Goal: Task Accomplishment & Management: Manage account settings

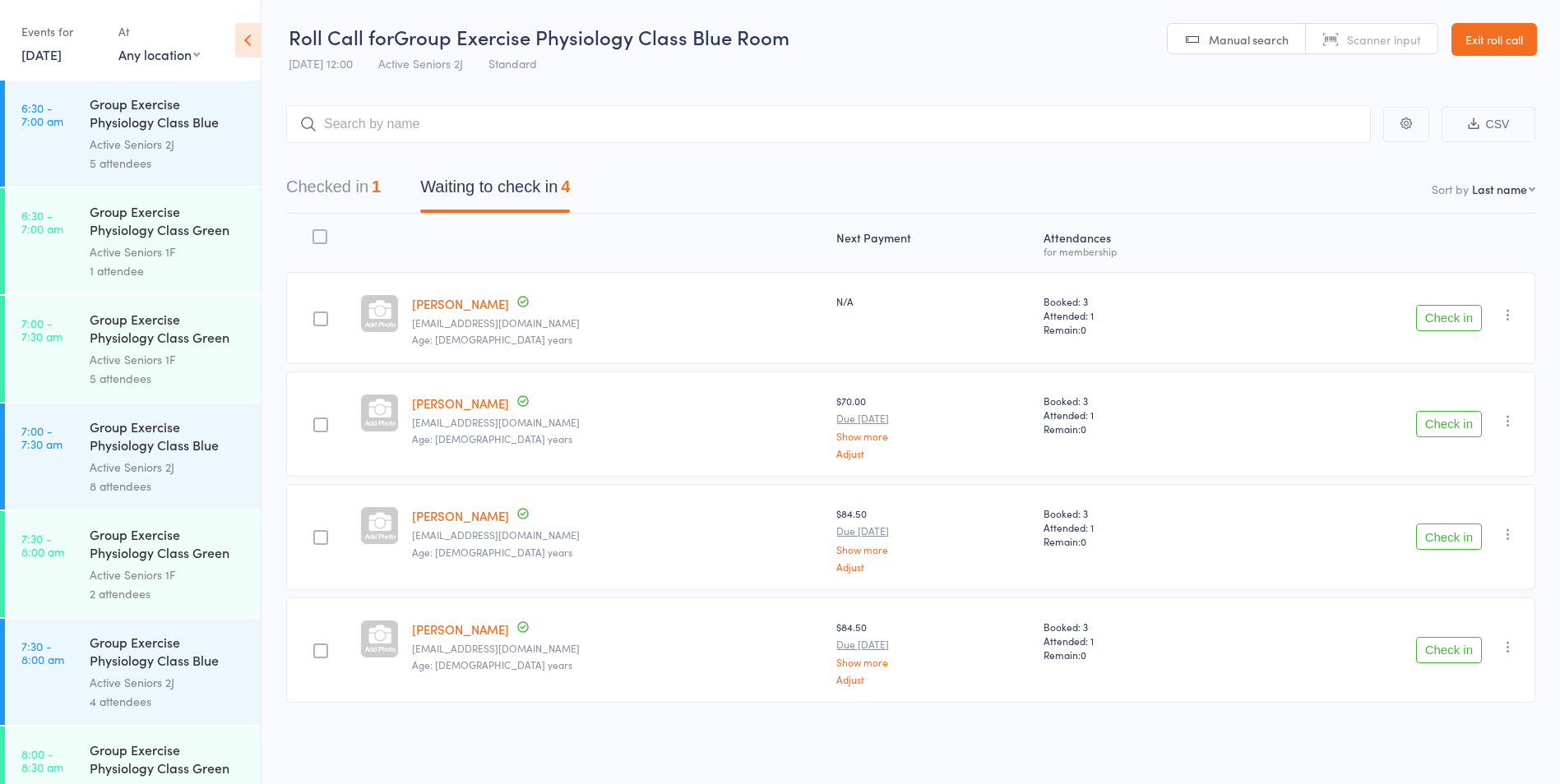
click at [1461, 318] on button "Check in" at bounding box center [1449, 318] width 66 height 26
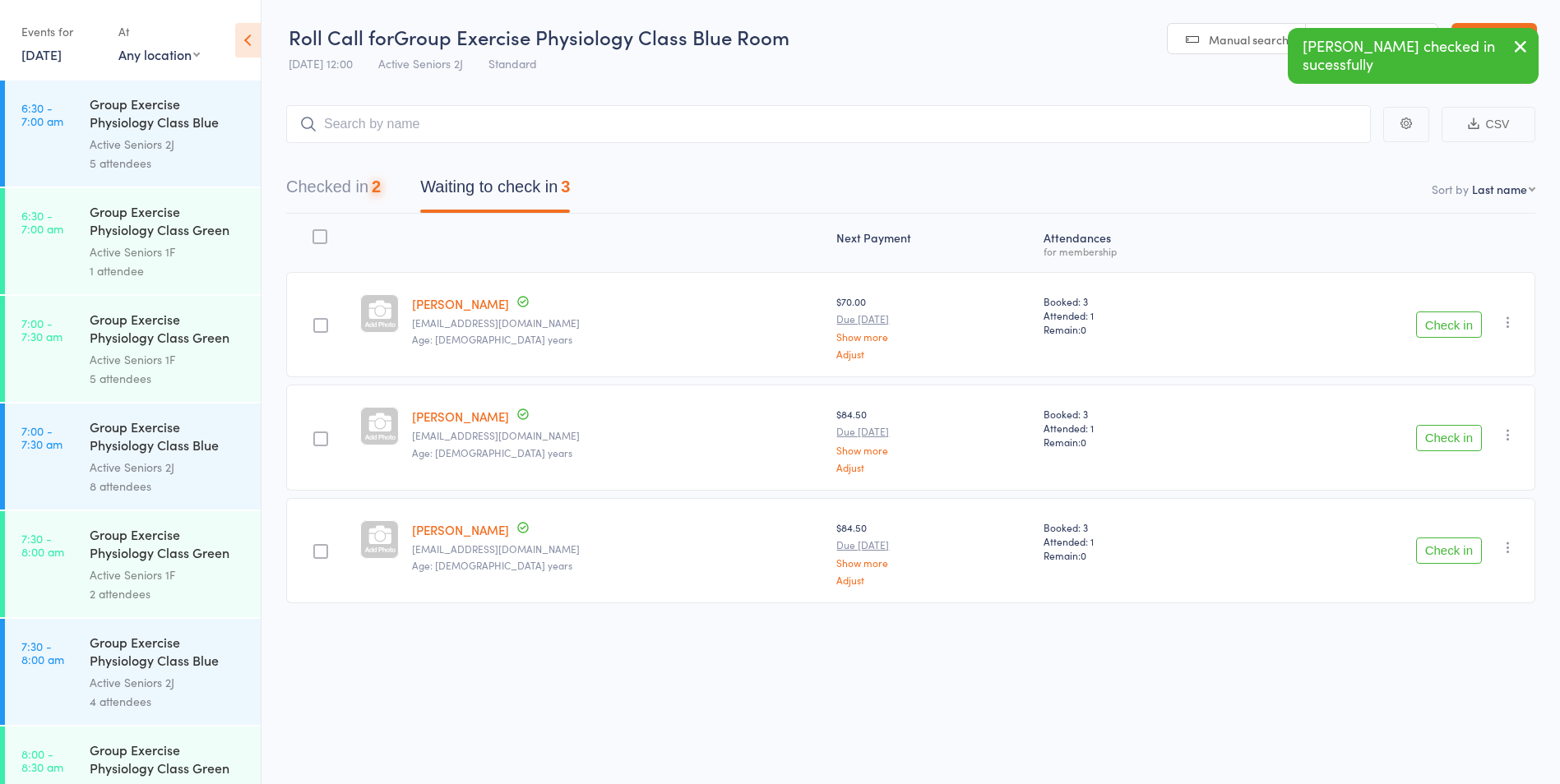
click at [1446, 324] on button "Check in" at bounding box center [1449, 325] width 66 height 26
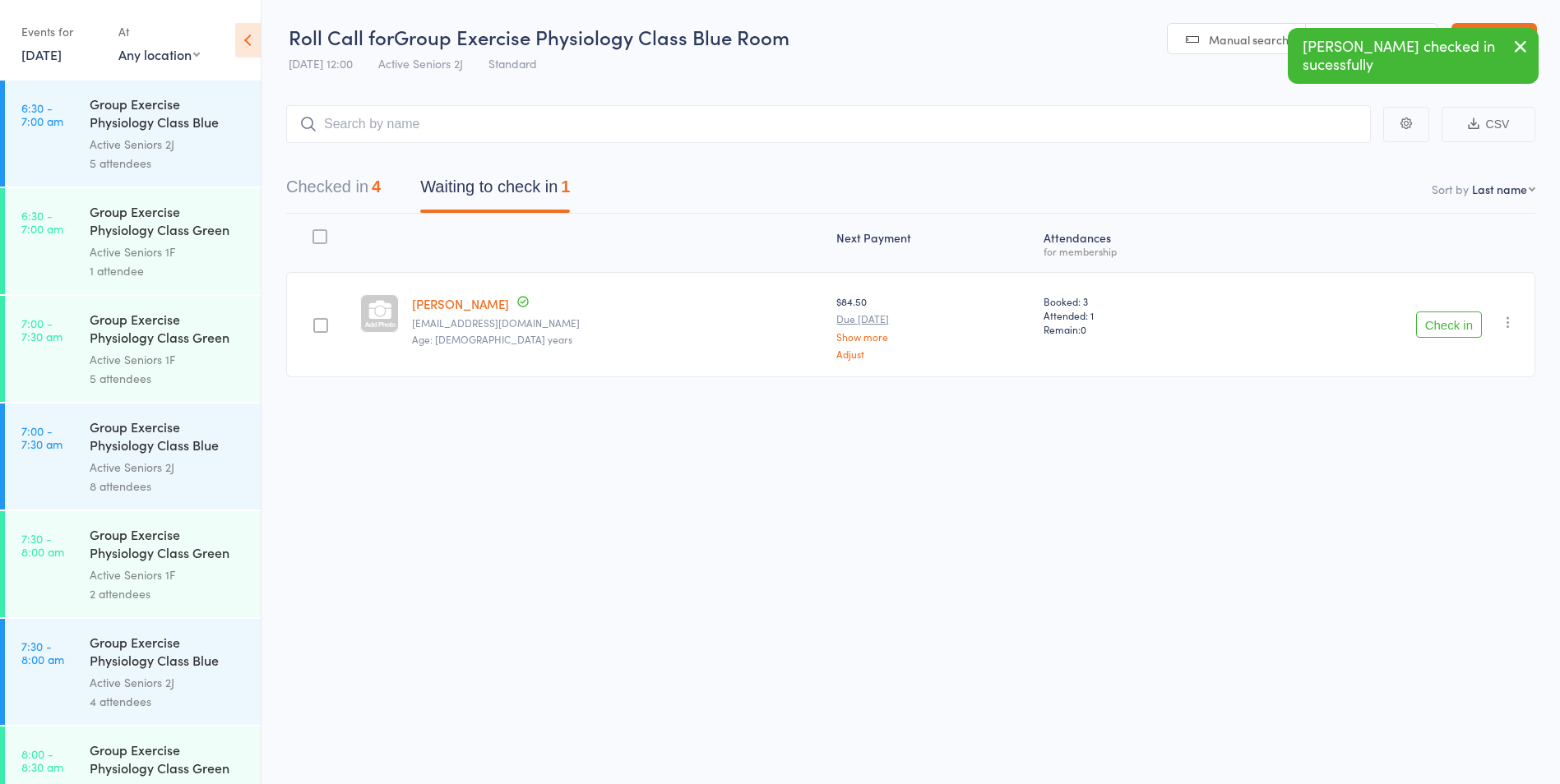
click at [1446, 324] on button "Check in" at bounding box center [1449, 325] width 66 height 26
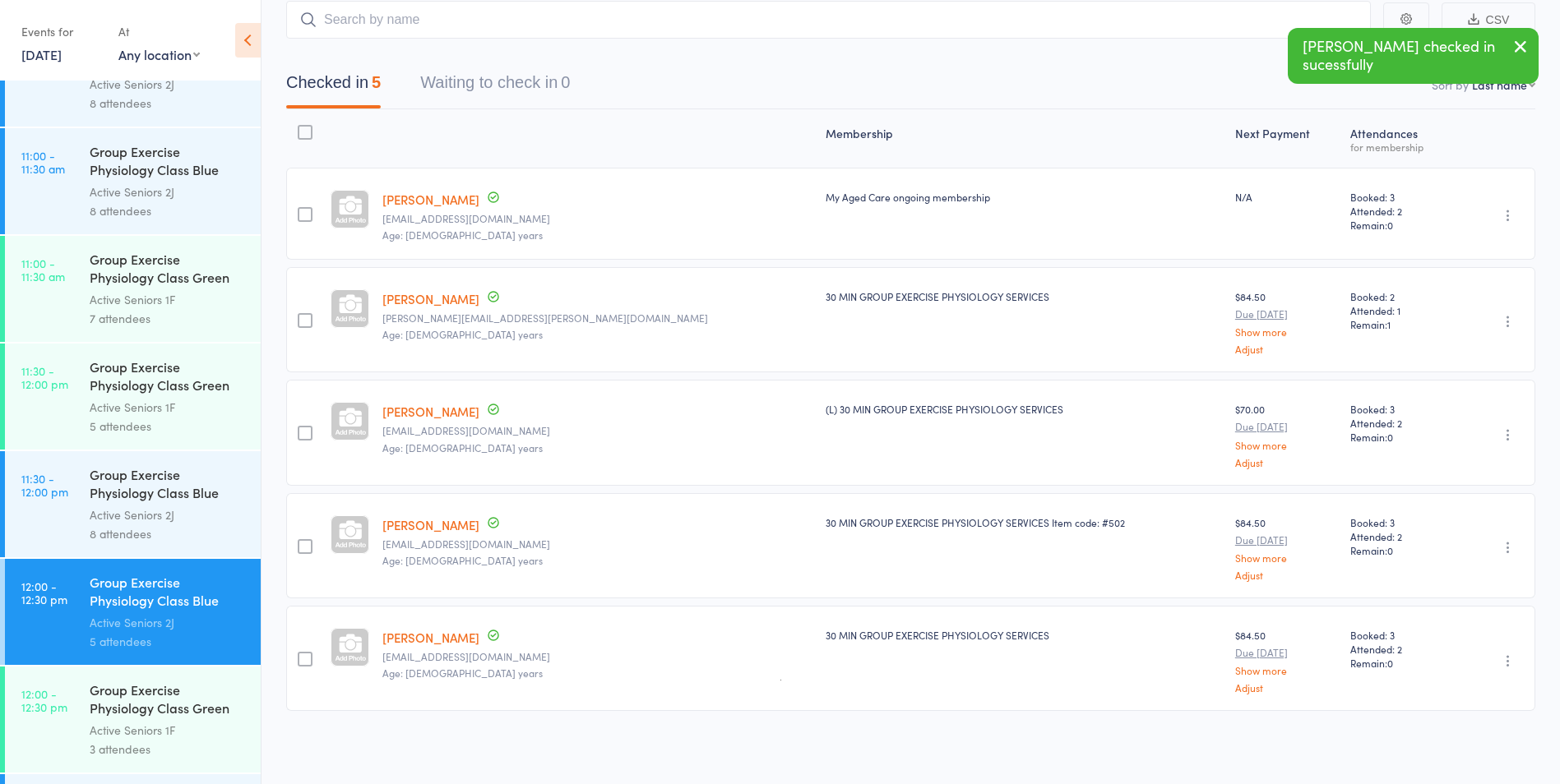
scroll to position [2302, 0]
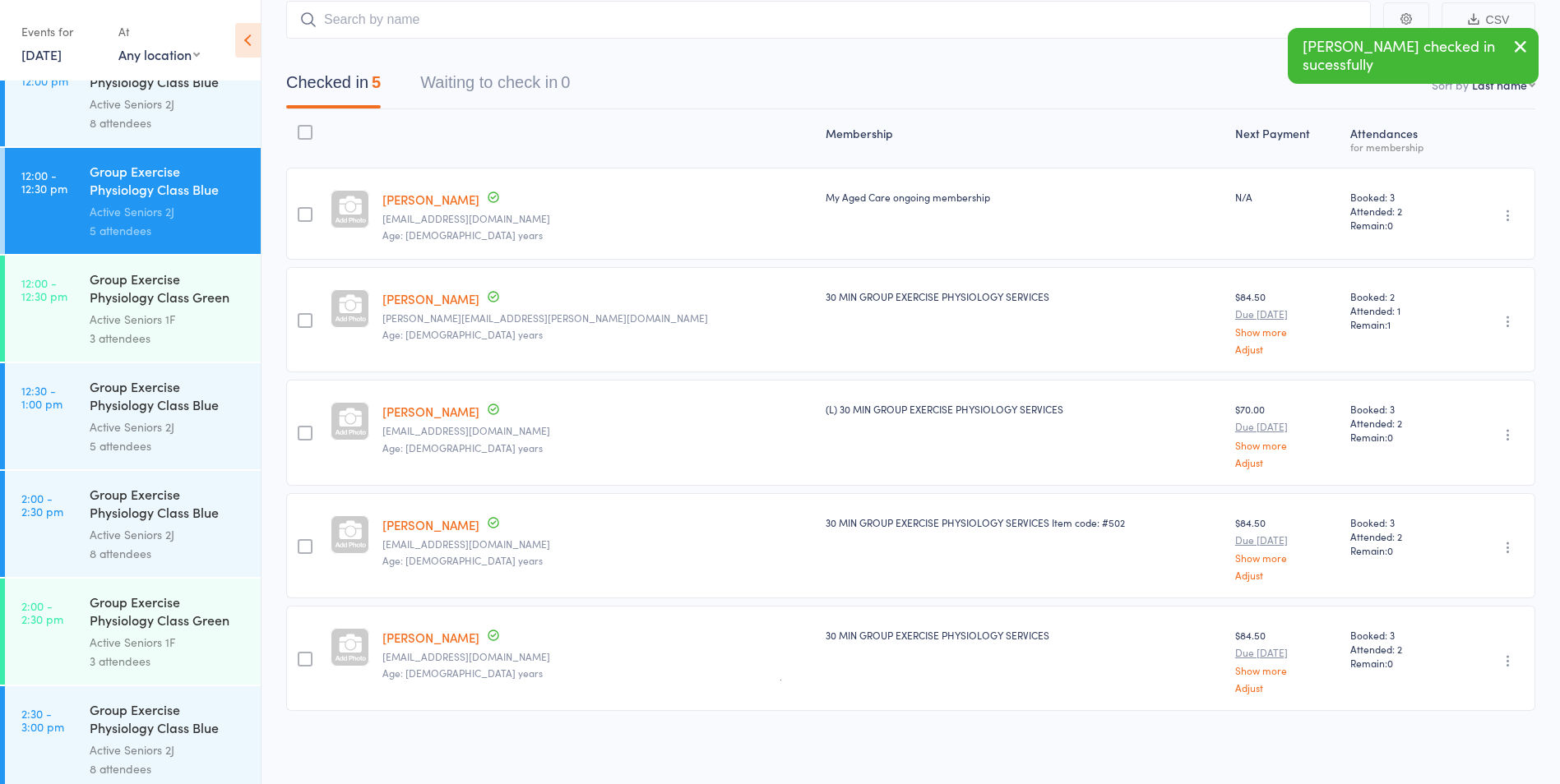
click at [172, 394] on div "Group Exercise Physiology Class Blue Room" at bounding box center [168, 397] width 157 height 40
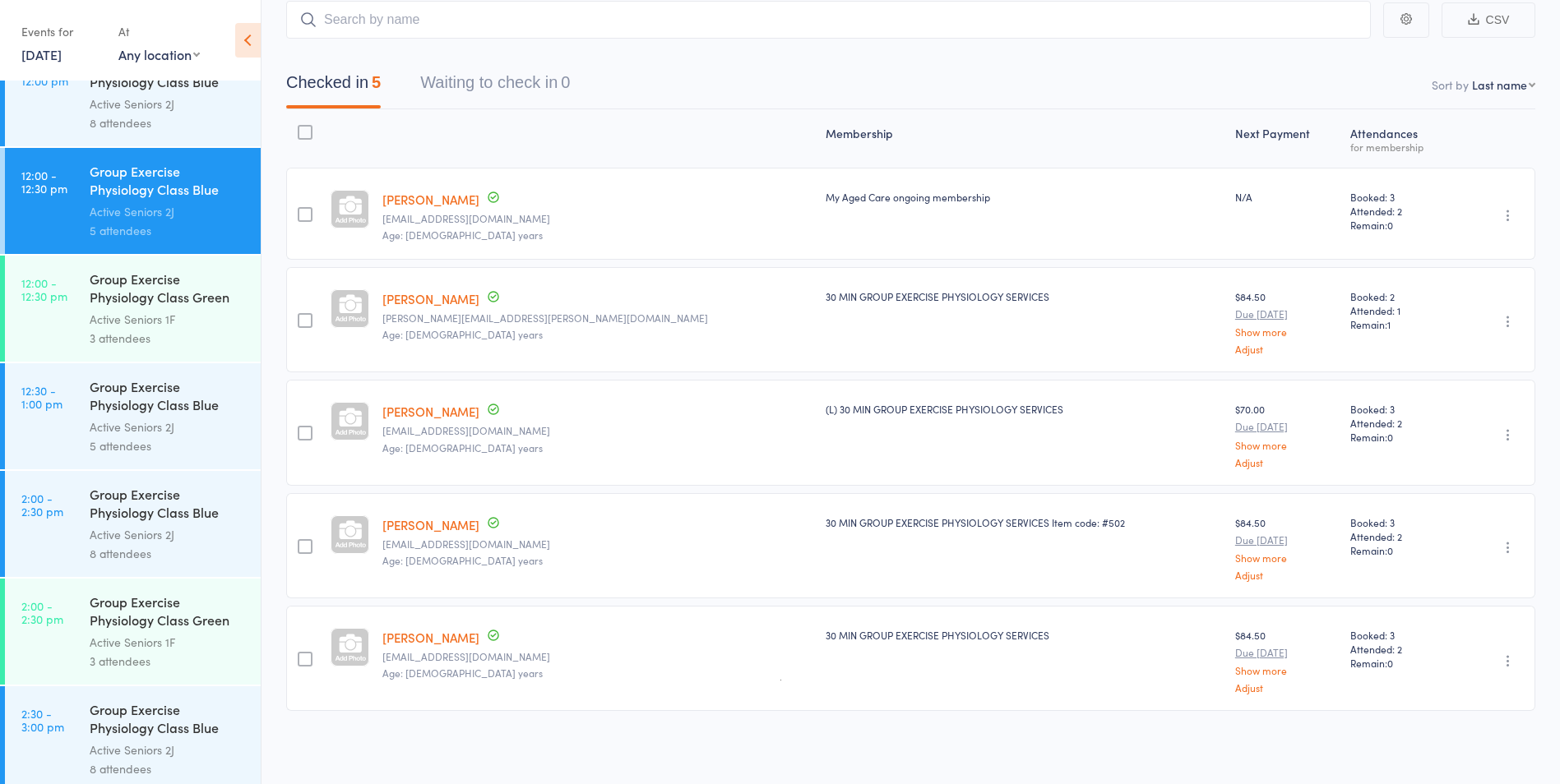
scroll to position [1, 0]
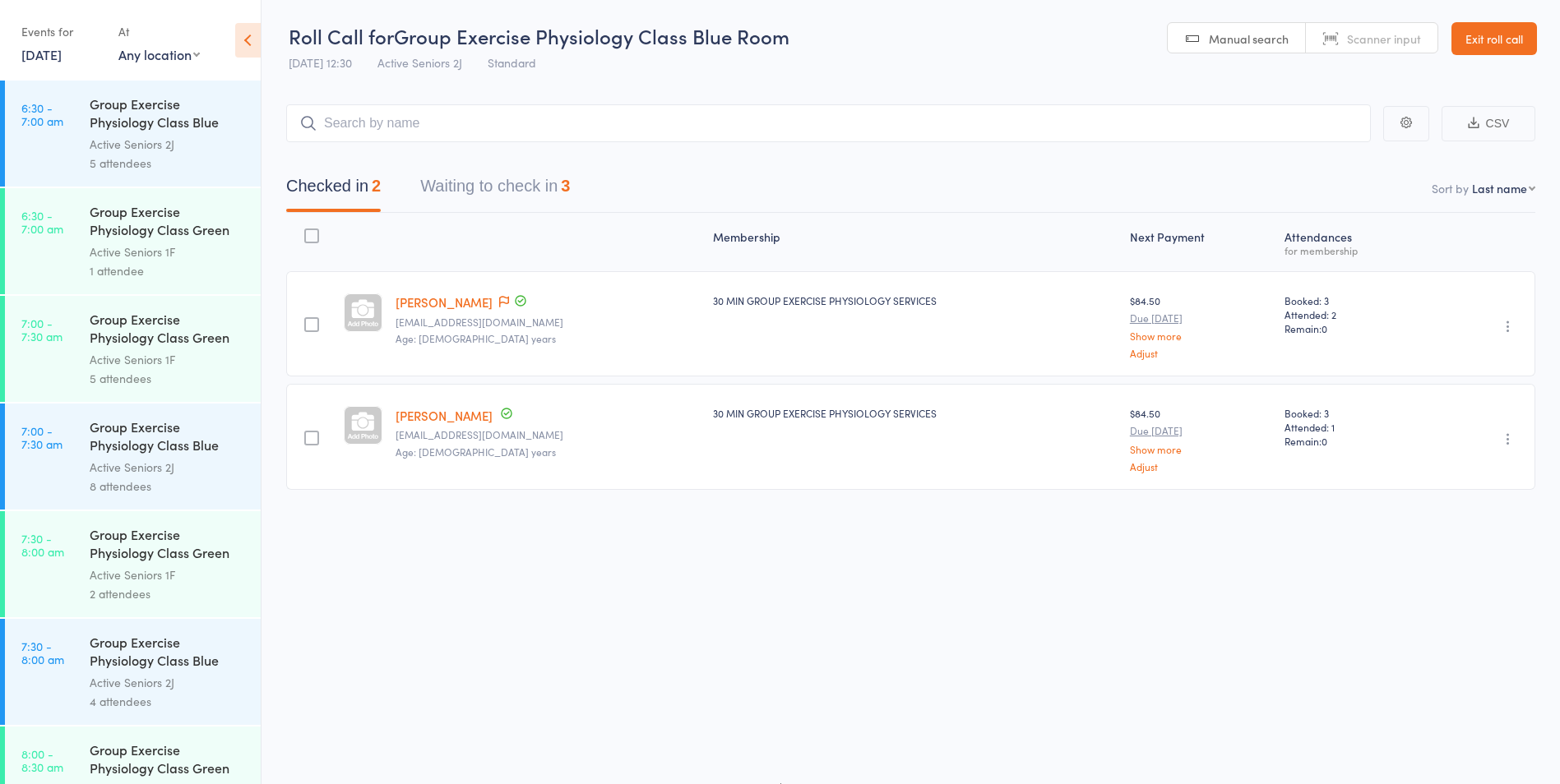
click at [524, 187] on button "Waiting to check in 3" at bounding box center [495, 190] width 150 height 44
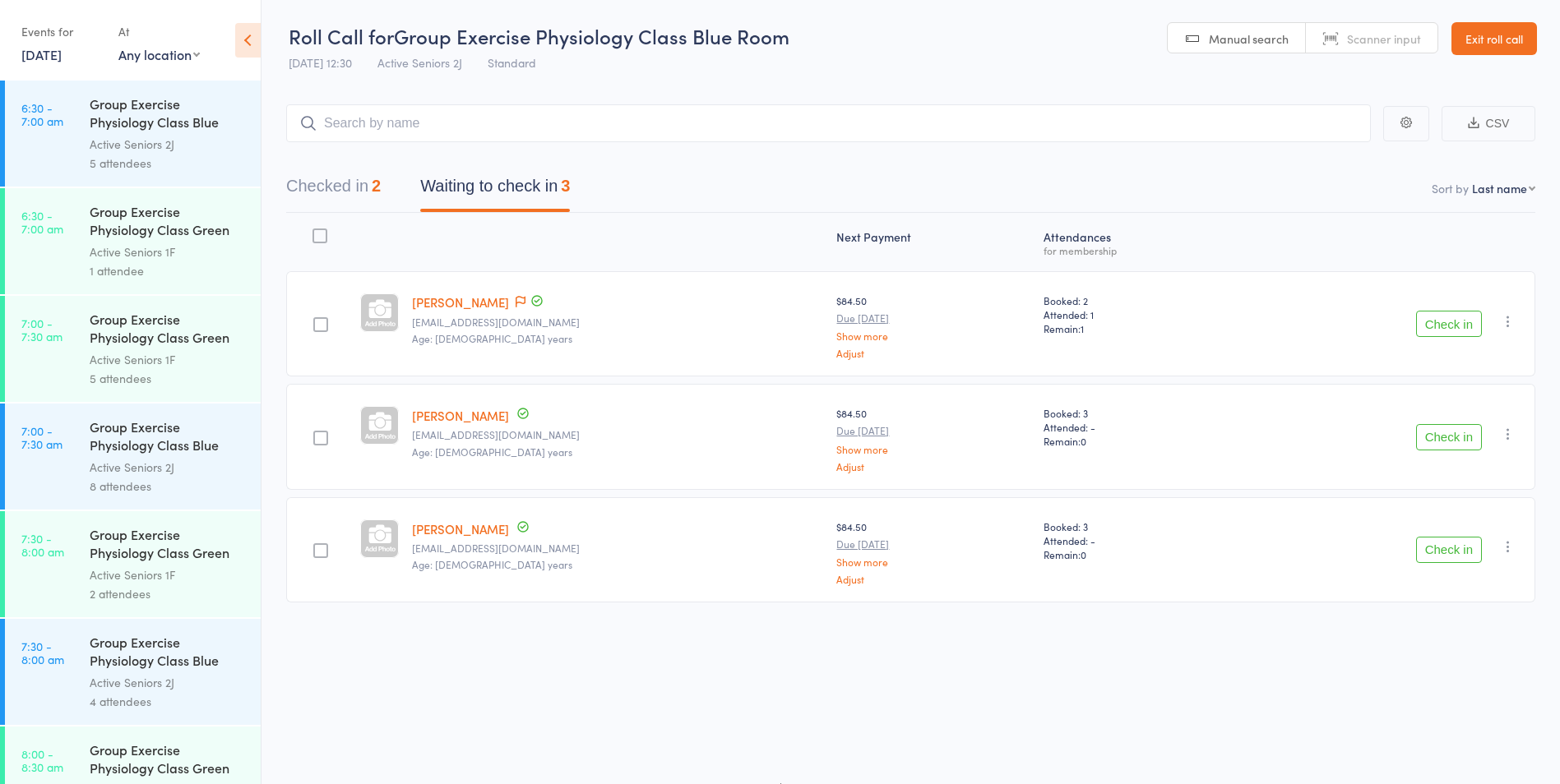
click at [1420, 325] on button "Check in" at bounding box center [1449, 324] width 66 height 26
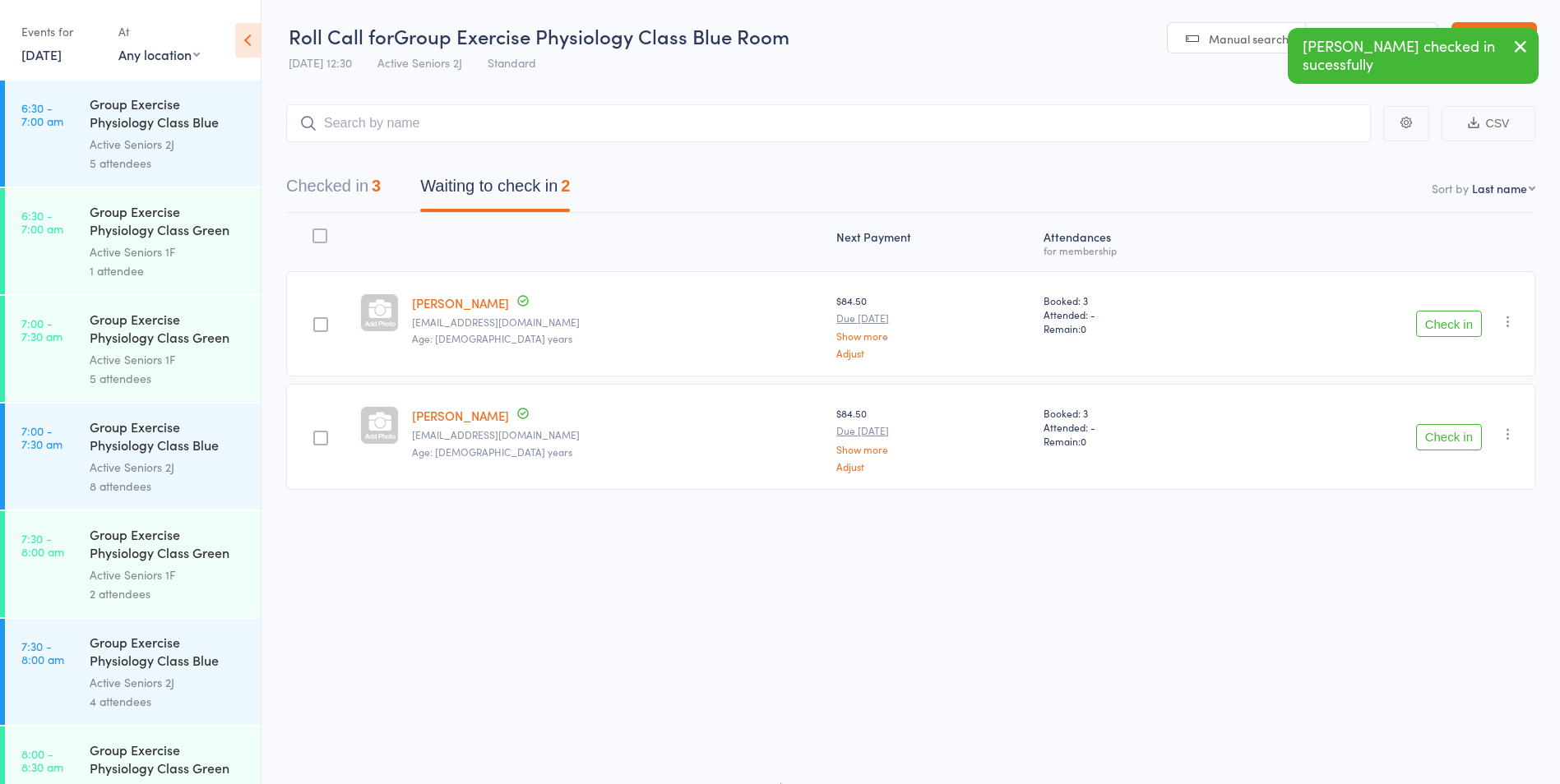
click at [361, 197] on button "Checked in 3" at bounding box center [333, 190] width 95 height 44
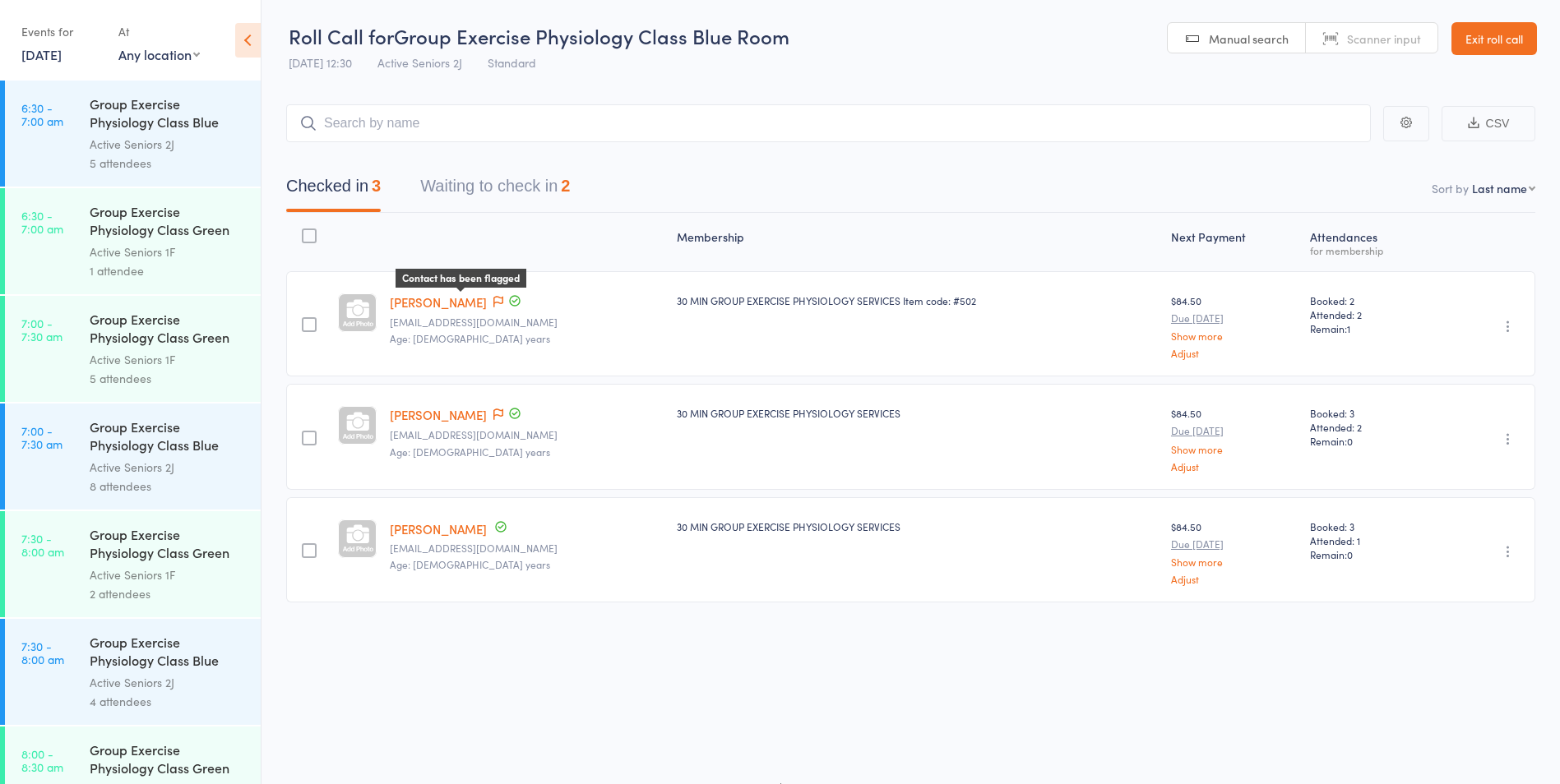
click at [494, 300] on icon at bounding box center [499, 301] width 10 height 11
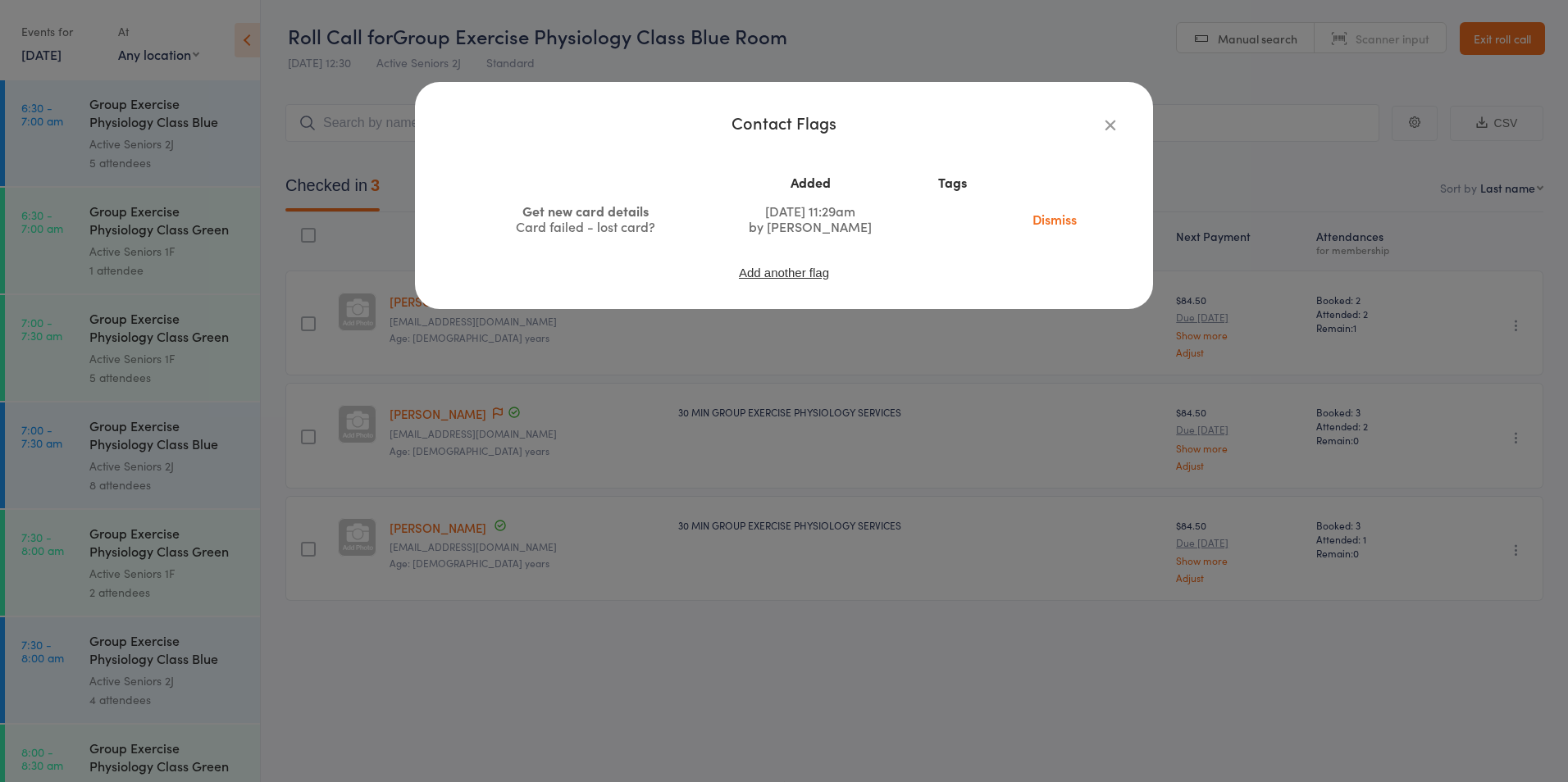
click at [1052, 210] on link "Dismiss" at bounding box center [1054, 218] width 69 height 18
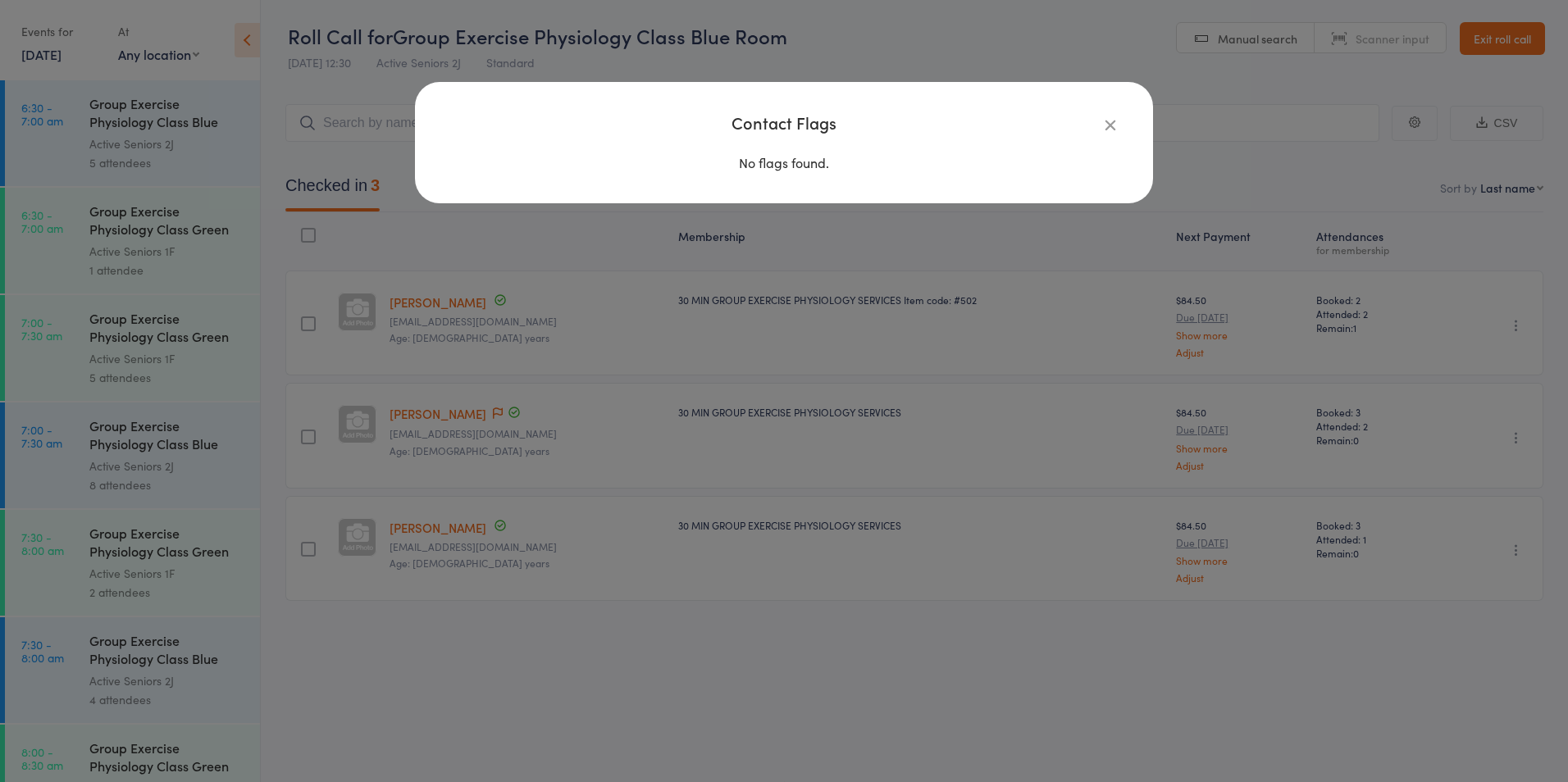
click at [1102, 124] on icon "button" at bounding box center [1110, 124] width 18 height 18
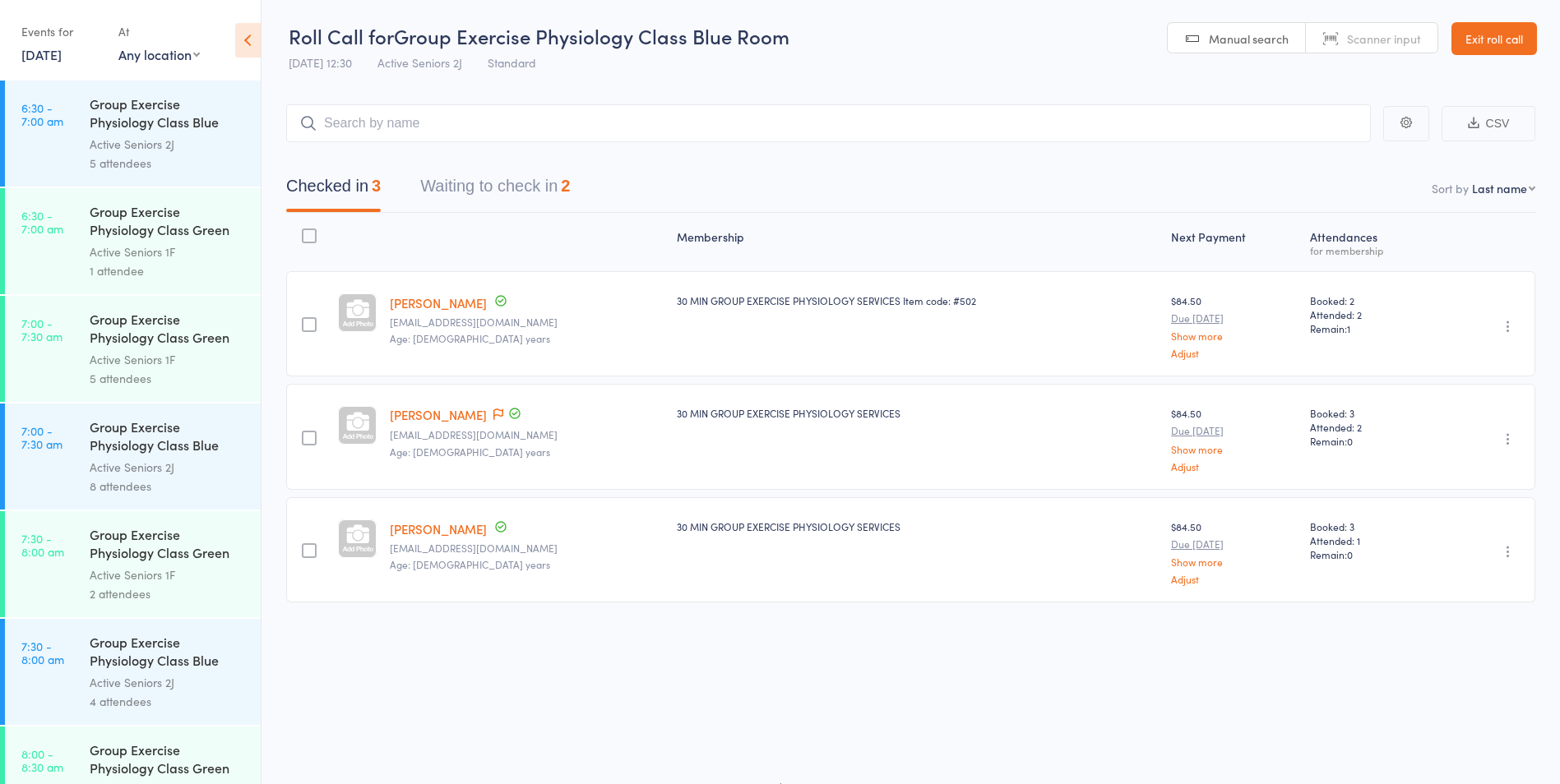
click at [414, 306] on link "Ian Calder" at bounding box center [438, 303] width 97 height 17
click at [516, 176] on button "Waiting to check in 2" at bounding box center [495, 190] width 150 height 44
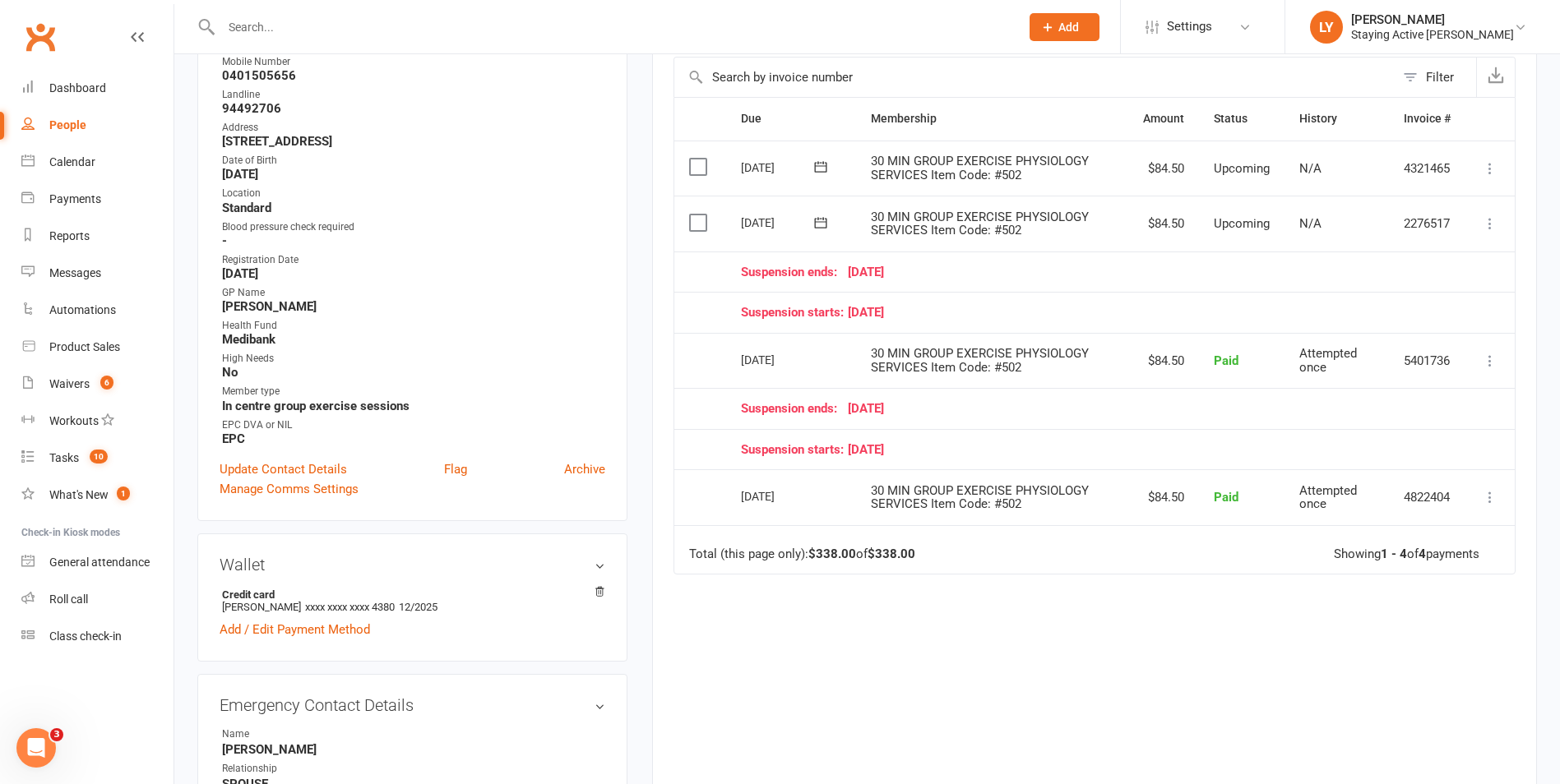
drag, startPoint x: 0, startPoint y: 0, endPoint x: 824, endPoint y: 32, distance: 824.6
click at [824, 32] on input "text" at bounding box center [612, 26] width 792 height 23
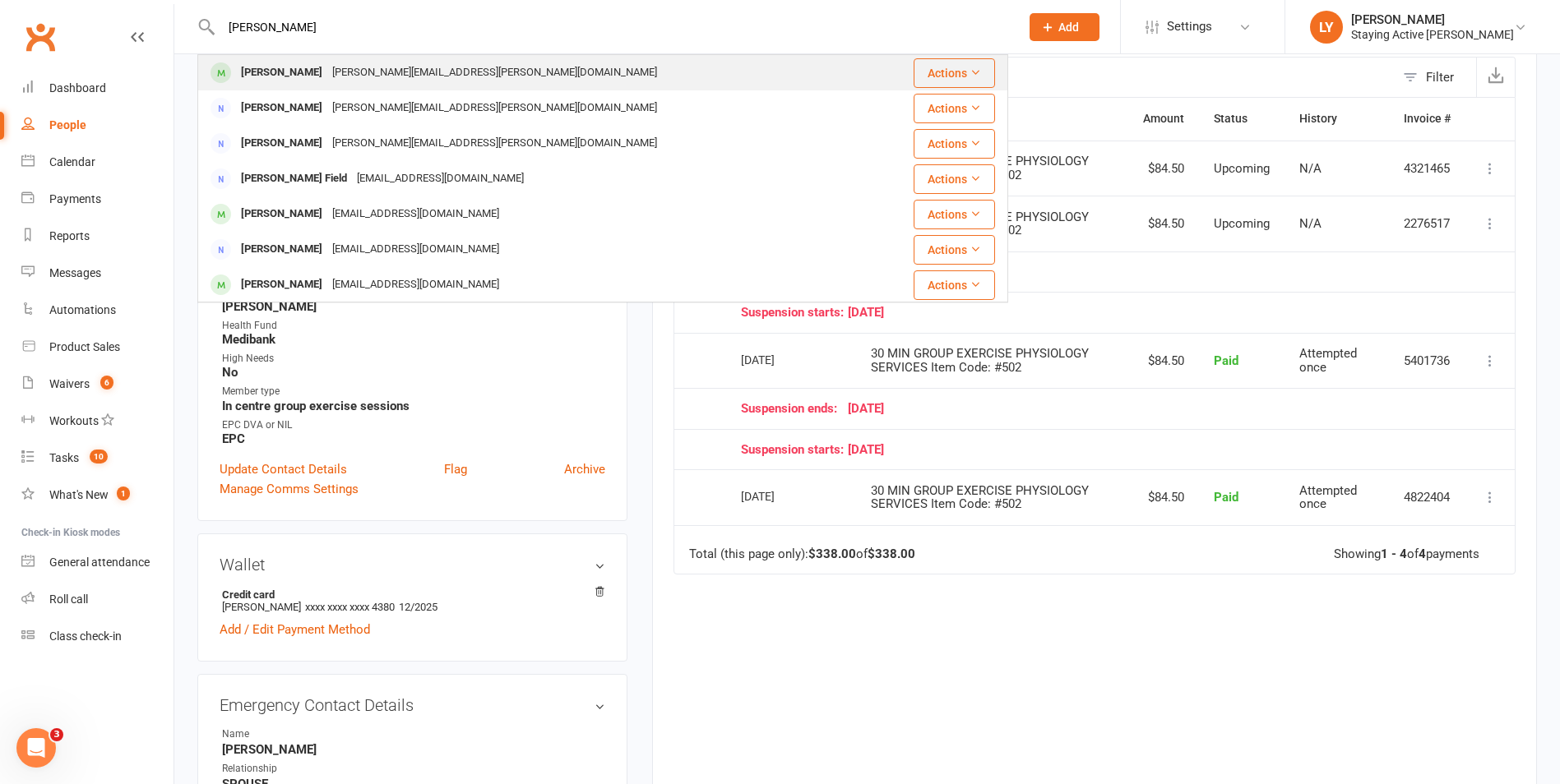
type input "ken schofield"
click at [557, 87] on div "Ken Schofield ken.schofield@bigpond.com" at bounding box center [535, 72] width 672 height 33
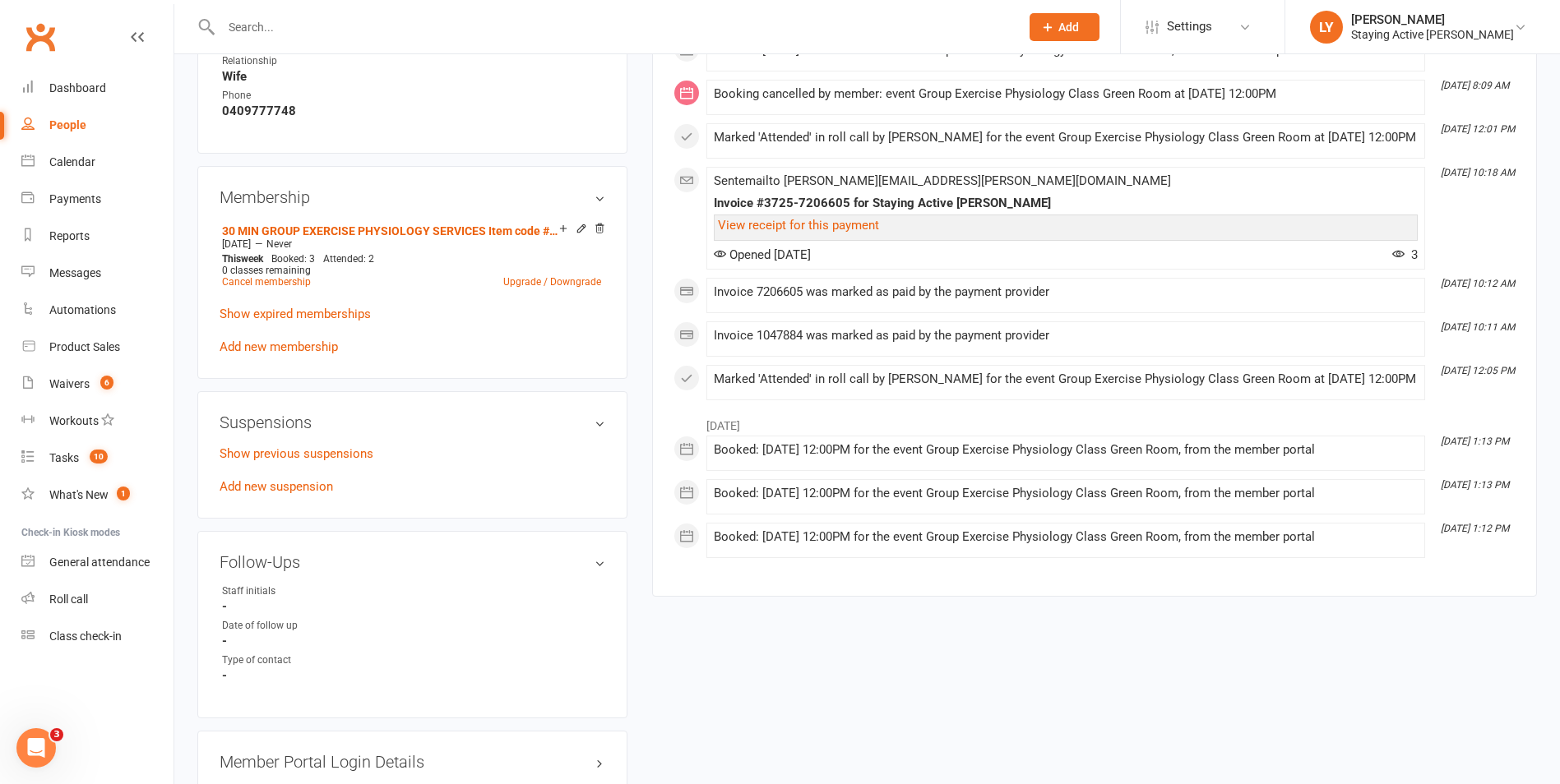
scroll to position [1068, 0]
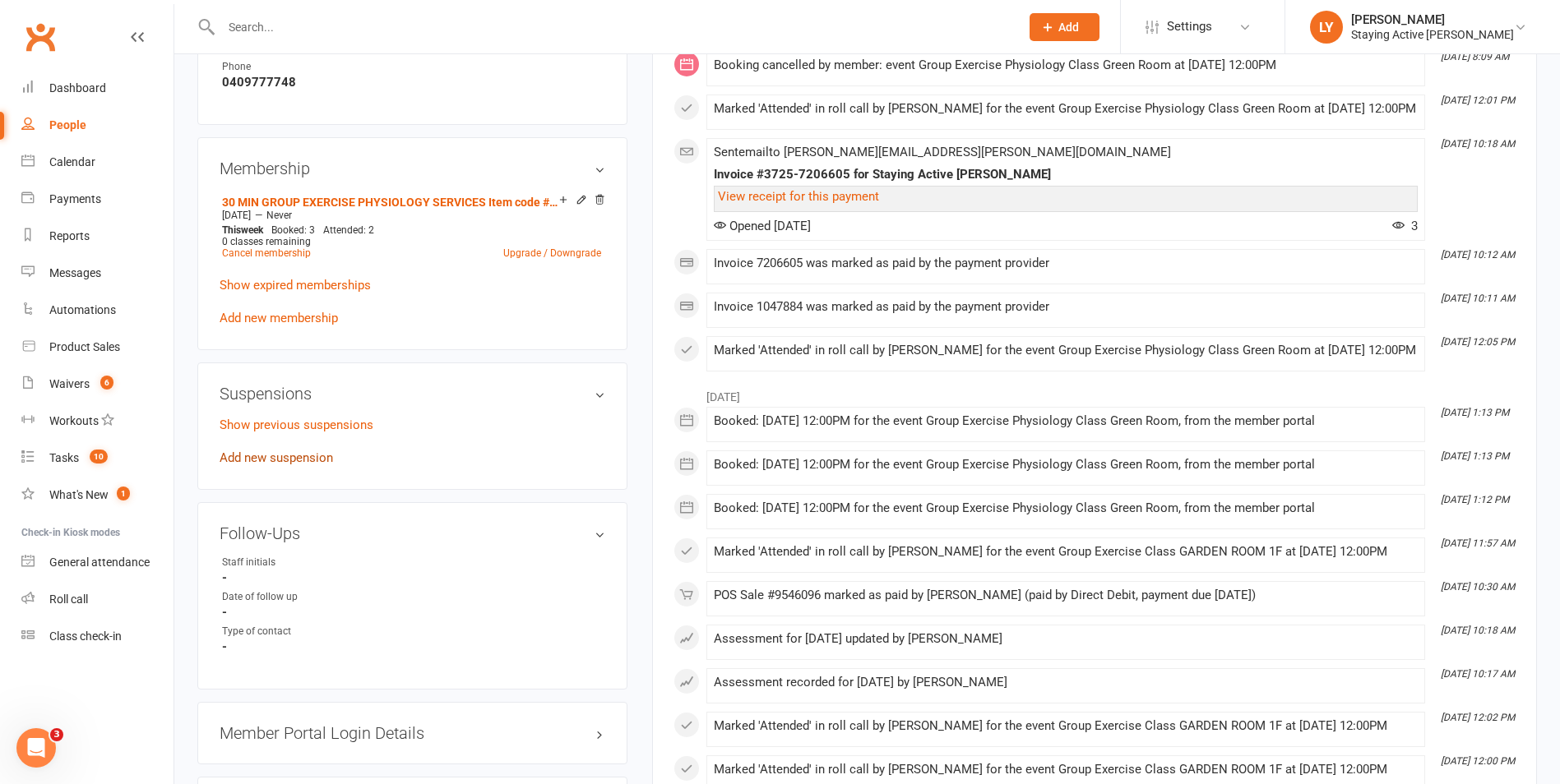
click at [261, 451] on link "Add new suspension" at bounding box center [276, 458] width 114 height 15
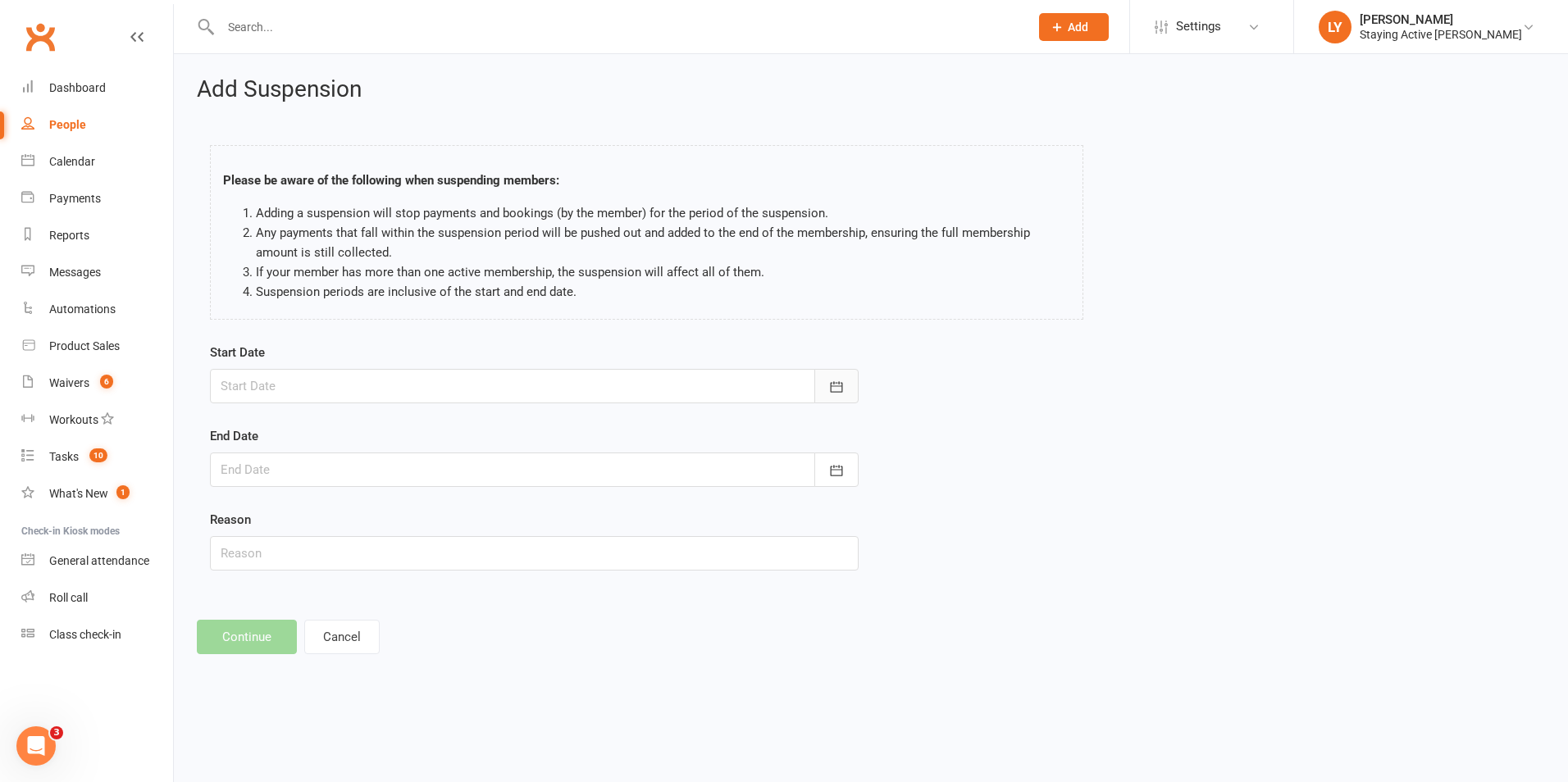
click at [845, 377] on button "button" at bounding box center [836, 386] width 44 height 34
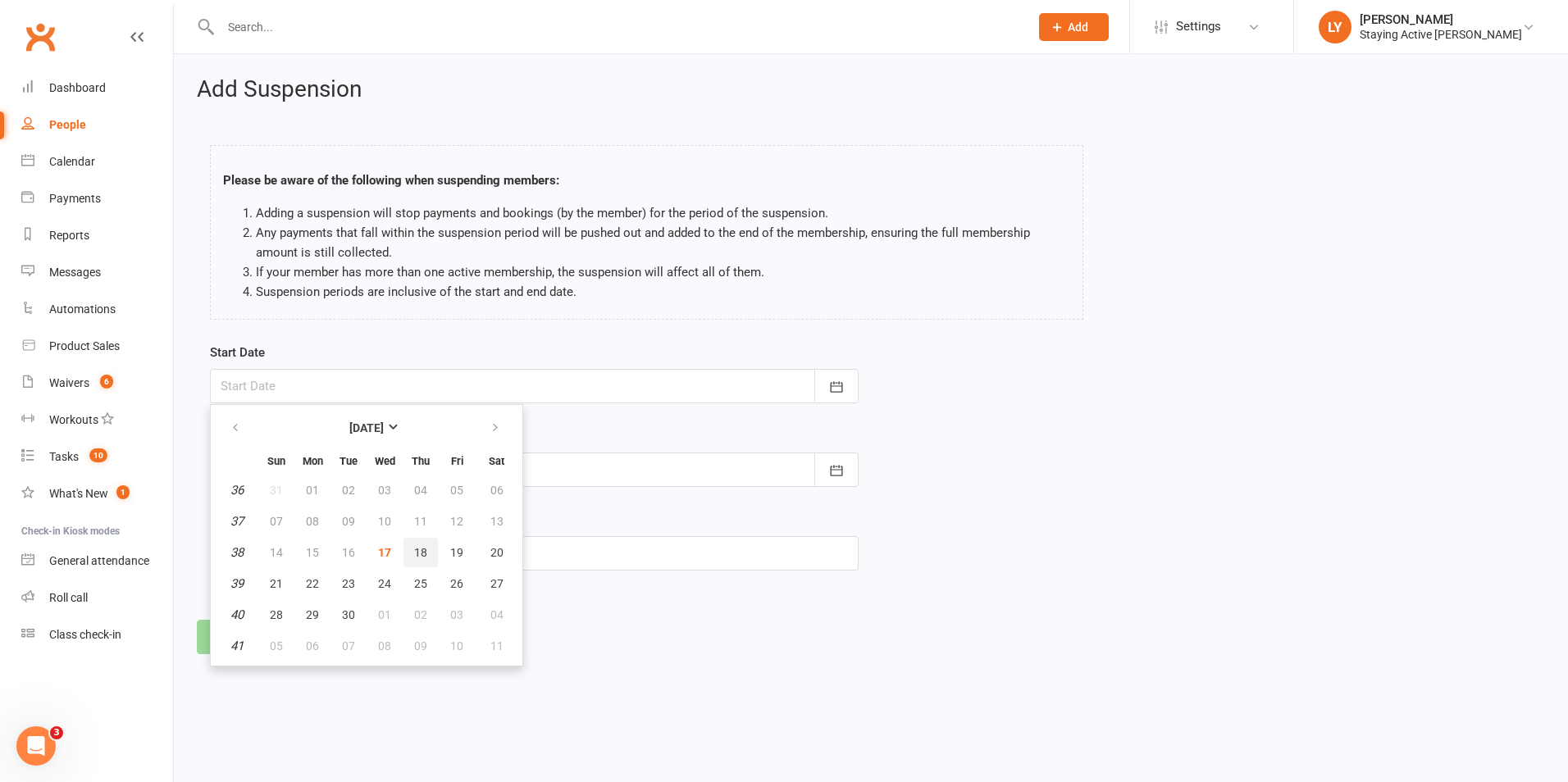
click at [411, 555] on button "18" at bounding box center [421, 552] width 34 height 30
type input "18 Sep 2025"
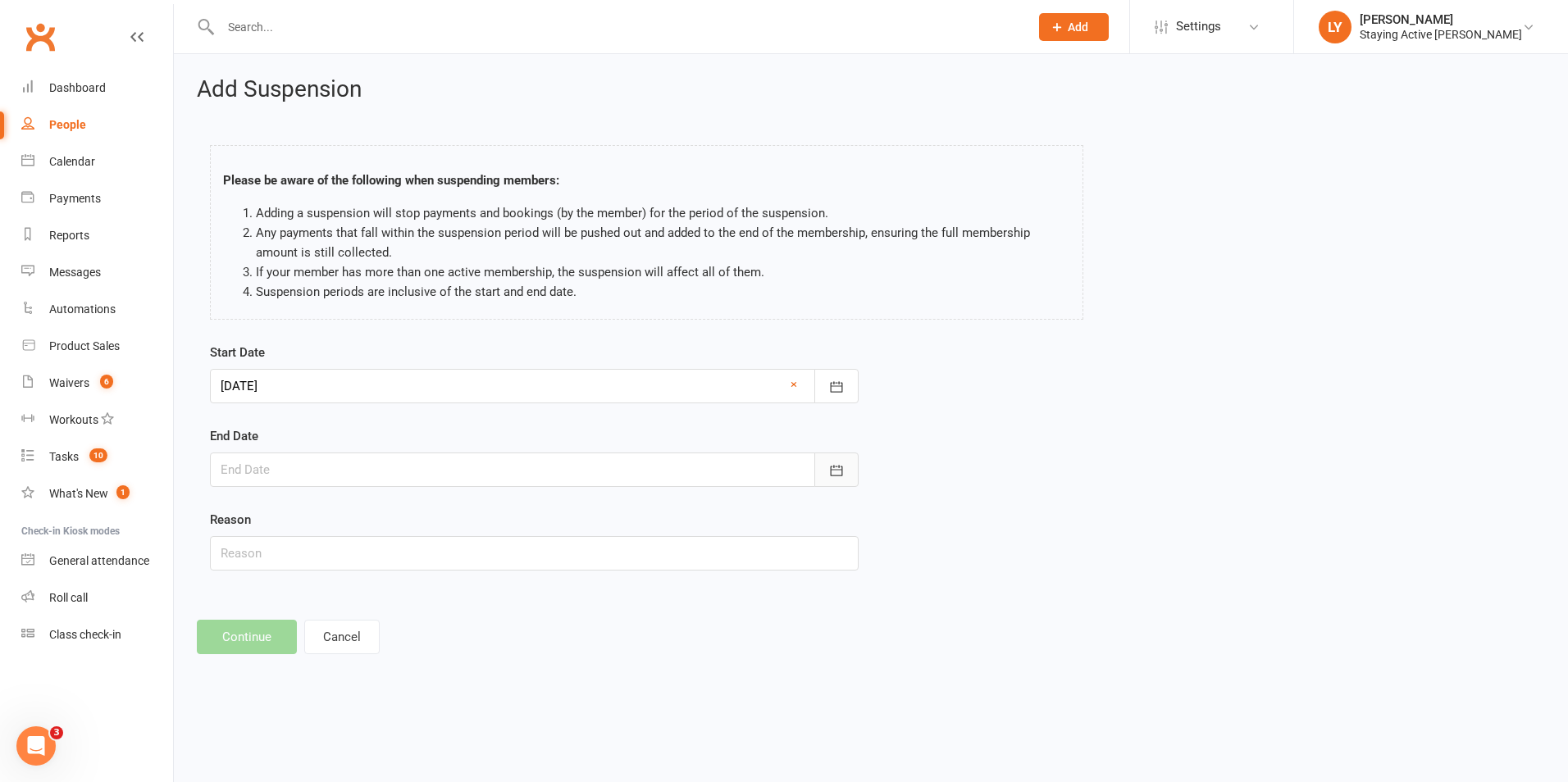
click at [830, 478] on icon "button" at bounding box center [836, 470] width 16 height 16
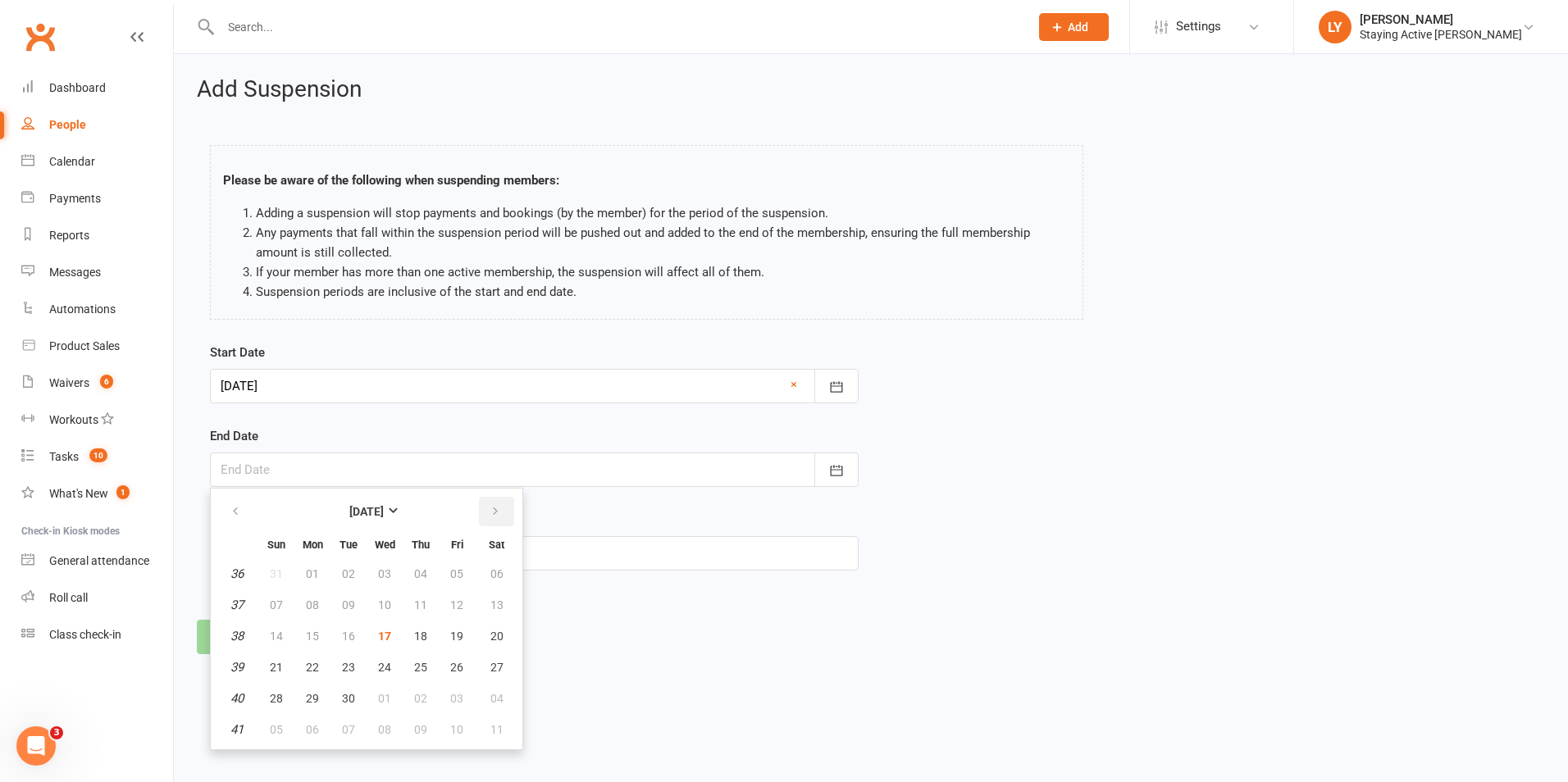
click at [498, 520] on button "button" at bounding box center [496, 511] width 35 height 30
click at [312, 630] on span "13" at bounding box center [312, 635] width 13 height 13
type input "13 Oct 2025"
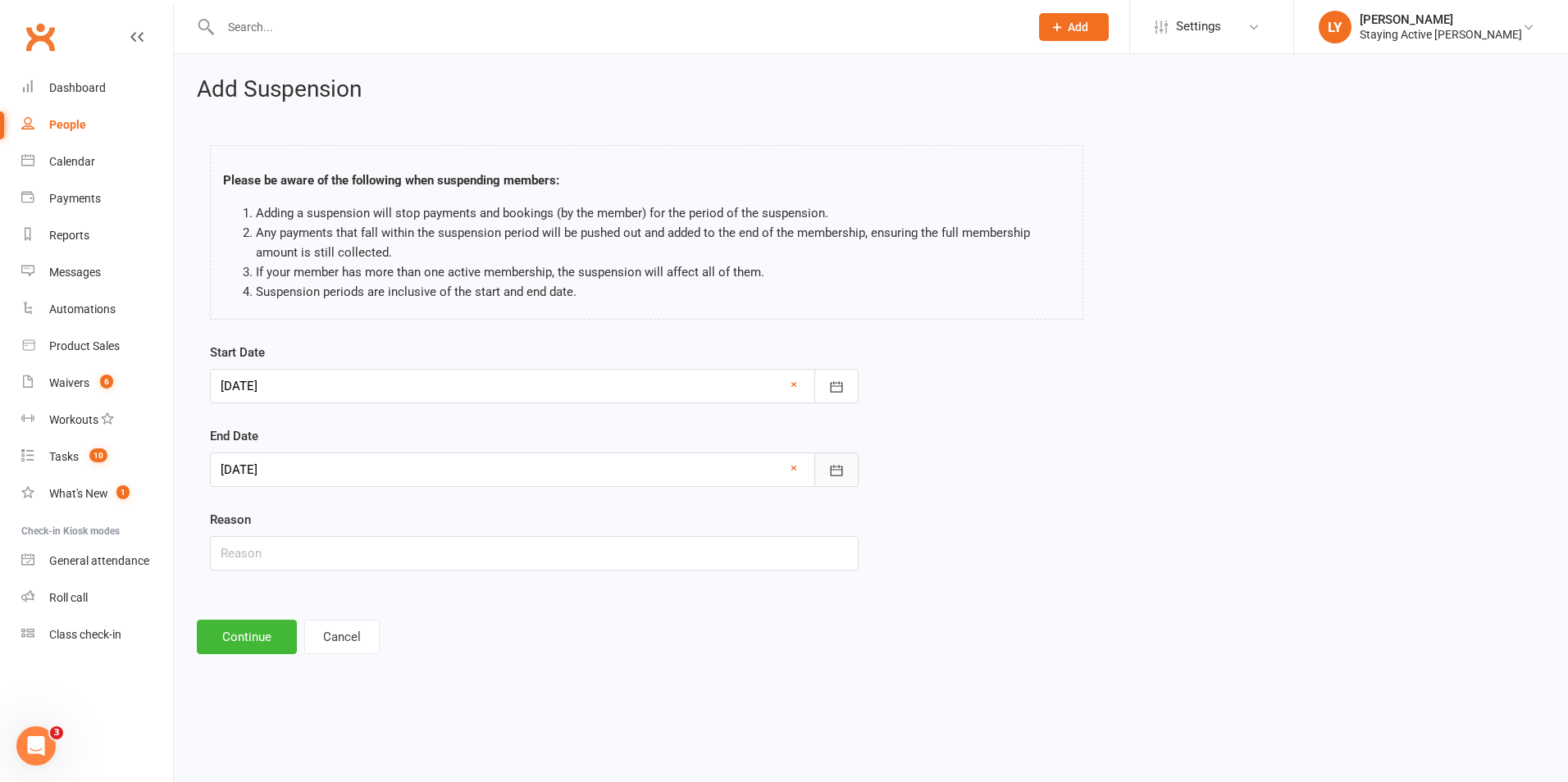
click at [841, 469] on icon "button" at bounding box center [836, 470] width 16 height 16
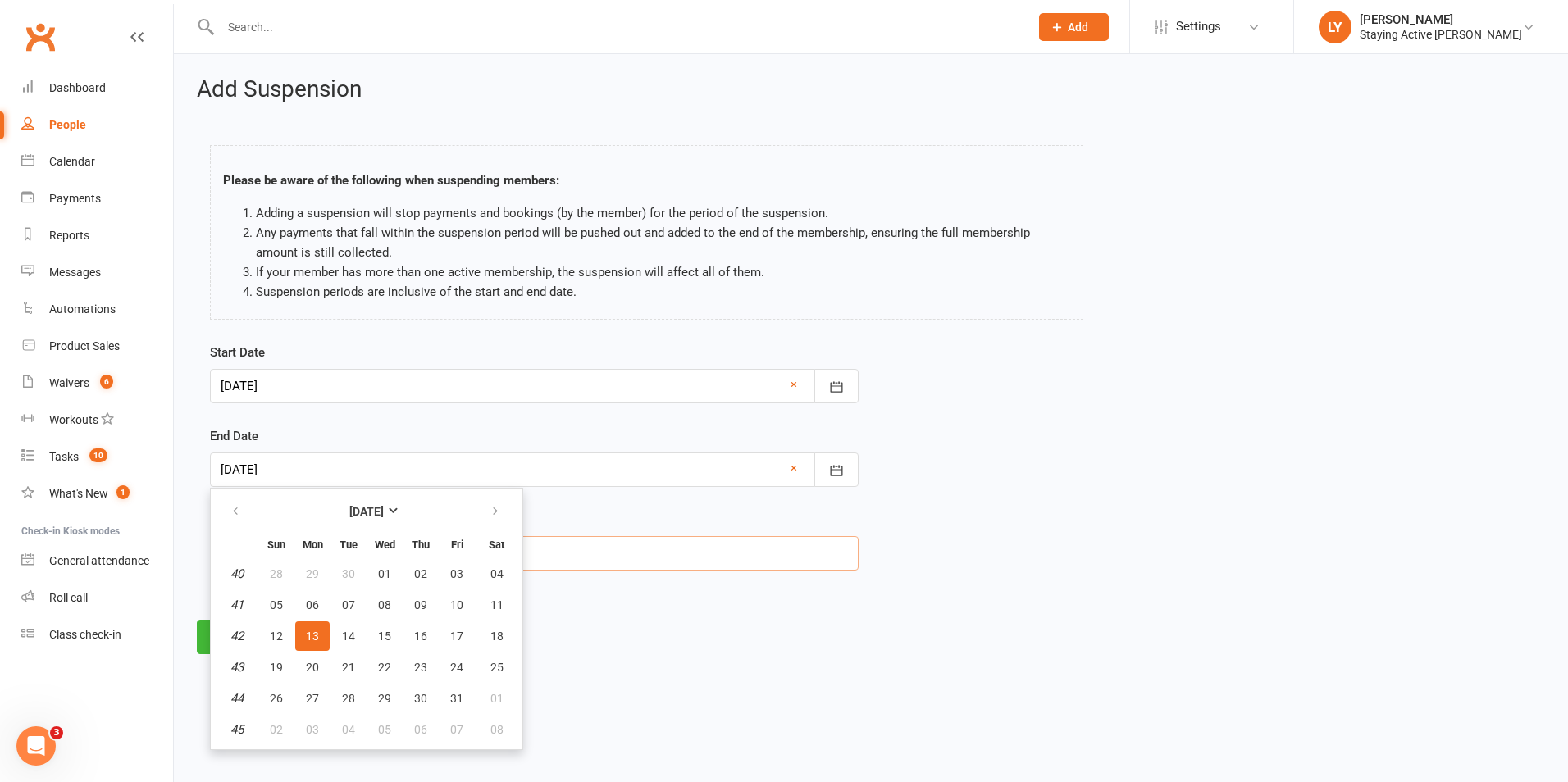
click at [718, 546] on input "text" at bounding box center [533, 554] width 648 height 34
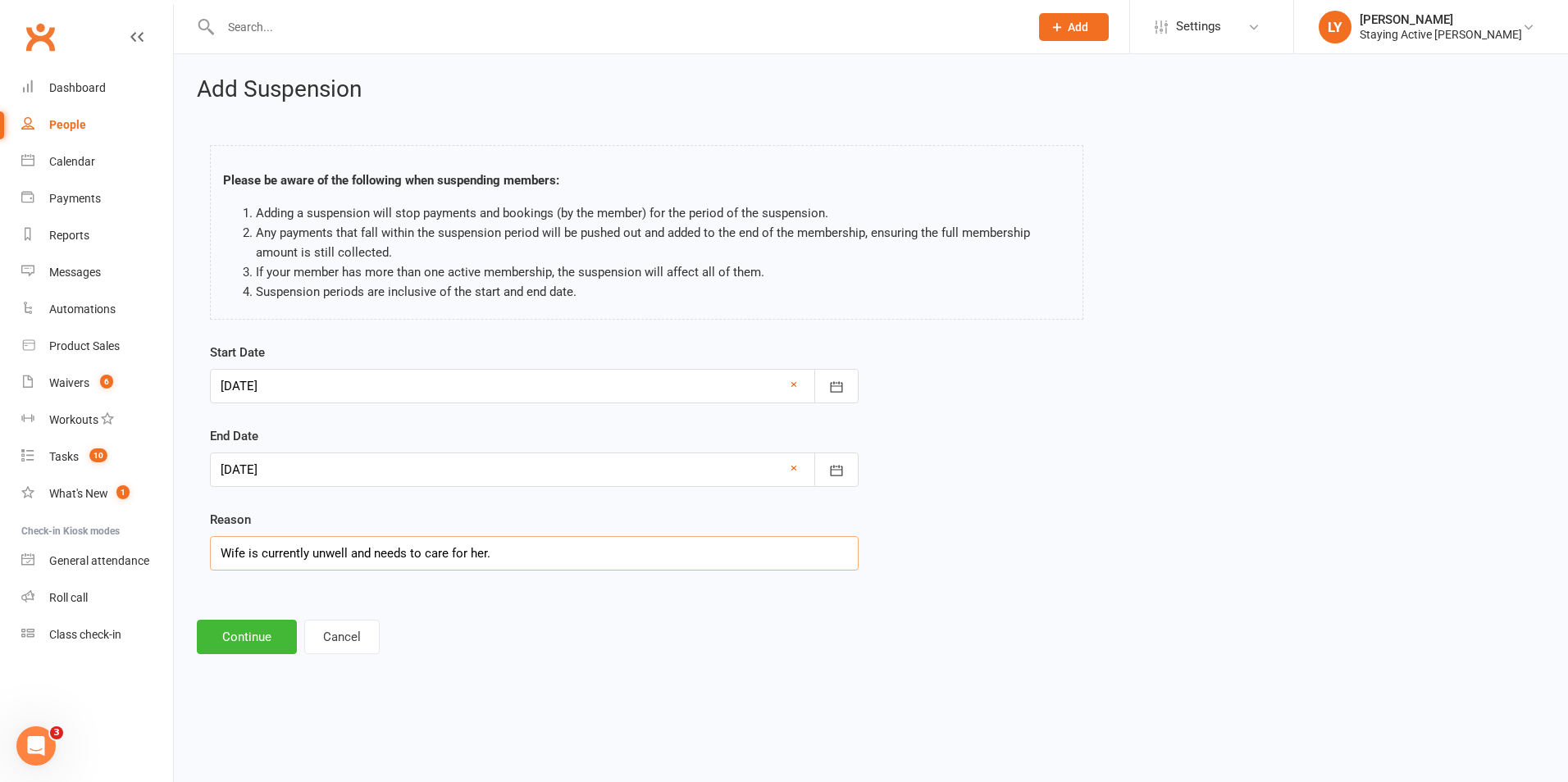
type input "Wife is currently unwell and needs to care for her."
click at [221, 655] on div "Add Suspension Please be aware of the following when suspending members: Adding…" at bounding box center [870, 366] width 1393 height 624
click at [225, 641] on button "Continue" at bounding box center [246, 637] width 100 height 34
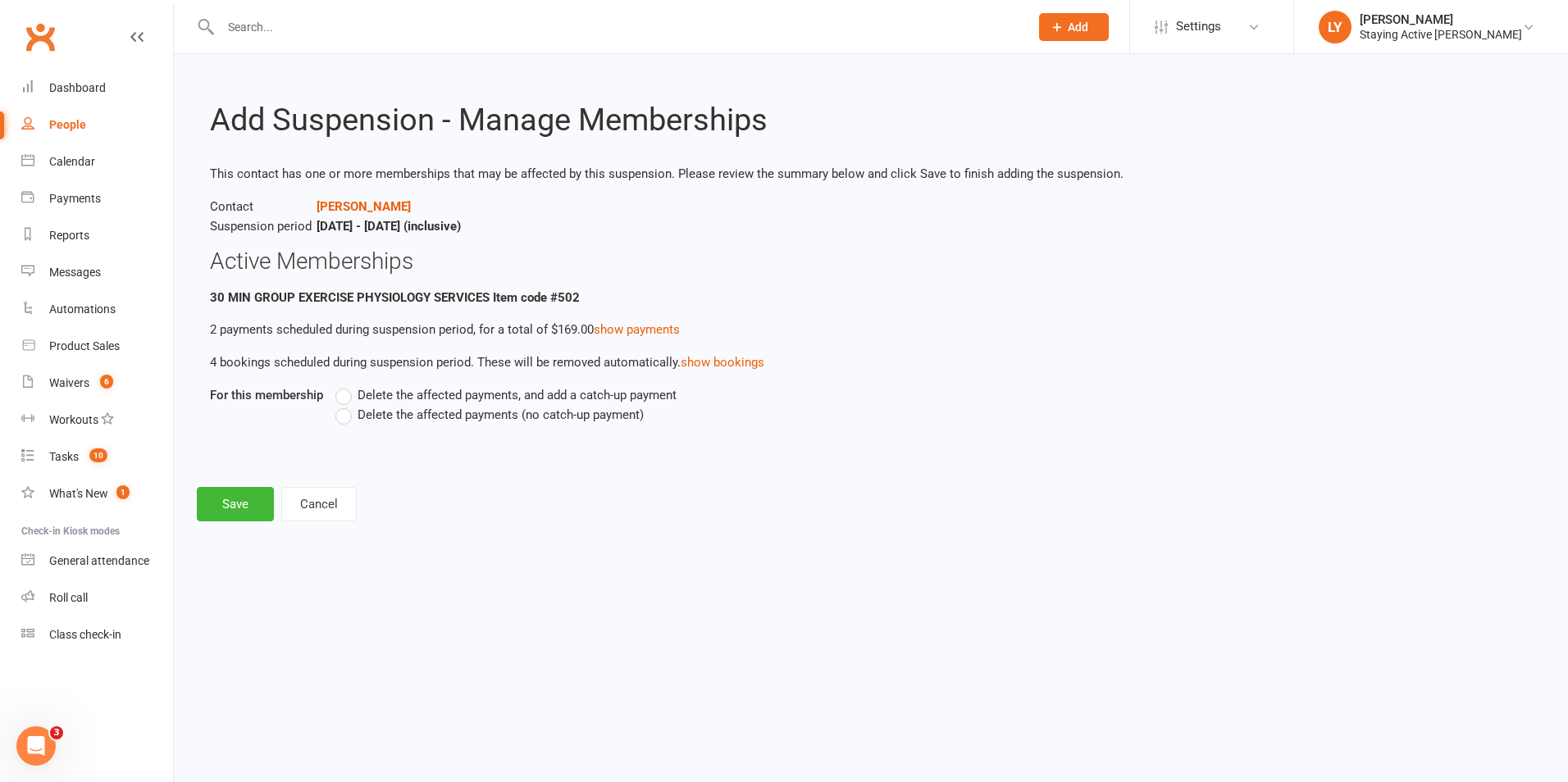
click at [346, 393] on label "Delete the affected payments, and add a catch-up payment" at bounding box center [506, 394] width 341 height 20
click at [346, 385] on input "Delete the affected payments, and add a catch-up payment" at bounding box center [341, 385] width 11 height 0
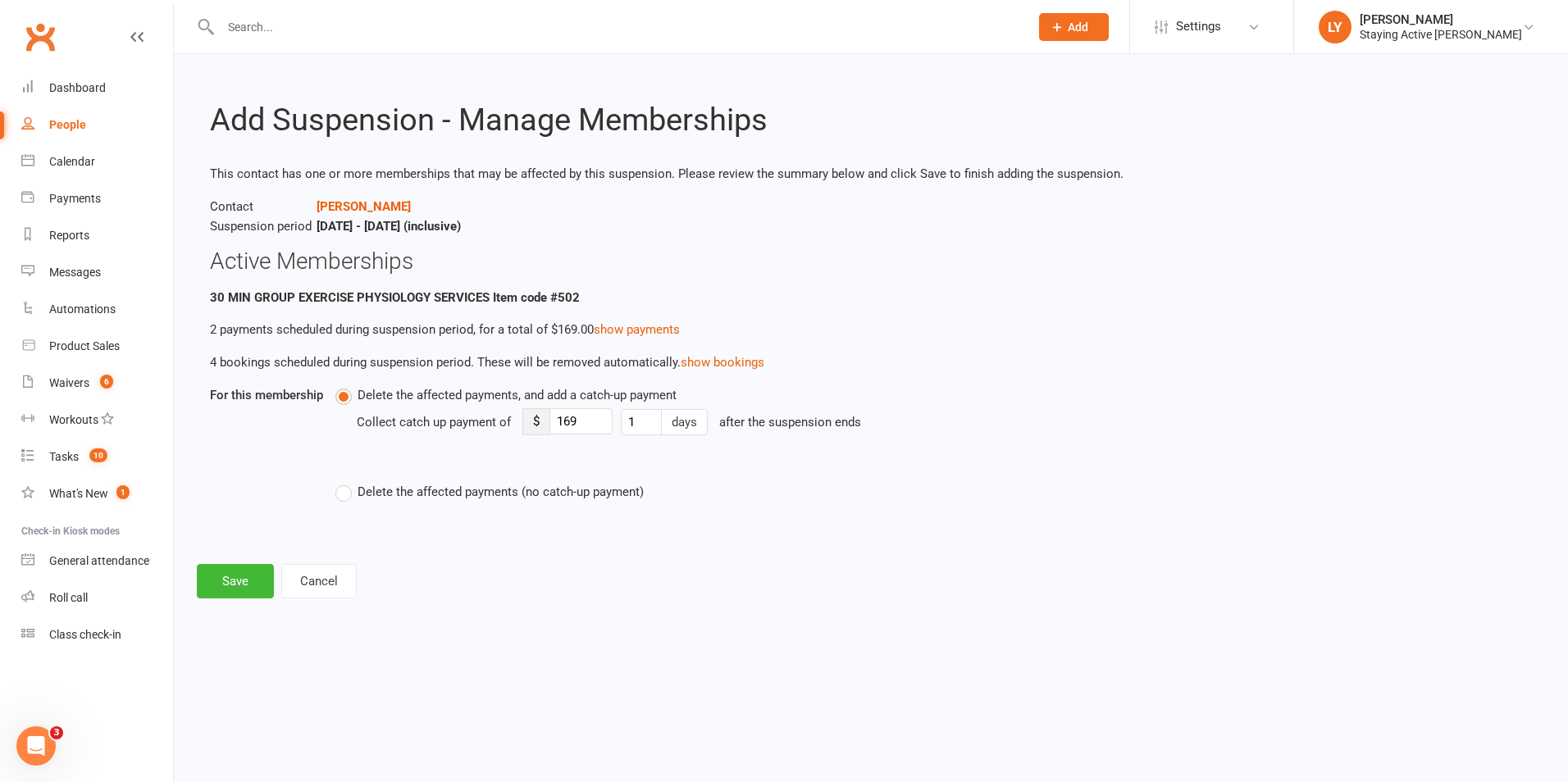
click at [346, 393] on label "Delete the affected payments, and add a catch-up payment" at bounding box center [506, 394] width 341 height 20
click at [346, 385] on input "Delete the affected payments, and add a catch-up payment" at bounding box center [341, 385] width 11 height 0
click at [346, 493] on label "Delete the affected payments (no catch-up payment)" at bounding box center [490, 492] width 308 height 20
click at [346, 482] on input "Delete the affected payments (no catch-up payment)" at bounding box center [341, 482] width 11 height 0
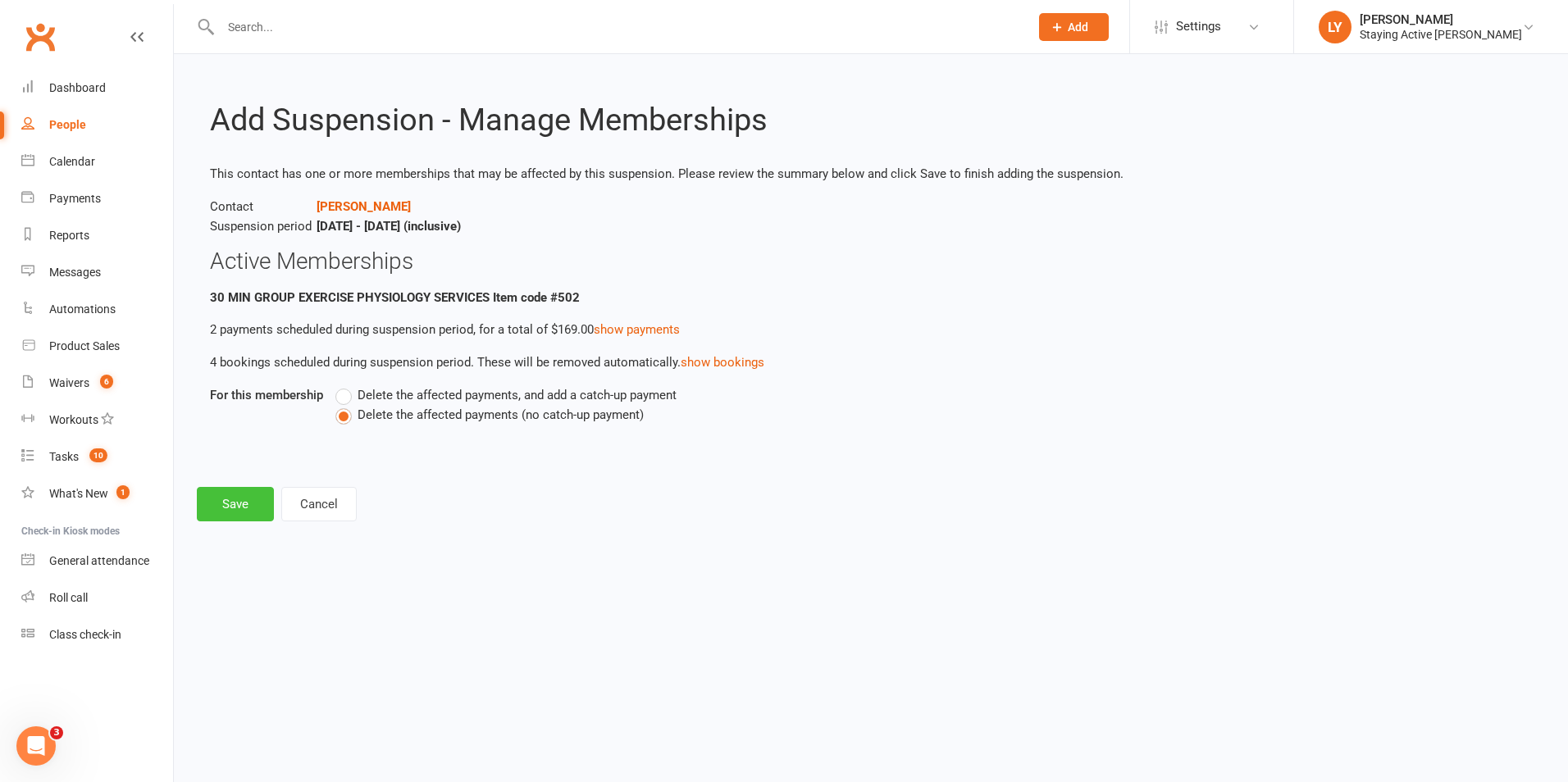
click at [232, 508] on button "Save" at bounding box center [235, 504] width 77 height 34
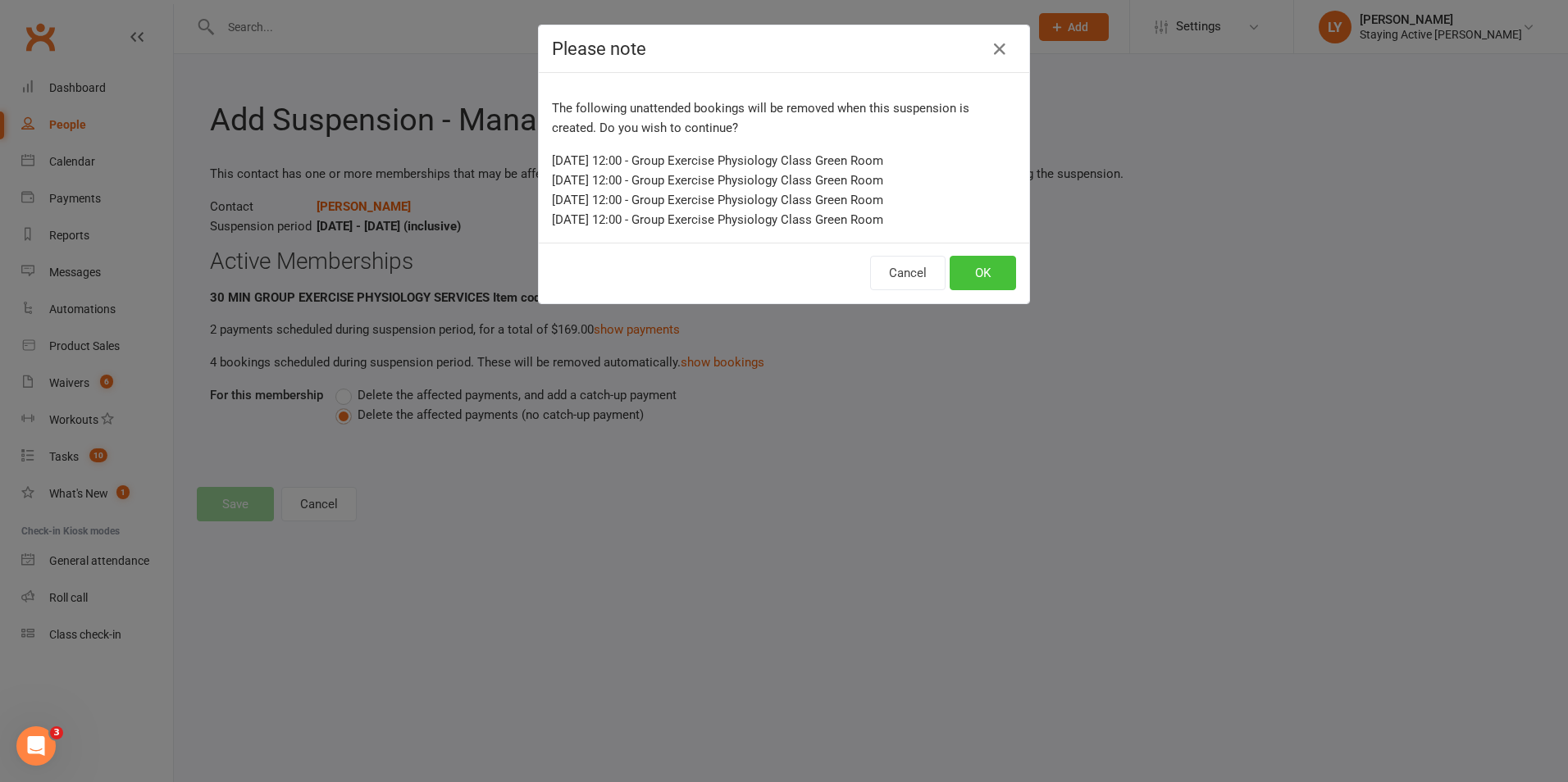
click at [987, 275] on button "OK" at bounding box center [983, 273] width 66 height 34
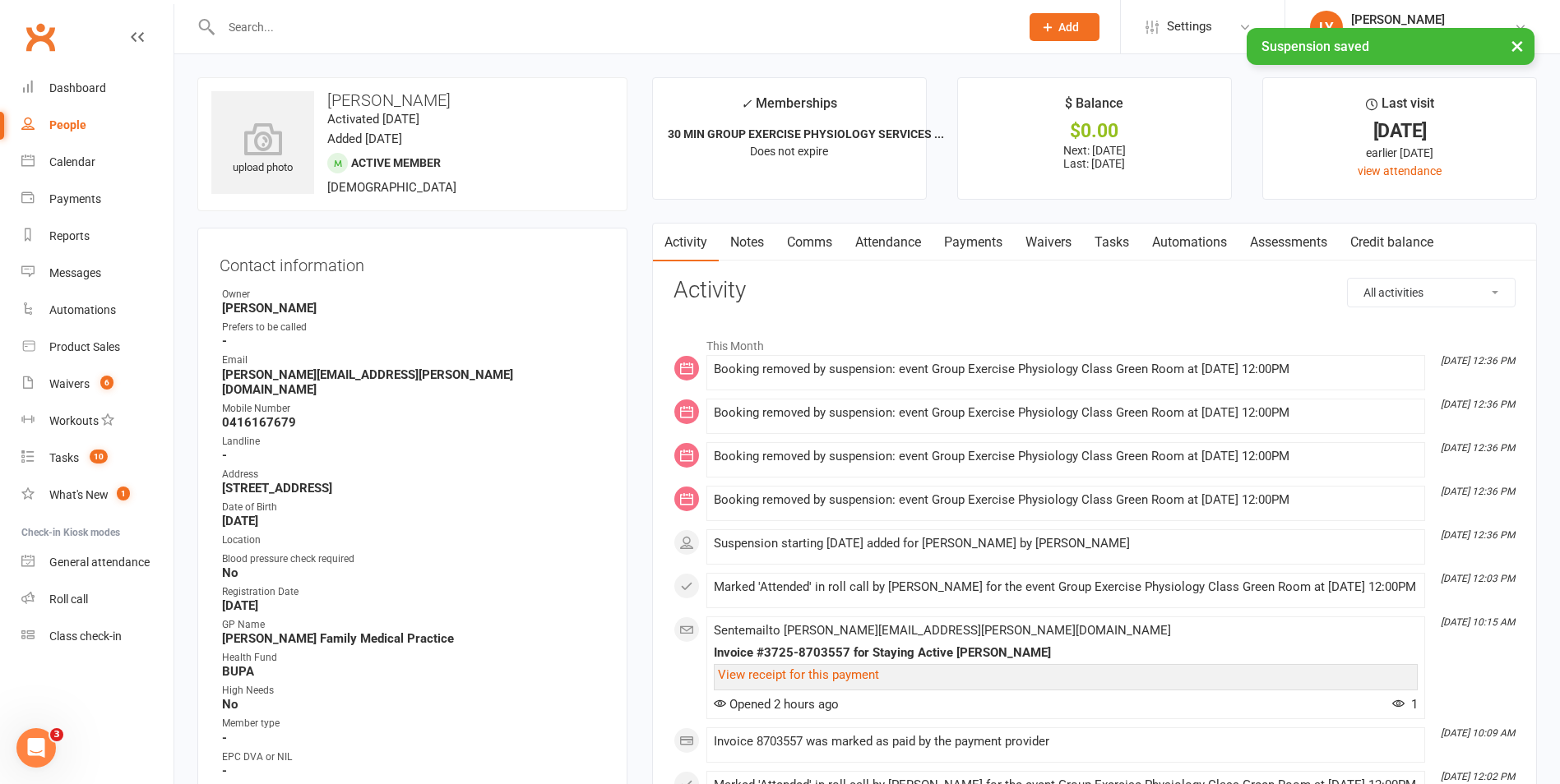
click at [746, 243] on link "Notes" at bounding box center [747, 243] width 56 height 38
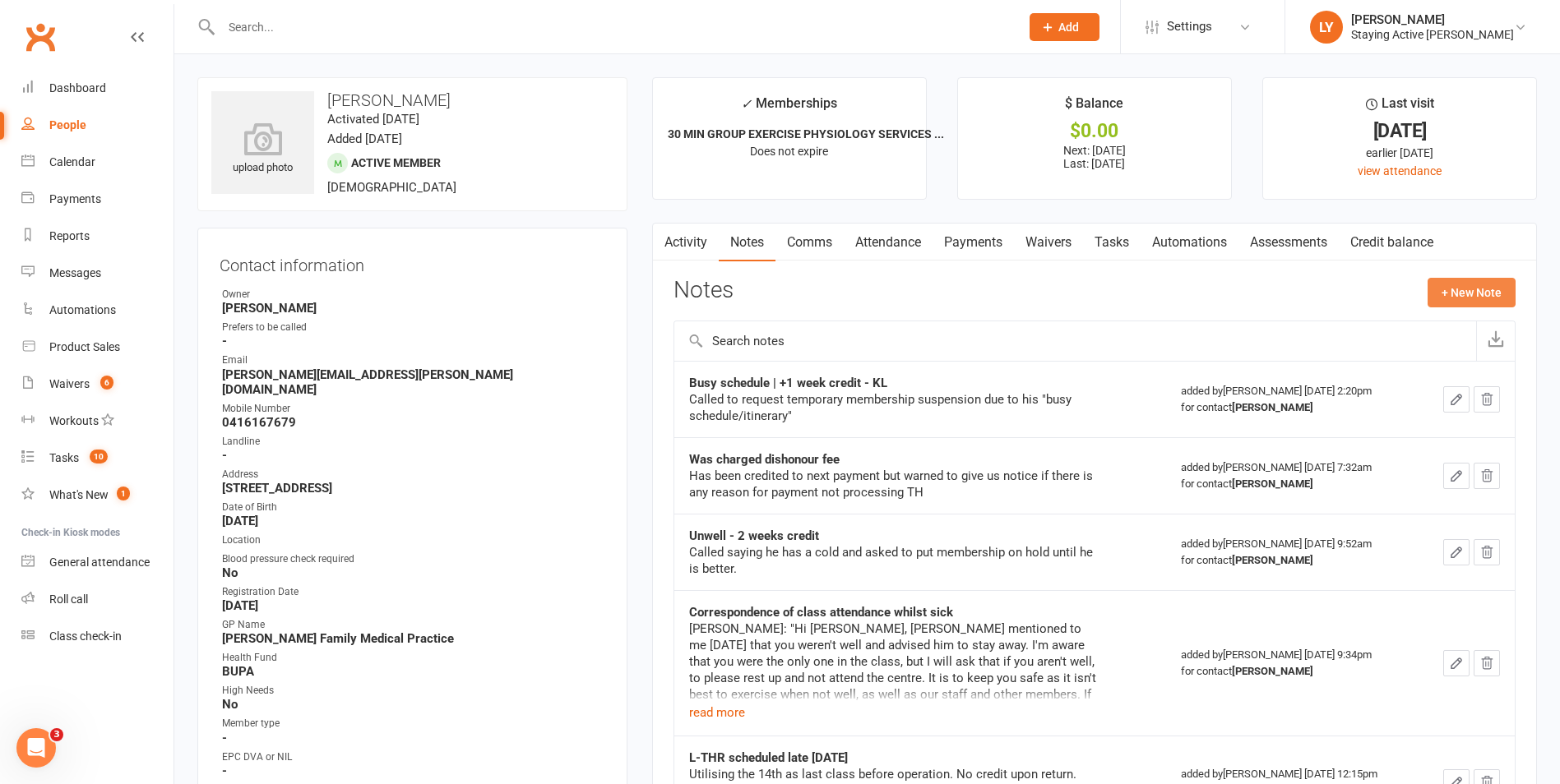
click at [1480, 300] on button "+ New Note" at bounding box center [1471, 292] width 88 height 30
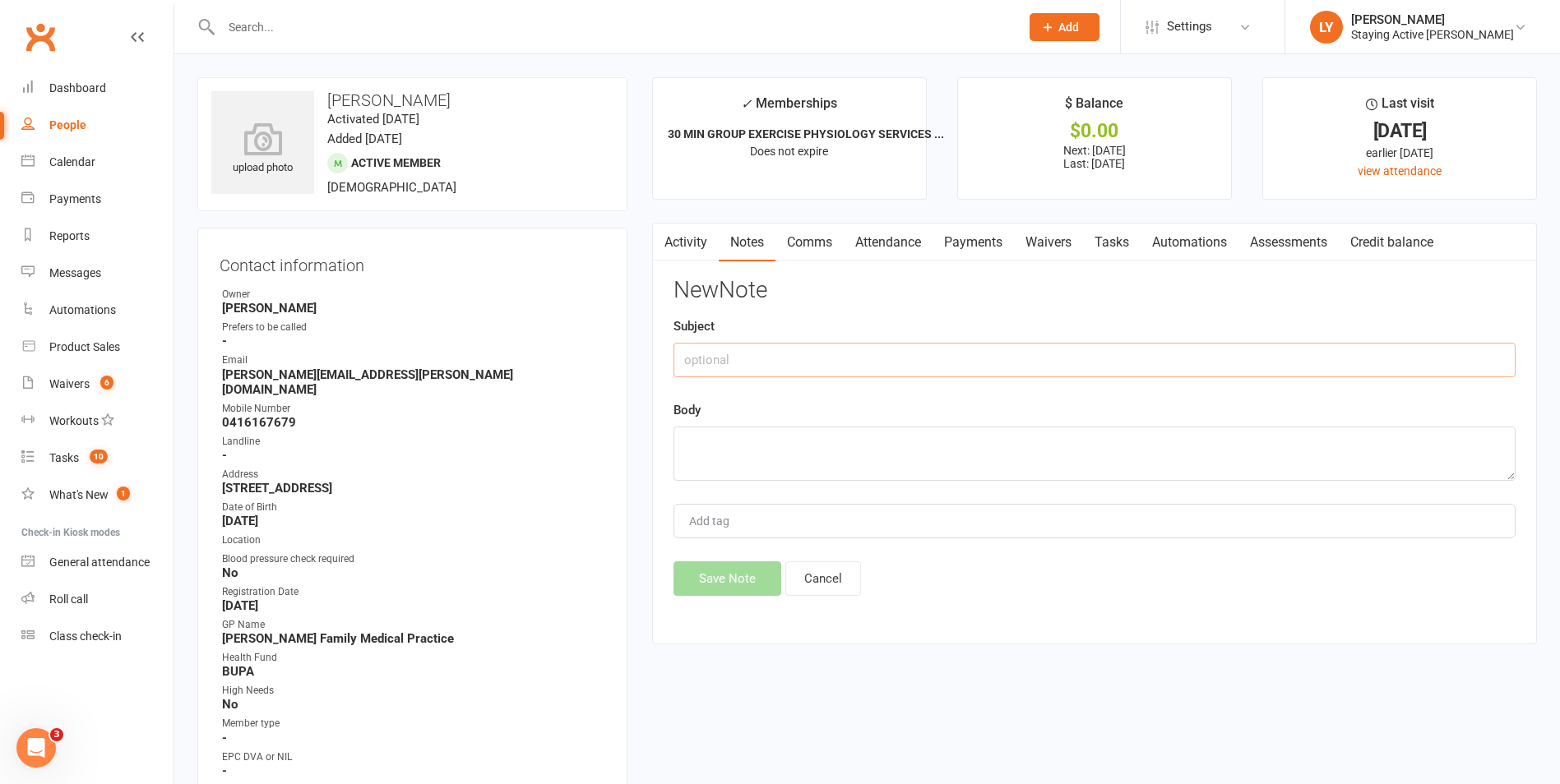
click at [702, 360] on input "text" at bounding box center [1094, 360] width 842 height 34
type input "Suspension (LP)"
type textarea "D"
type textarea "s"
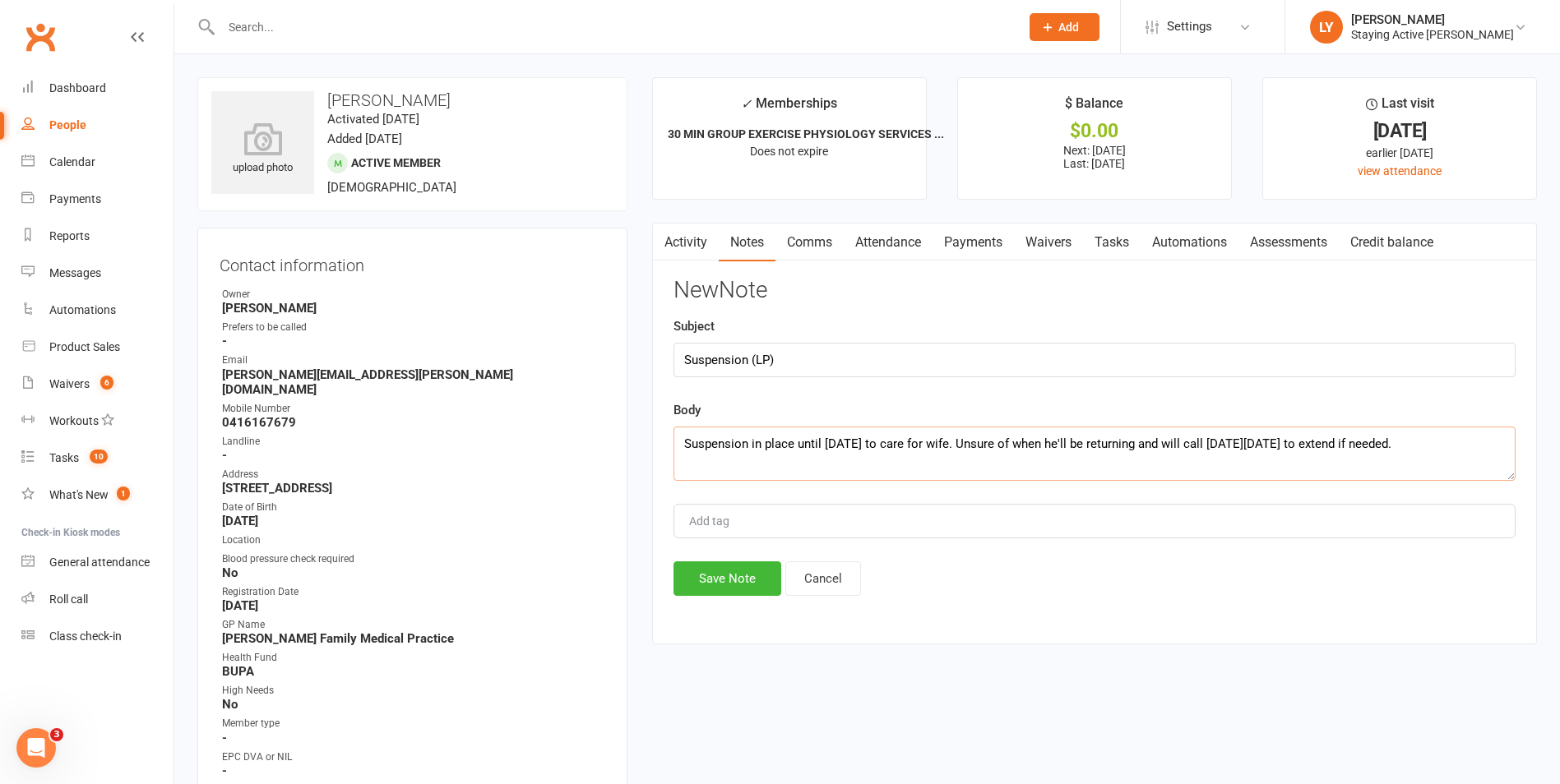
type textarea "Suspension in place until [DATE] to care for wife. Unsure of when he'll be retu…"
click at [782, 366] on input "Suspension (LP)" at bounding box center [1094, 360] width 842 height 34
type input "Suspension - 1wk credit (LP)"
click at [735, 585] on button "Save Note" at bounding box center [727, 578] width 108 height 34
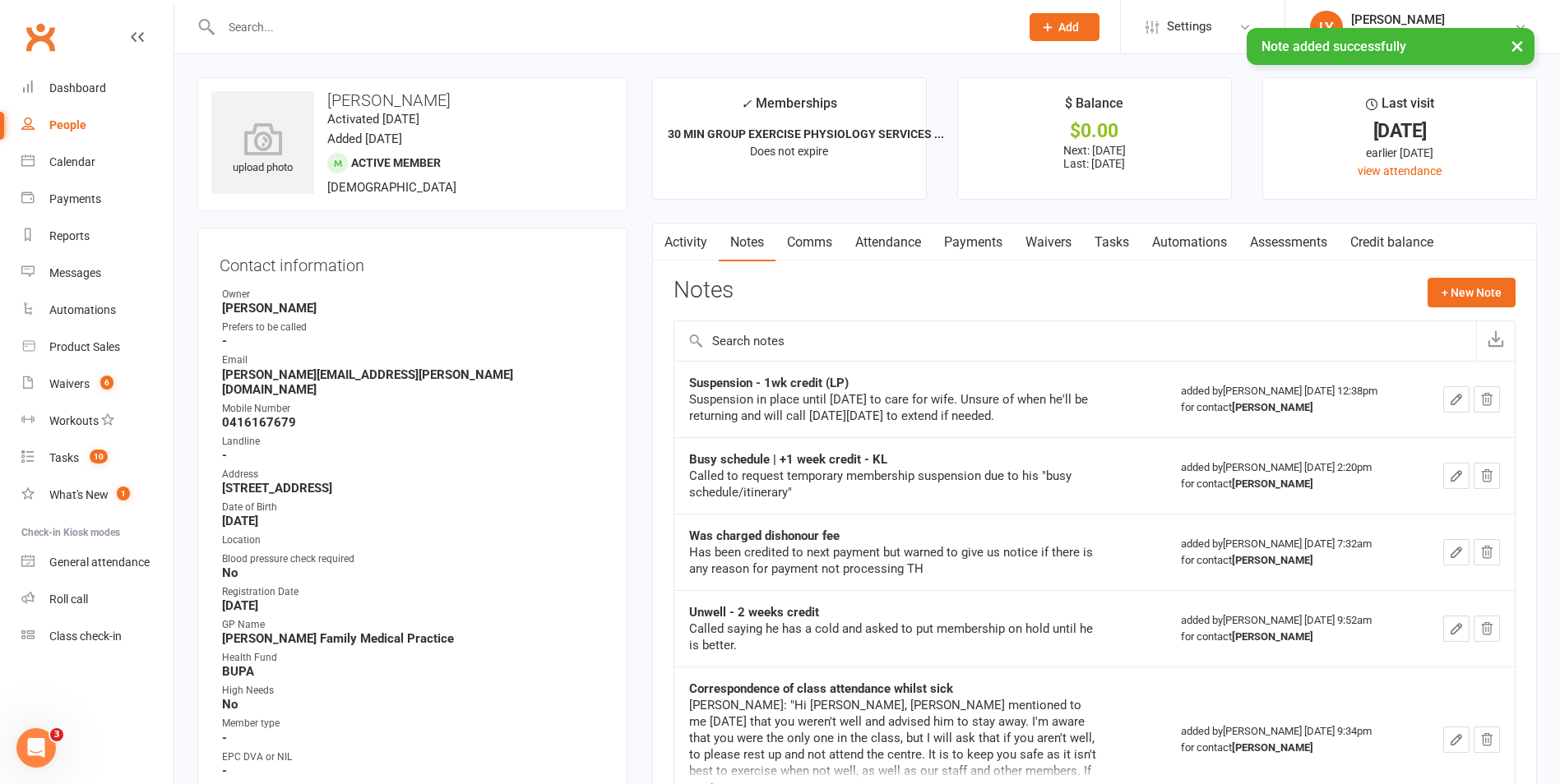
click at [694, 246] on link "Activity" at bounding box center [685, 243] width 66 height 38
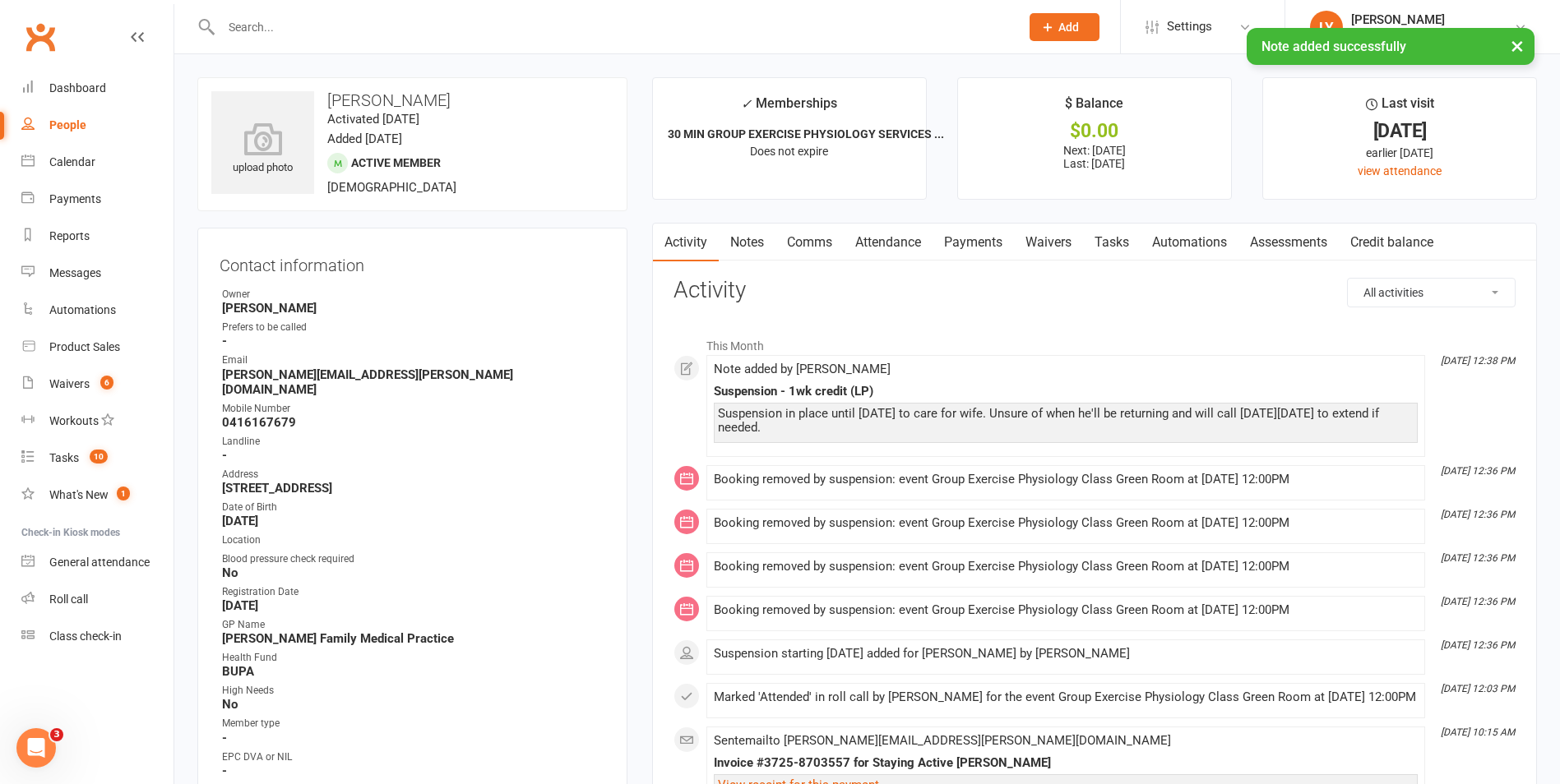
click at [982, 245] on link "Payments" at bounding box center [973, 243] width 81 height 38
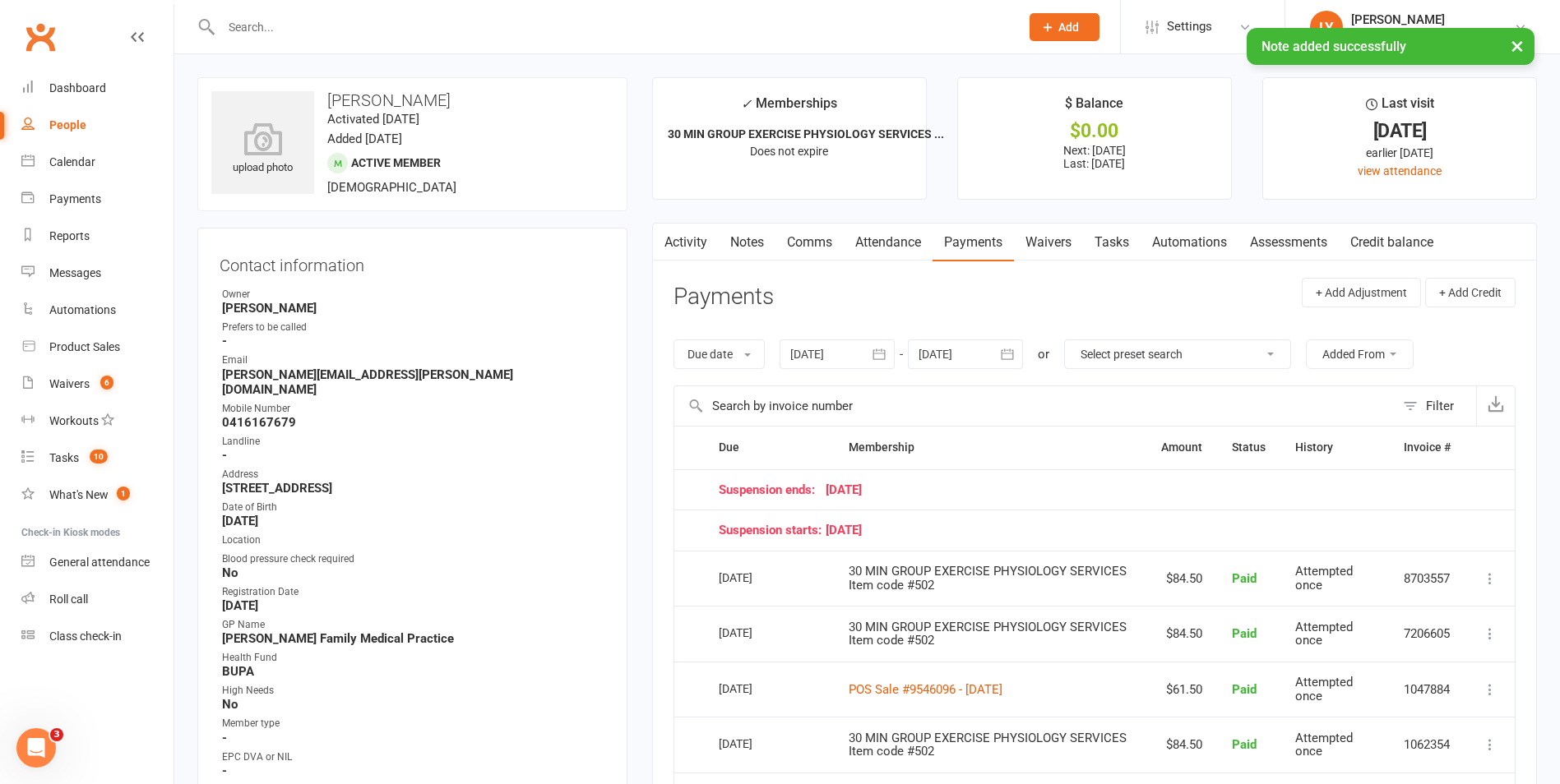
scroll to position [82, 0]
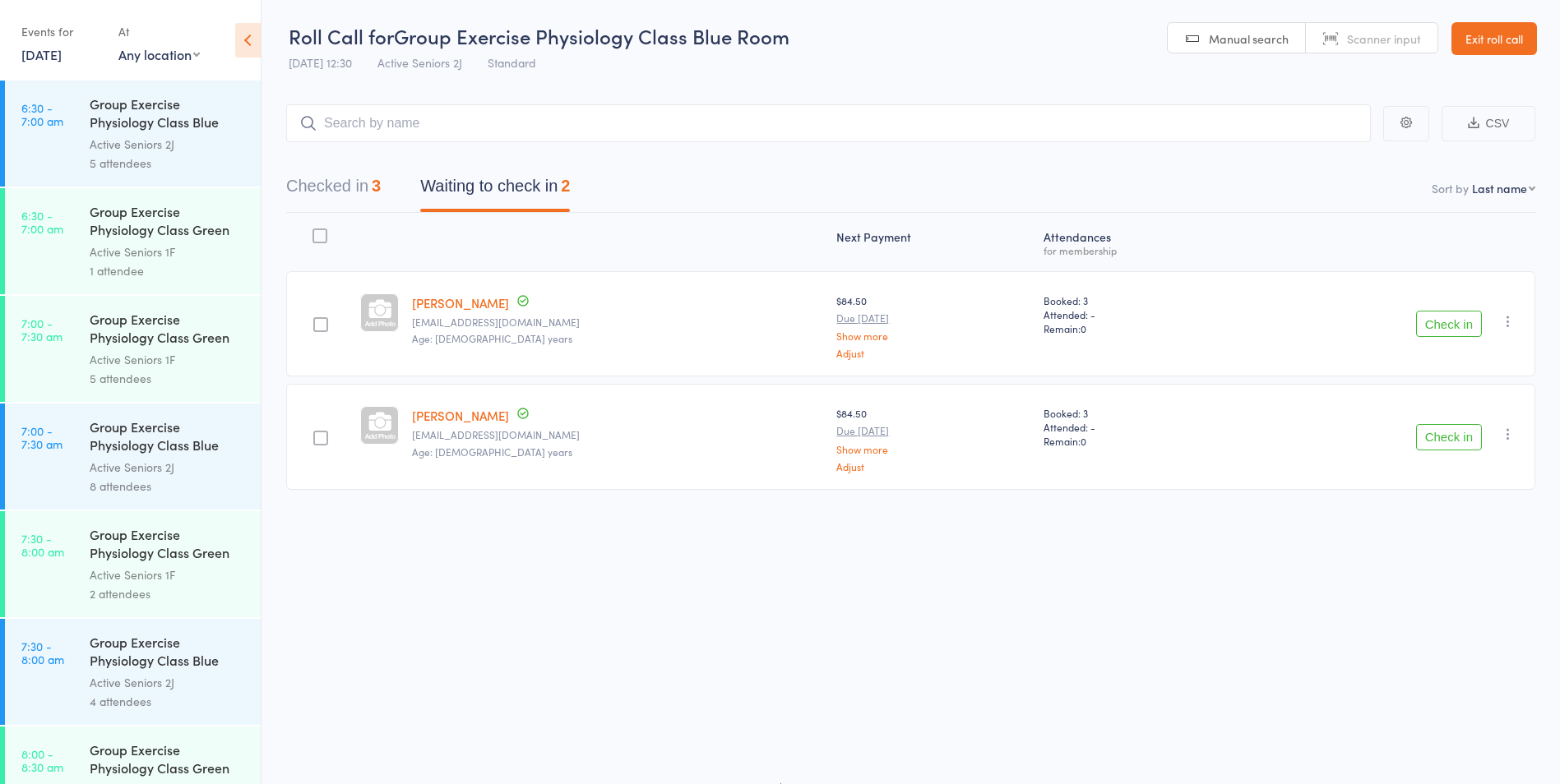
click at [1434, 329] on button "Check in" at bounding box center [1449, 324] width 66 height 26
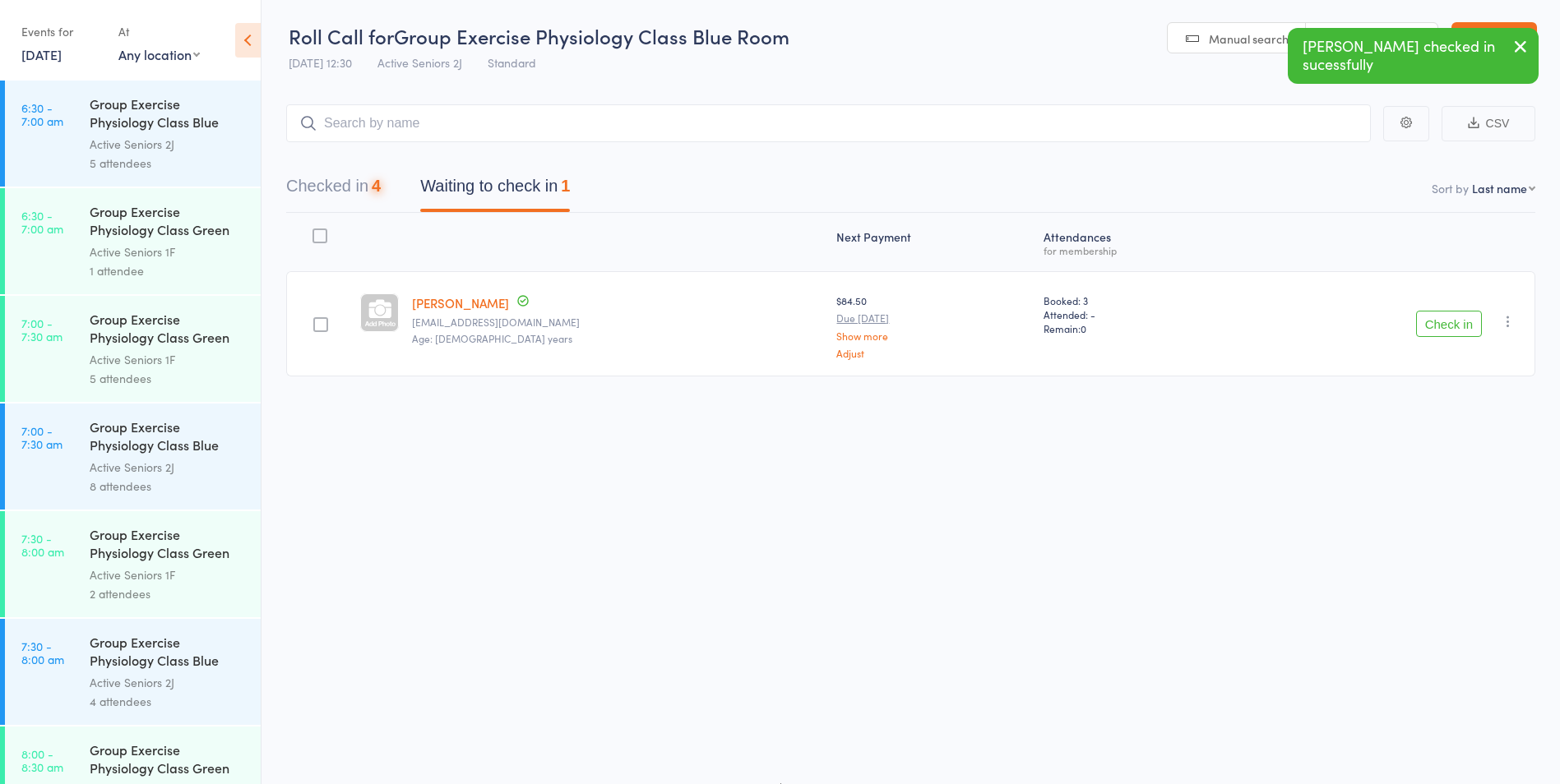
click at [1440, 329] on button "Check in" at bounding box center [1449, 324] width 66 height 26
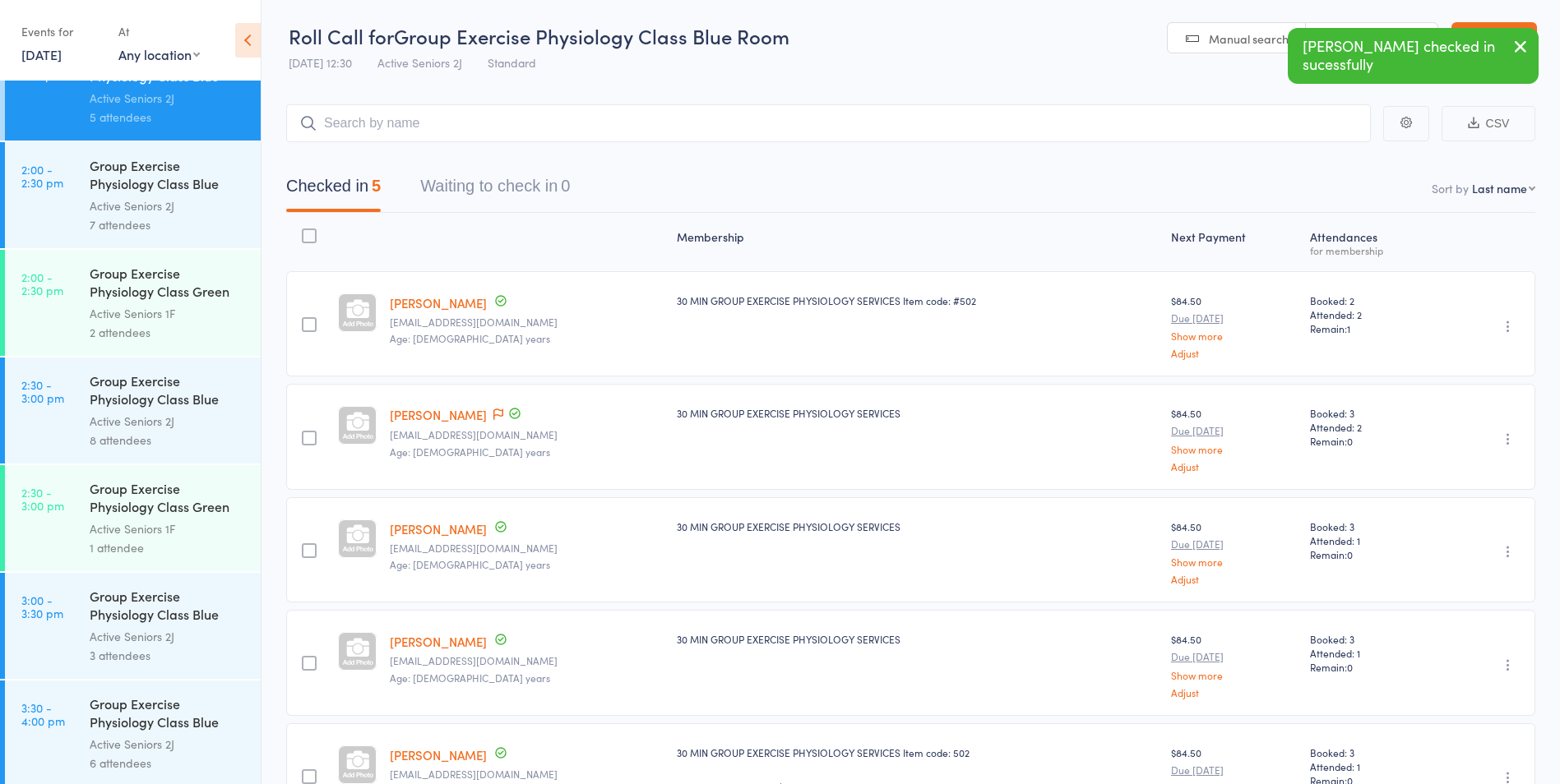
scroll to position [2548, 0]
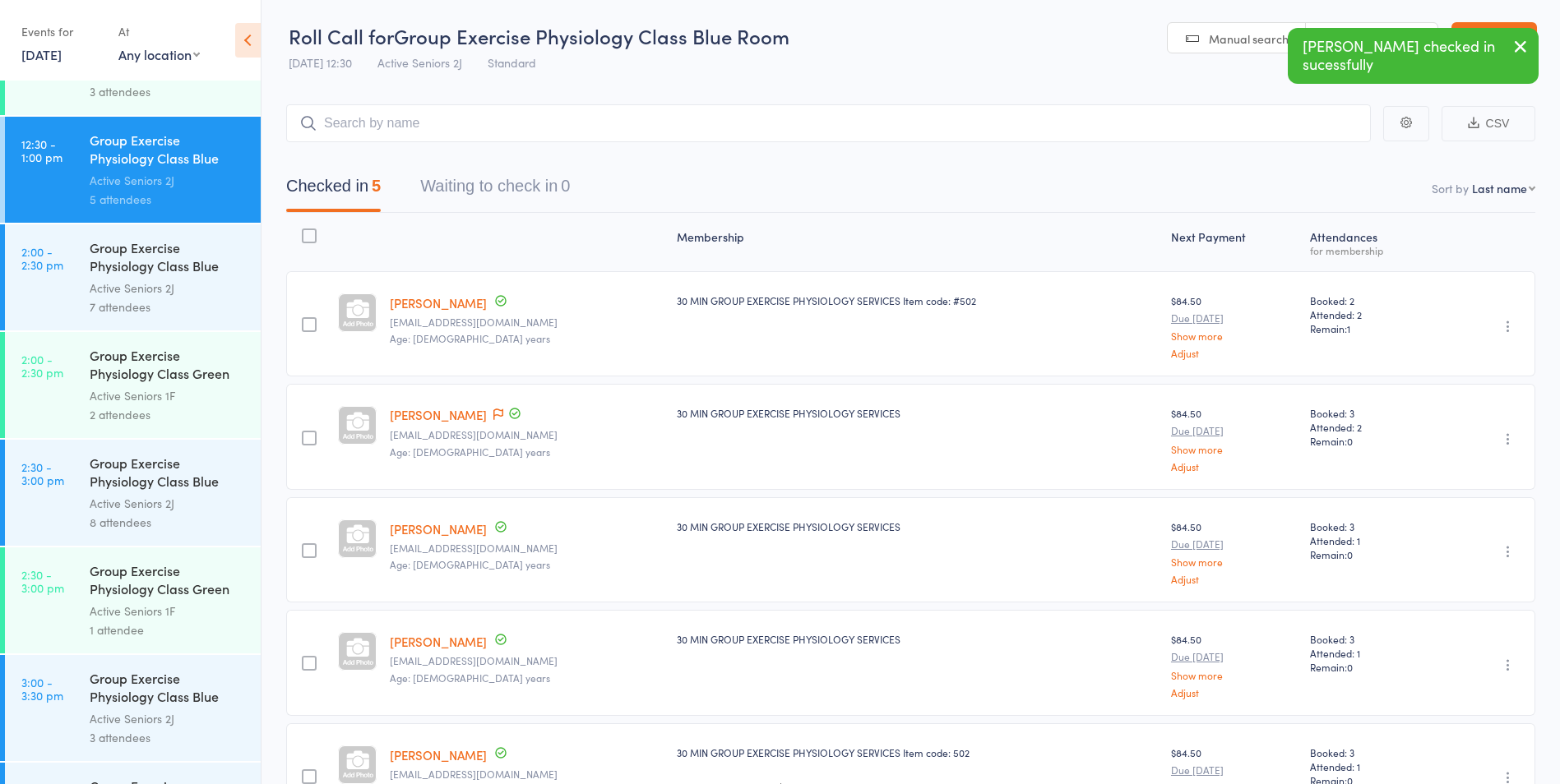
click at [163, 290] on div "Active Seniors 2J" at bounding box center [168, 288] width 157 height 19
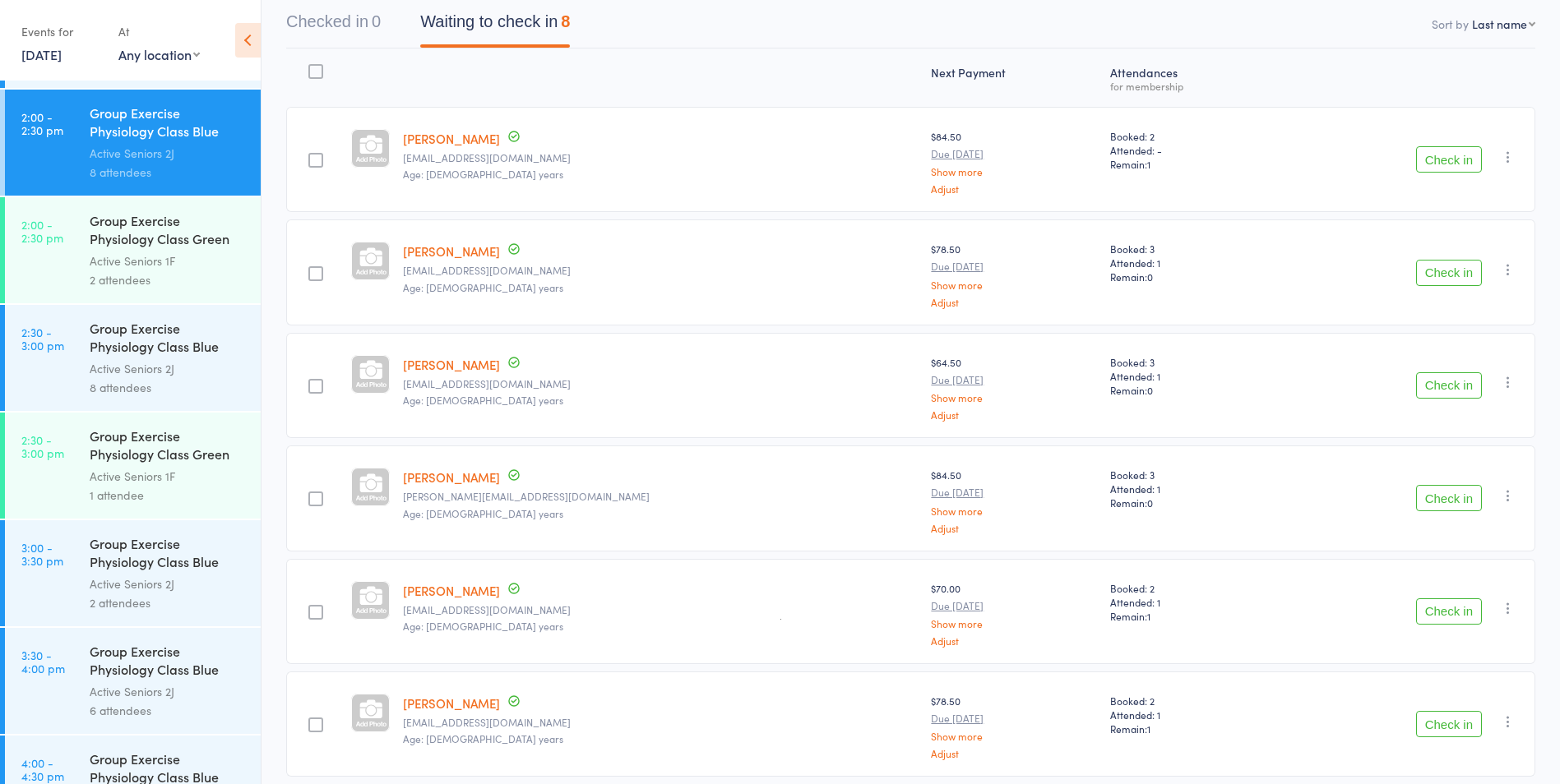
scroll to position [2654, 0]
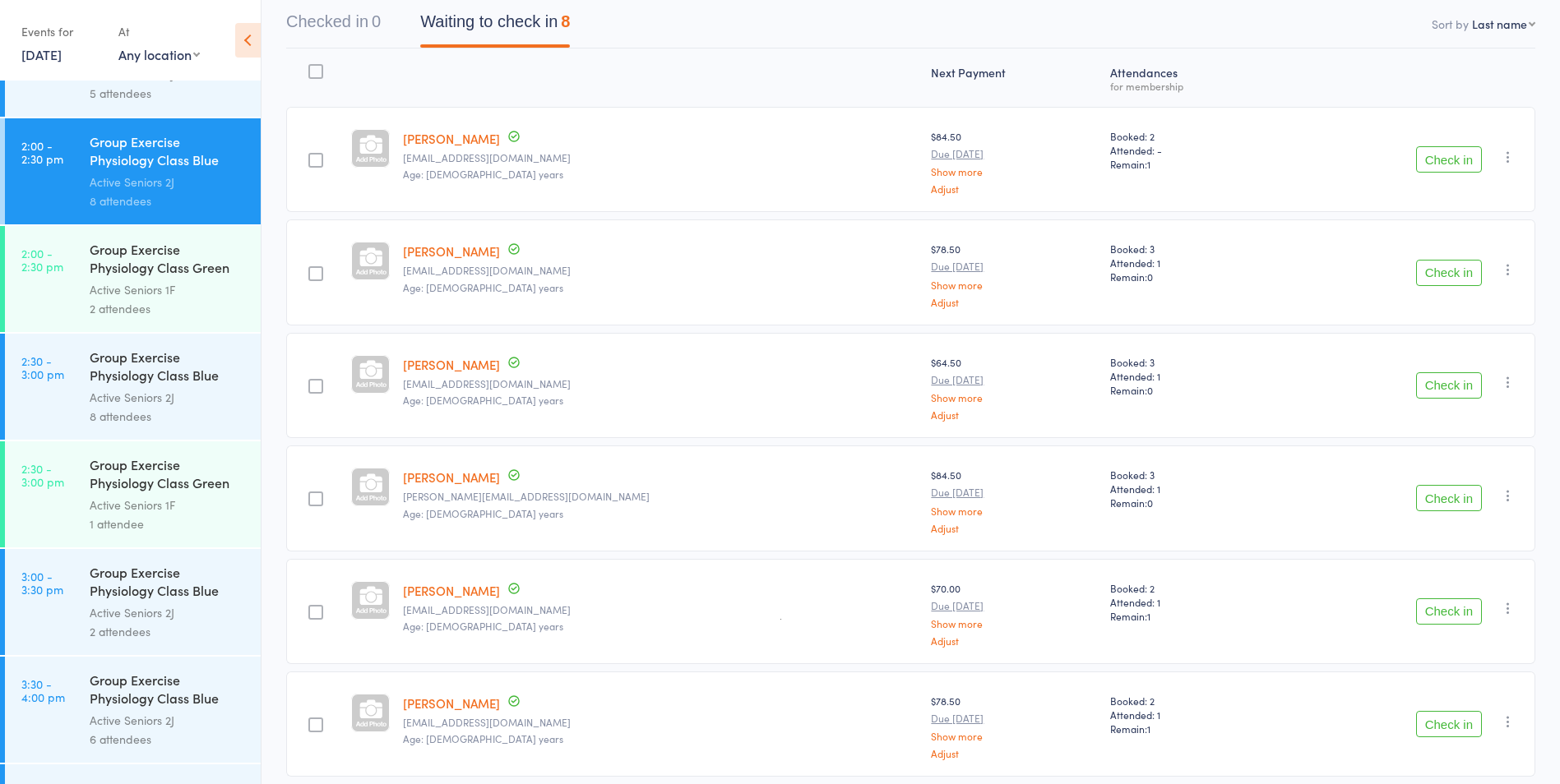
click at [208, 453] on div "Group Exercise Physiology Class Green Room Active Seniors 1F 1 attendee" at bounding box center [175, 494] width 171 height 106
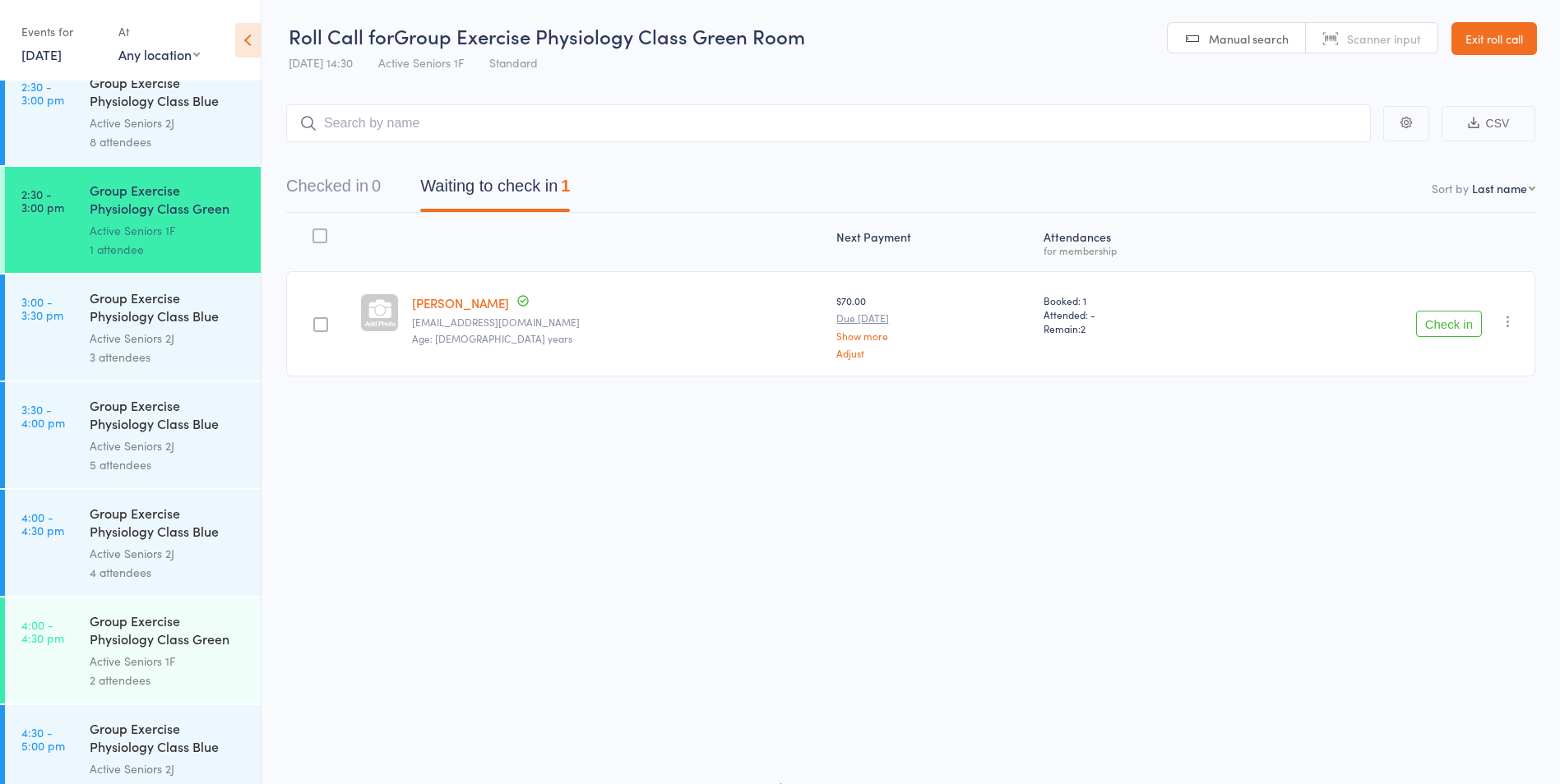
scroll to position [3066, 0]
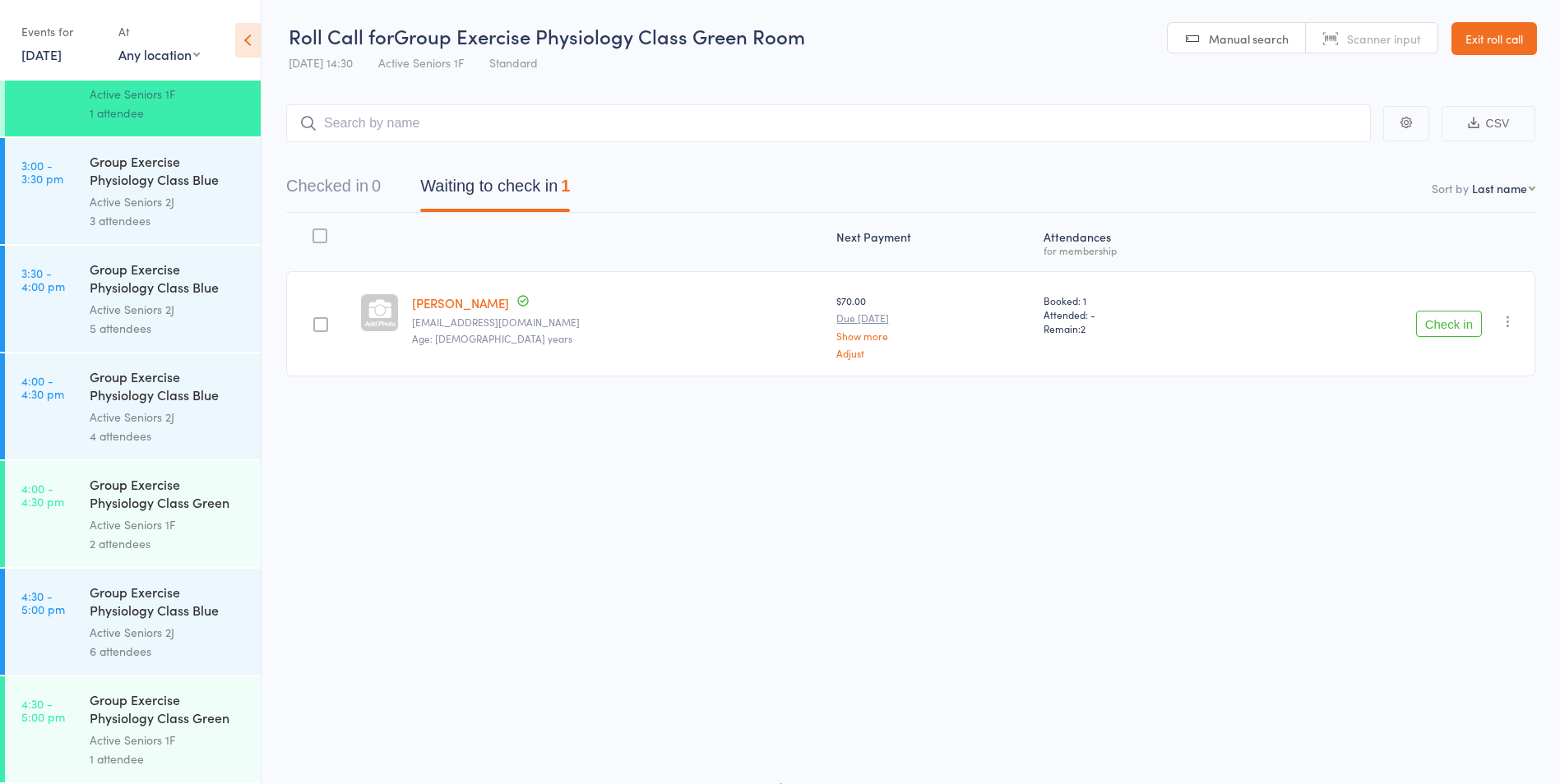
click at [213, 538] on div "2 attendees" at bounding box center [168, 544] width 157 height 19
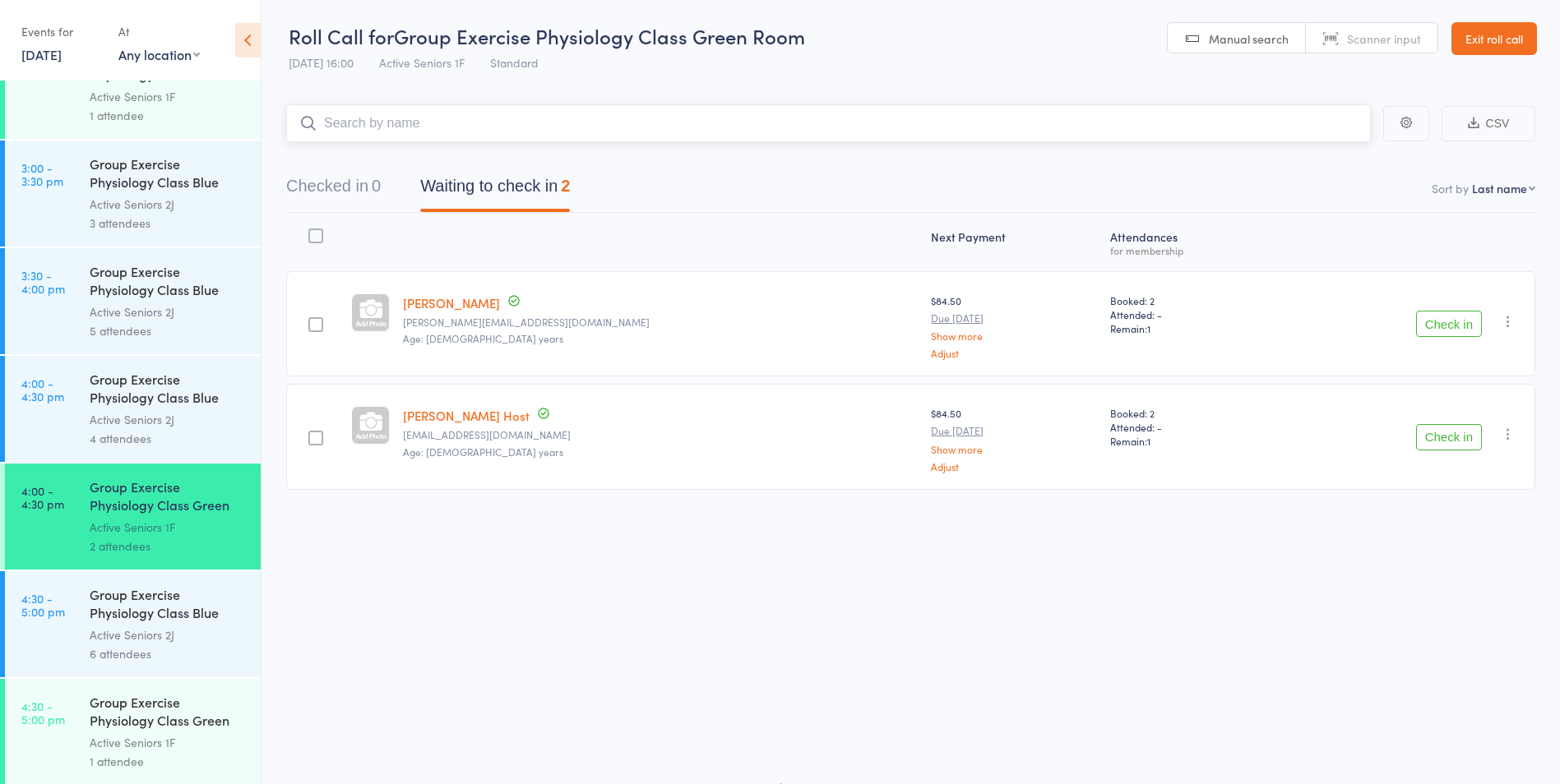
scroll to position [3066, 0]
click at [227, 695] on div "Group Exercise Physiology Class Green Room" at bounding box center [168, 711] width 157 height 40
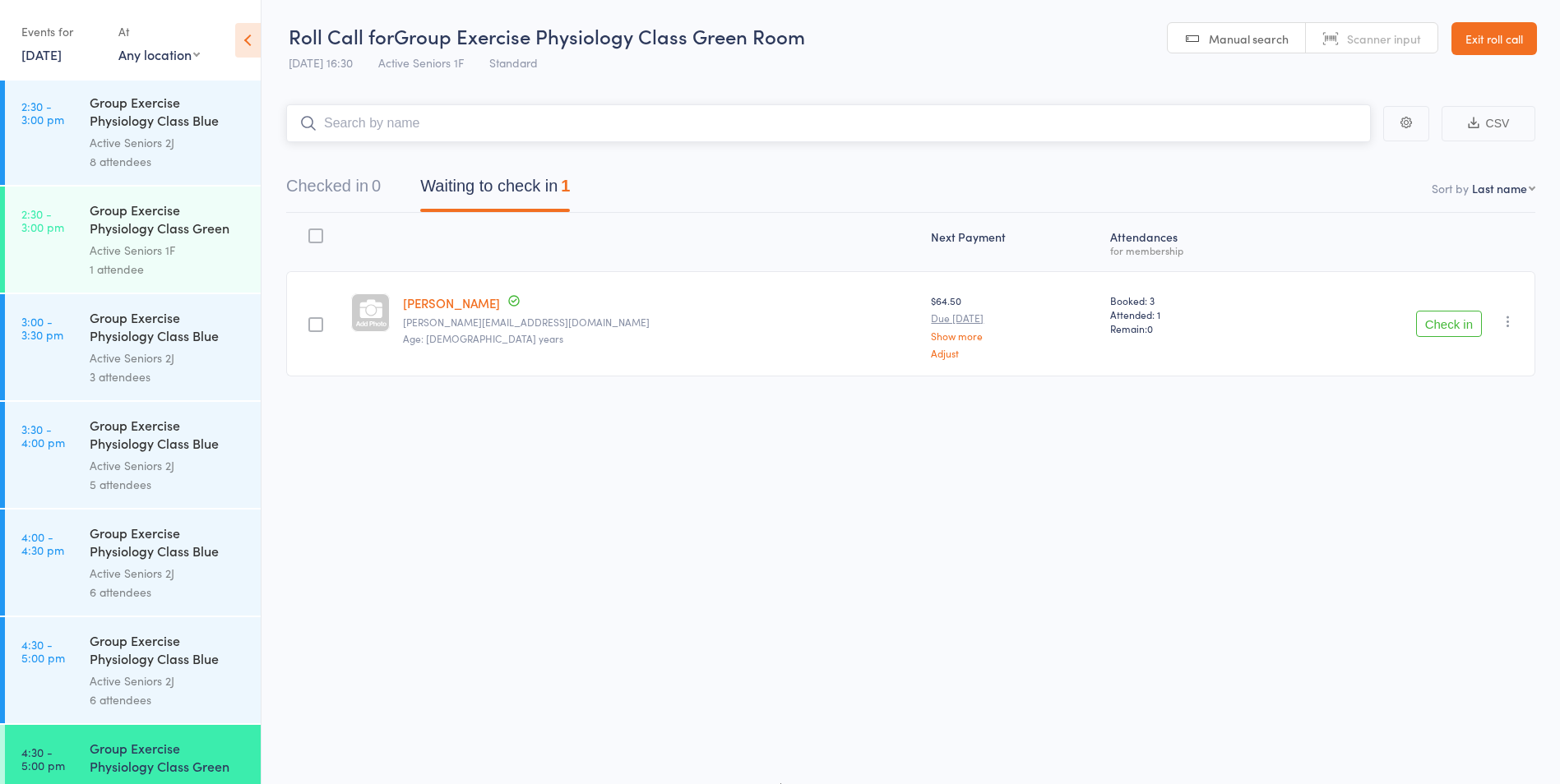
scroll to position [2958, 0]
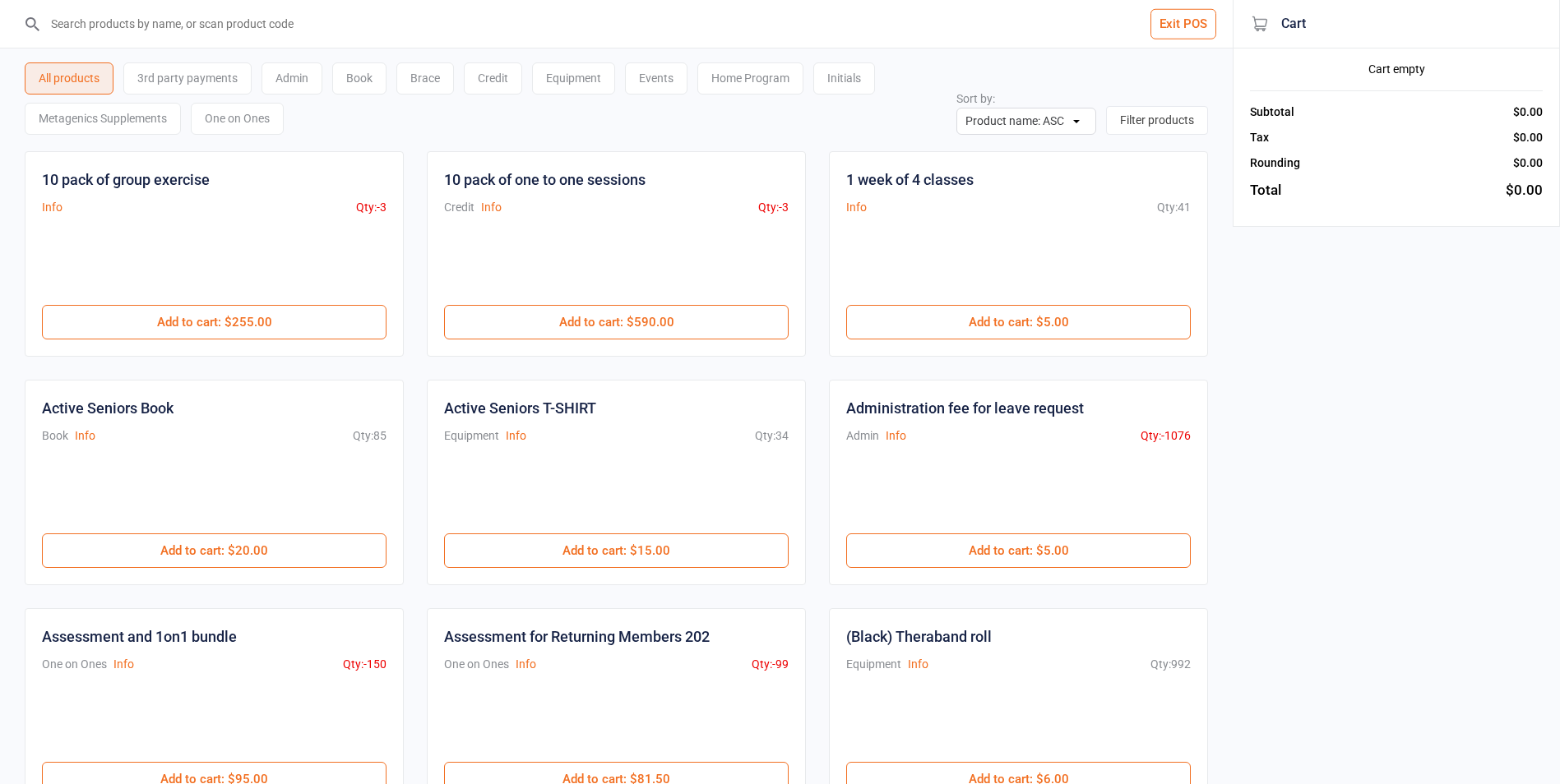
click at [1149, 9] on input "search" at bounding box center [626, 24] width 1167 height 48
click at [1194, 28] on button "Exit POS" at bounding box center [1183, 25] width 66 height 31
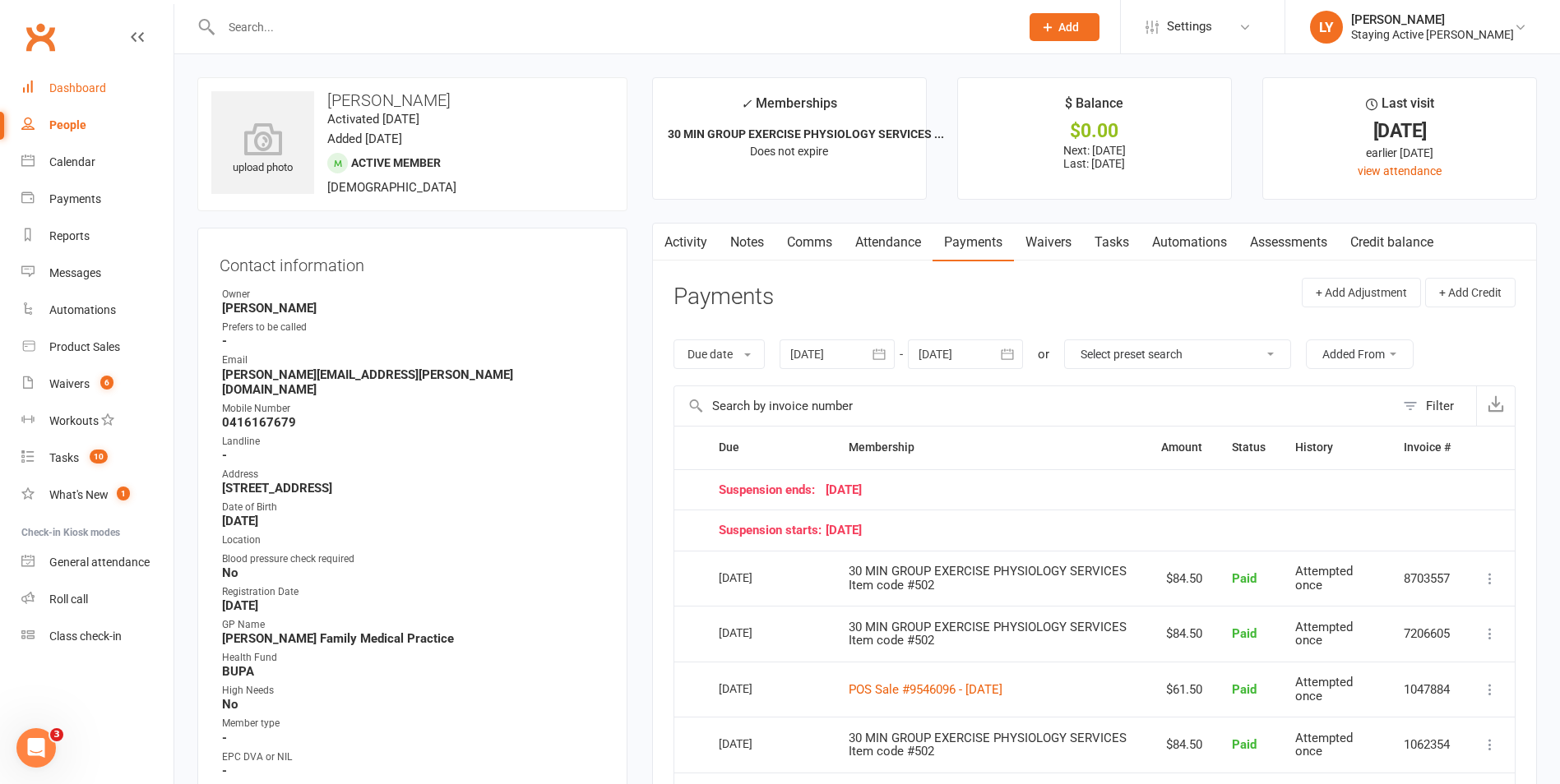
click at [108, 90] on link "Dashboard" at bounding box center [97, 88] width 152 height 37
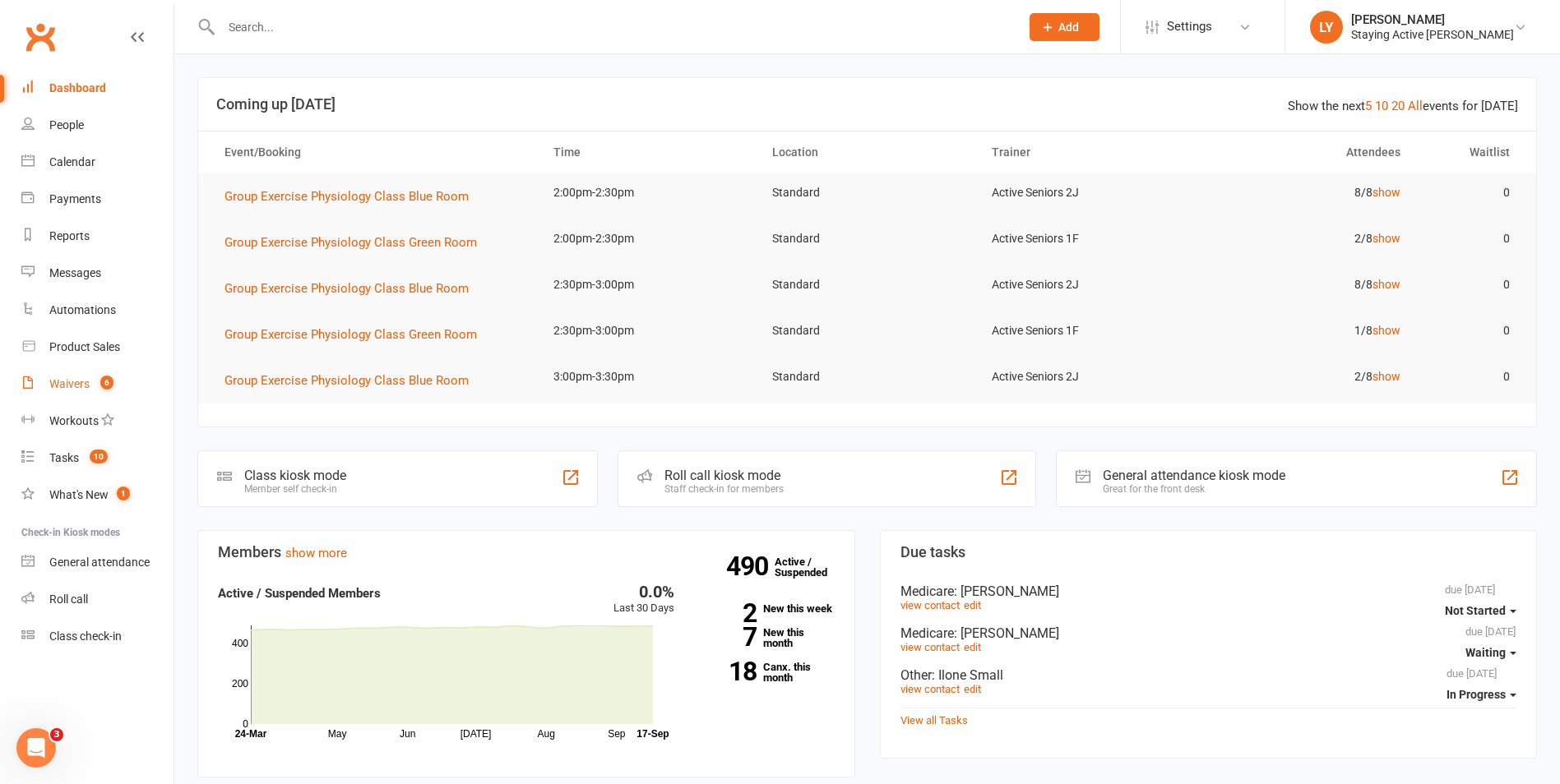
click at [82, 375] on link "Waivers 6" at bounding box center [97, 383] width 152 height 37
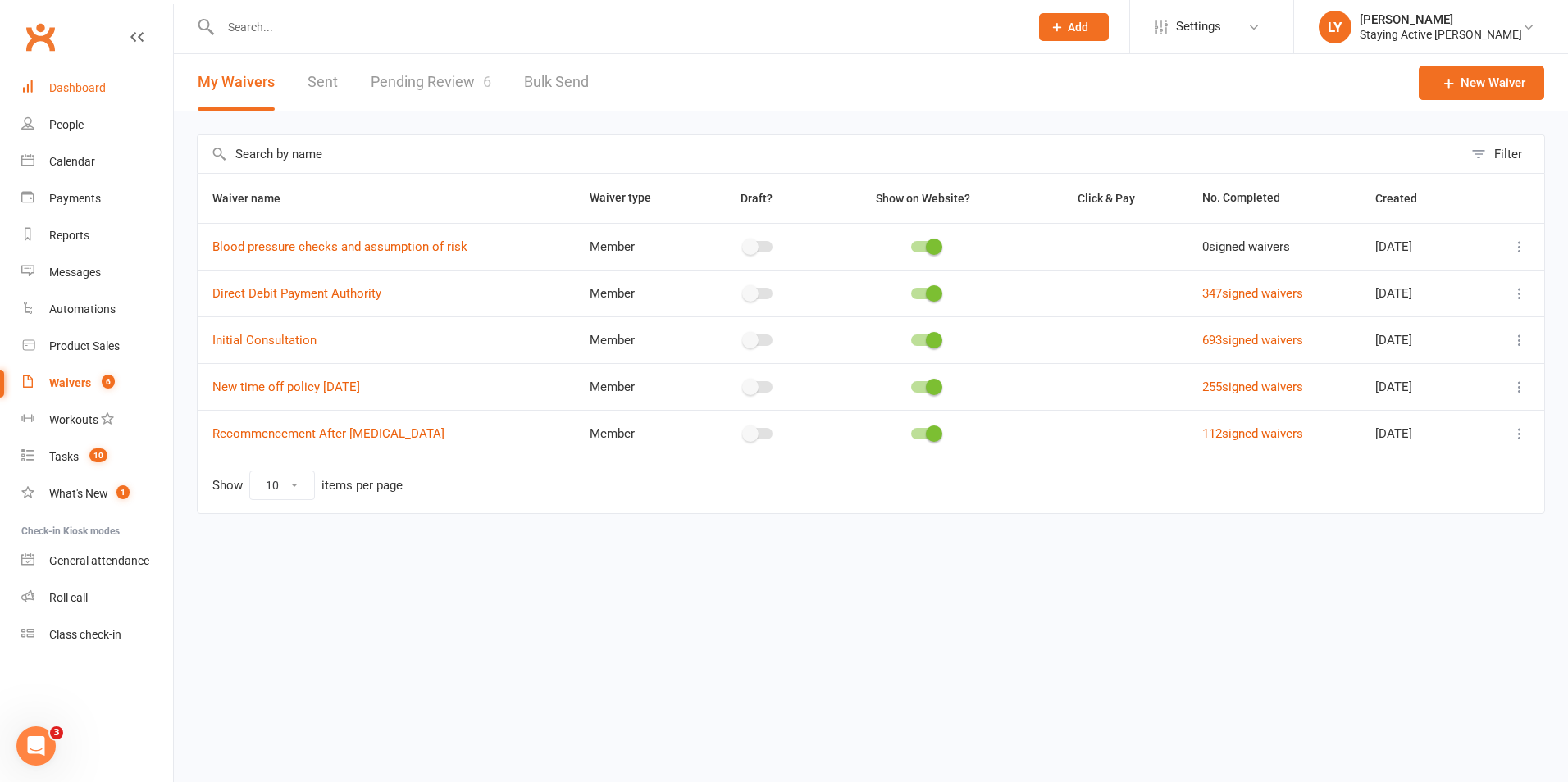
click at [108, 79] on link "Dashboard" at bounding box center [97, 88] width 152 height 37
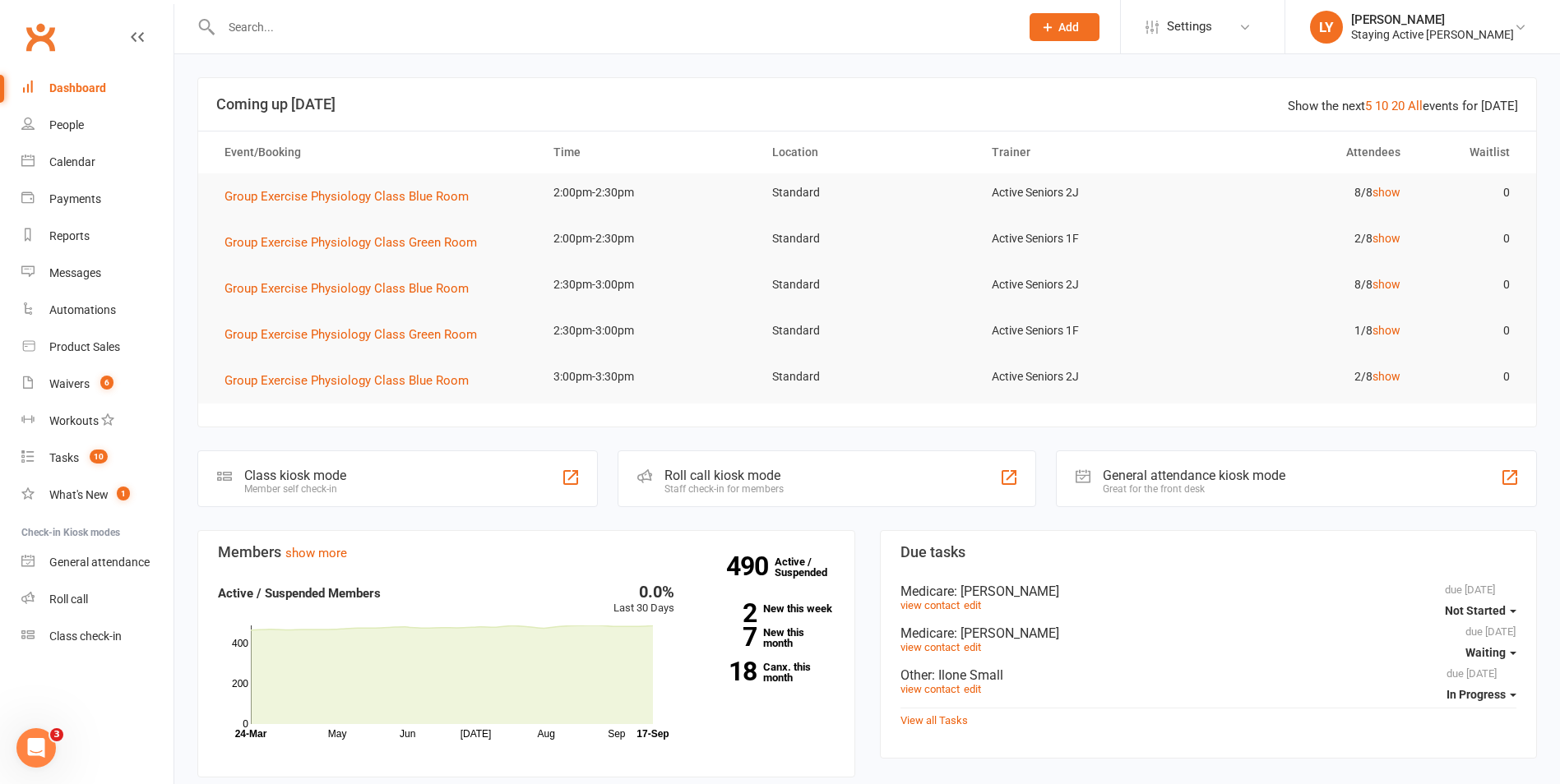
click at [264, 20] on input "text" at bounding box center [612, 26] width 792 height 23
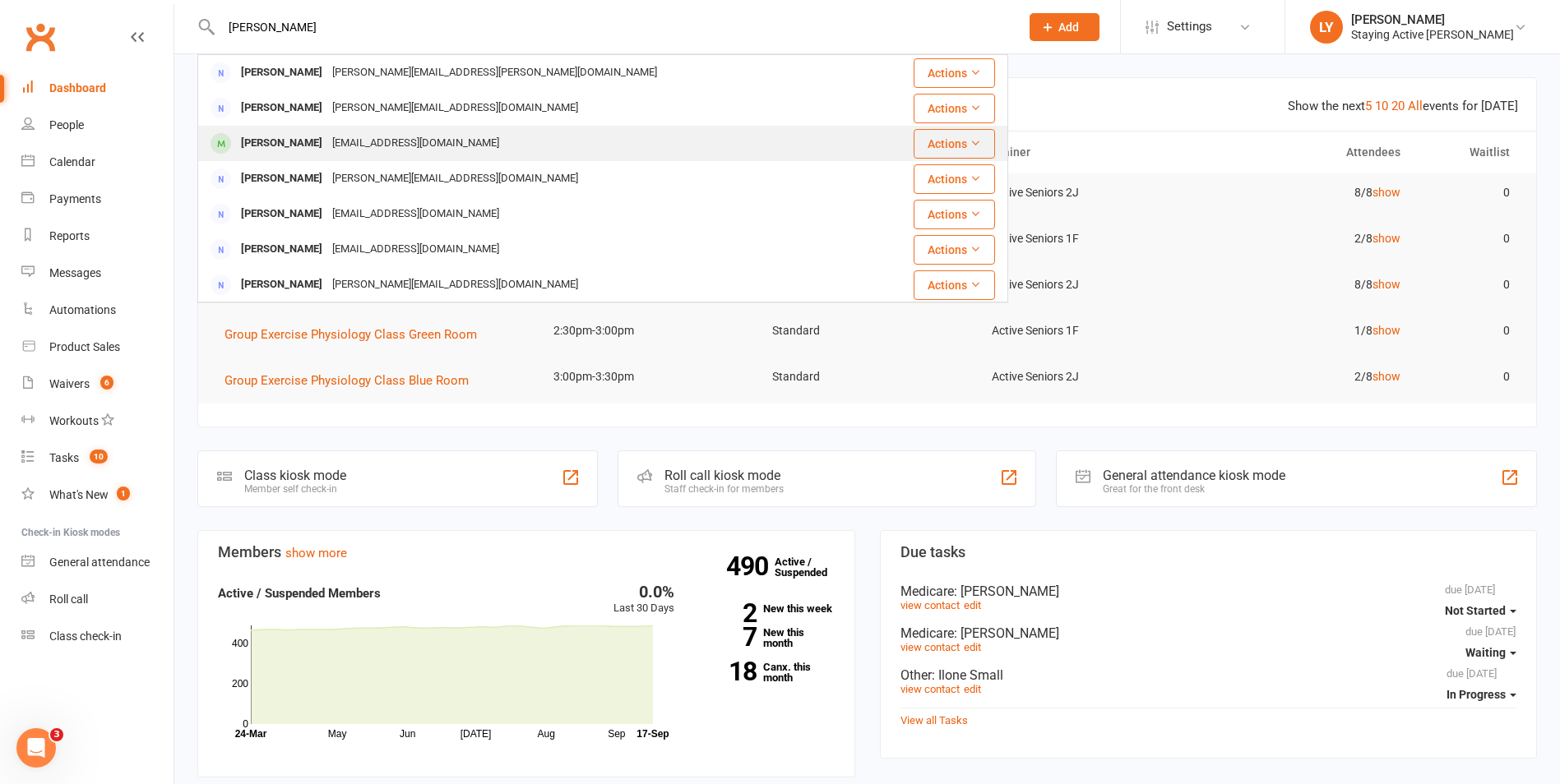
type input "judith"
click at [463, 141] on div "Judith Kent judithkkent@gmail.com" at bounding box center [535, 143] width 672 height 33
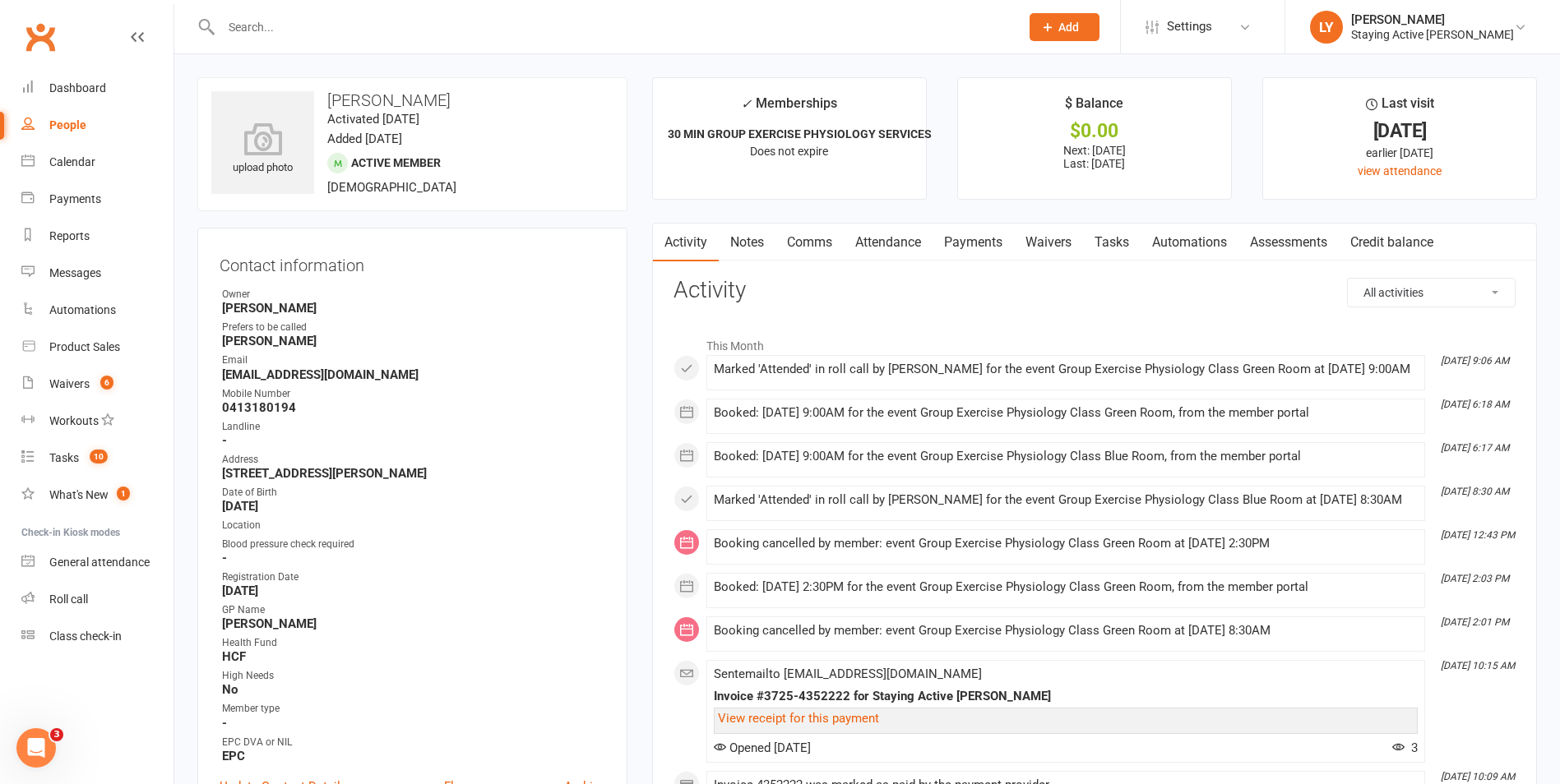
click at [551, 38] on div at bounding box center [602, 26] width 811 height 54
click at [566, 20] on input "text" at bounding box center [612, 26] width 792 height 23
type input "mcgill"
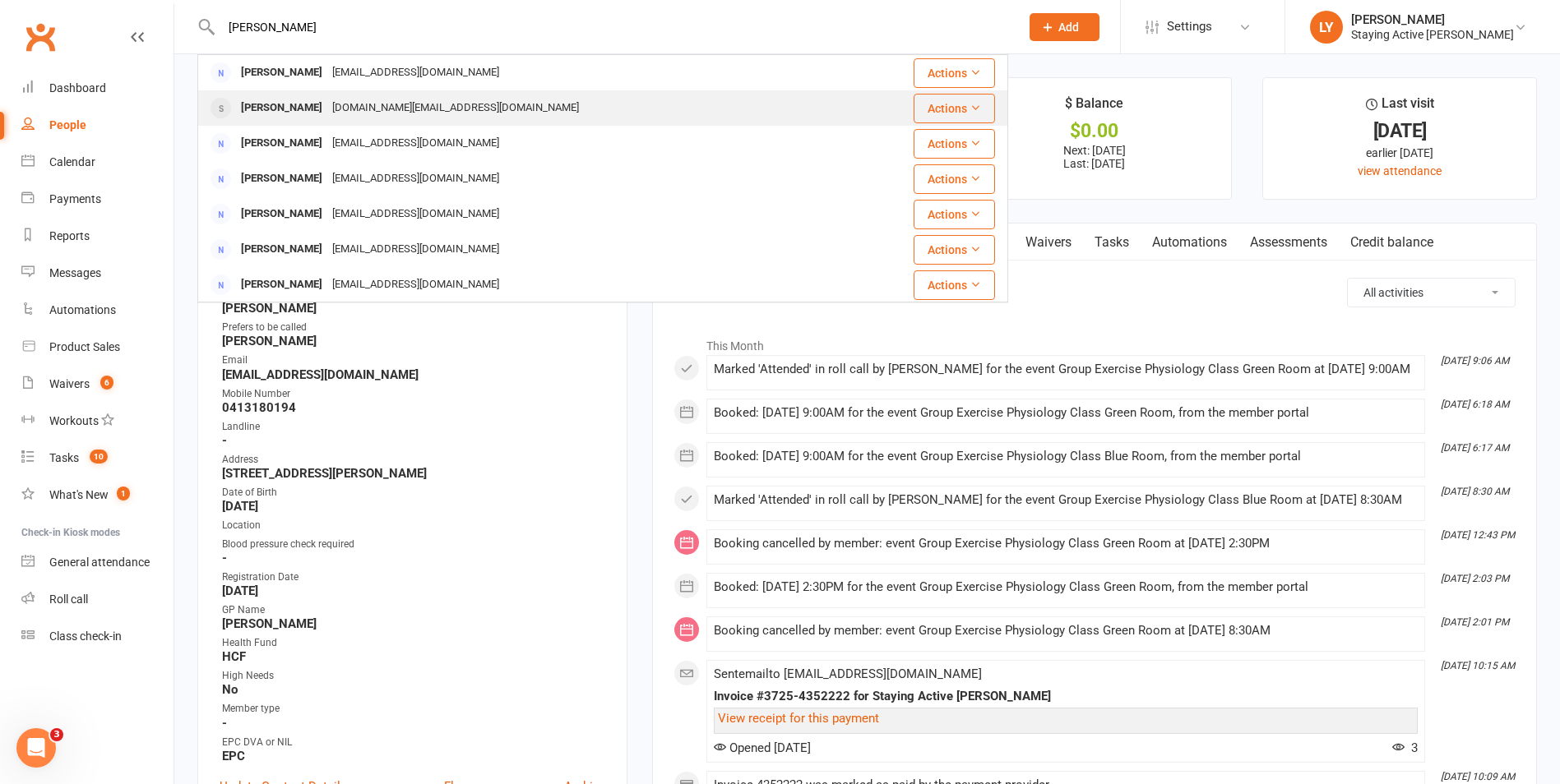
click at [393, 116] on div "jmcgill.au@gmail.com" at bounding box center [455, 108] width 256 height 24
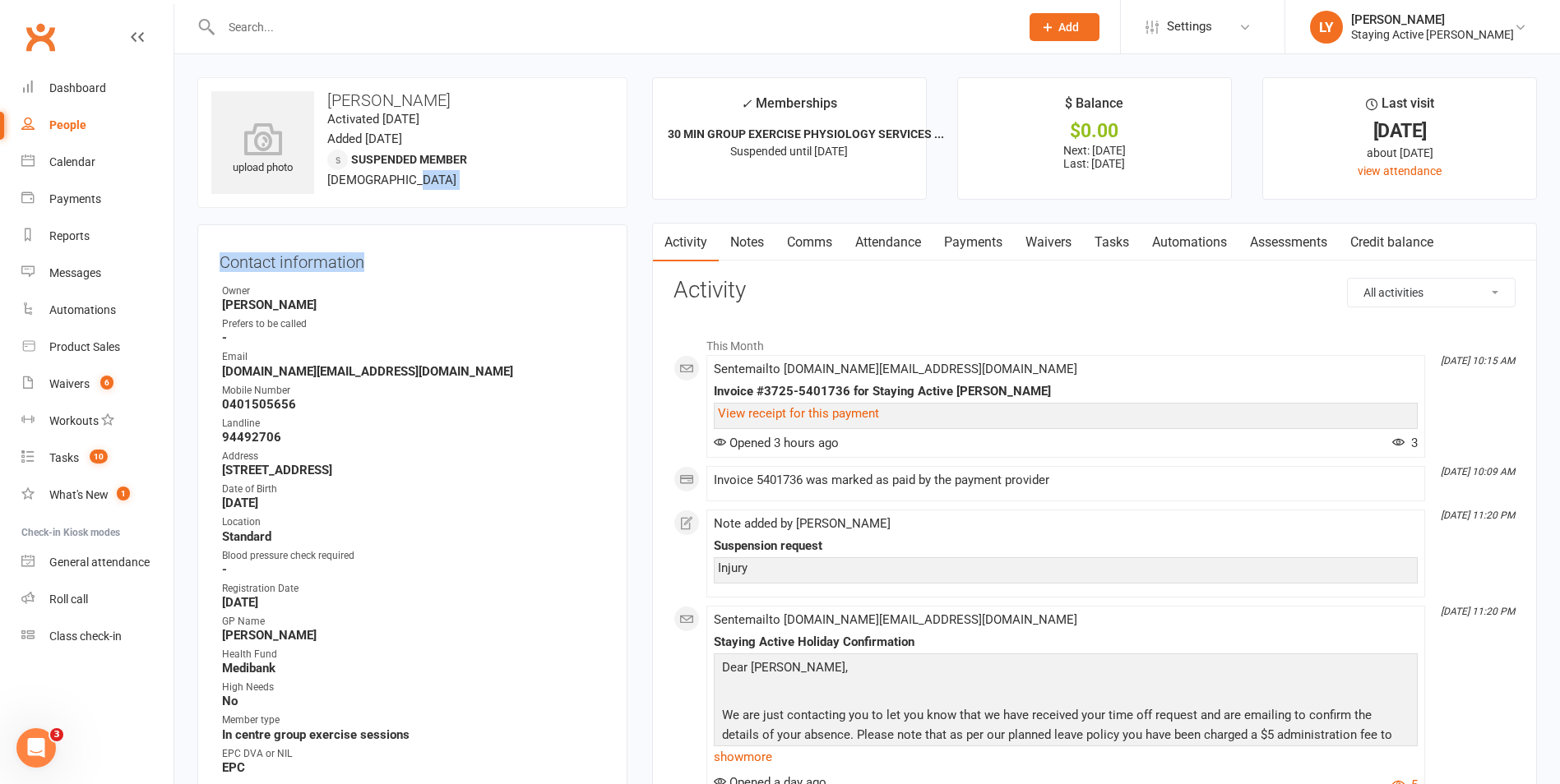
drag, startPoint x: 515, startPoint y: 221, endPoint x: 563, endPoint y: 181, distance: 62.5
click at [563, 181] on contact-information "upload photo Judith McGill Activated 12 October, 2018 Added 12 October, 2018 Su…" at bounding box center [412, 463] width 430 height 773
click at [308, 33] on input "text" at bounding box center [612, 26] width 792 height 23
type input "richard king"
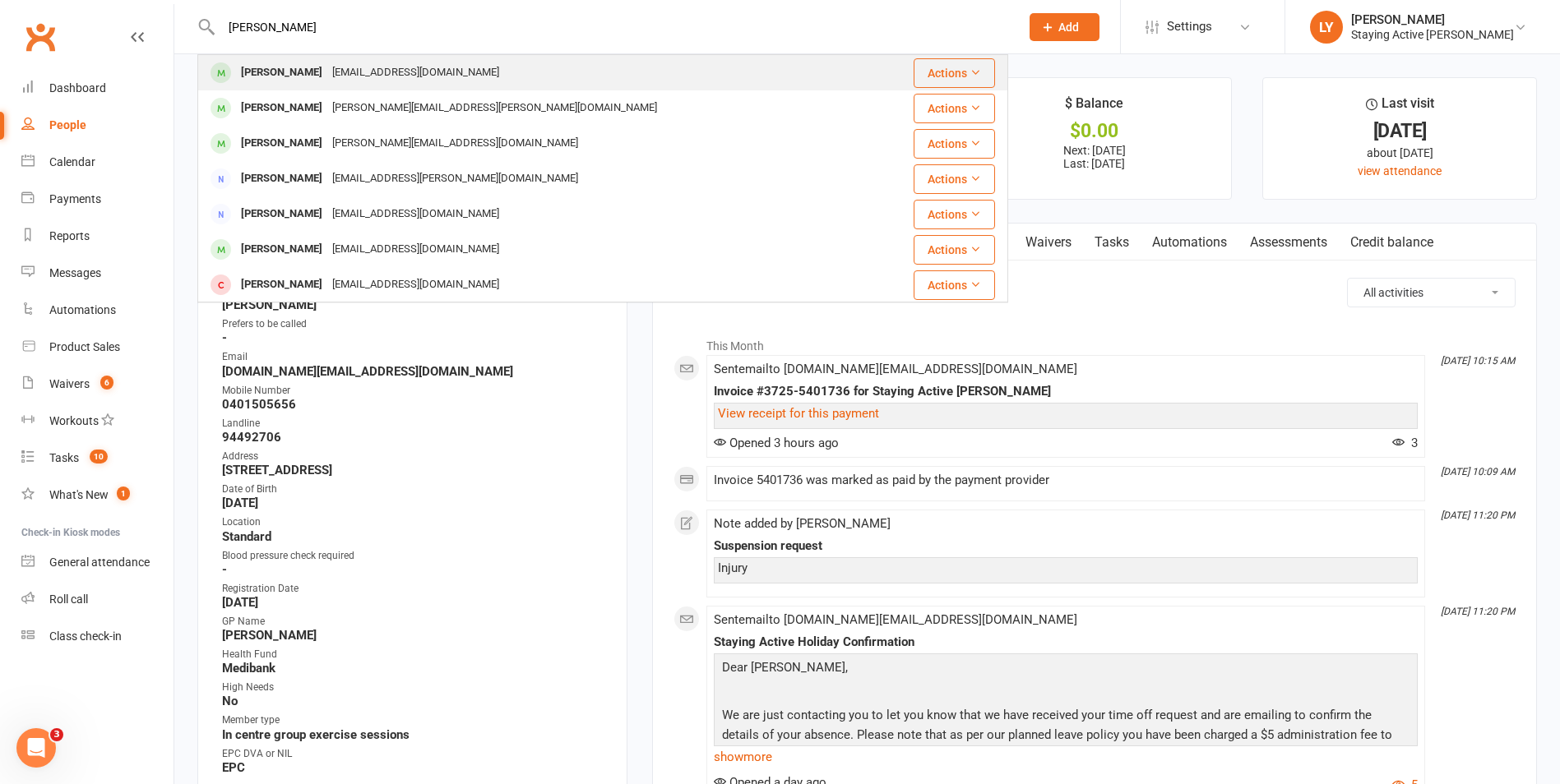
click at [343, 75] on div "dickanddi@hotmail.com" at bounding box center [415, 73] width 177 height 24
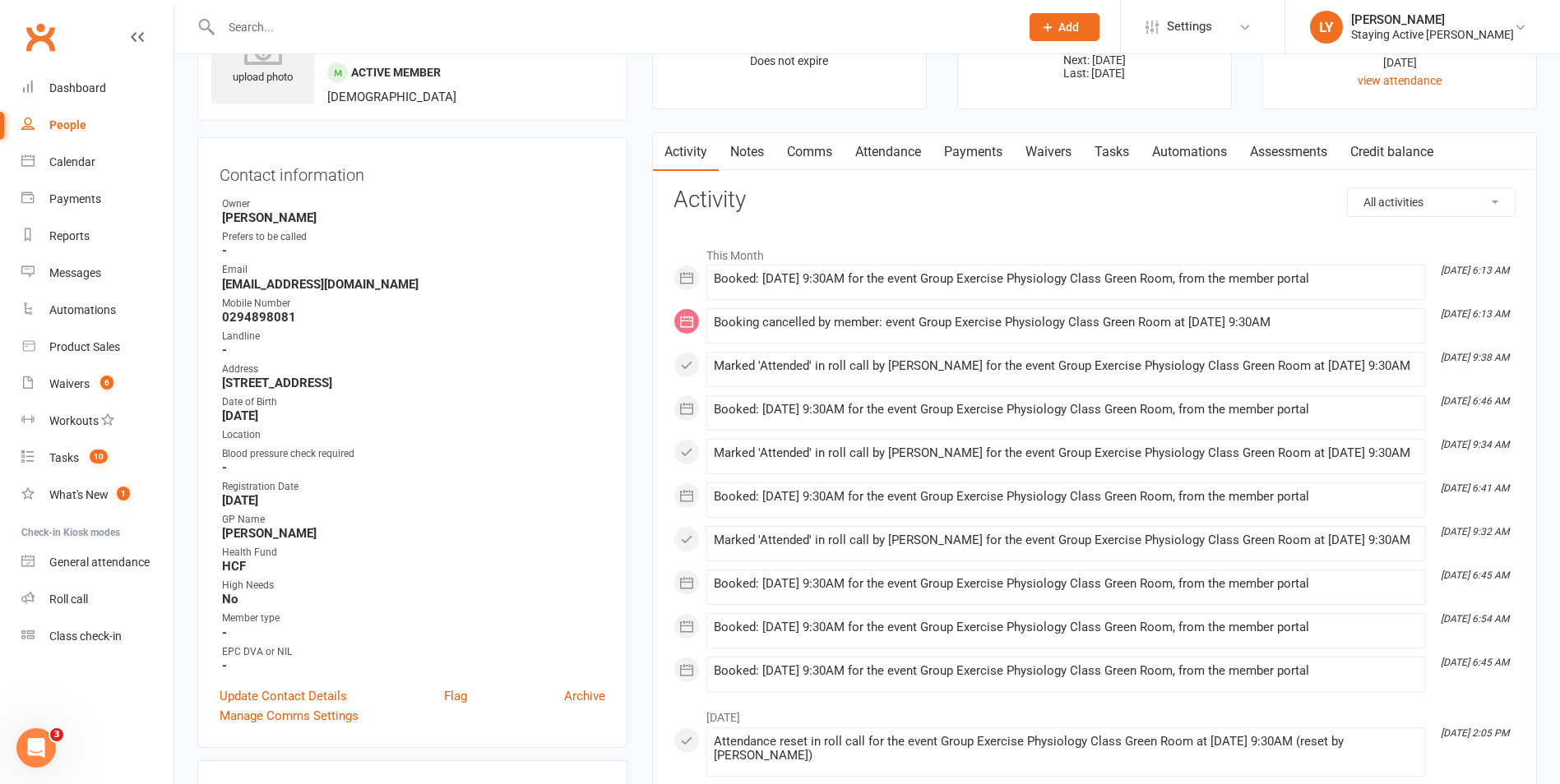
scroll to position [165, 0]
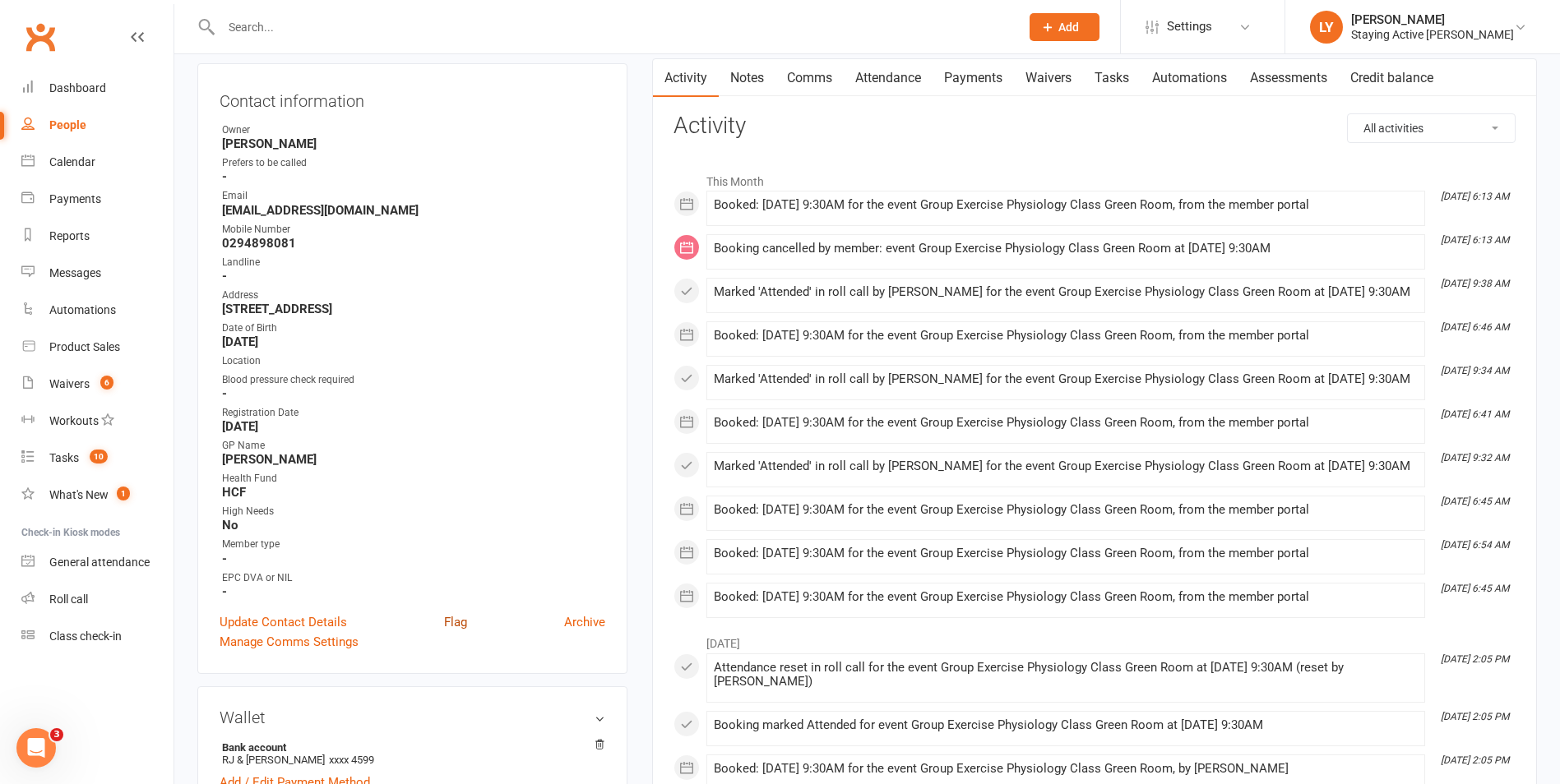
click at [459, 623] on link "Flag" at bounding box center [455, 622] width 23 height 20
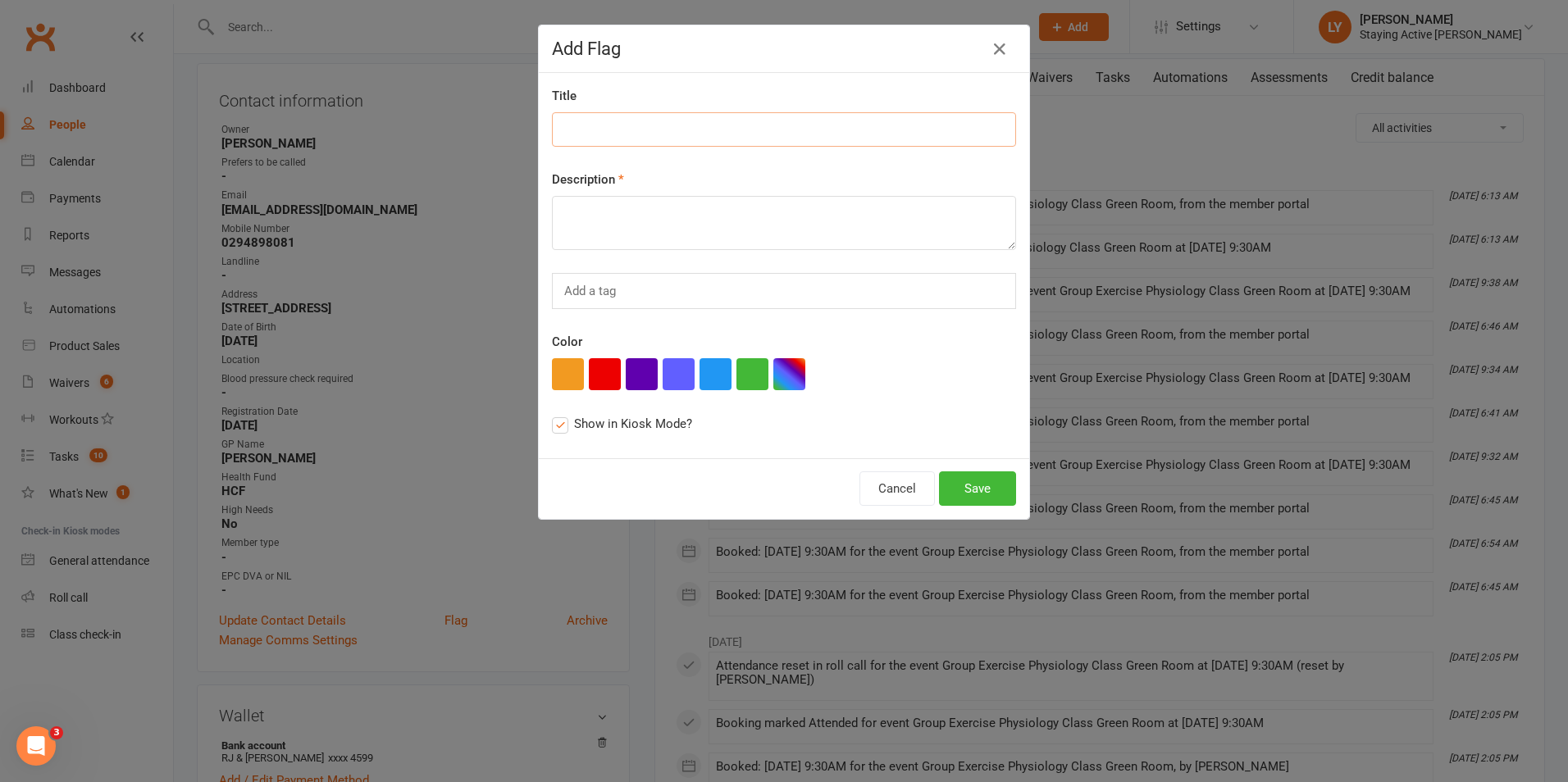
click at [623, 135] on input at bounding box center [784, 129] width 464 height 34
type input "Reassessment"
type textarea "remind him to book a reassessment"
click at [959, 475] on button "Save" at bounding box center [977, 489] width 77 height 34
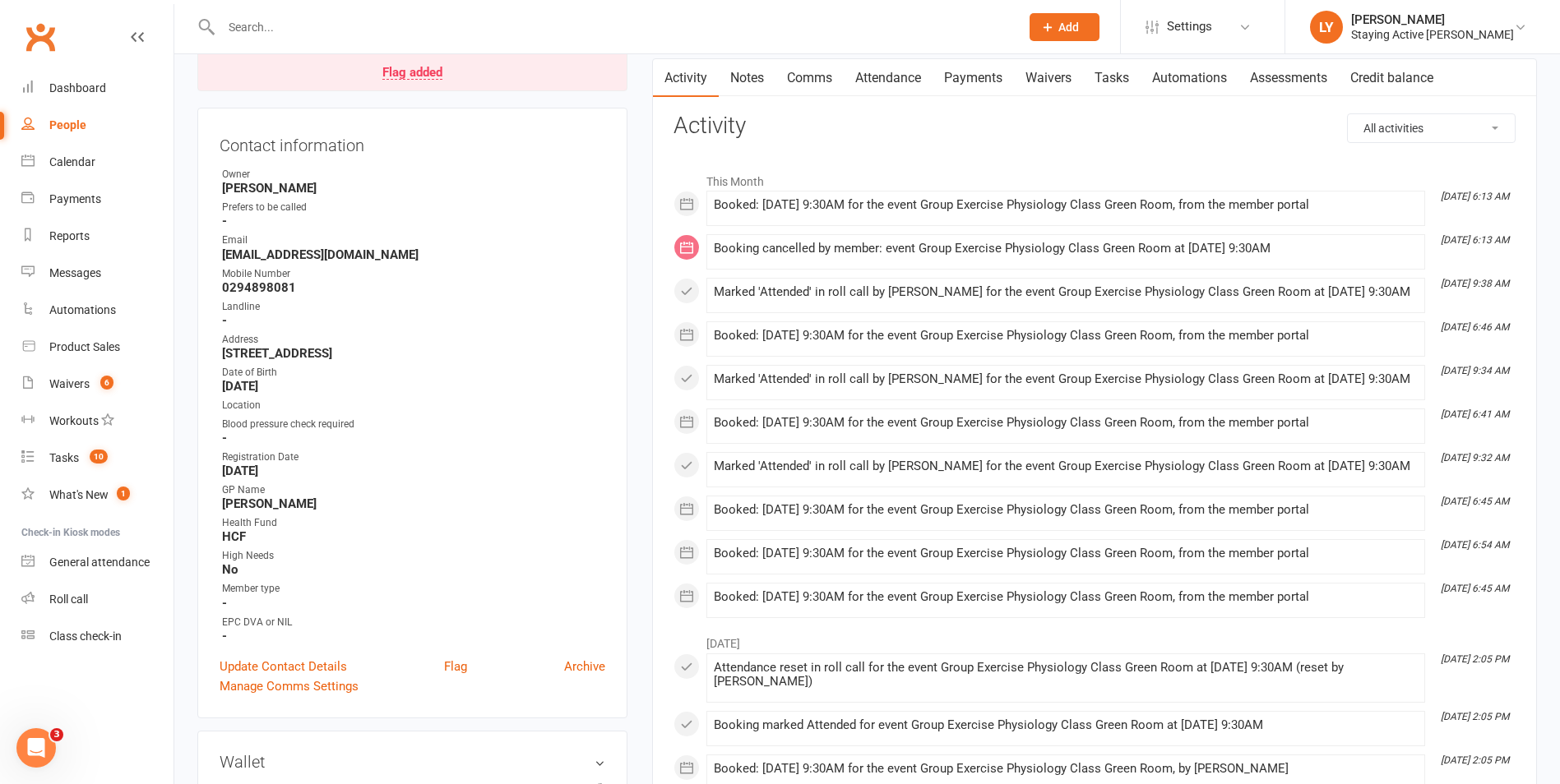
scroll to position [0, 0]
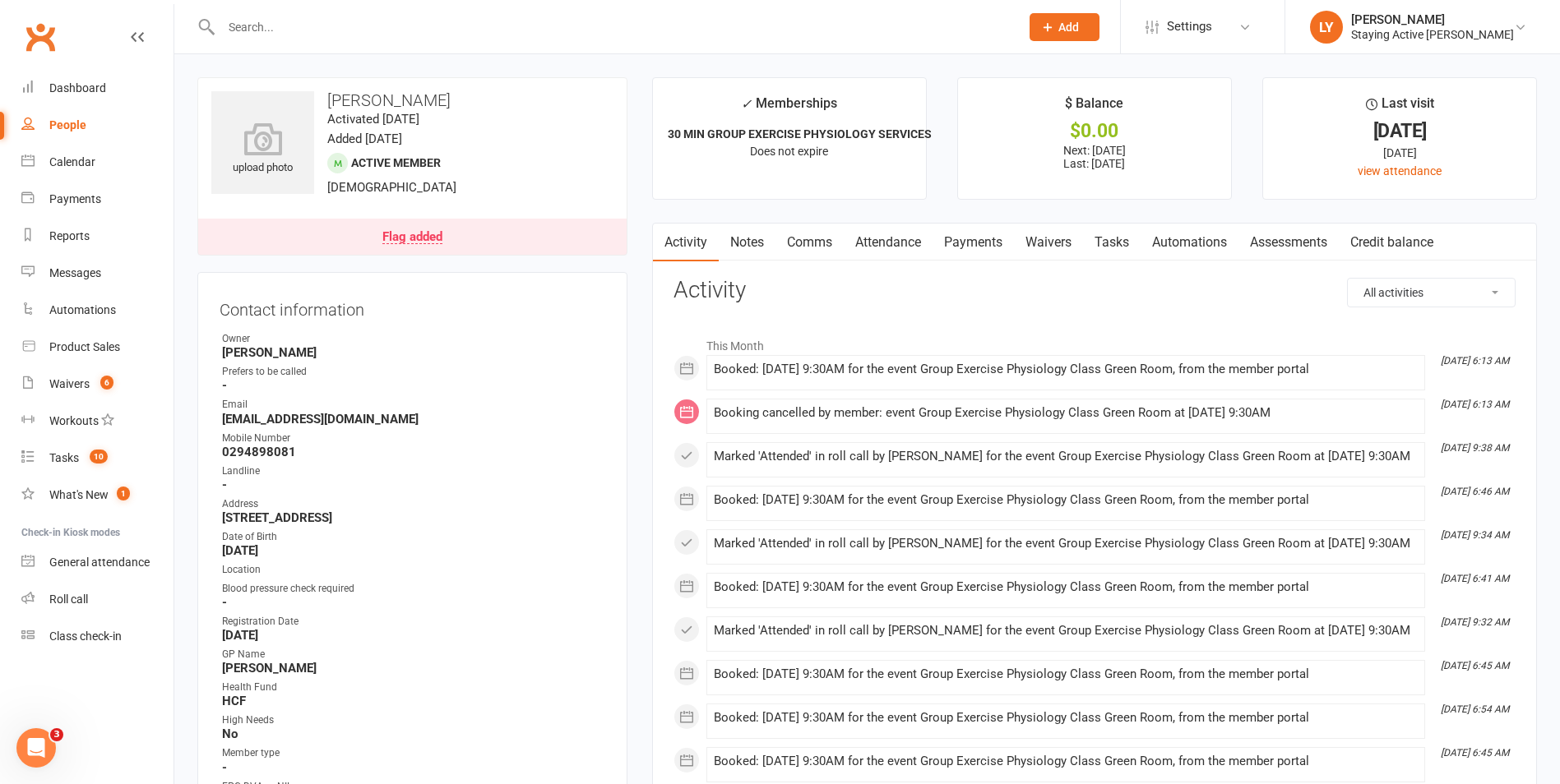
click at [451, 33] on input "text" at bounding box center [612, 26] width 792 height 23
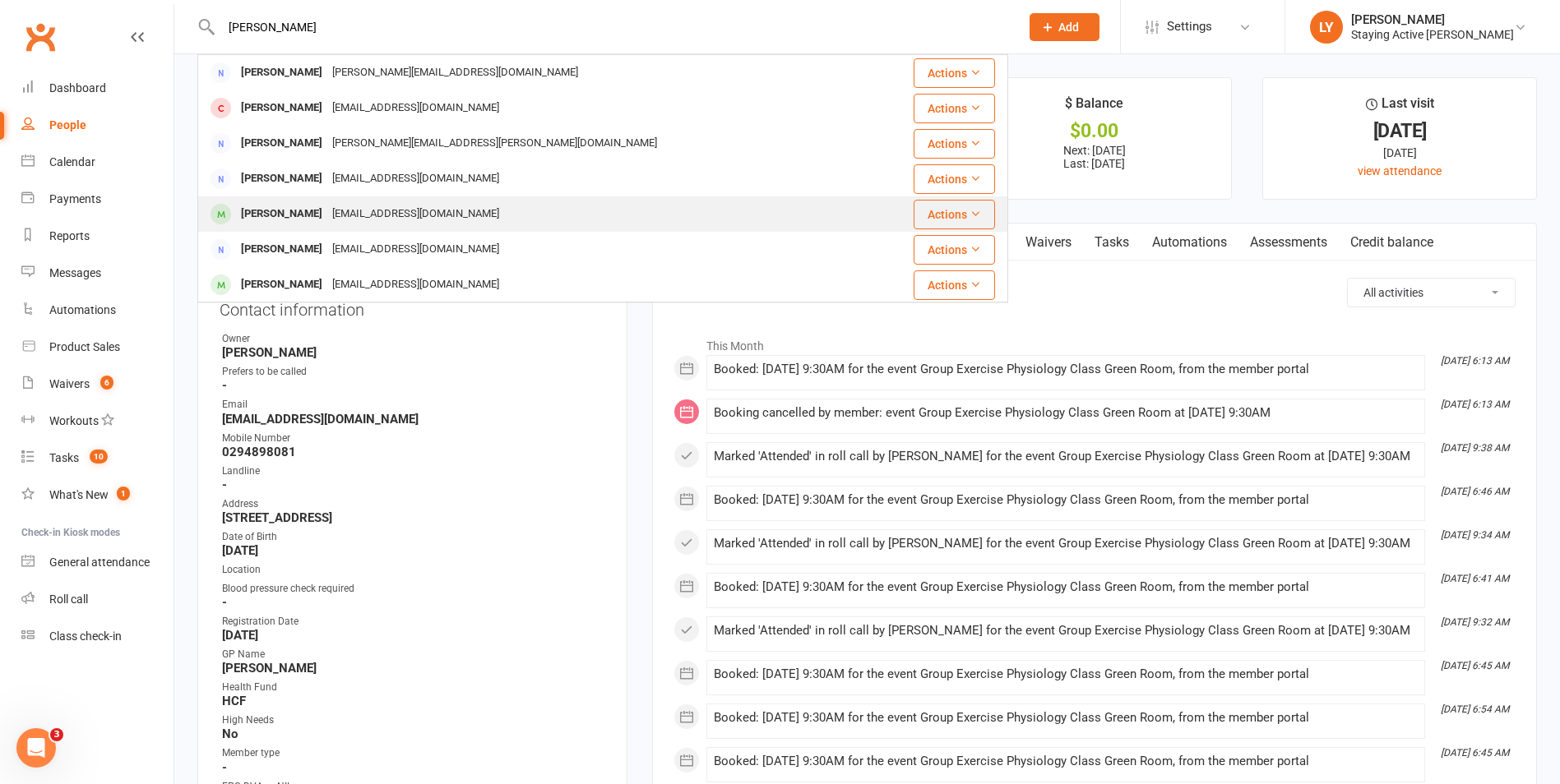
type input "michael cl"
click at [417, 209] on div "[EMAIL_ADDRESS][DOMAIN_NAME]" at bounding box center [415, 214] width 177 height 24
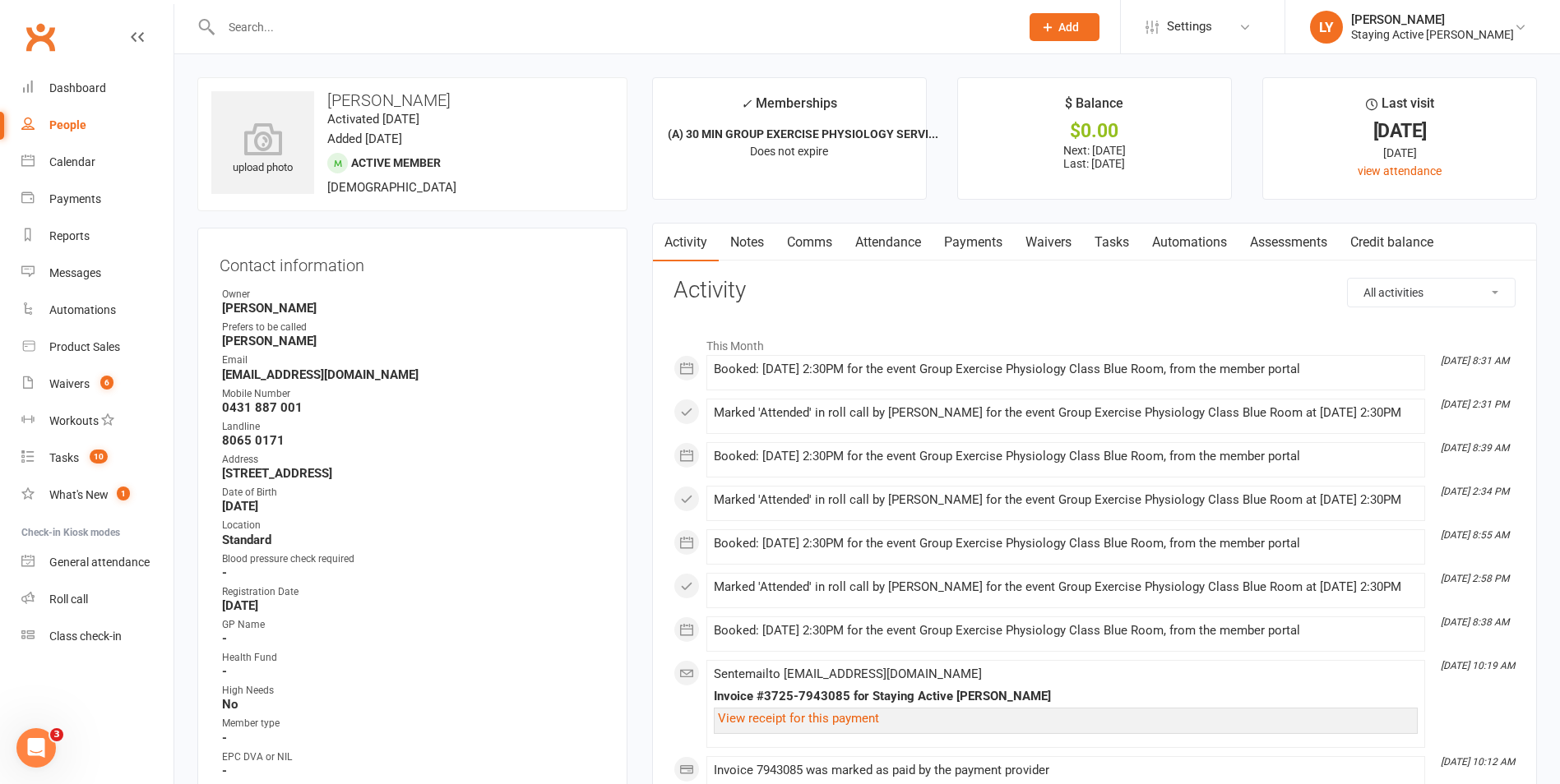
click at [895, 242] on link "Attendance" at bounding box center [888, 243] width 89 height 38
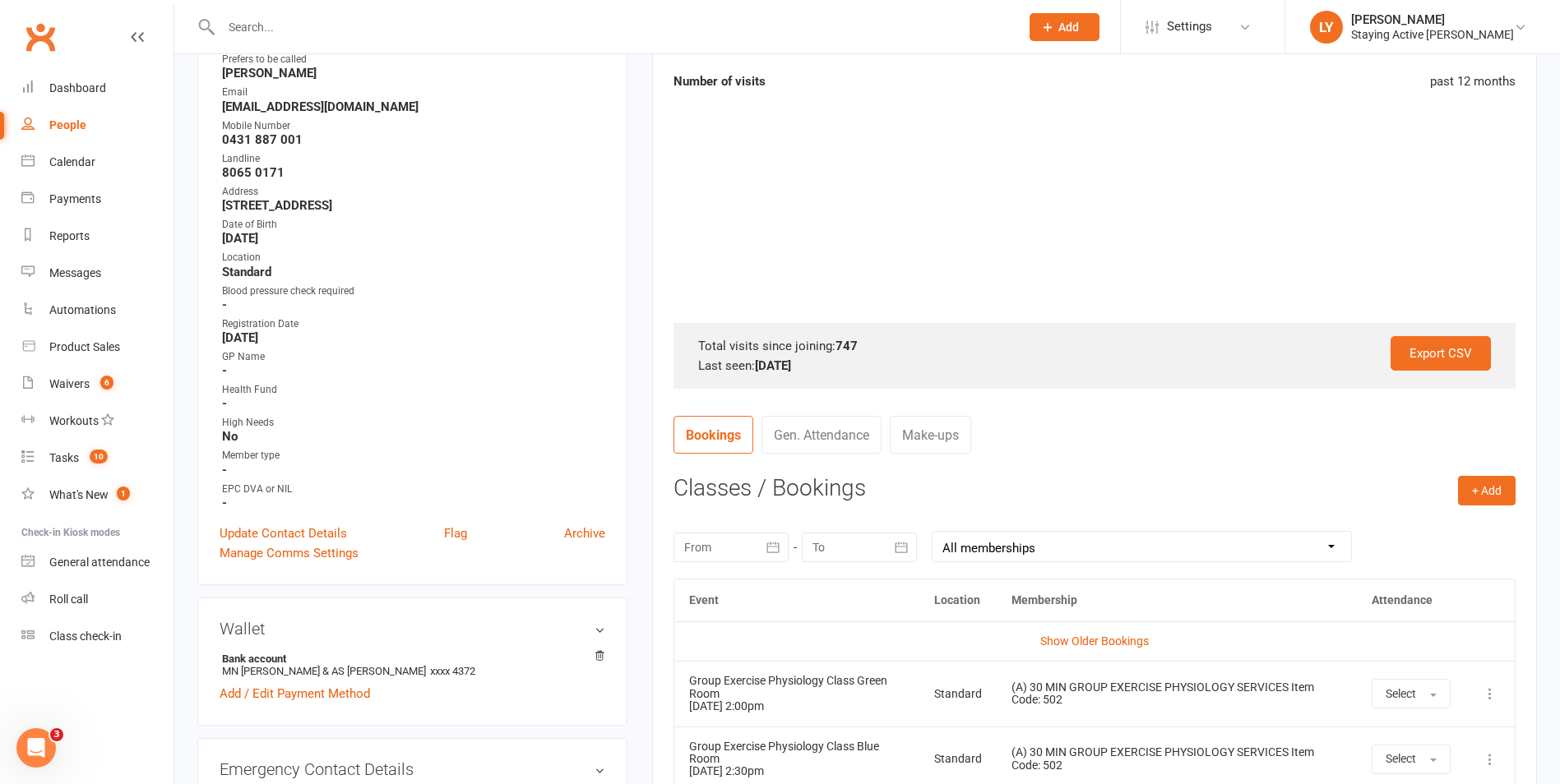
scroll to position [494, 0]
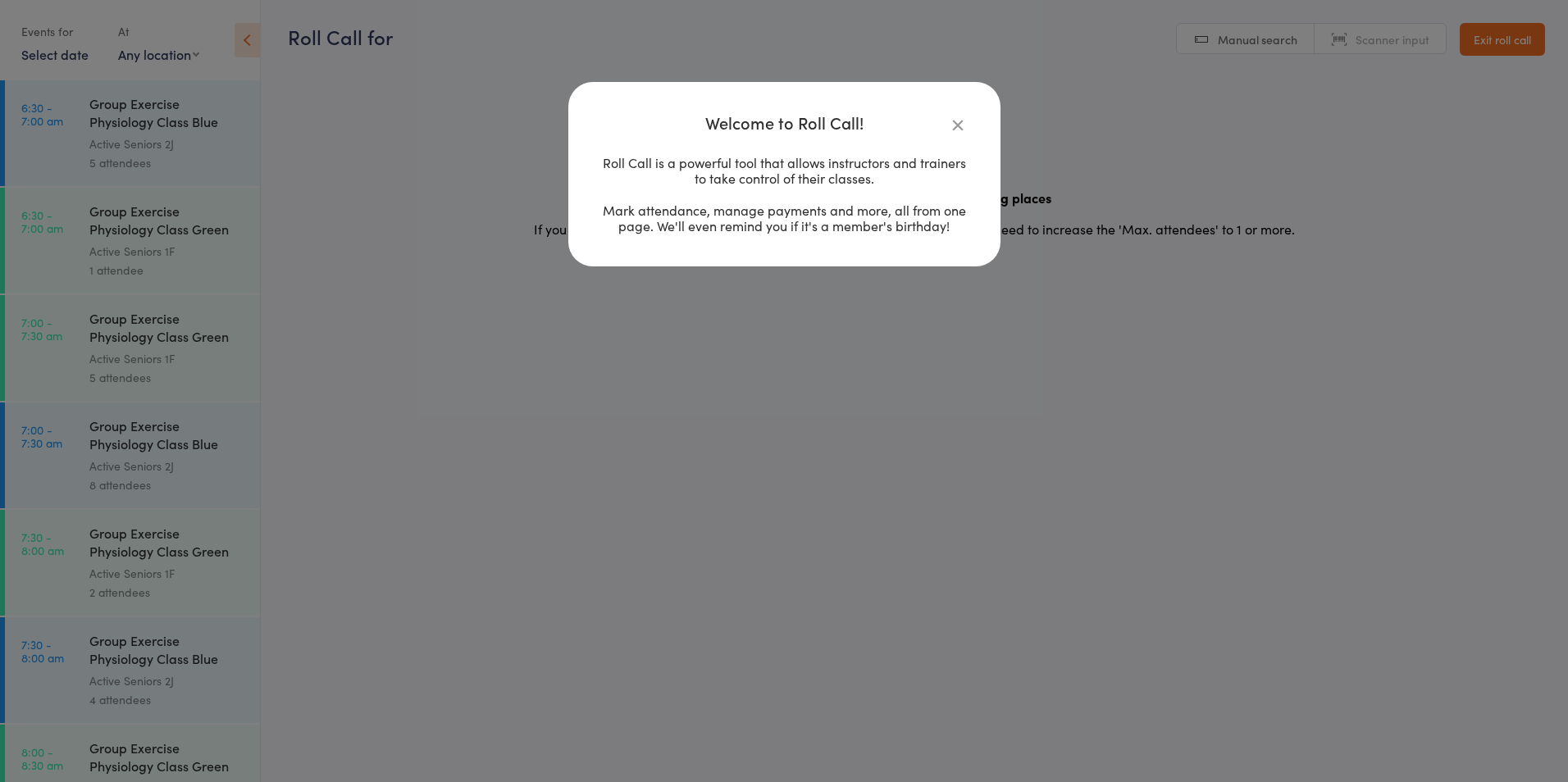
click at [951, 122] on icon "button" at bounding box center [957, 124] width 18 height 18
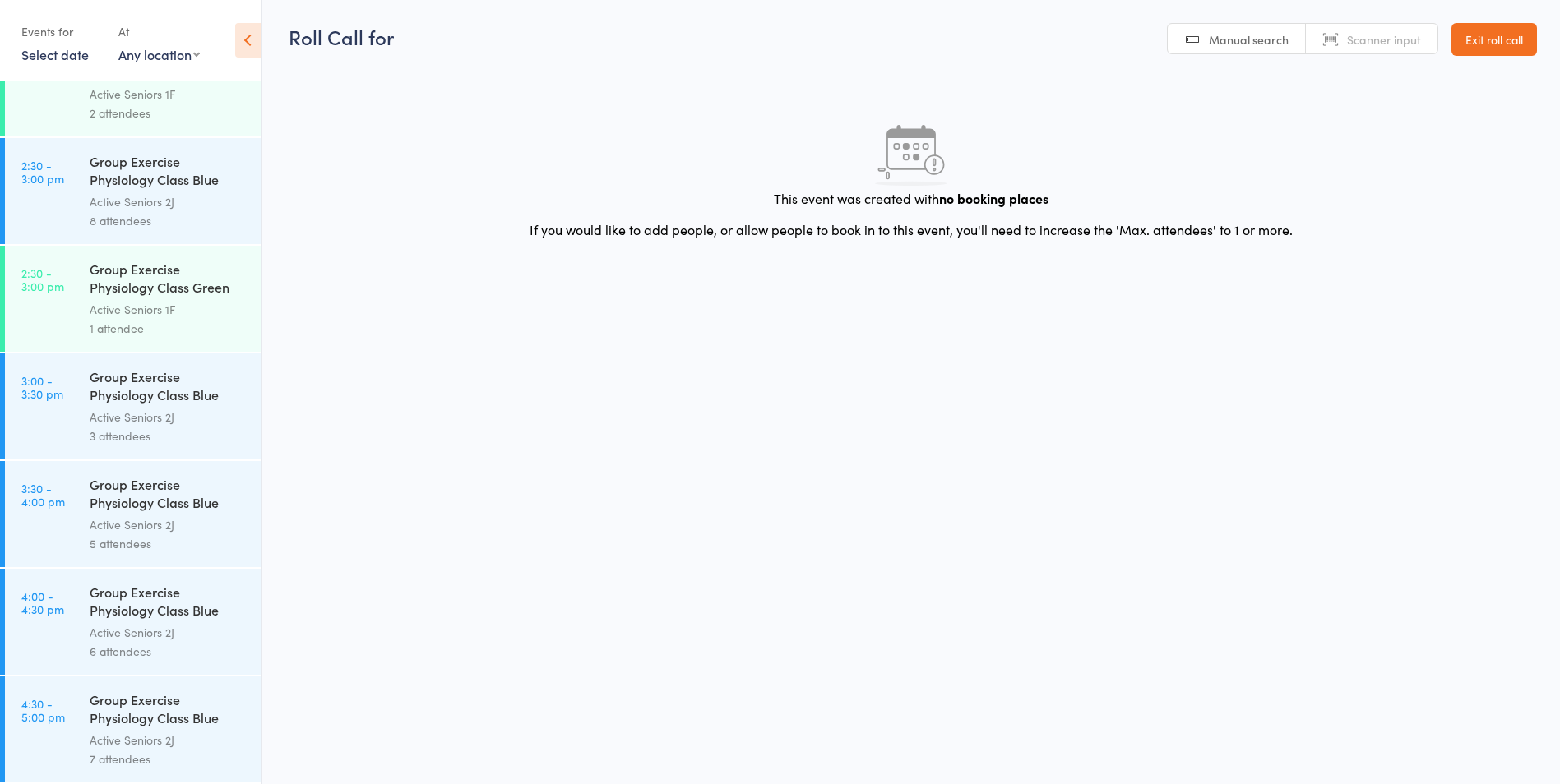
scroll to position [1, 0]
click at [195, 653] on div "6 attendees" at bounding box center [168, 652] width 157 height 19
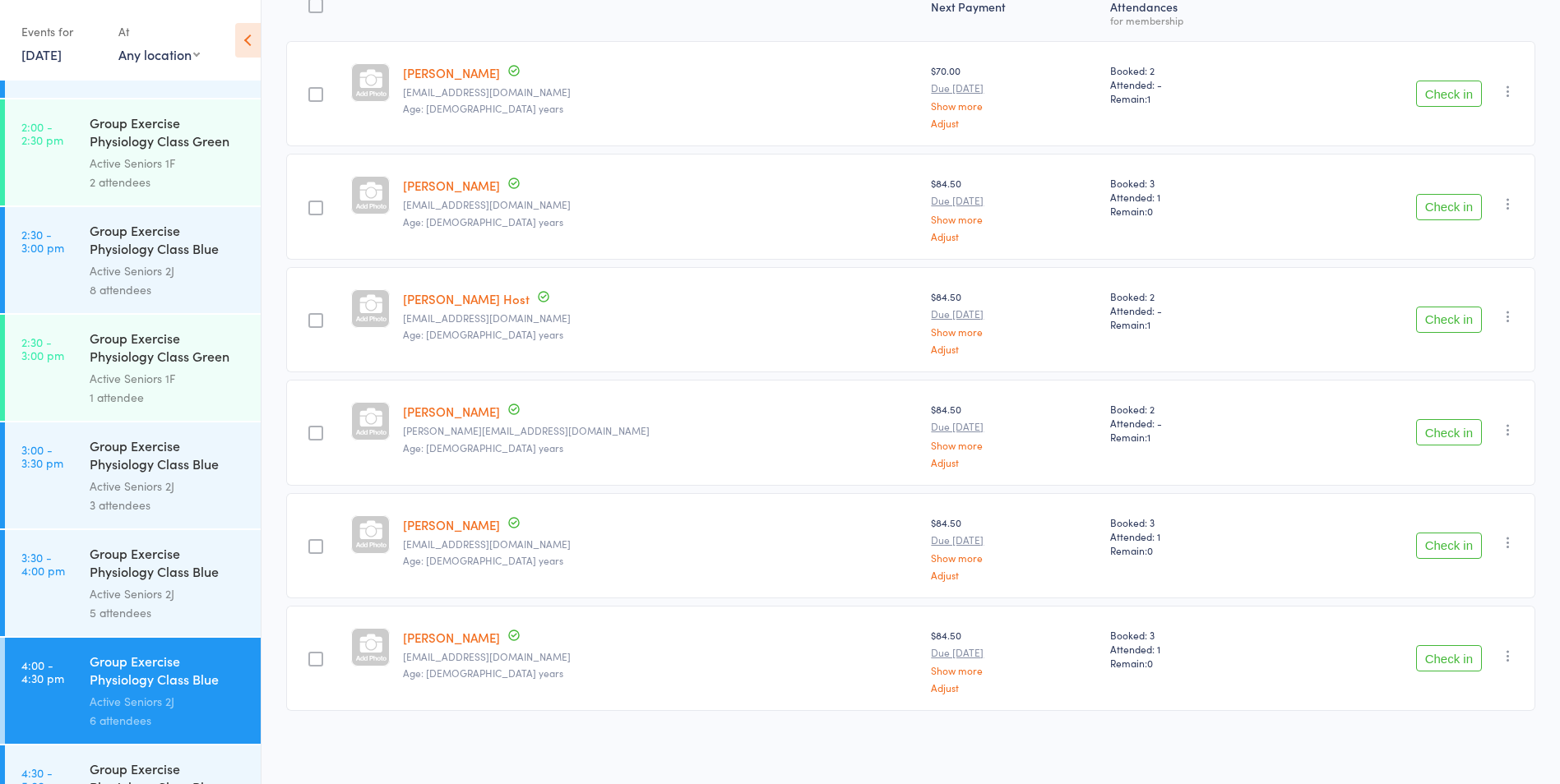
scroll to position [2850, 0]
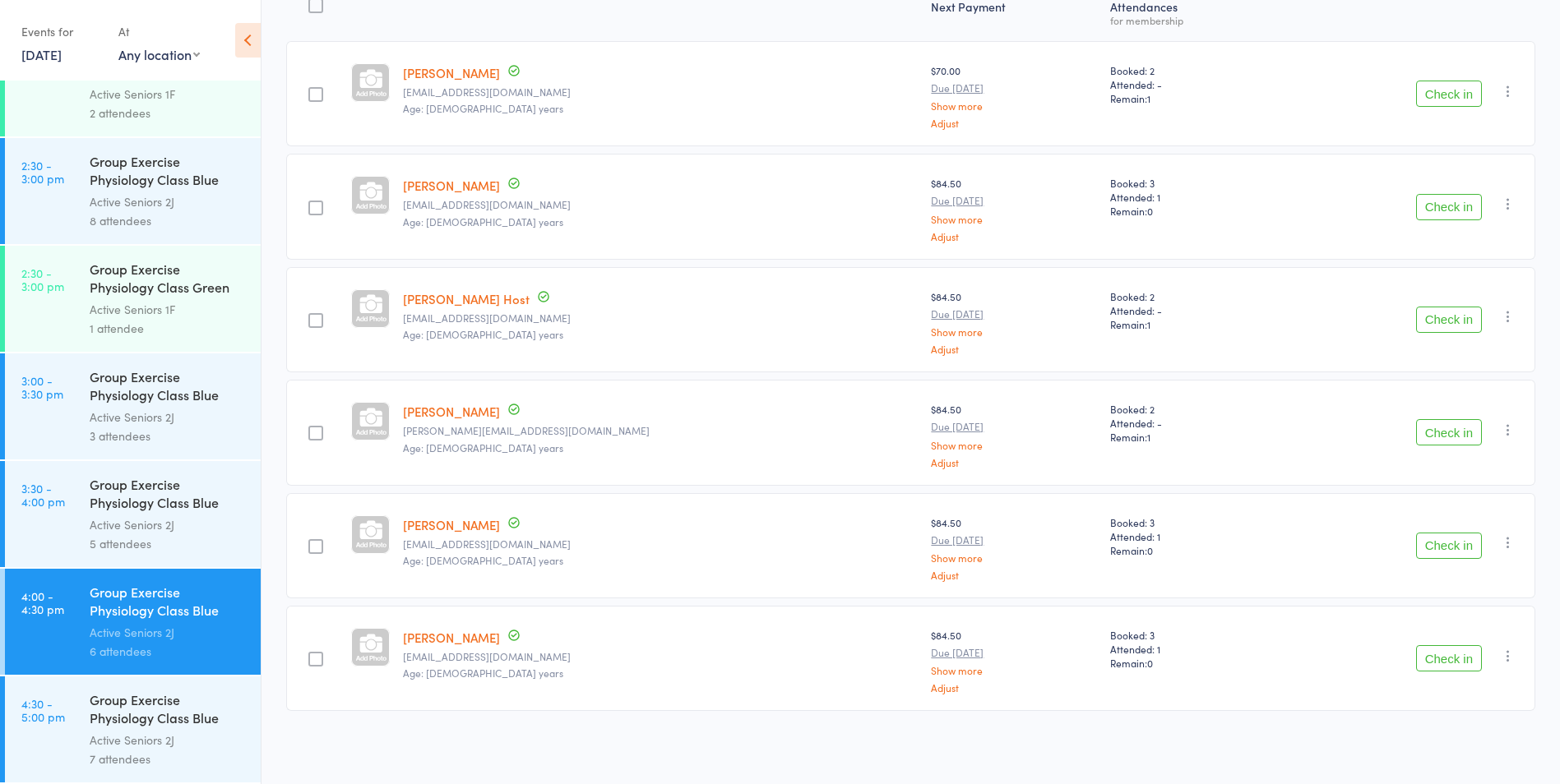
click at [224, 737] on div "Active Seniors 2J" at bounding box center [168, 740] width 157 height 19
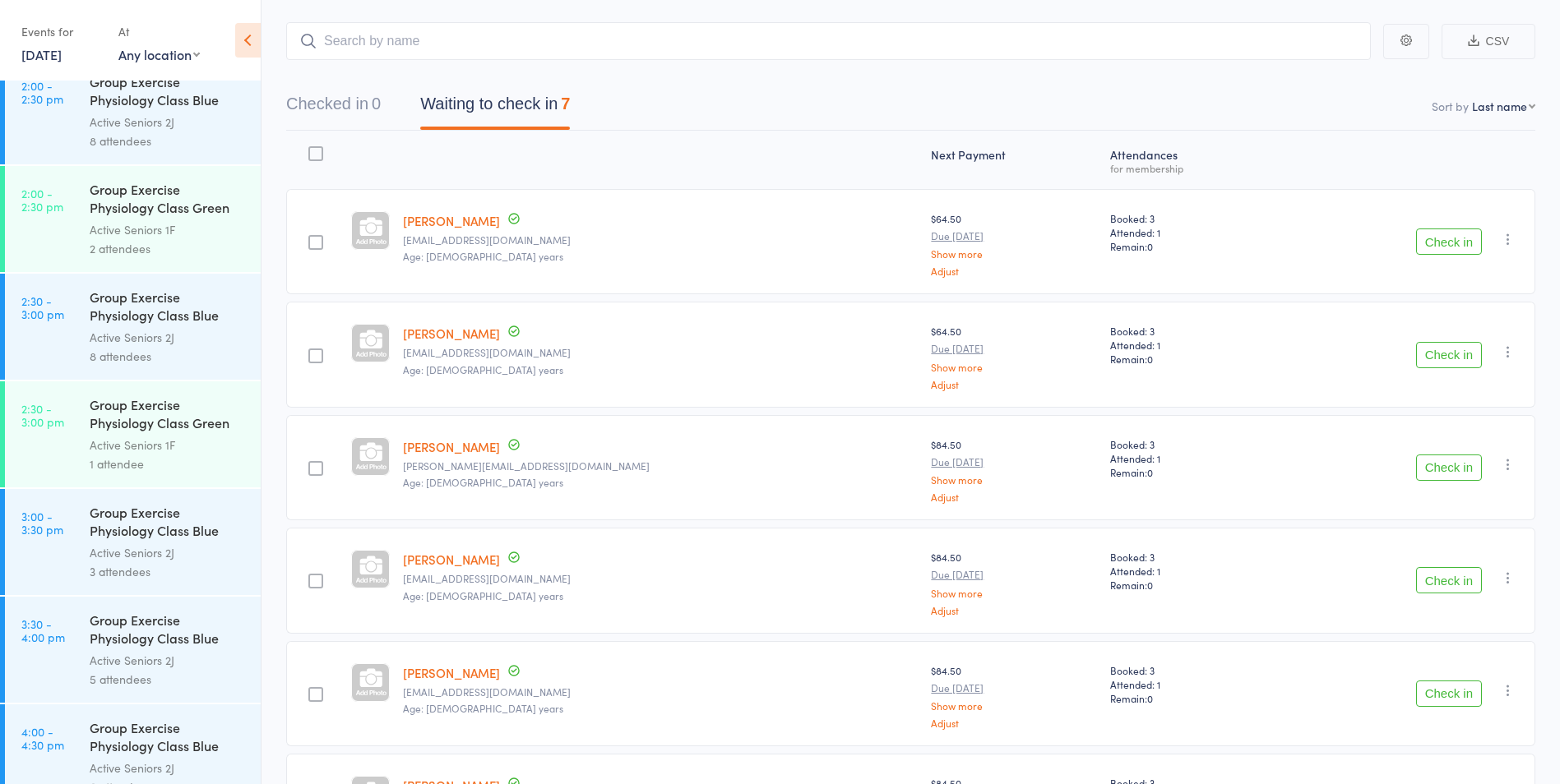
scroll to position [2686, 0]
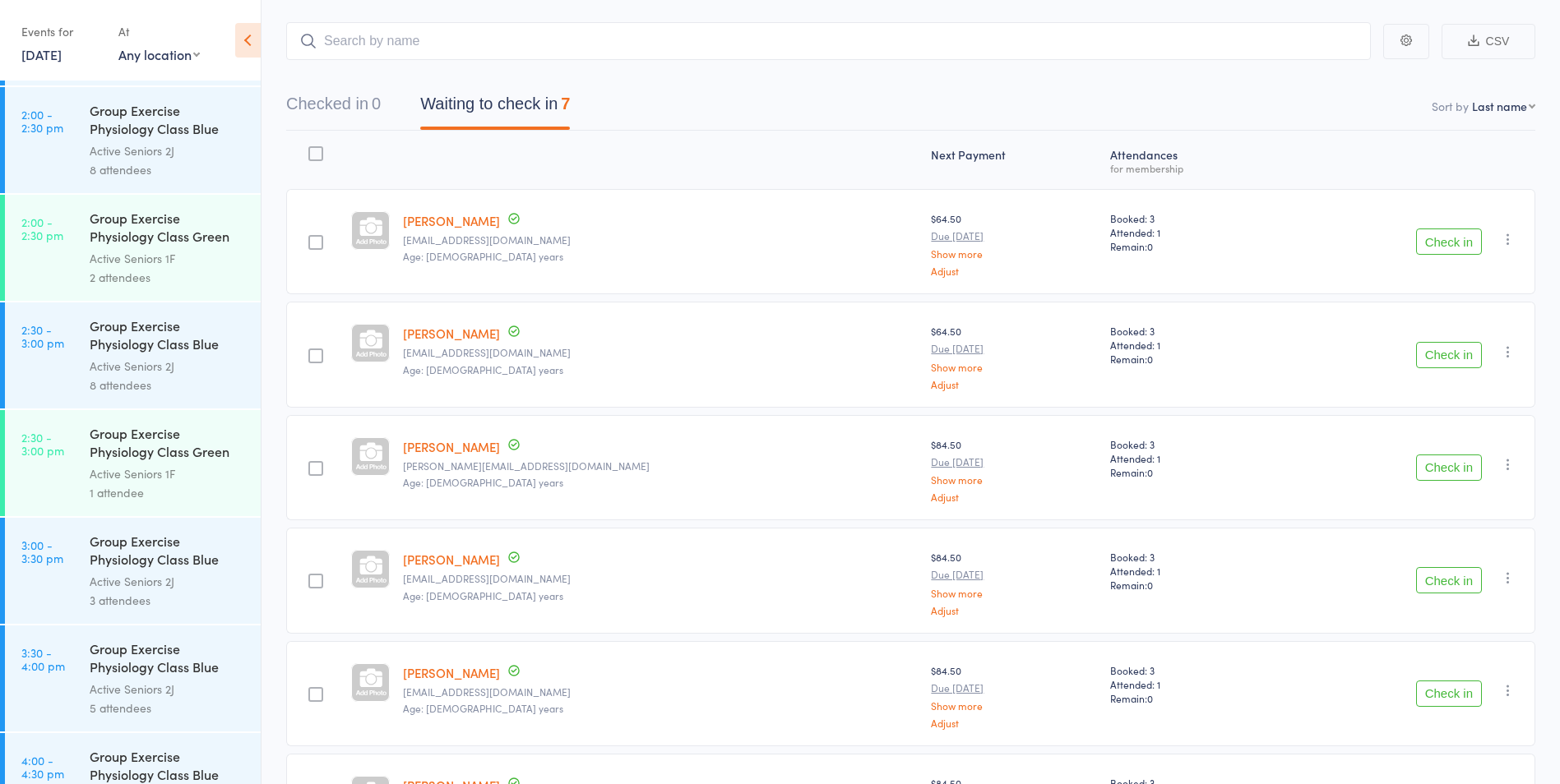
click at [161, 178] on div "8 attendees" at bounding box center [168, 170] width 157 height 19
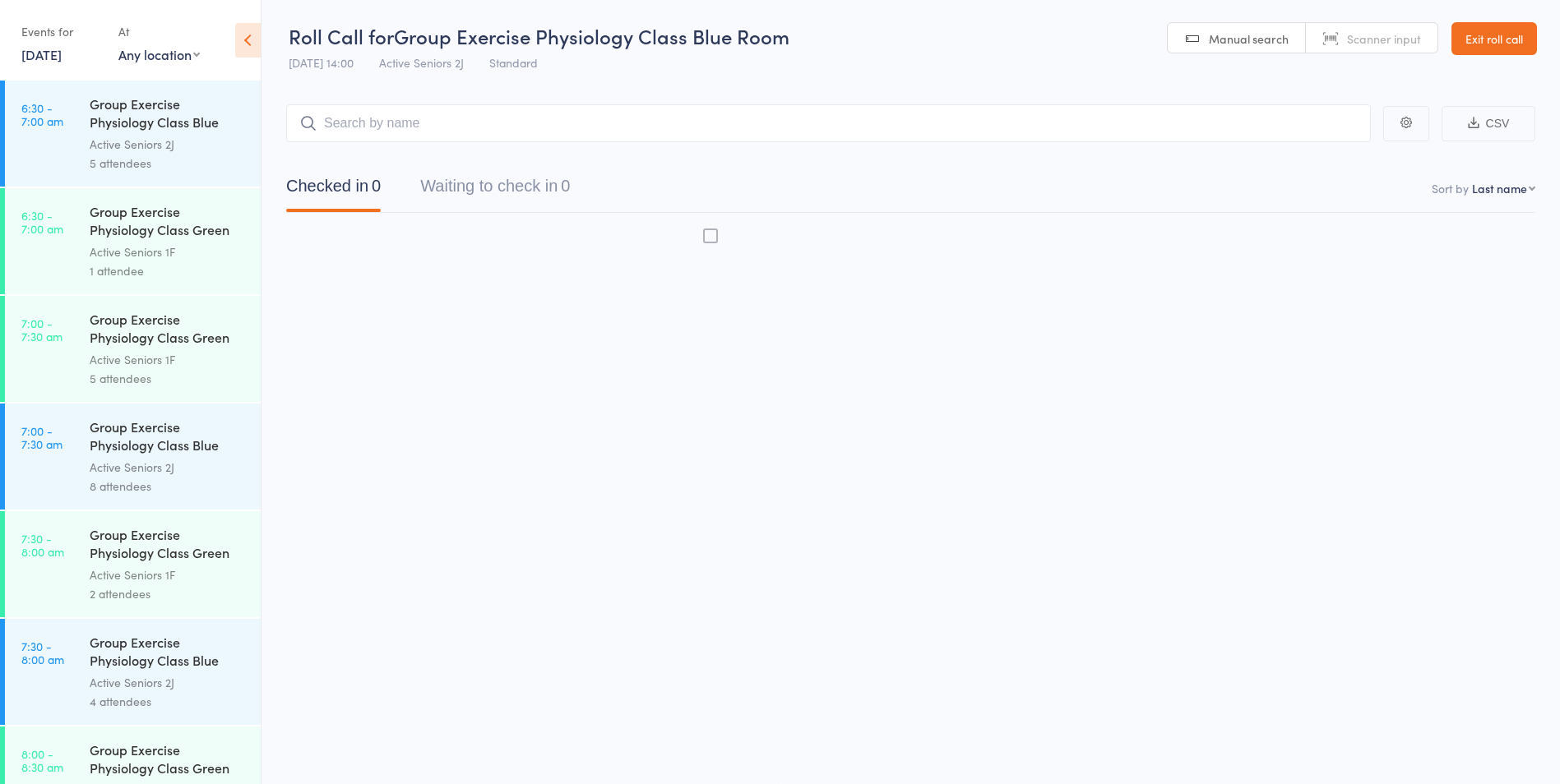
scroll to position [1, 0]
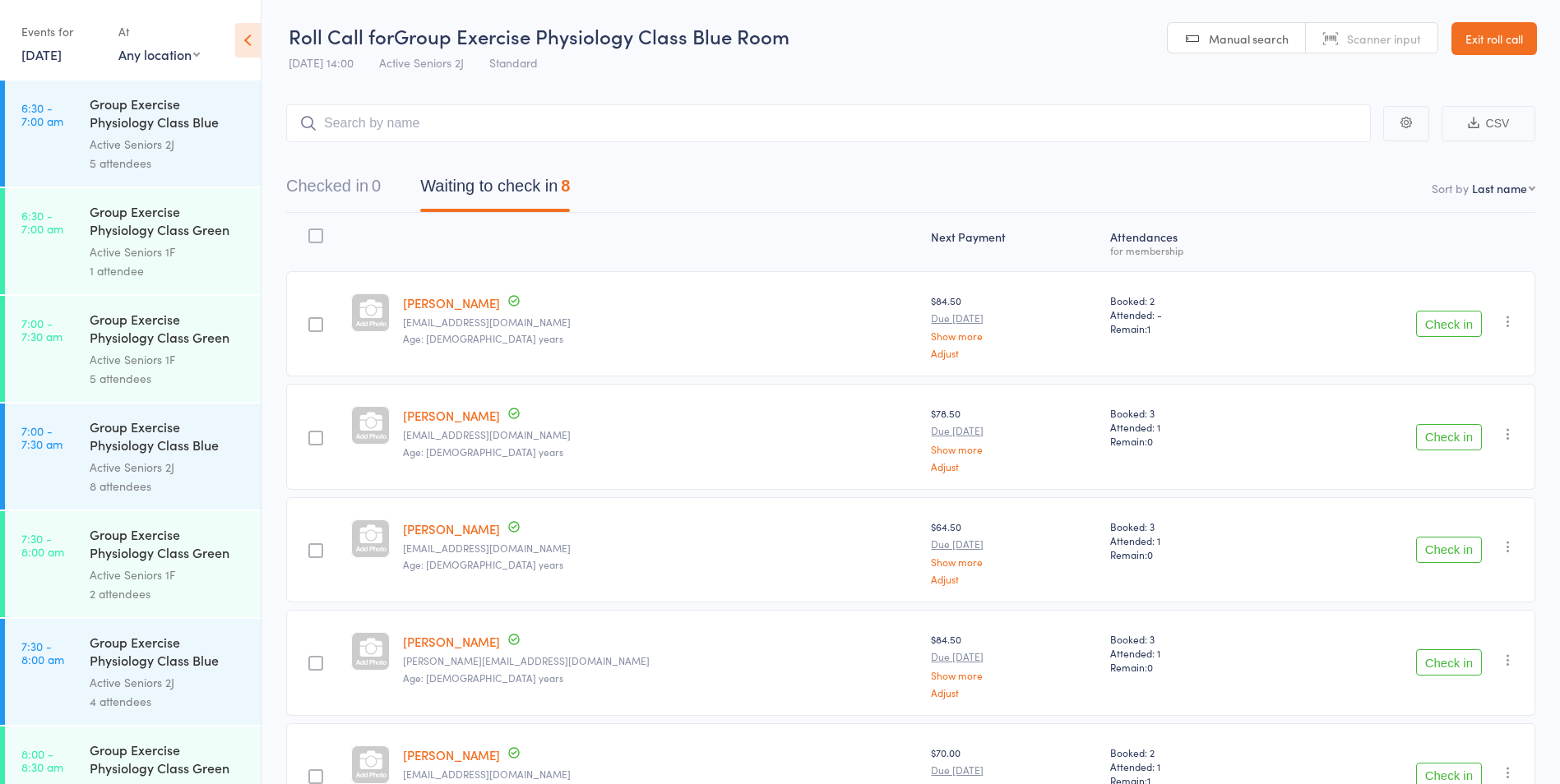
click at [170, 253] on div "Active Seniors 1F" at bounding box center [168, 252] width 157 height 19
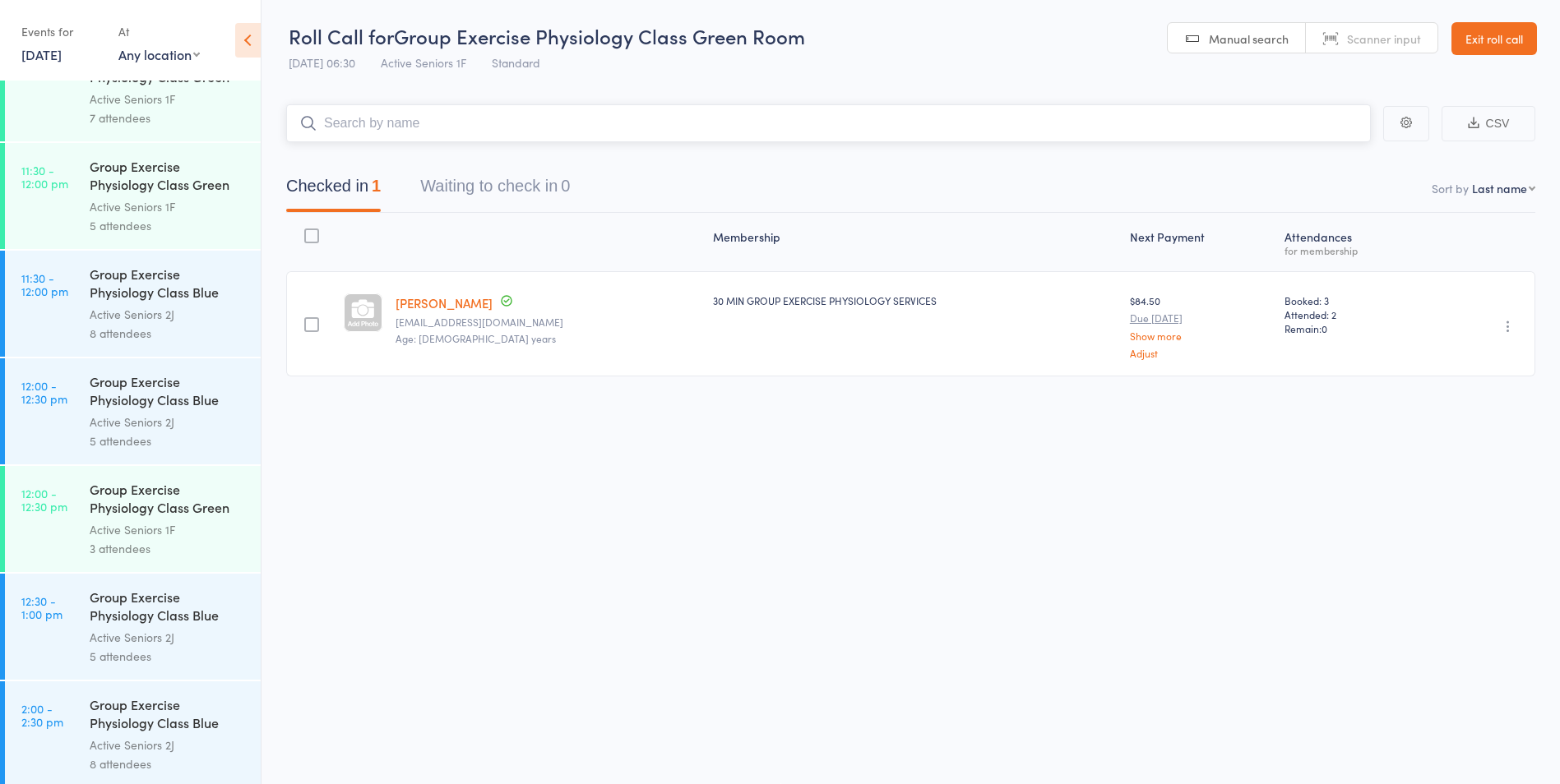
scroll to position [2220, 0]
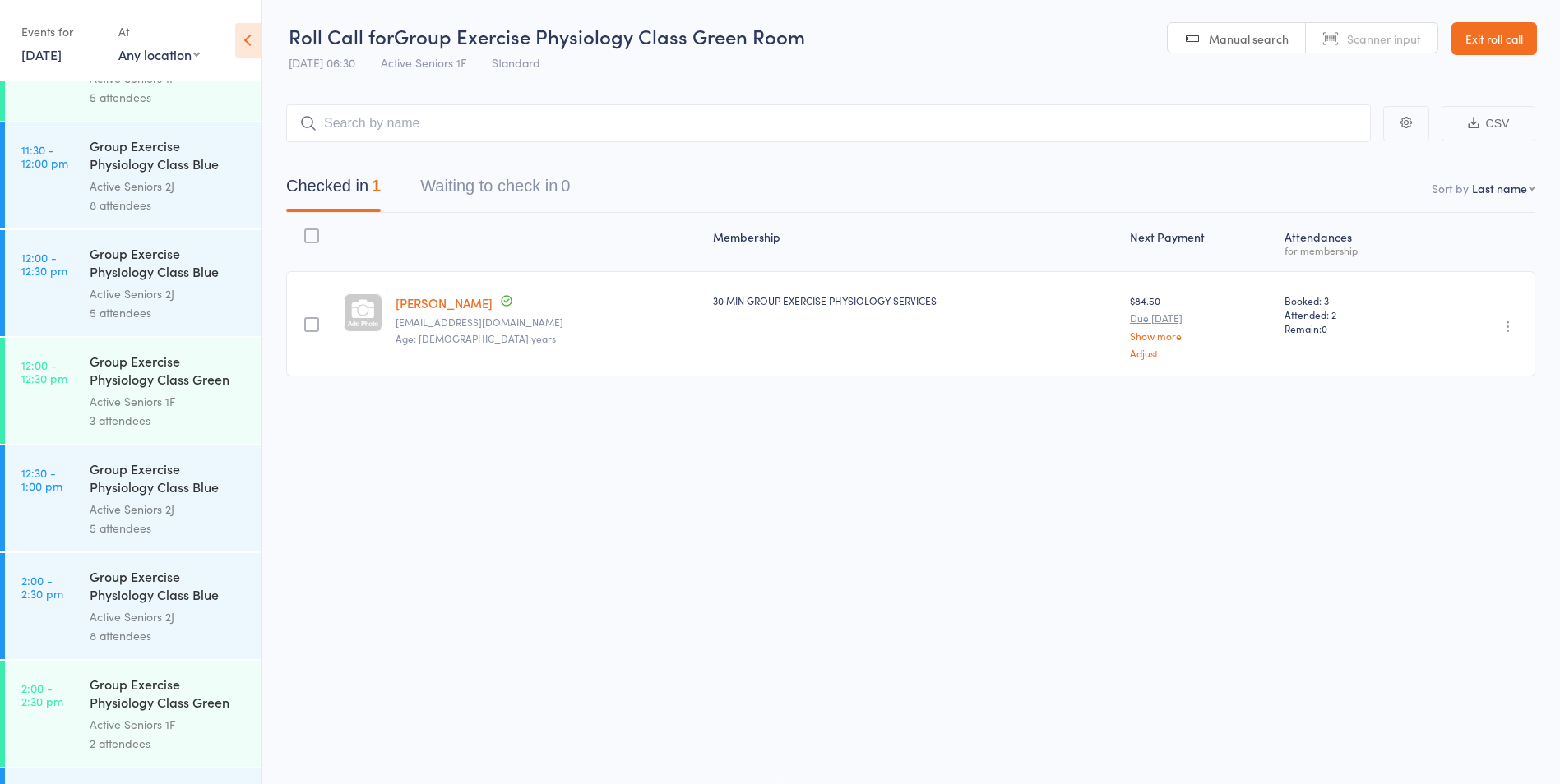
click at [155, 699] on div "Group Exercise Physiology Class Green Room" at bounding box center [168, 694] width 157 height 40
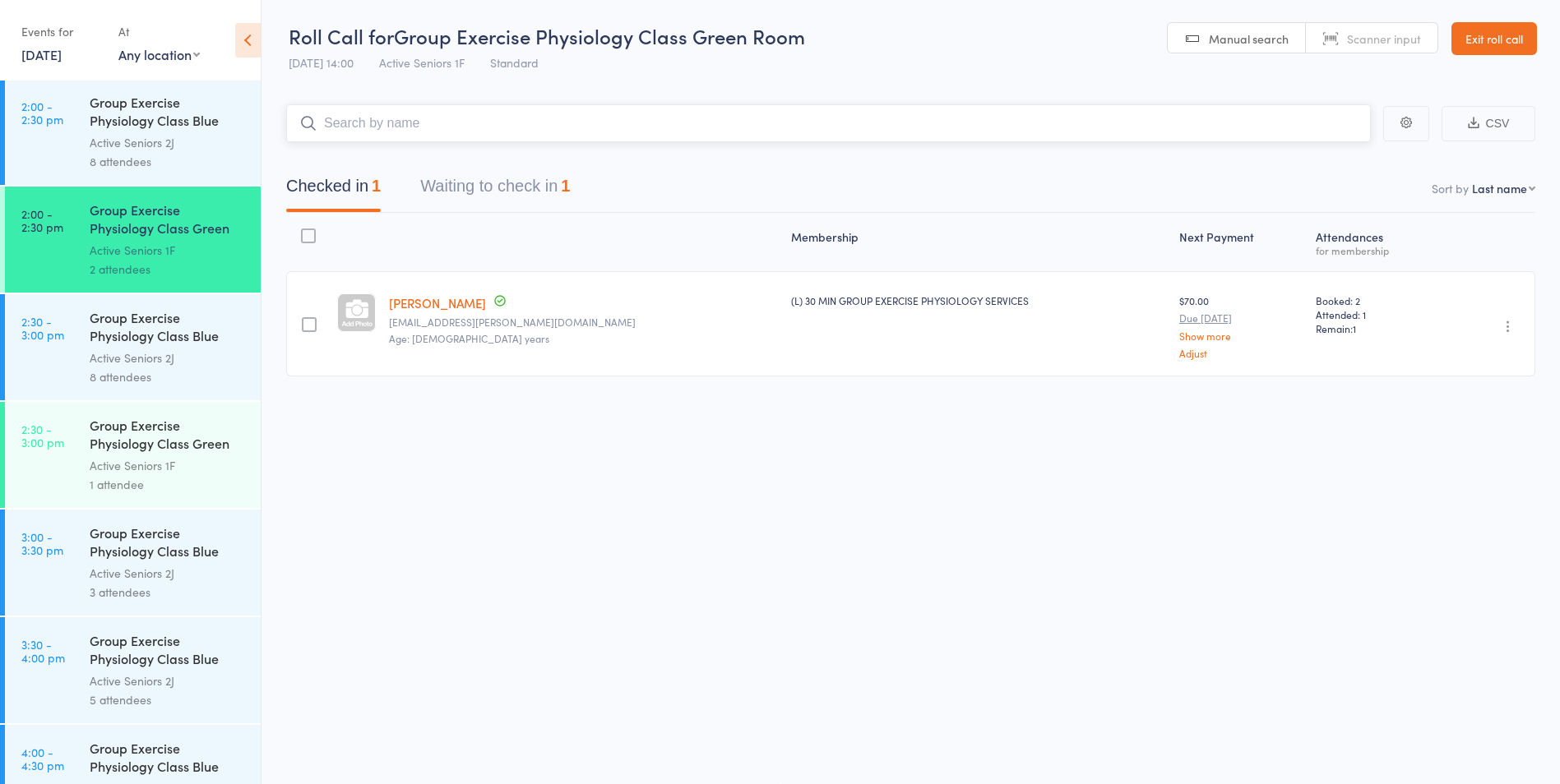
scroll to position [2713, 0]
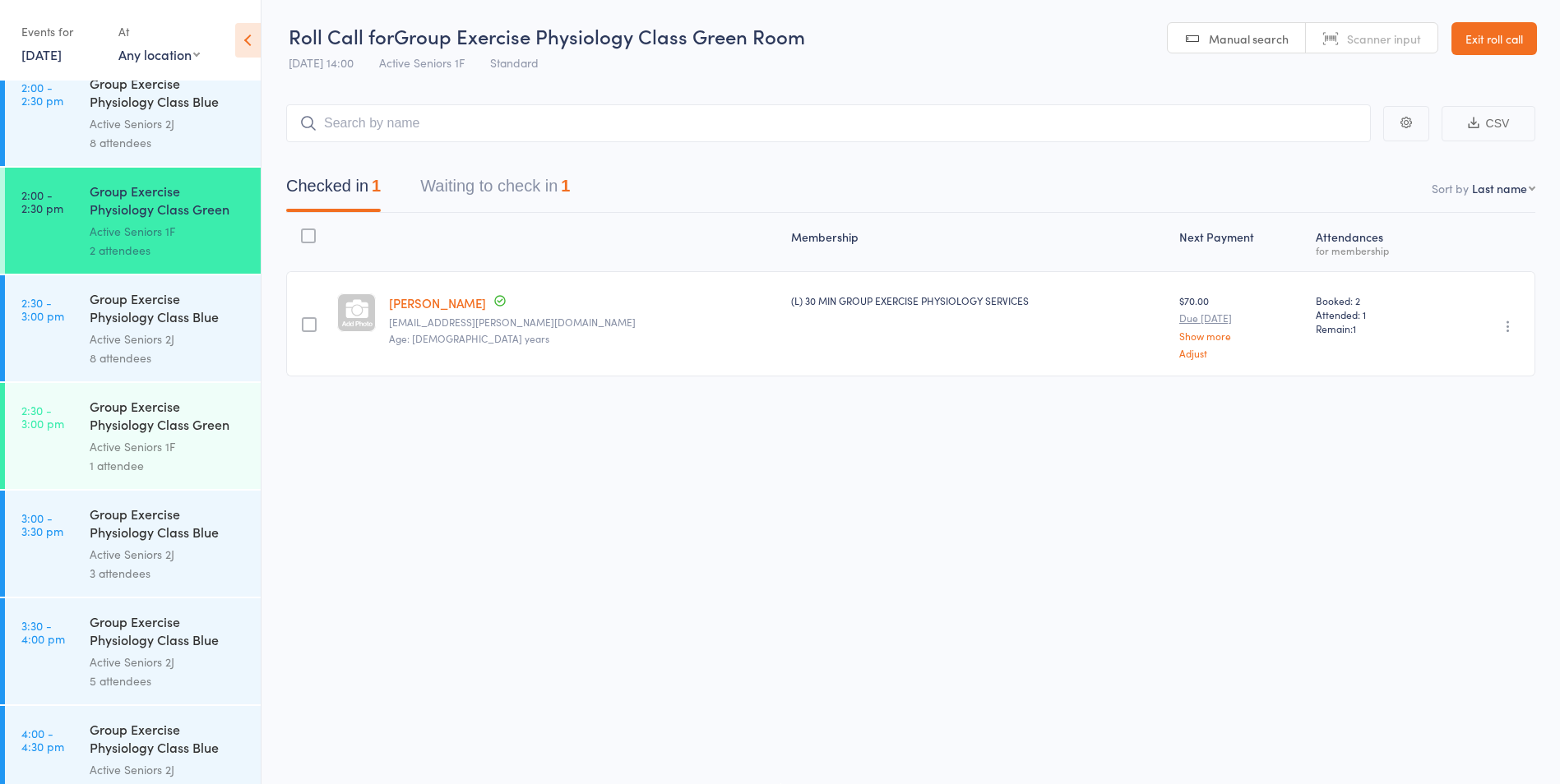
click at [149, 449] on div "Active Seniors 1F" at bounding box center [168, 447] width 157 height 19
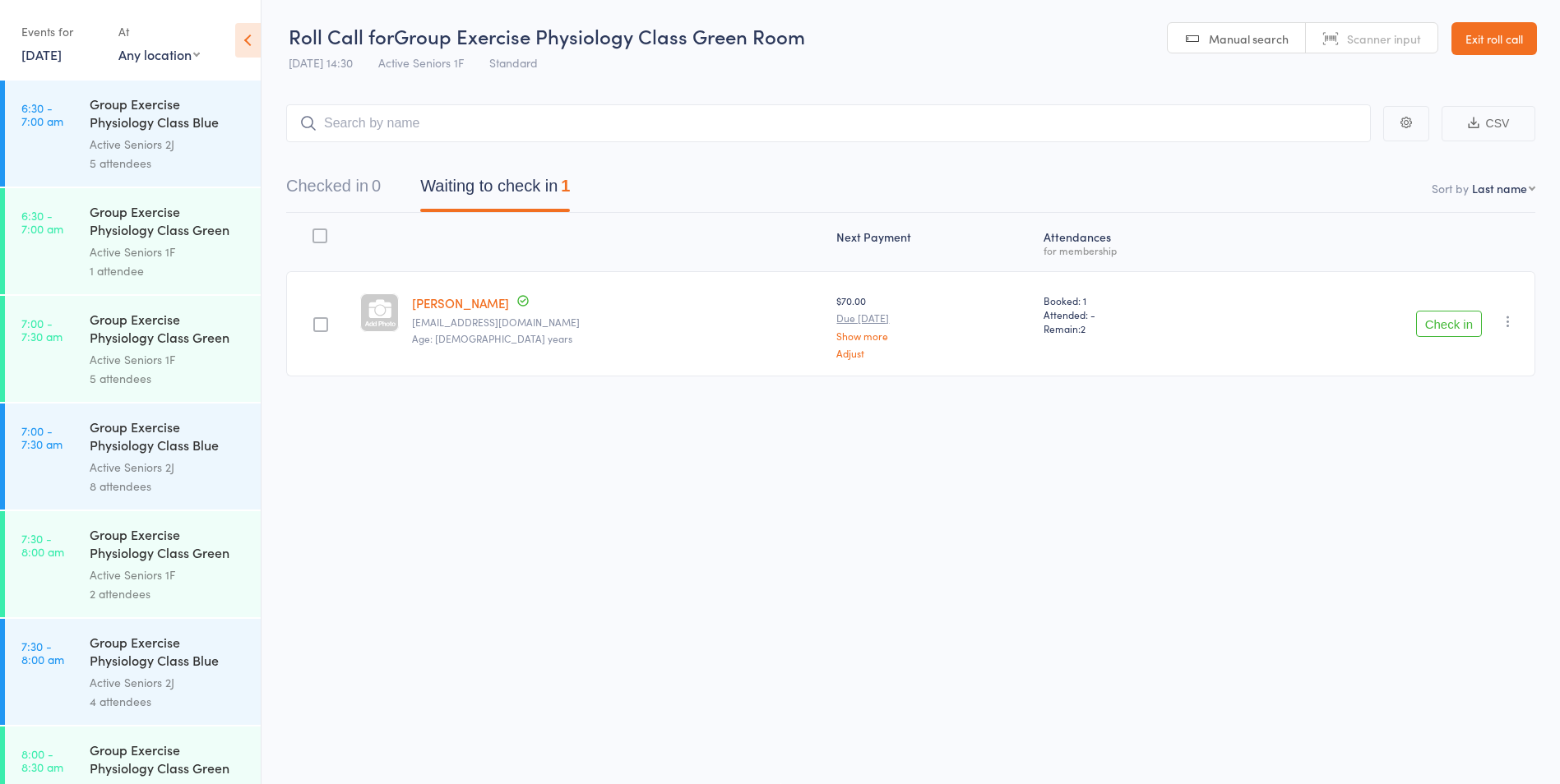
click at [1463, 327] on button "Check in" at bounding box center [1449, 324] width 66 height 26
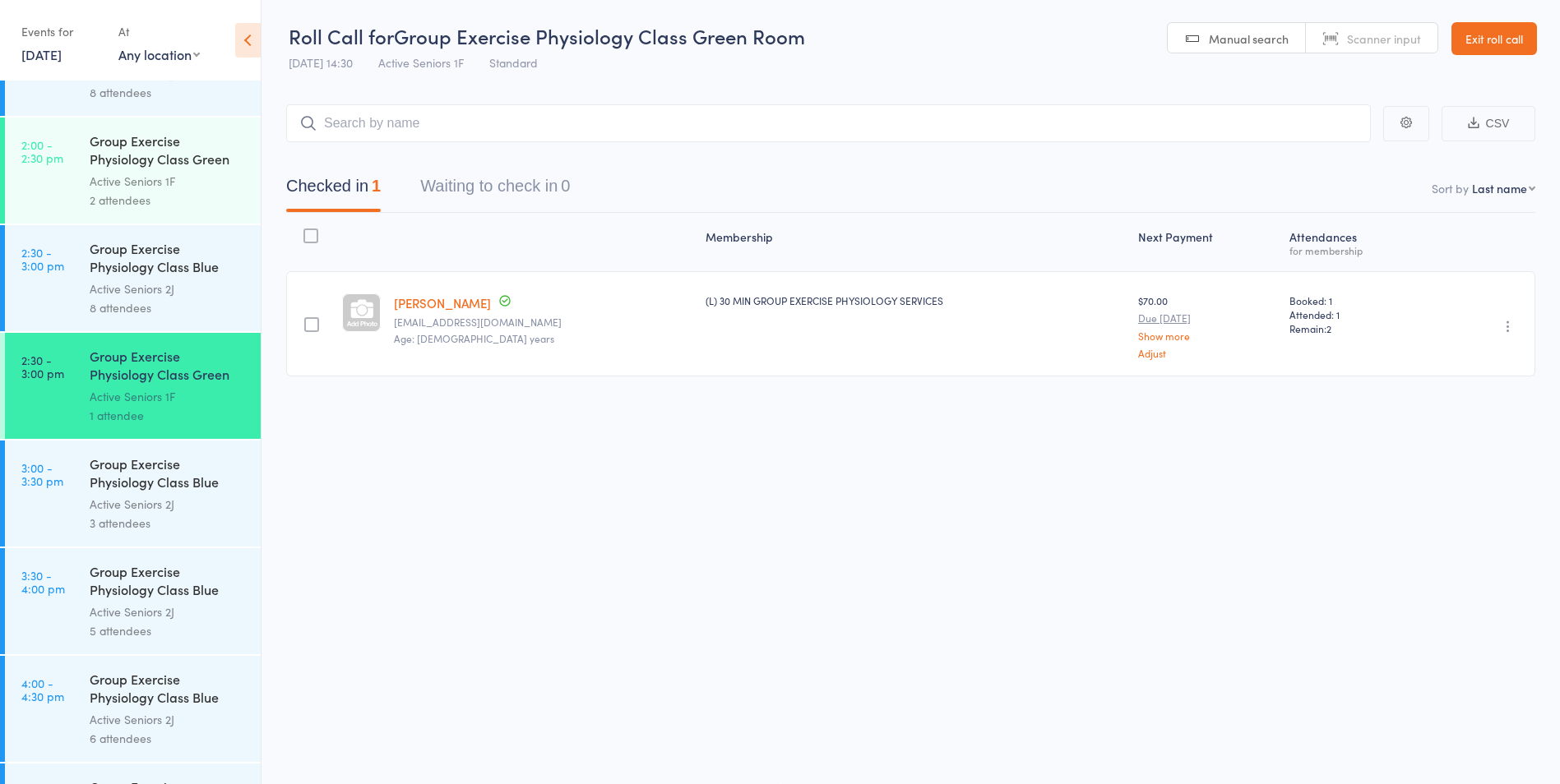
scroll to position [2850, 0]
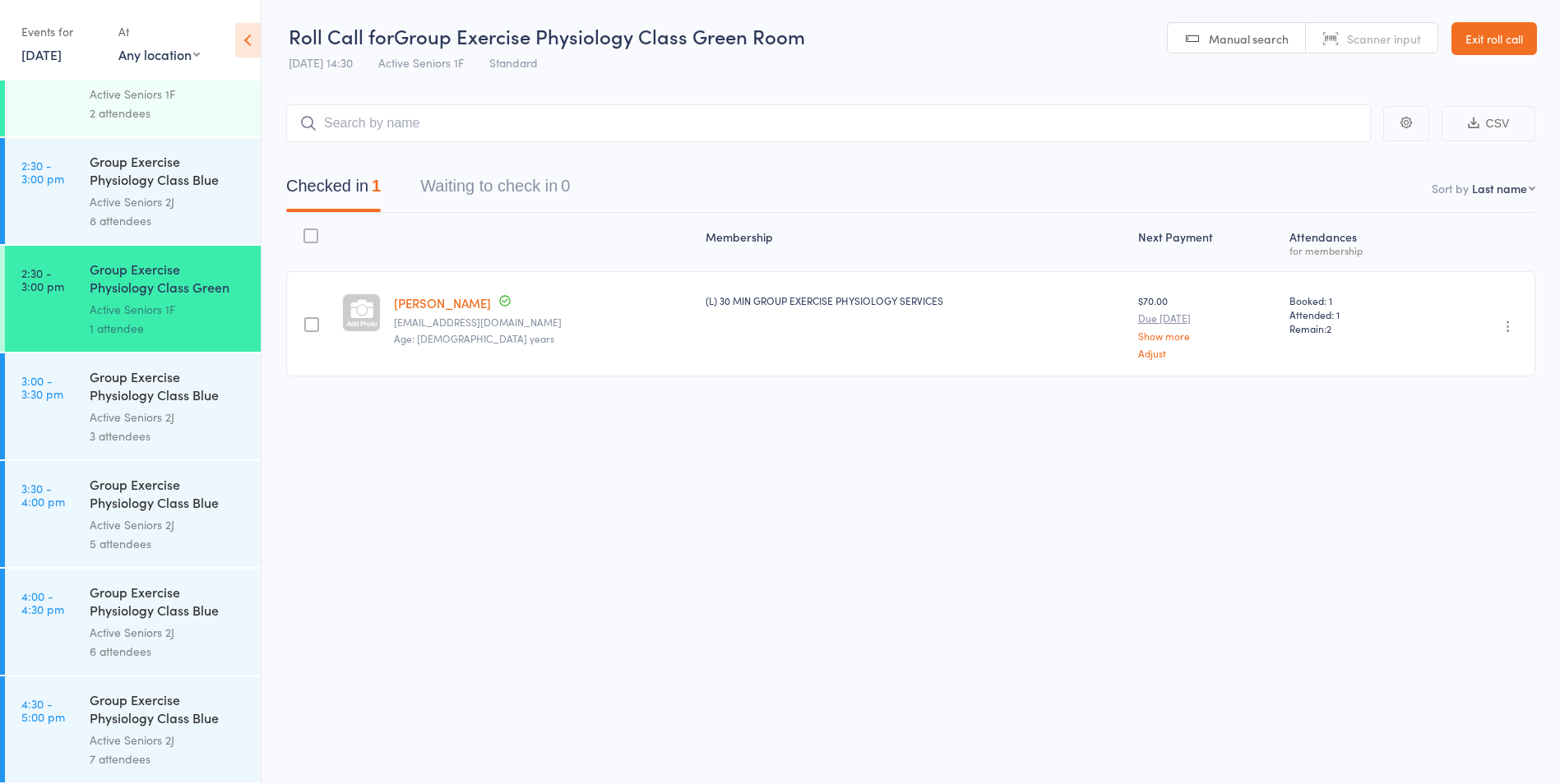
click at [163, 201] on div "Active Seniors 2J" at bounding box center [168, 202] width 157 height 19
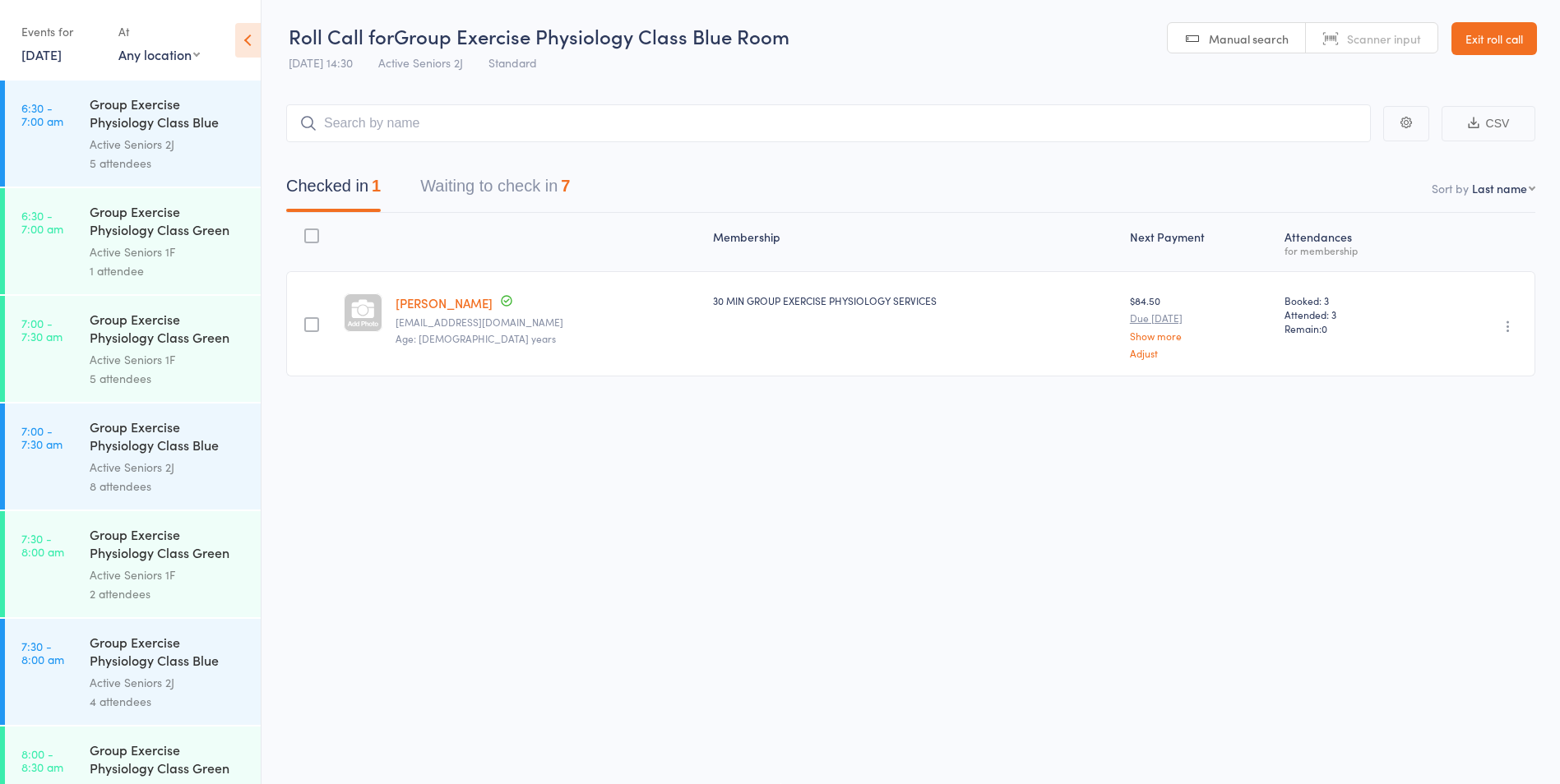
click at [525, 189] on button "Waiting to check in 7" at bounding box center [495, 190] width 150 height 44
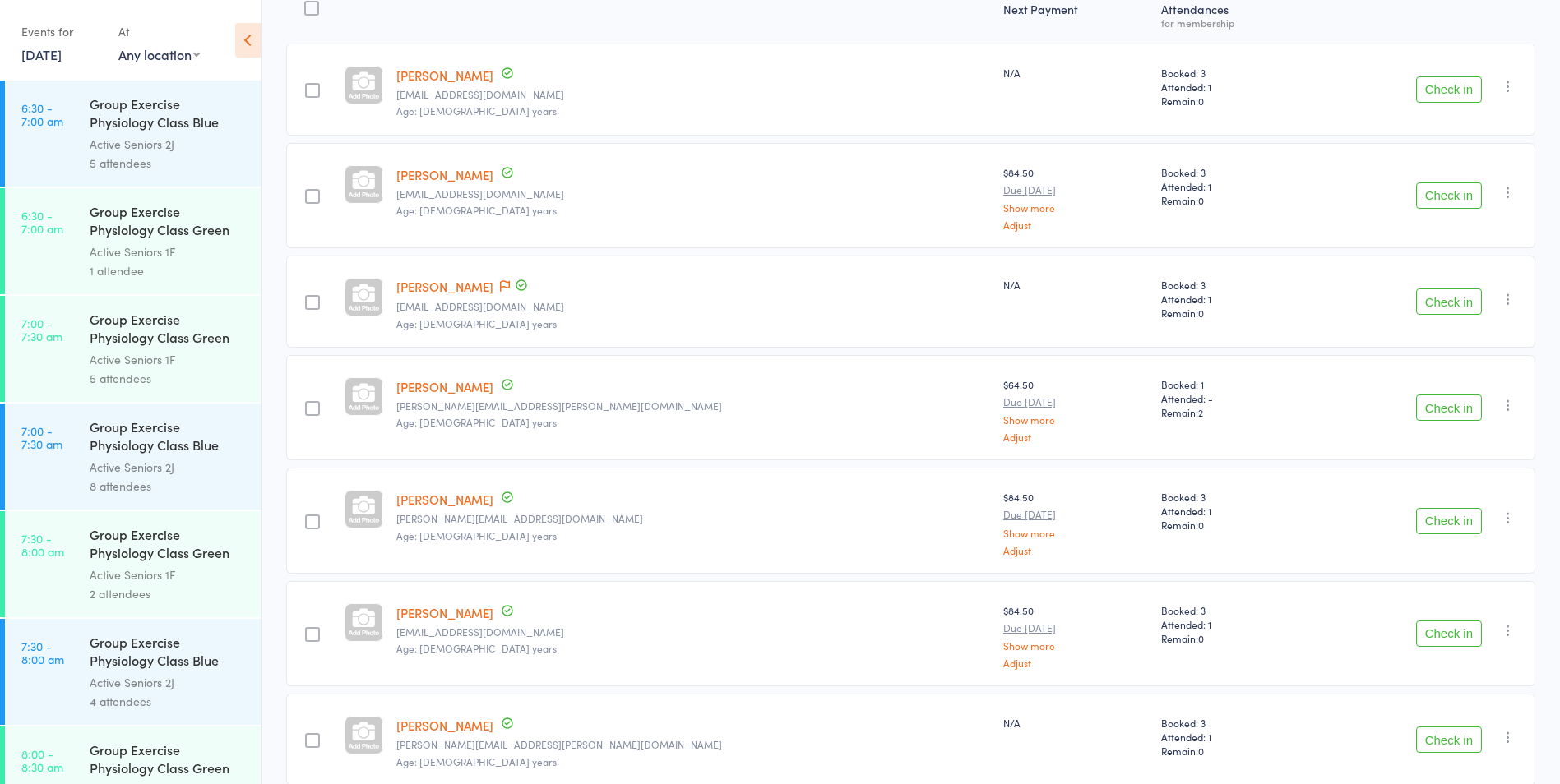
scroll to position [303, 0]
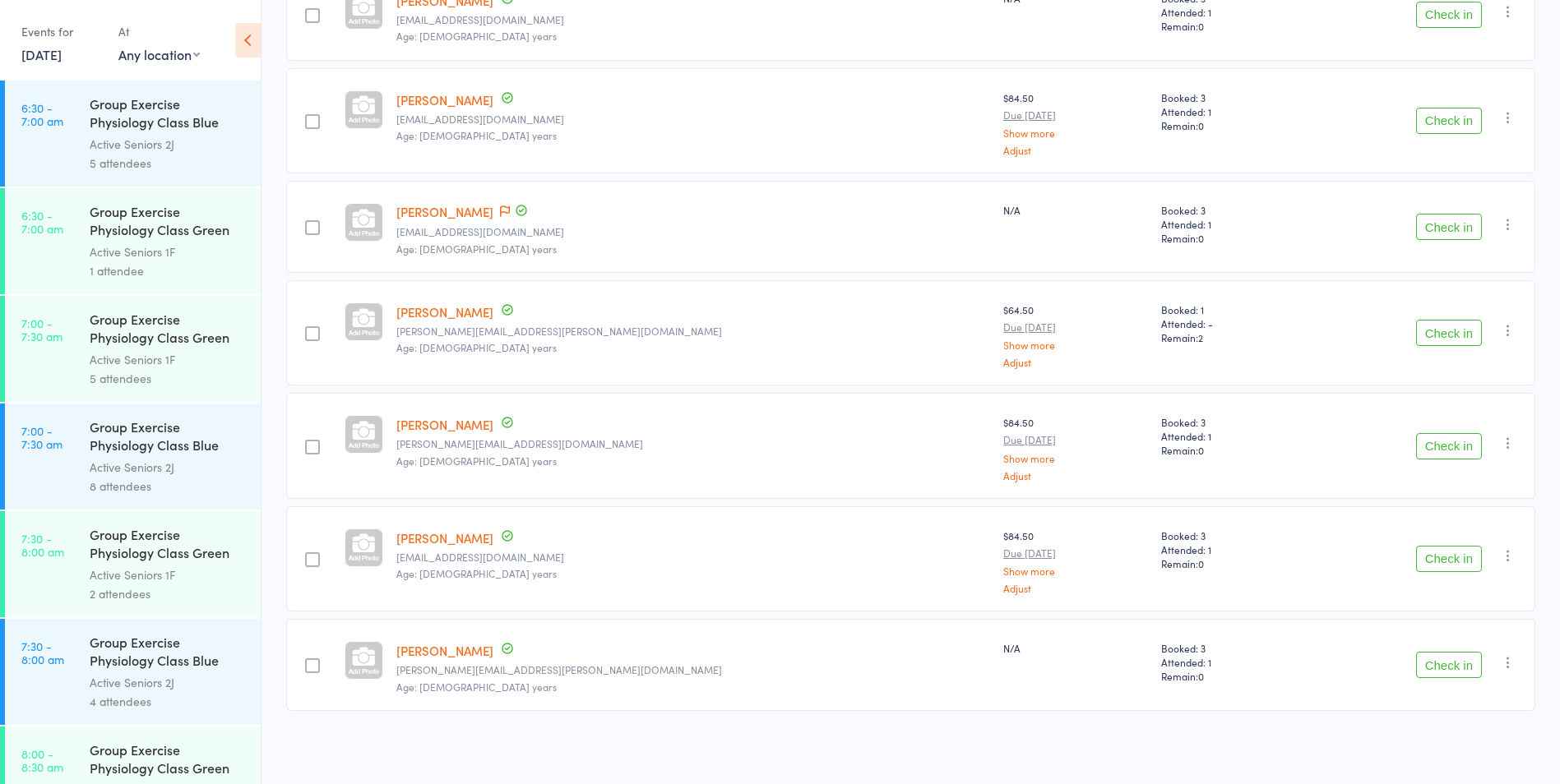
click at [1428, 657] on button "Check in" at bounding box center [1449, 664] width 66 height 26
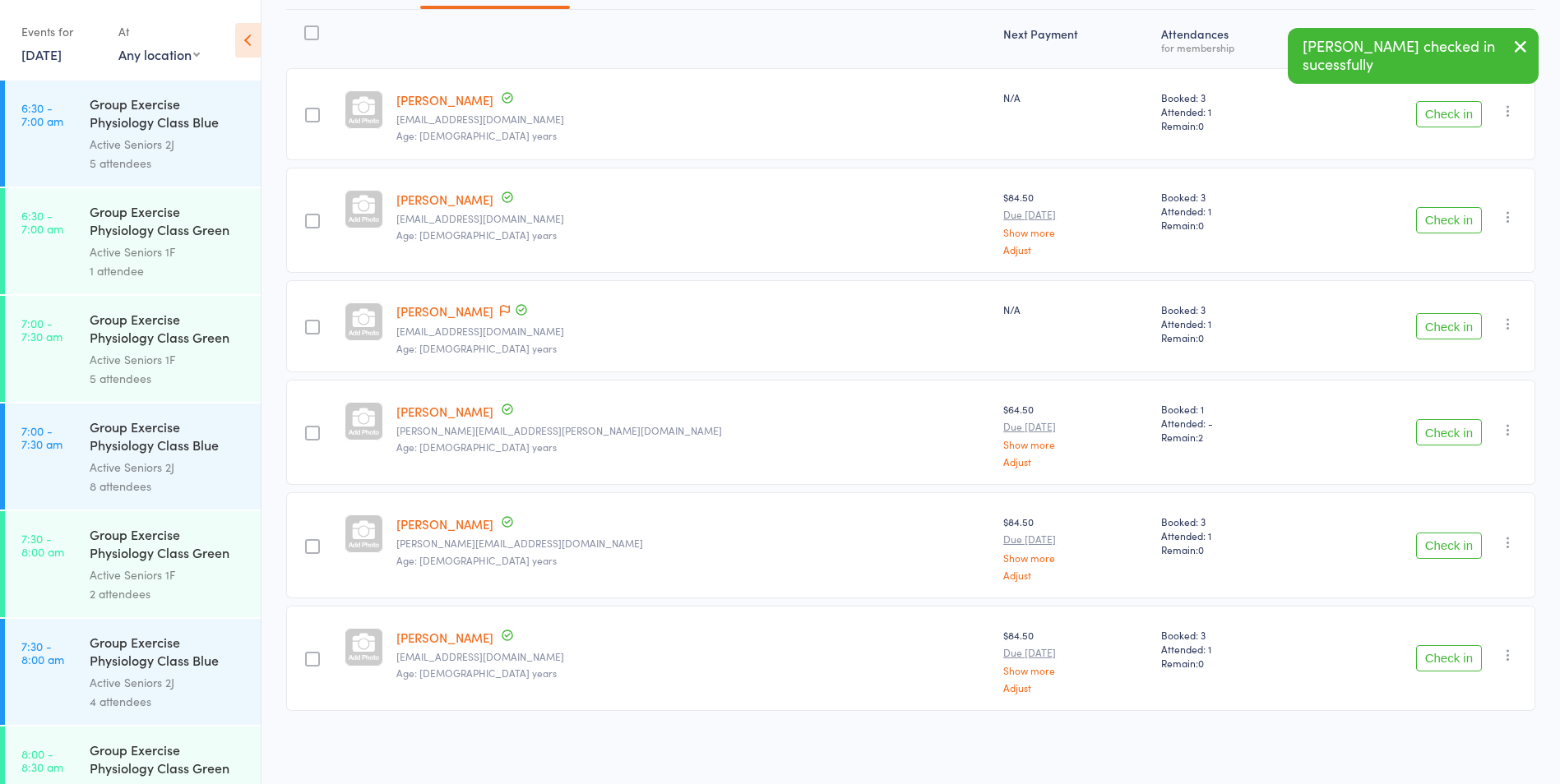
click at [1446, 657] on button "Check in" at bounding box center [1449, 658] width 66 height 26
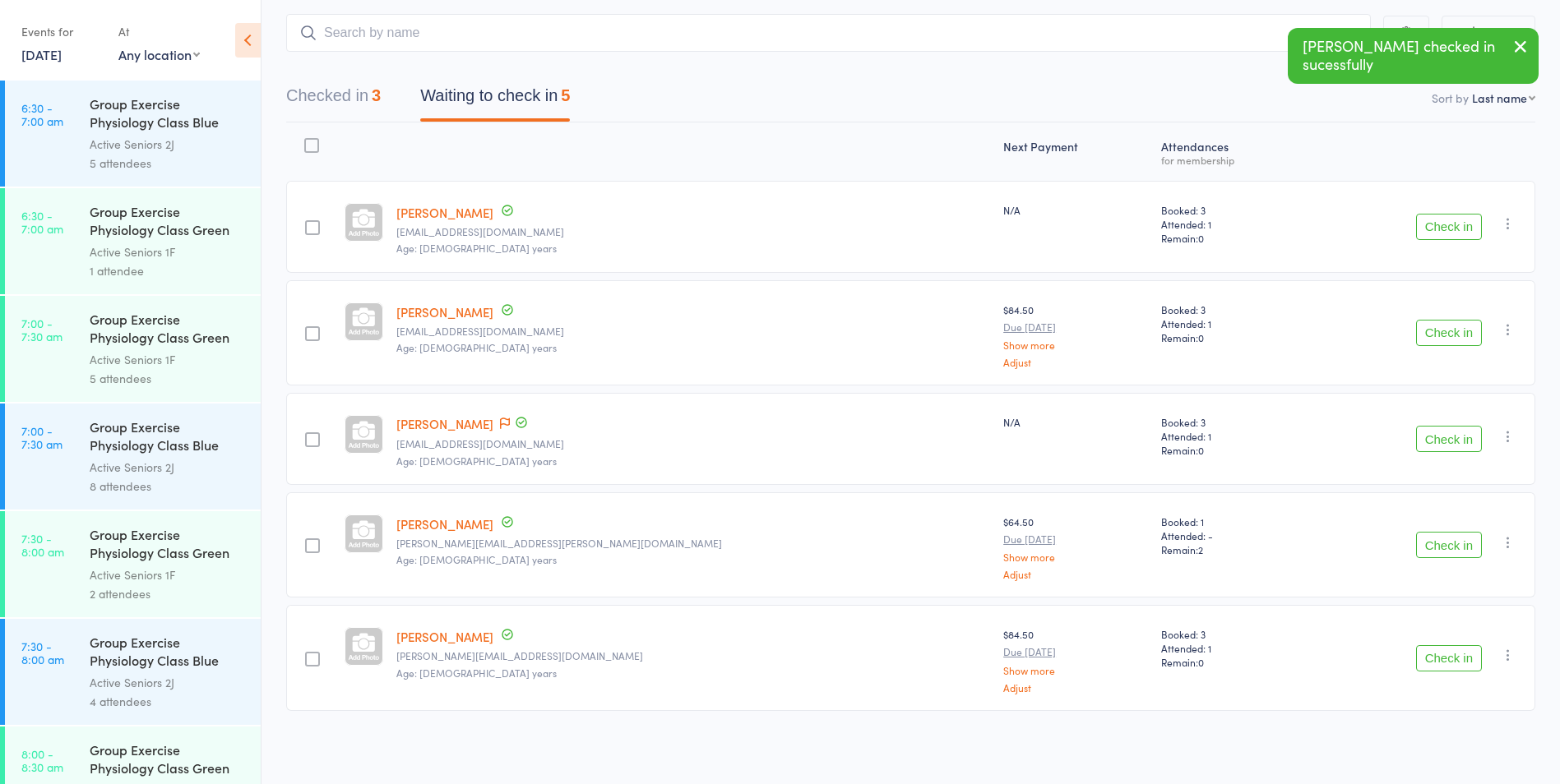
click at [1446, 657] on button "Check in" at bounding box center [1449, 658] width 66 height 26
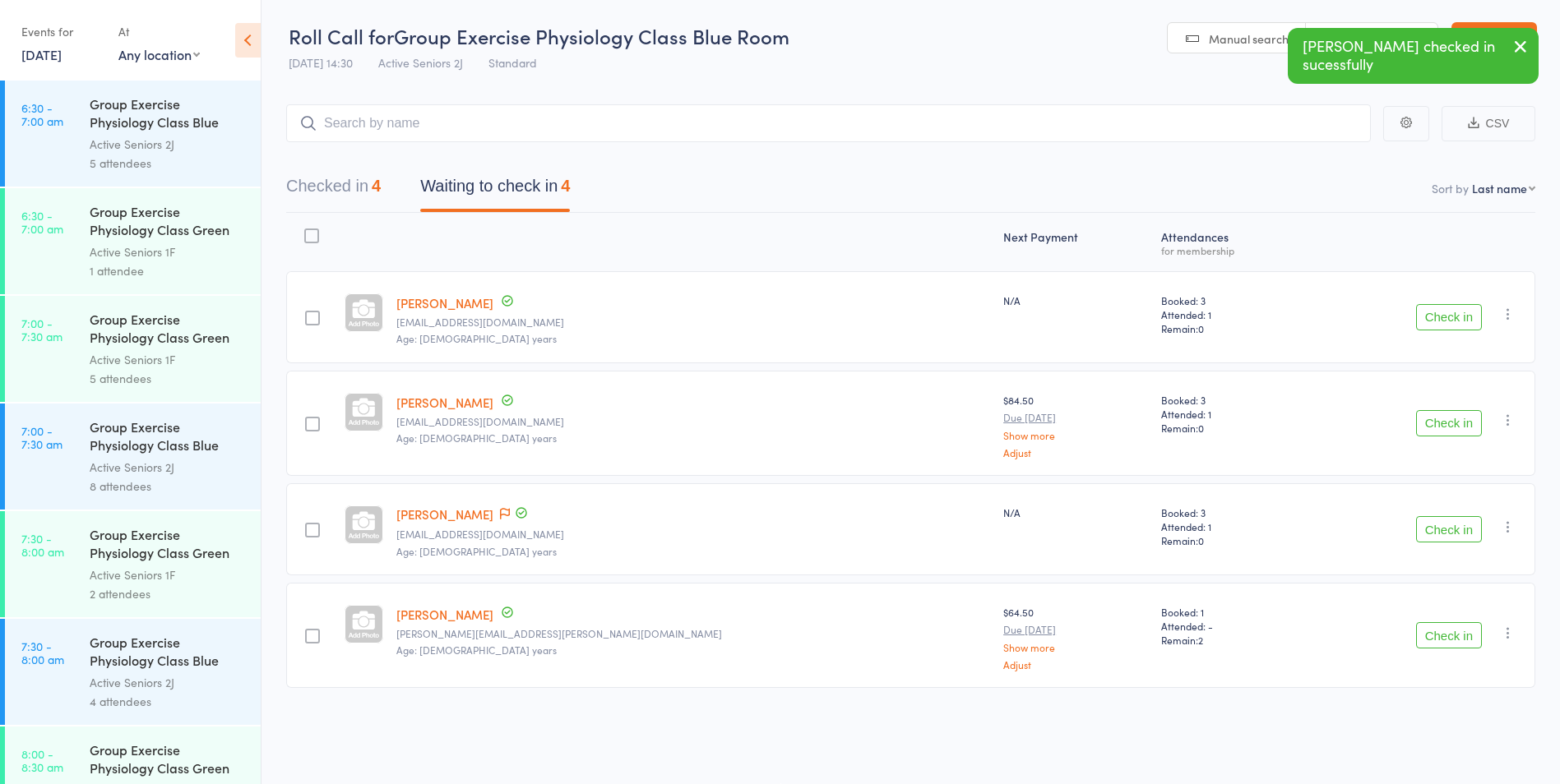
click at [1446, 640] on button "Check in" at bounding box center [1449, 635] width 66 height 26
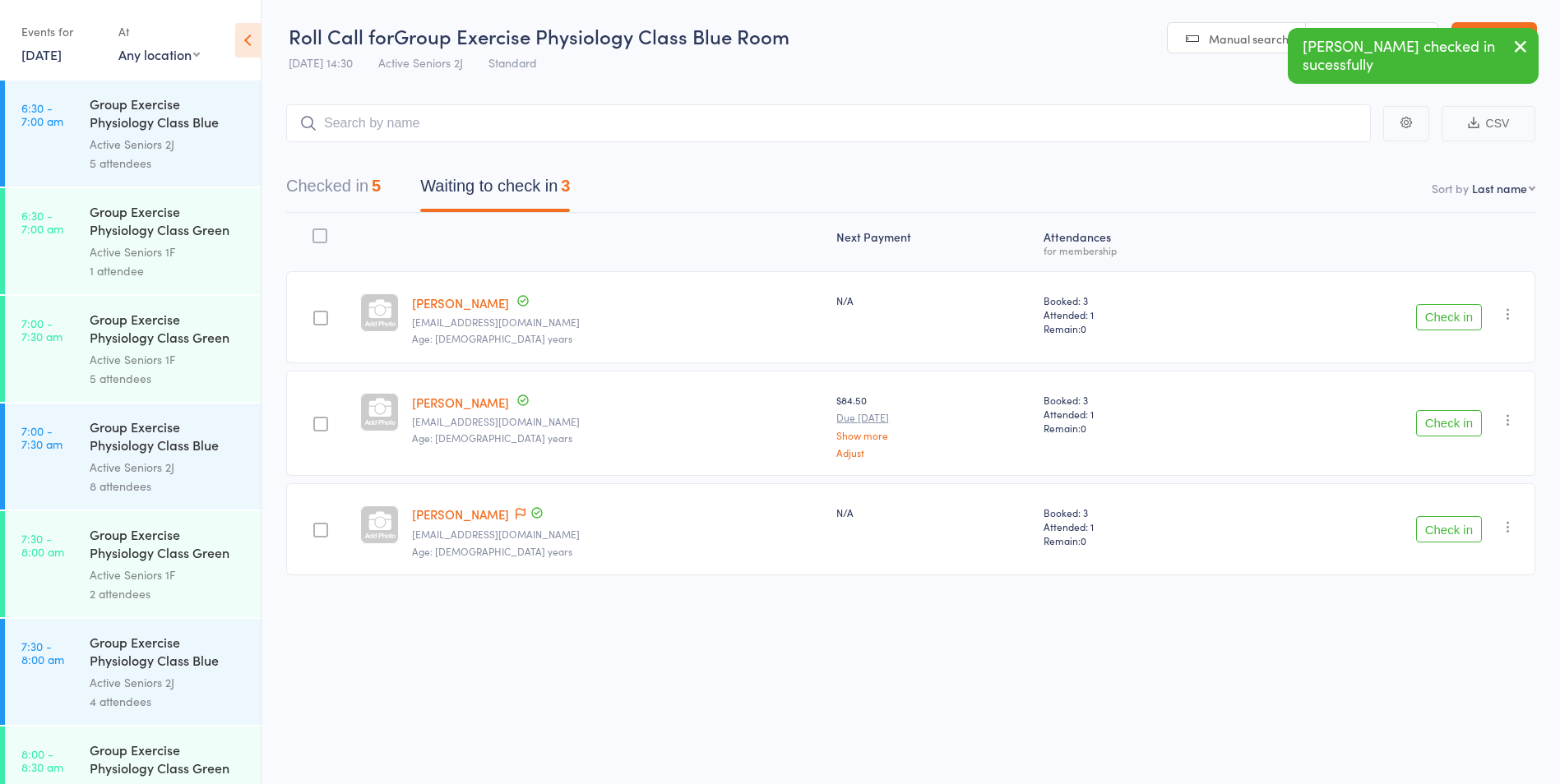
click at [1452, 526] on button "Check in" at bounding box center [1449, 529] width 66 height 26
click at [1428, 417] on button "Check in" at bounding box center [1449, 423] width 66 height 26
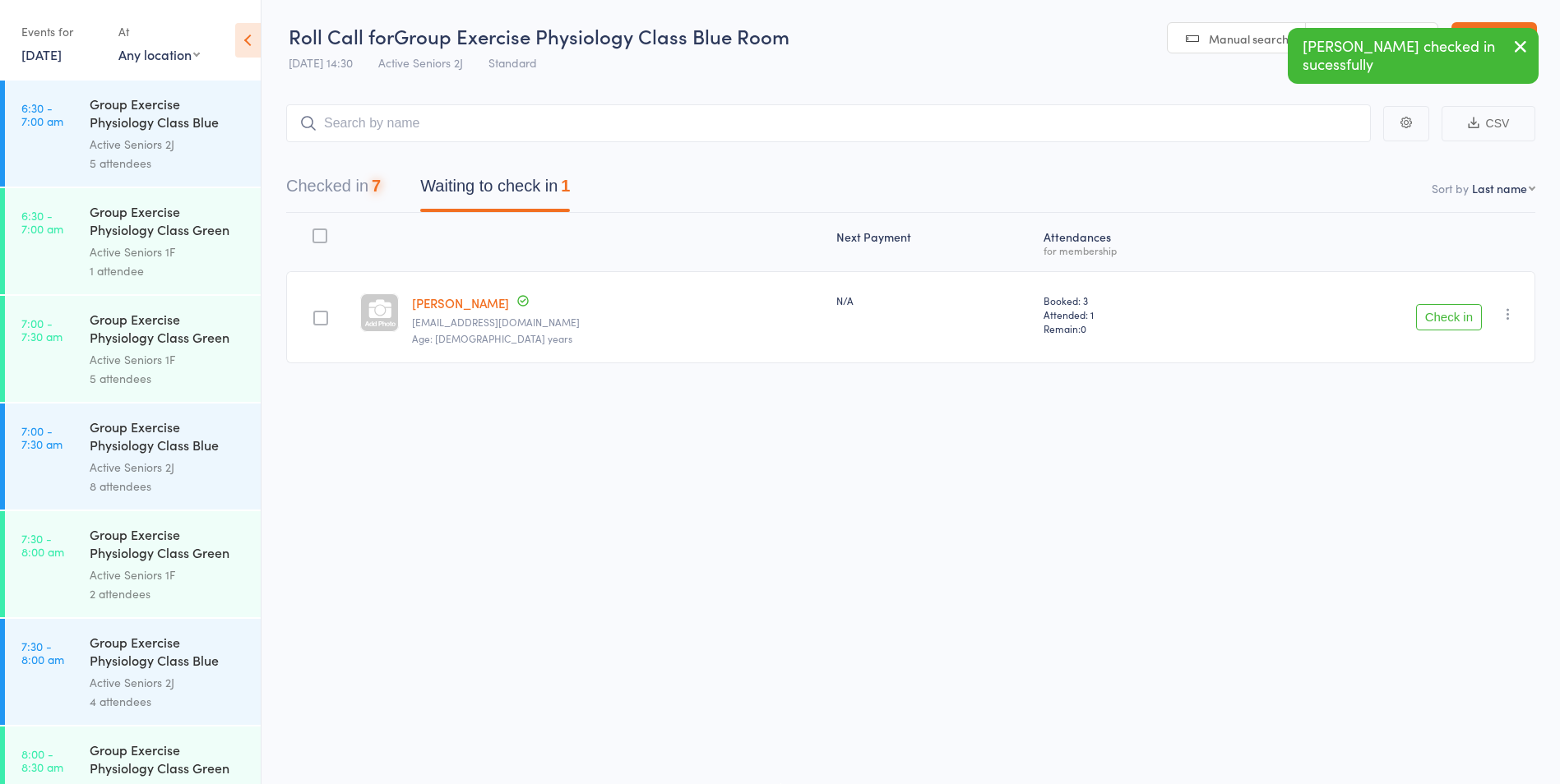
click at [1452, 317] on button "Check in" at bounding box center [1449, 317] width 66 height 26
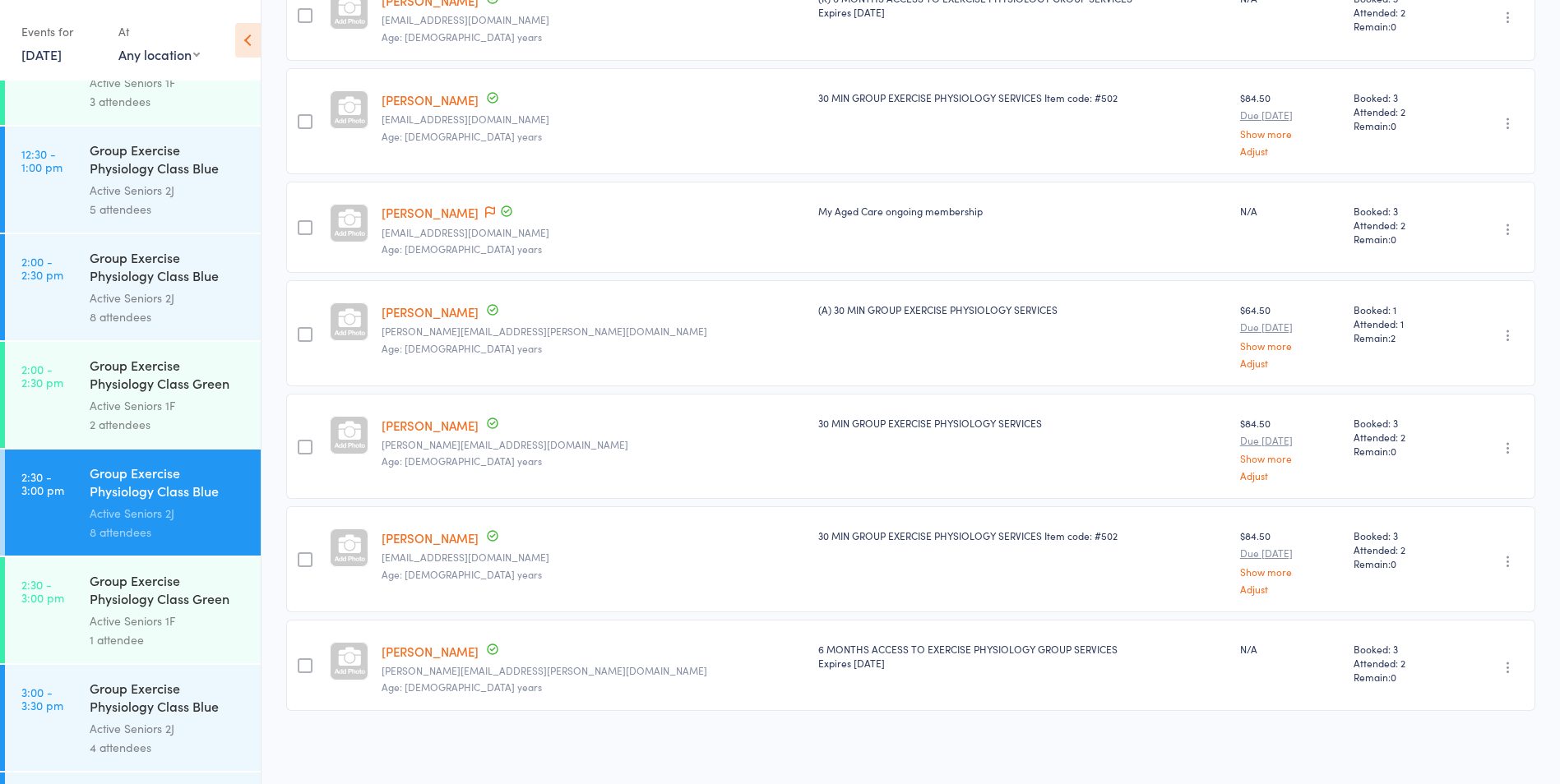
scroll to position [2713, 0]
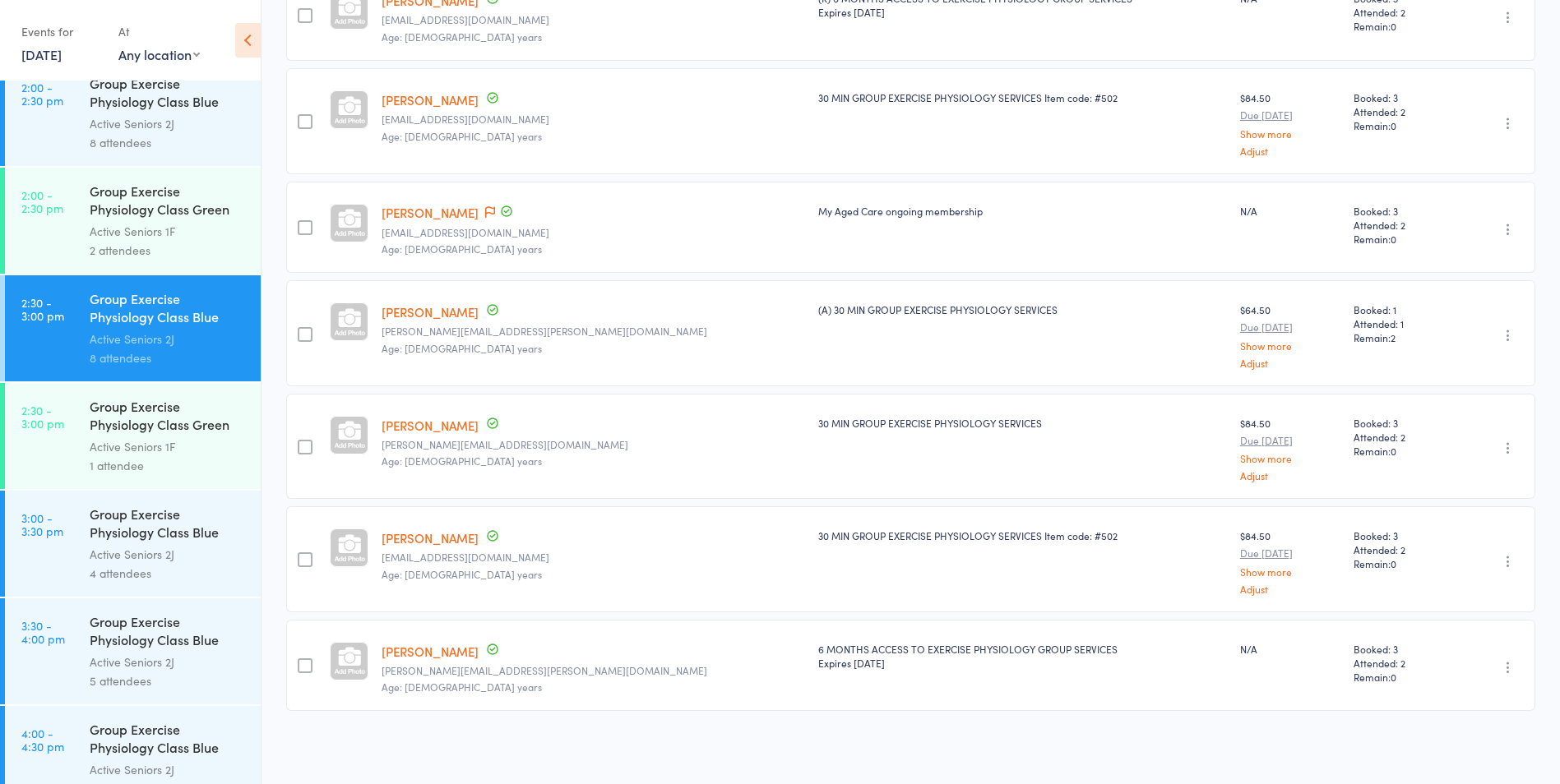
click at [142, 541] on div "Group Exercise Physiology Class Blue Room" at bounding box center [168, 524] width 157 height 40
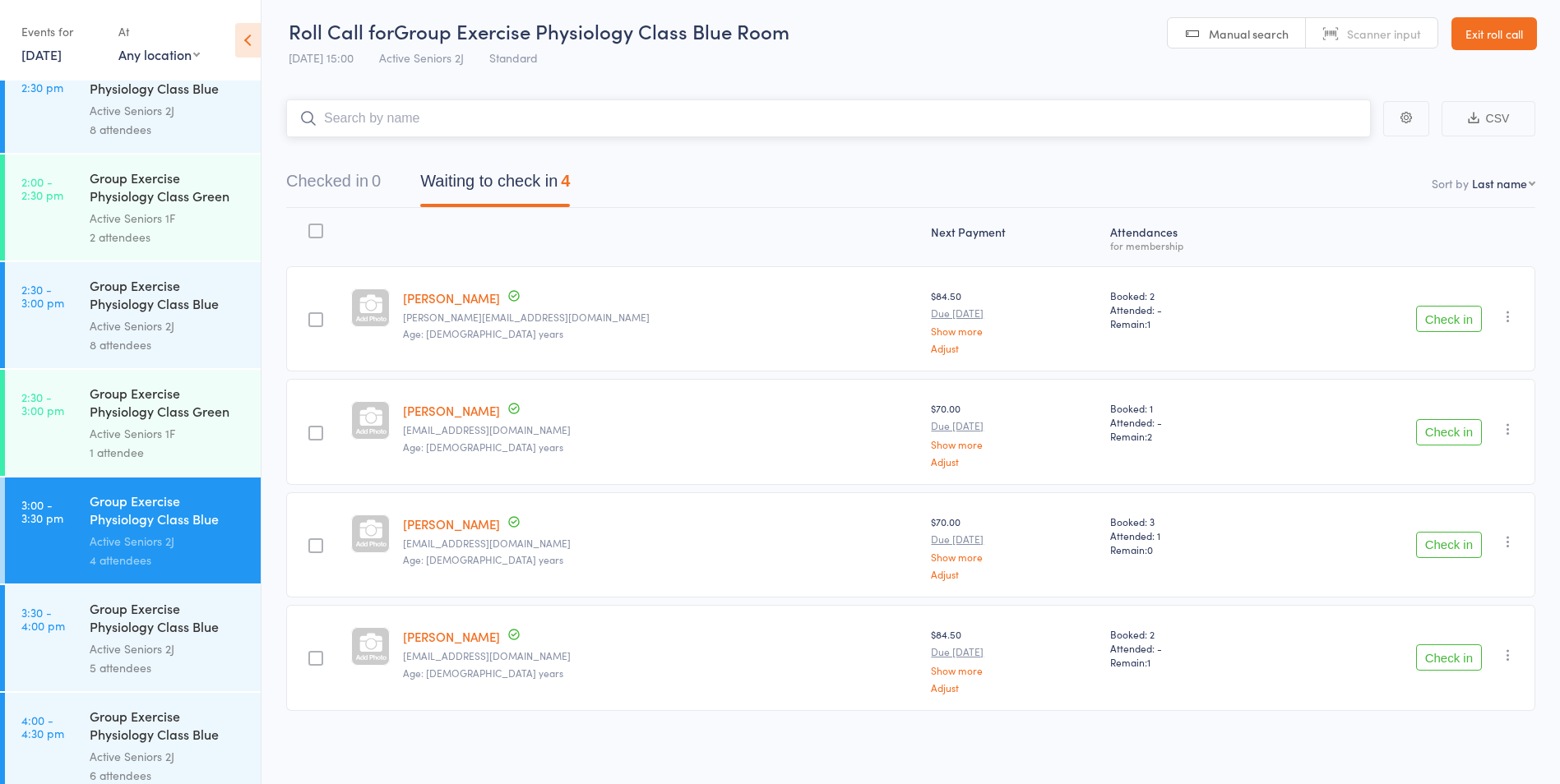
scroll to position [2850, 0]
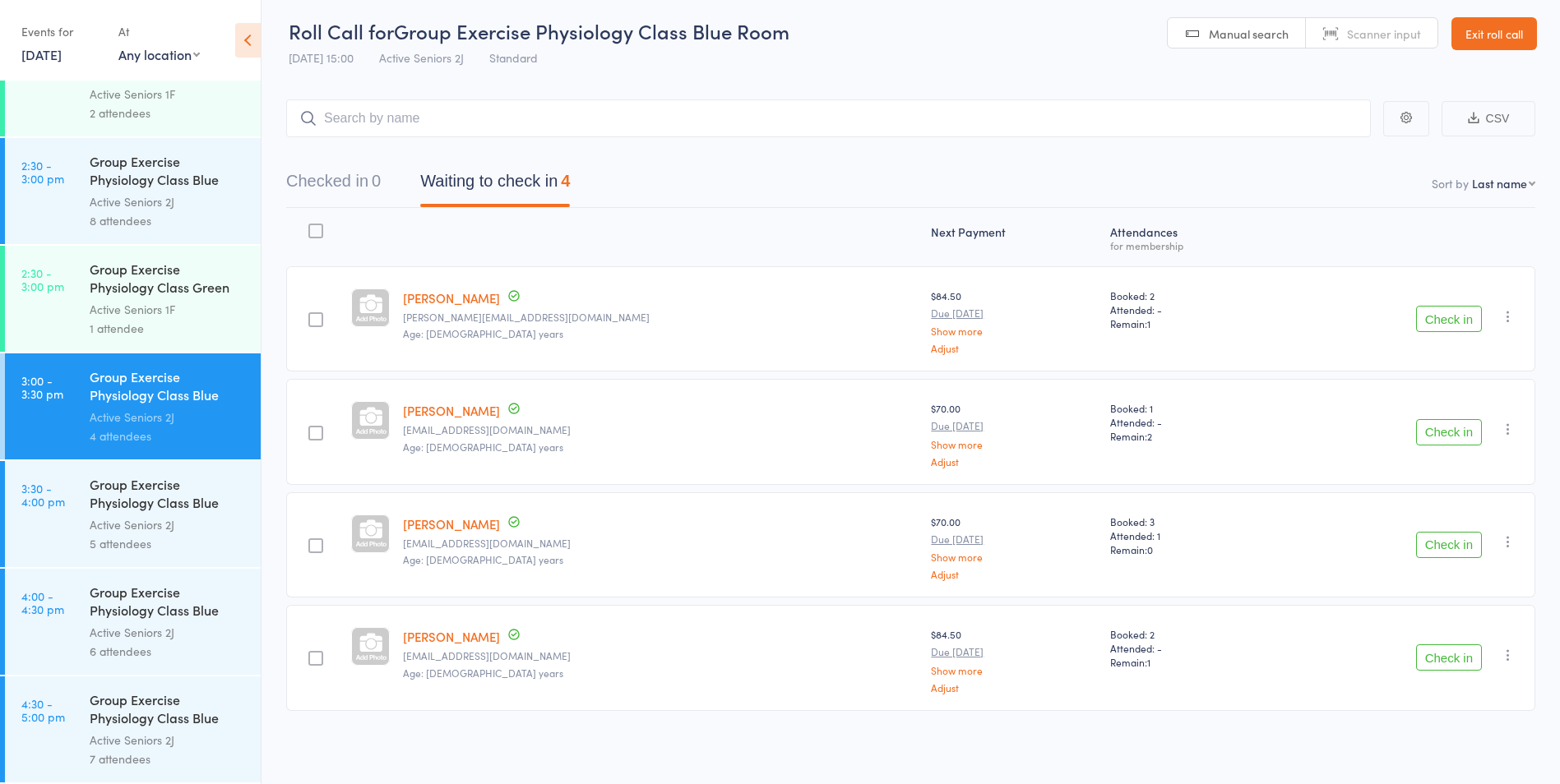
click at [195, 118] on div "2 attendees" at bounding box center [168, 113] width 157 height 19
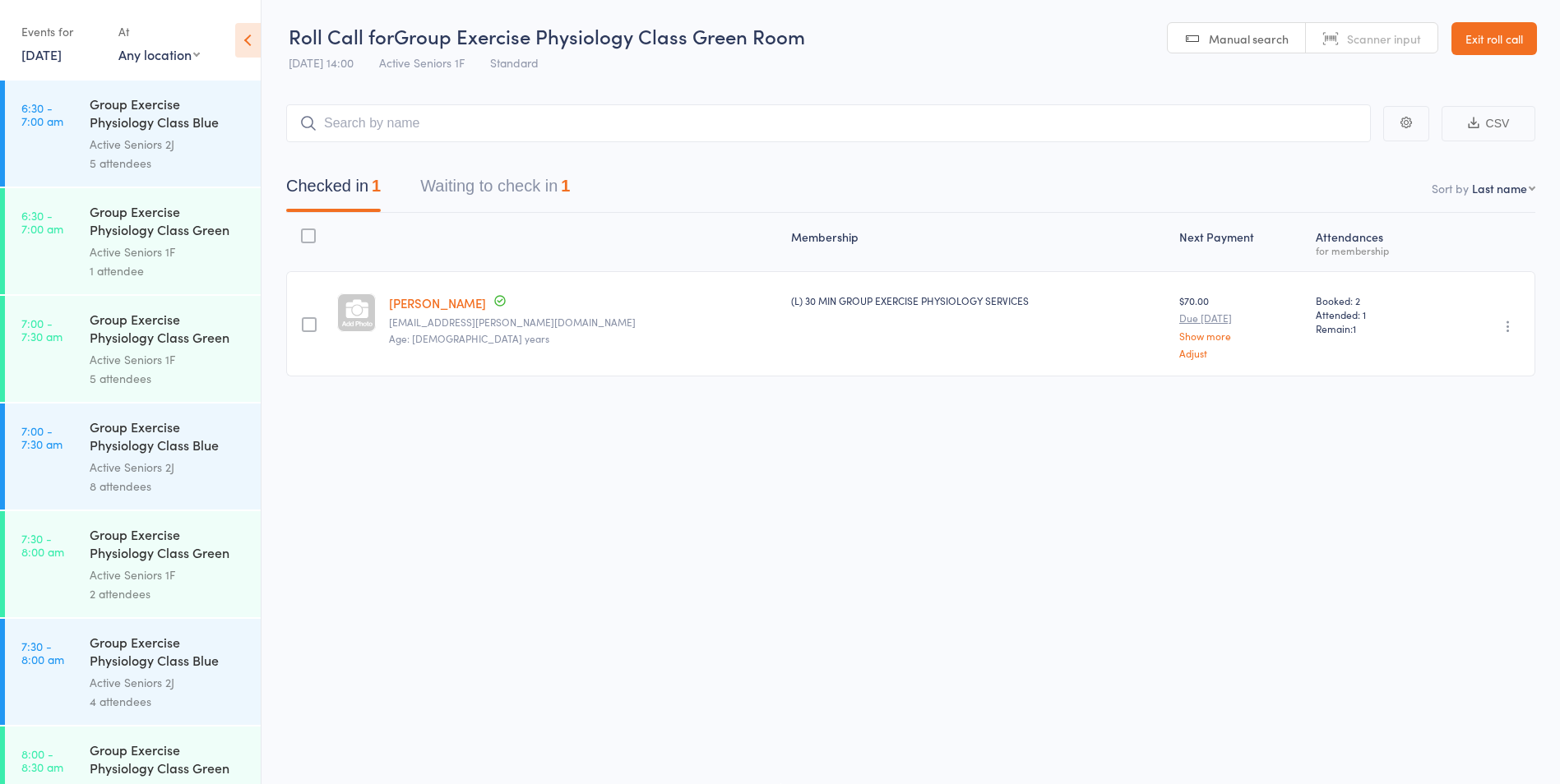
click at [505, 173] on button "Waiting to check in 1" at bounding box center [495, 190] width 150 height 44
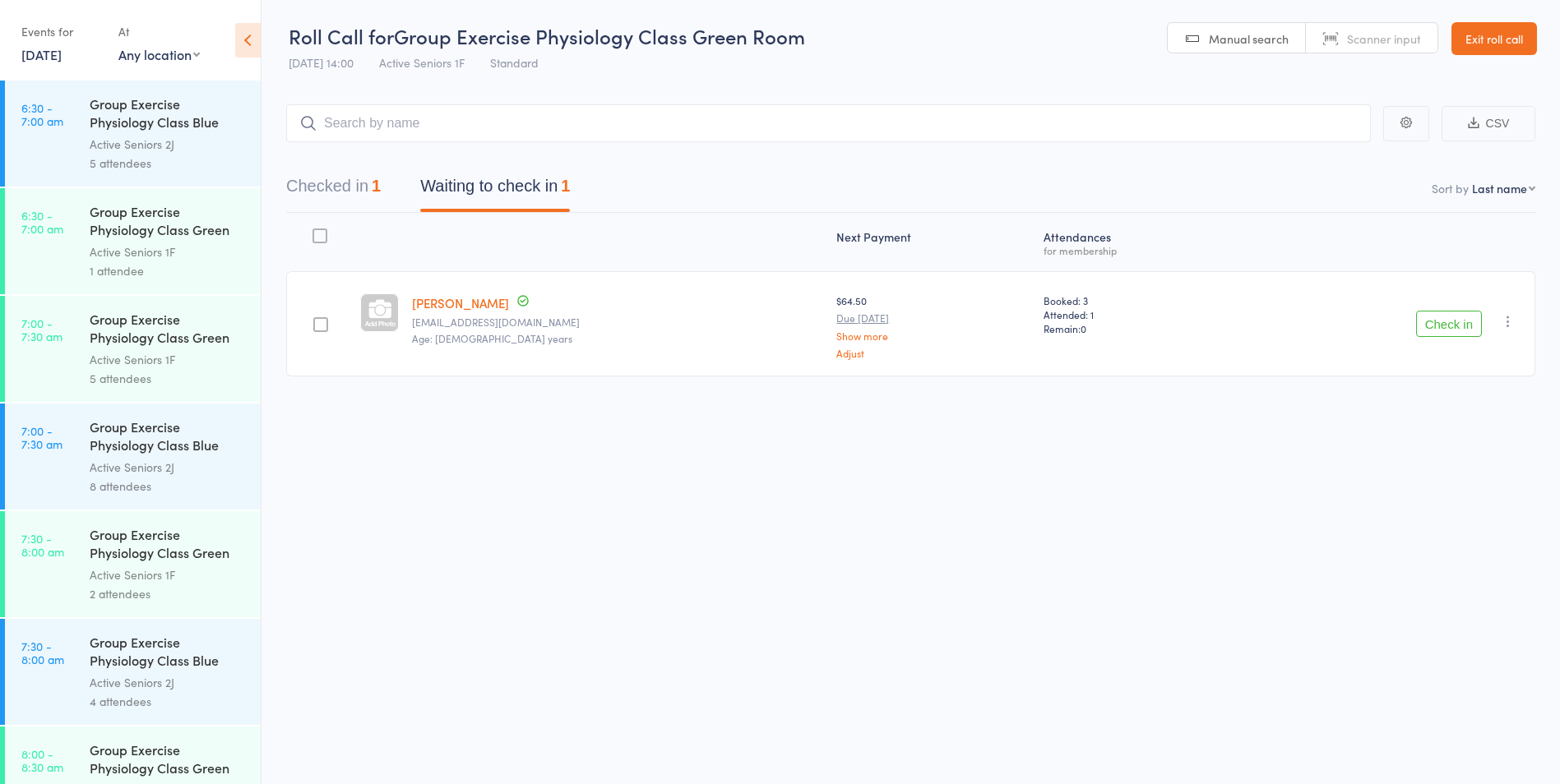
click at [1466, 318] on button "Check in" at bounding box center [1449, 324] width 66 height 26
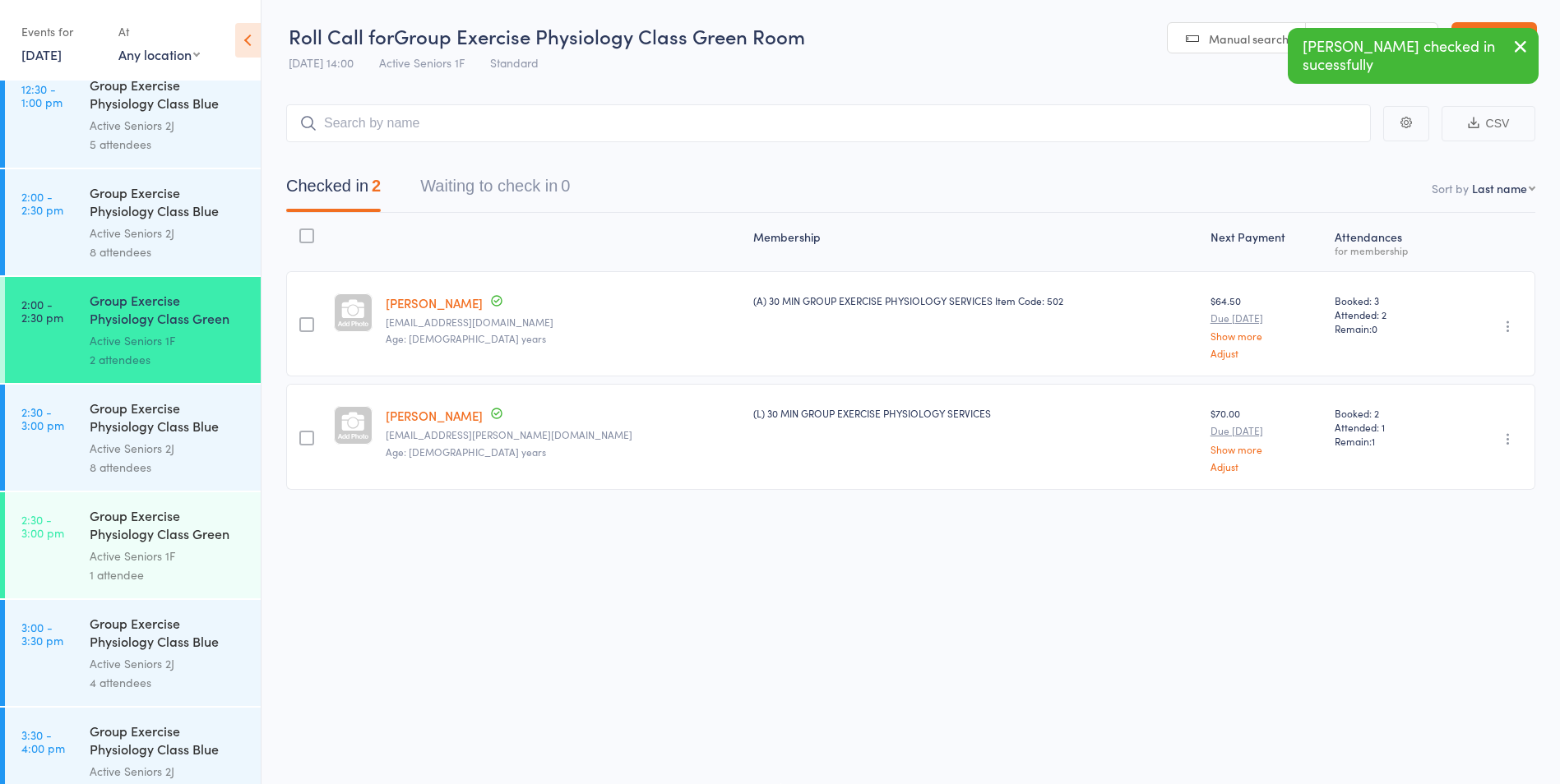
scroll to position [2850, 0]
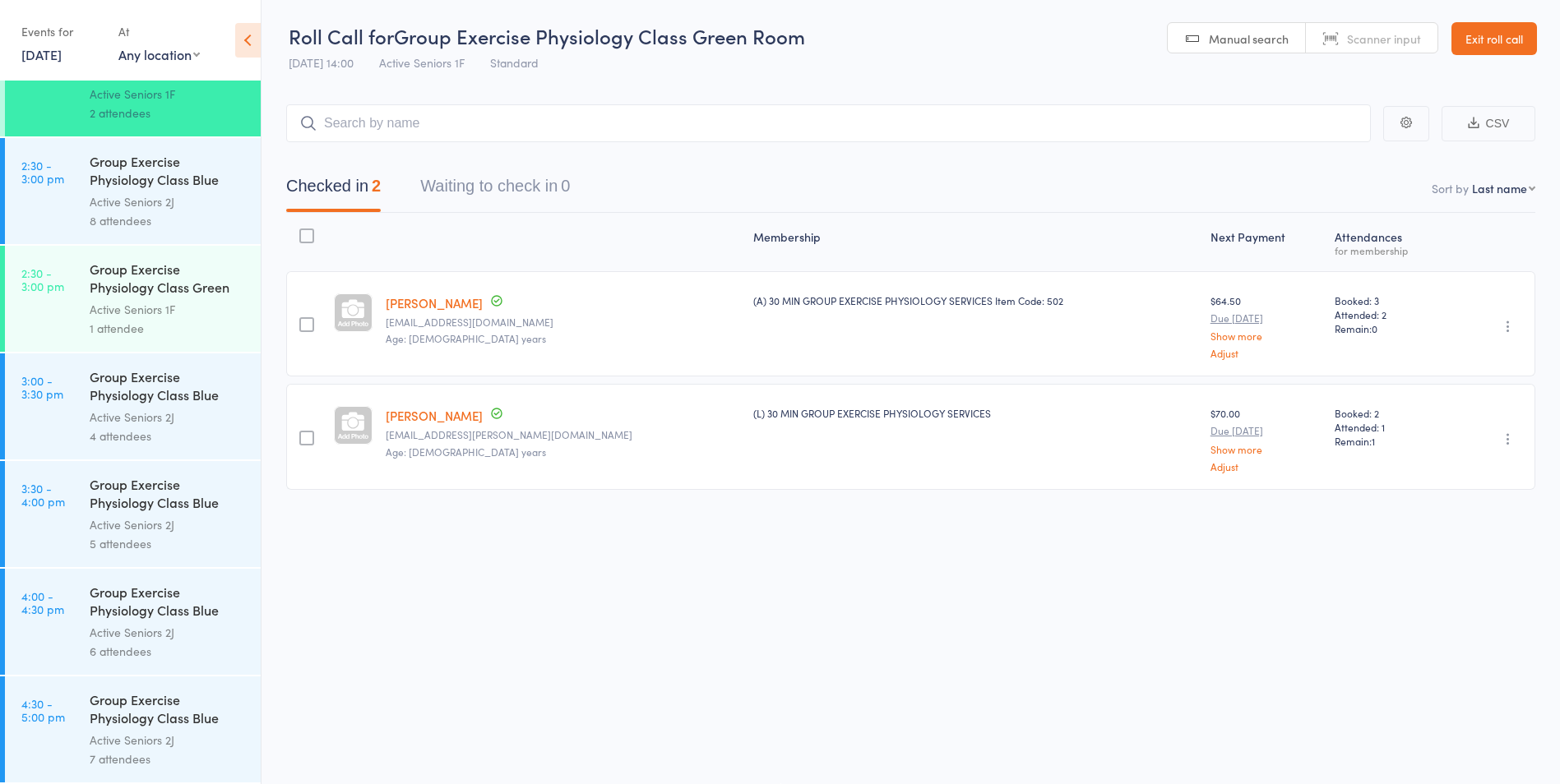
click at [185, 311] on div "Active Seniors 1F" at bounding box center [168, 309] width 157 height 19
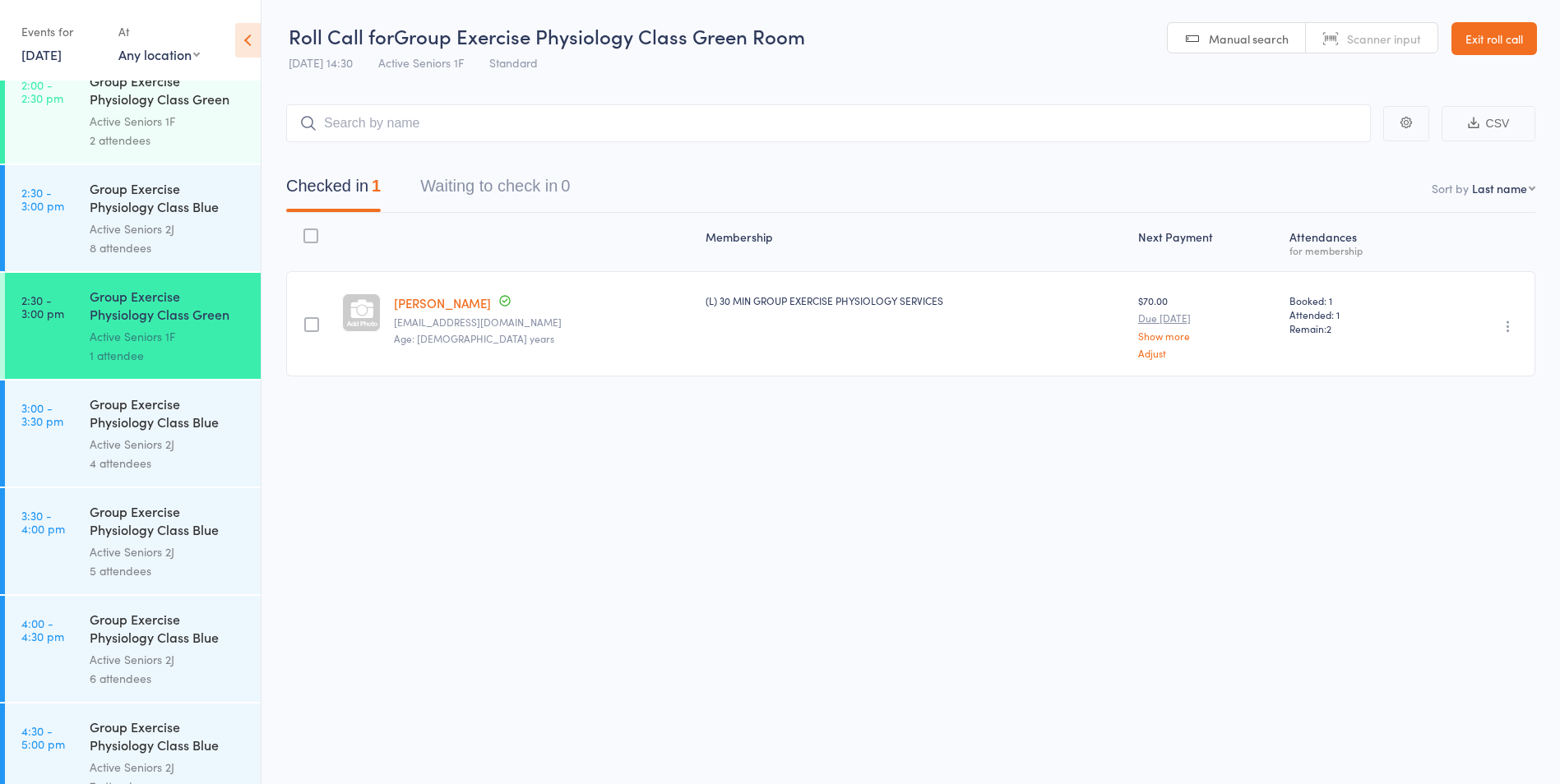
scroll to position [2850, 0]
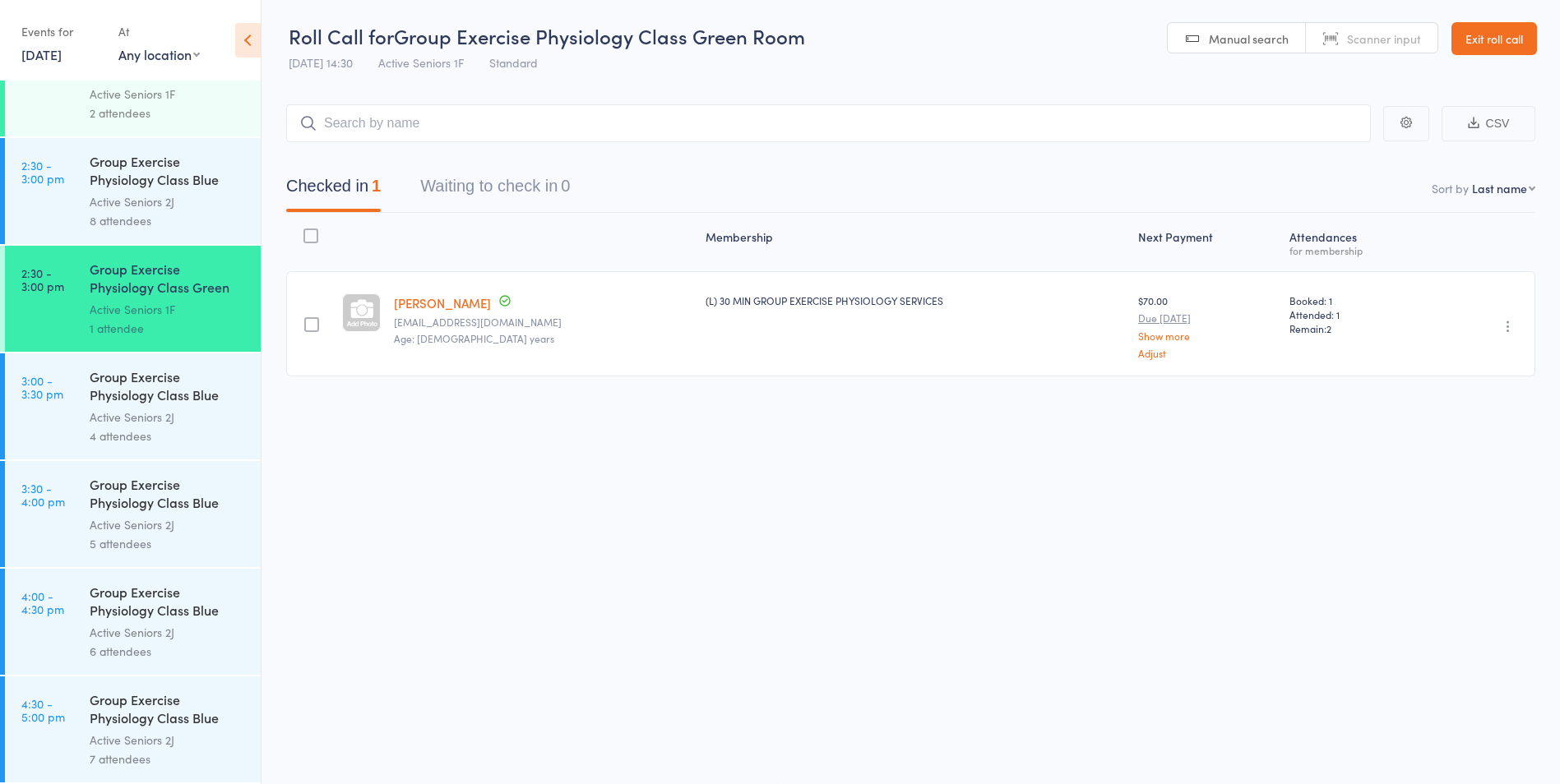
click at [145, 387] on div "Group Exercise Physiology Class Blue Room" at bounding box center [168, 387] width 157 height 40
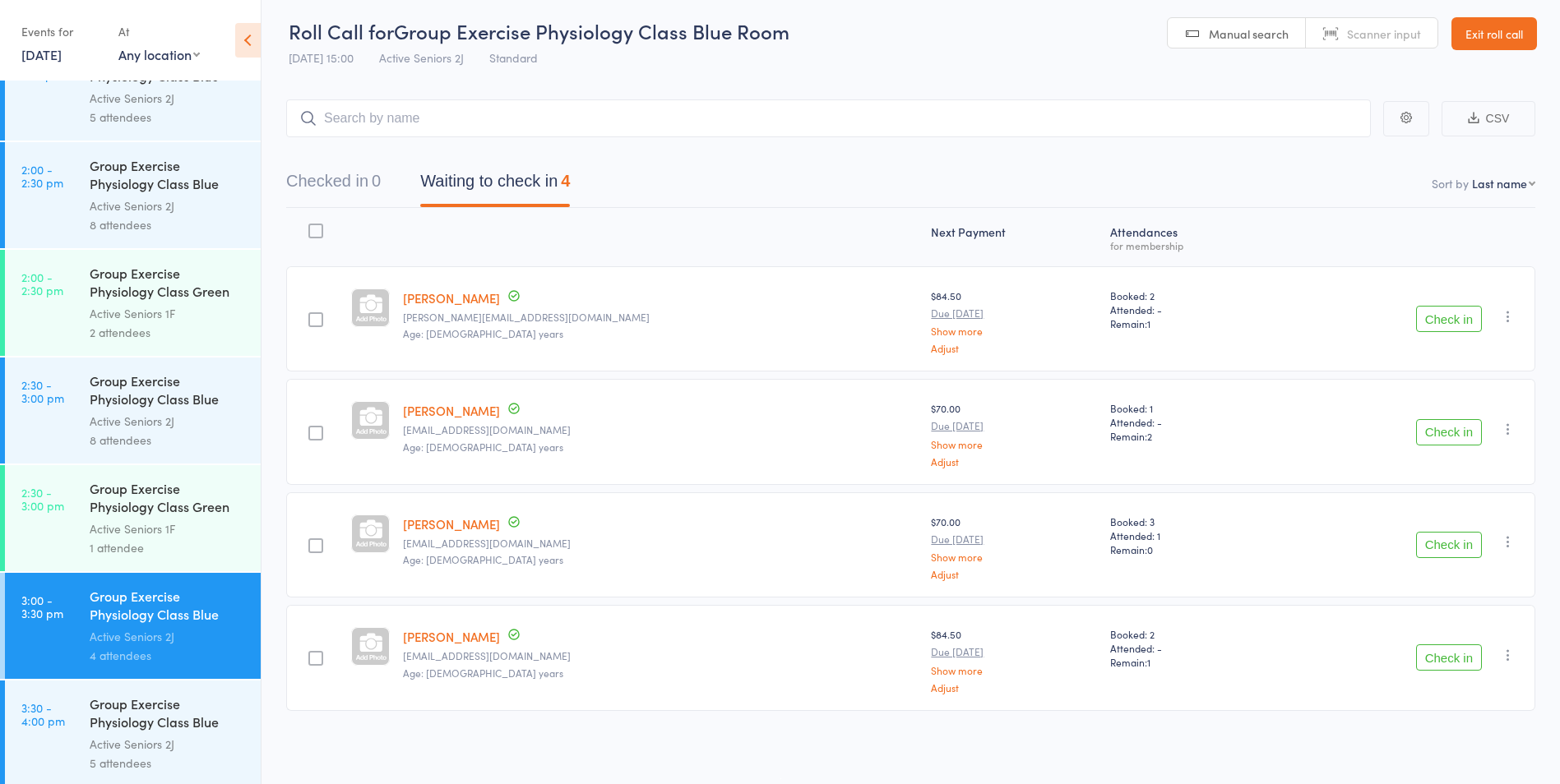
scroll to position [2850, 0]
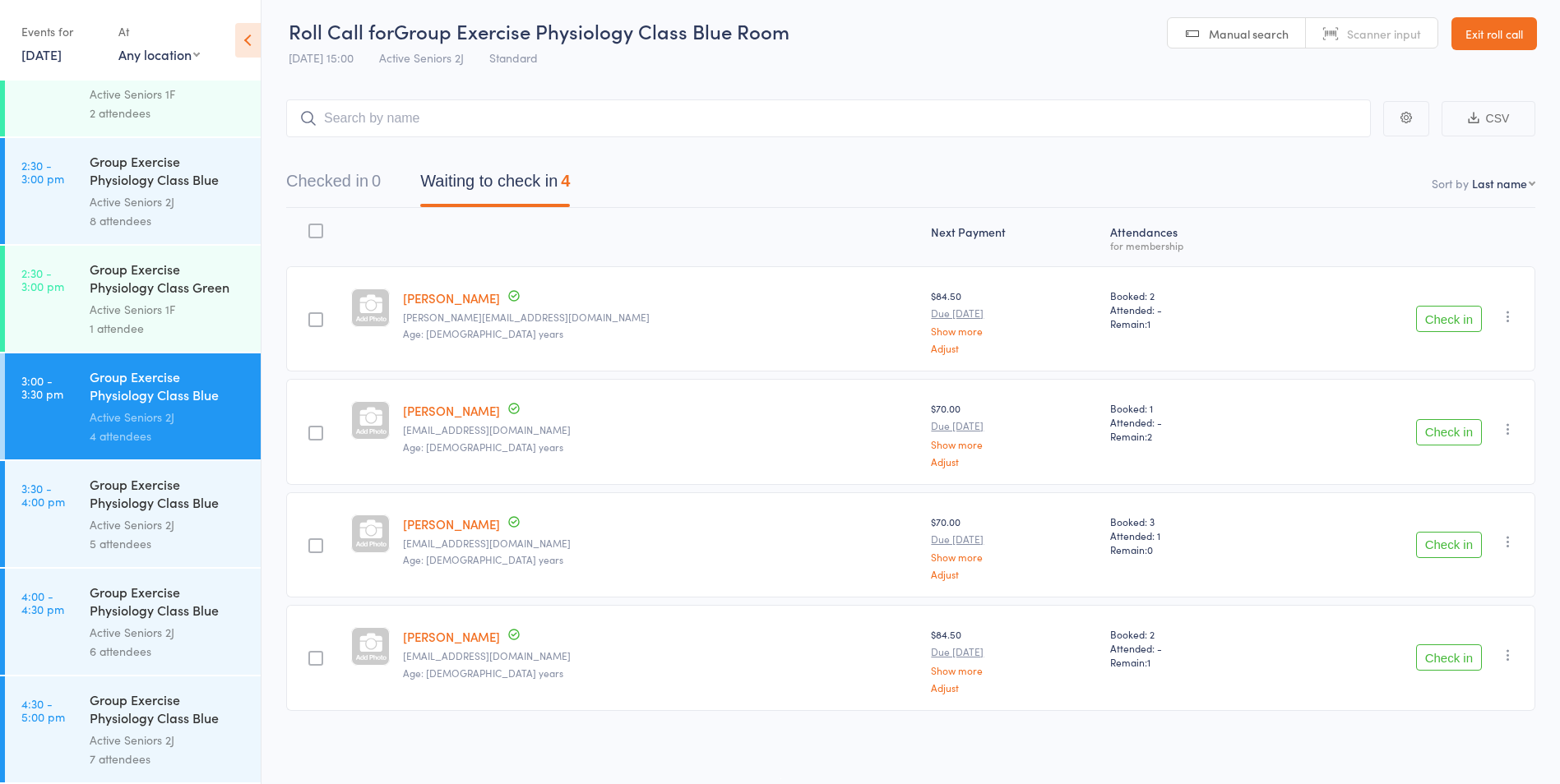
click at [1493, 34] on link "Exit roll call" at bounding box center [1494, 33] width 85 height 33
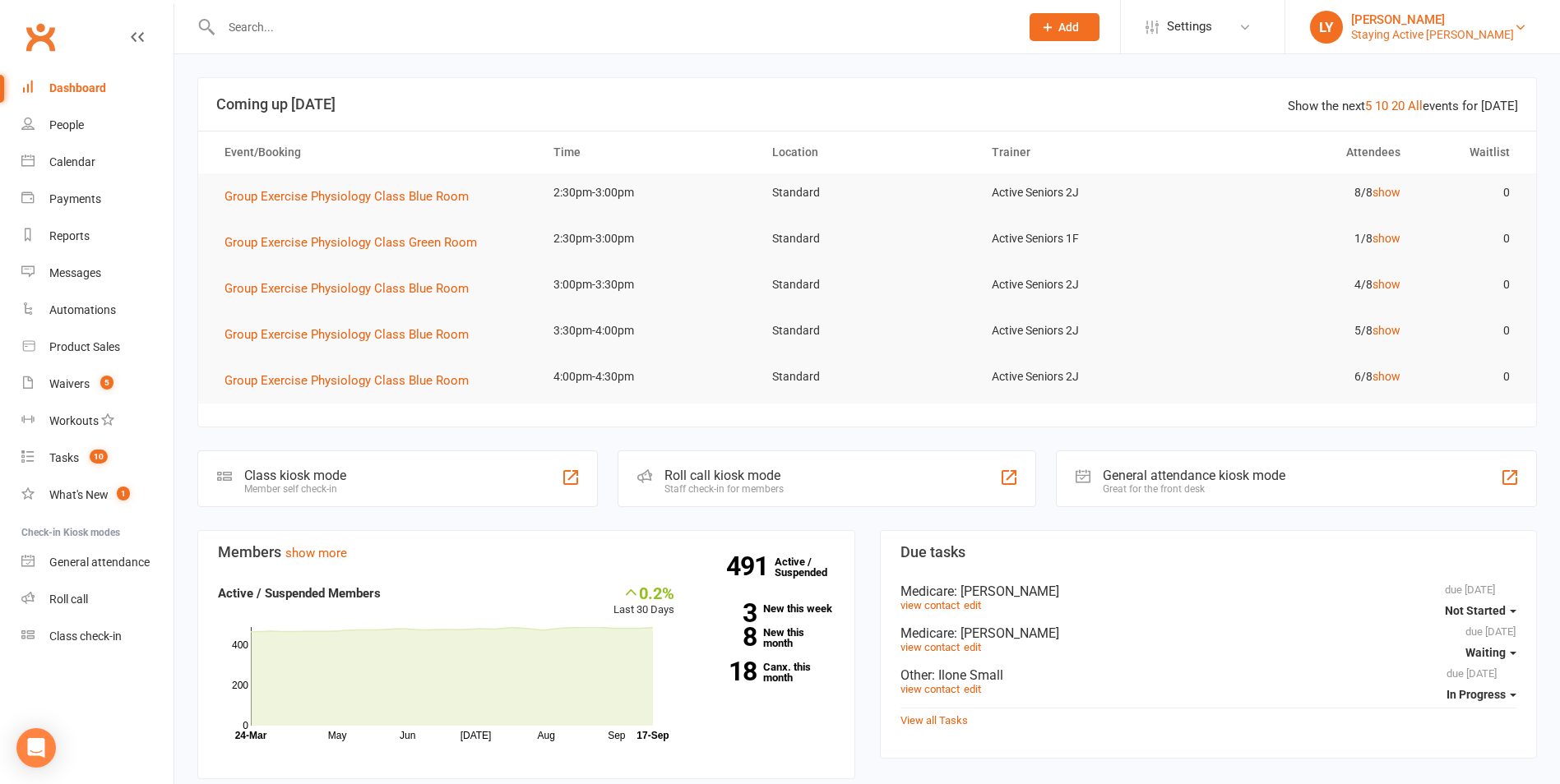
click at [1485, 28] on div "Staying Active [PERSON_NAME]" at bounding box center [1433, 34] width 163 height 15
click at [301, 40] on div at bounding box center [602, 26] width 811 height 54
click at [312, 22] on input "text" at bounding box center [612, 26] width 792 height 23
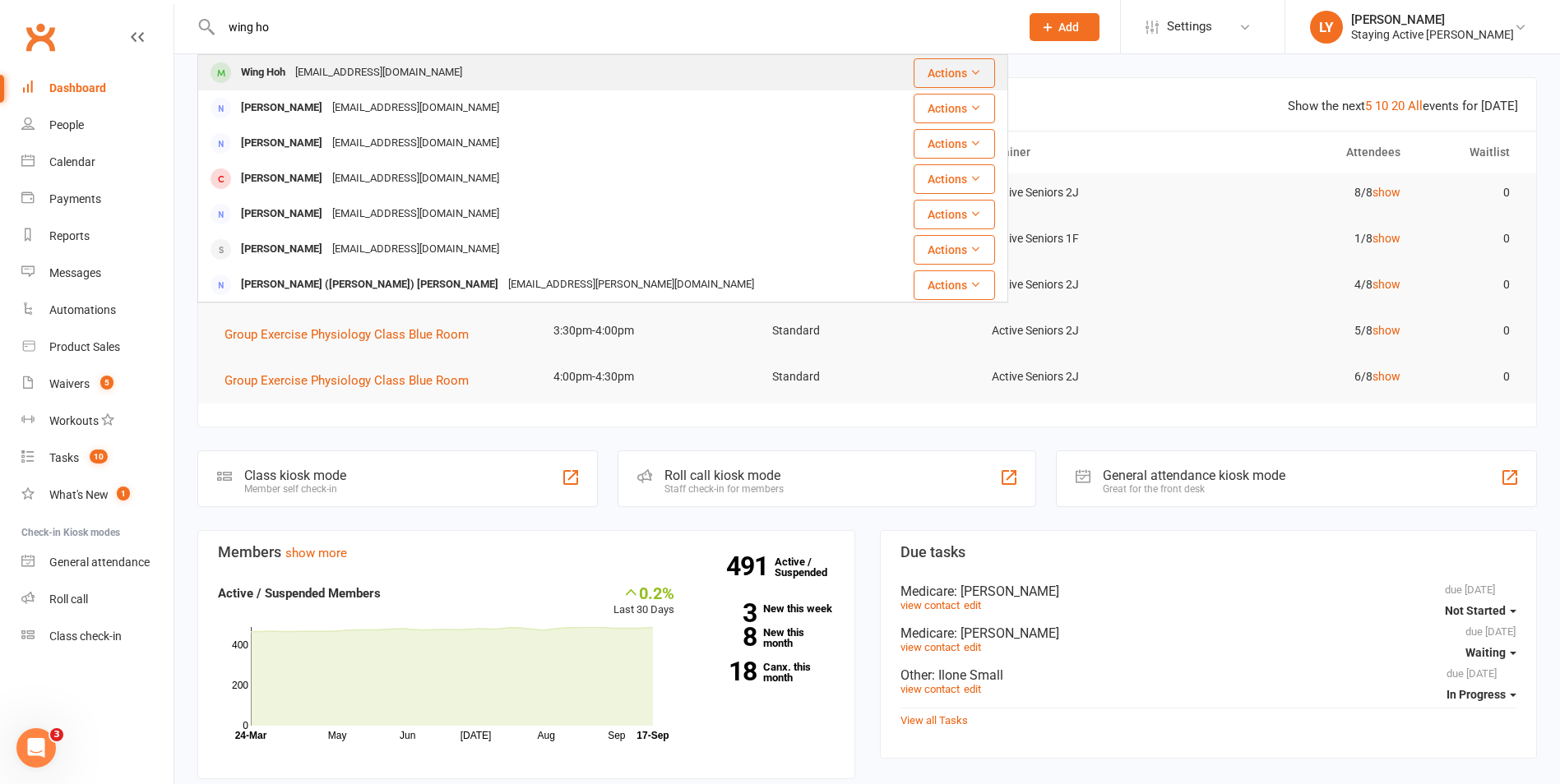
type input "wing ho"
click at [327, 62] on div "hohwing@yahoo.com.au" at bounding box center [378, 73] width 177 height 24
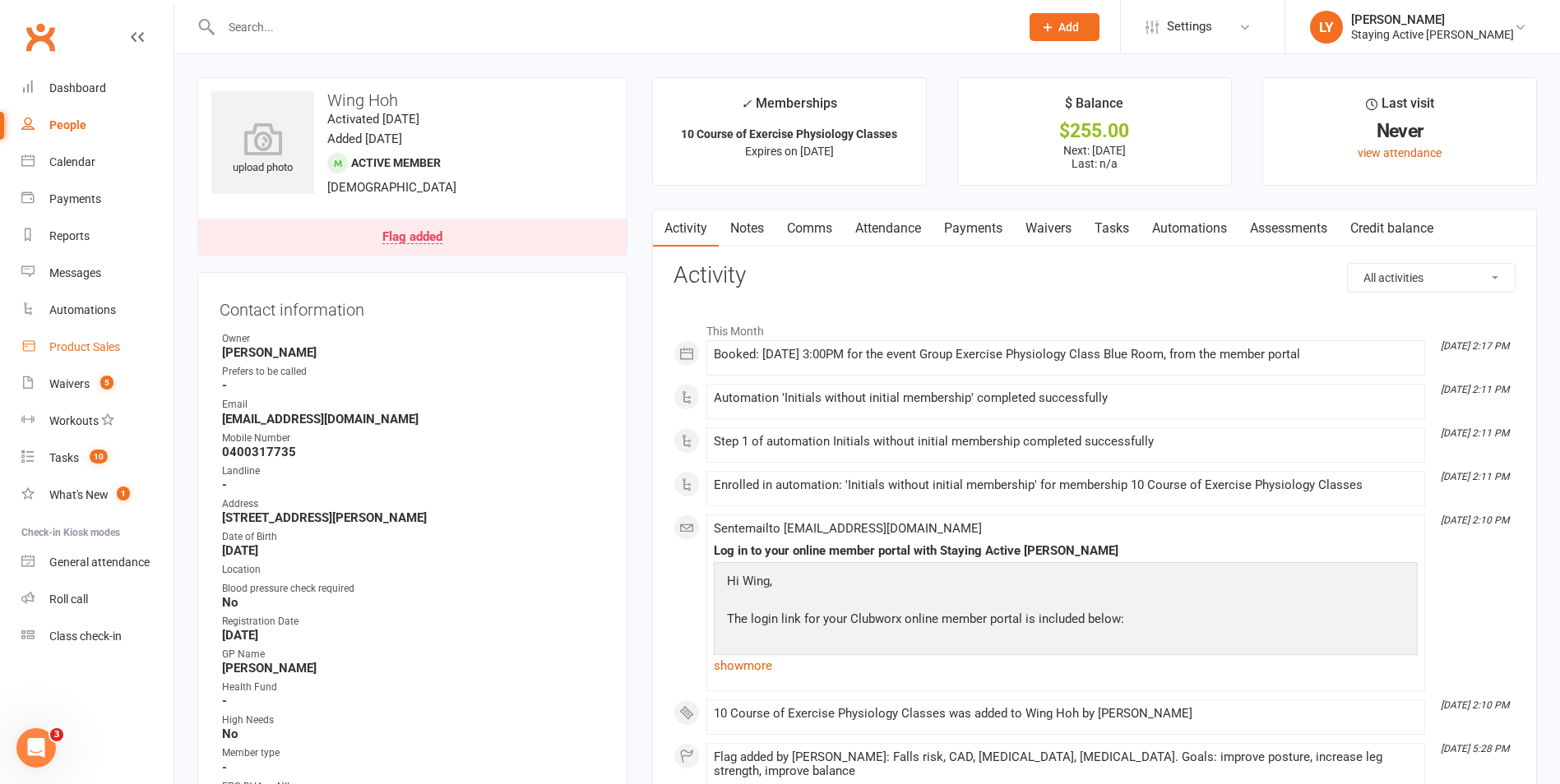
click at [86, 354] on div "Product Sales" at bounding box center [85, 347] width 71 height 13
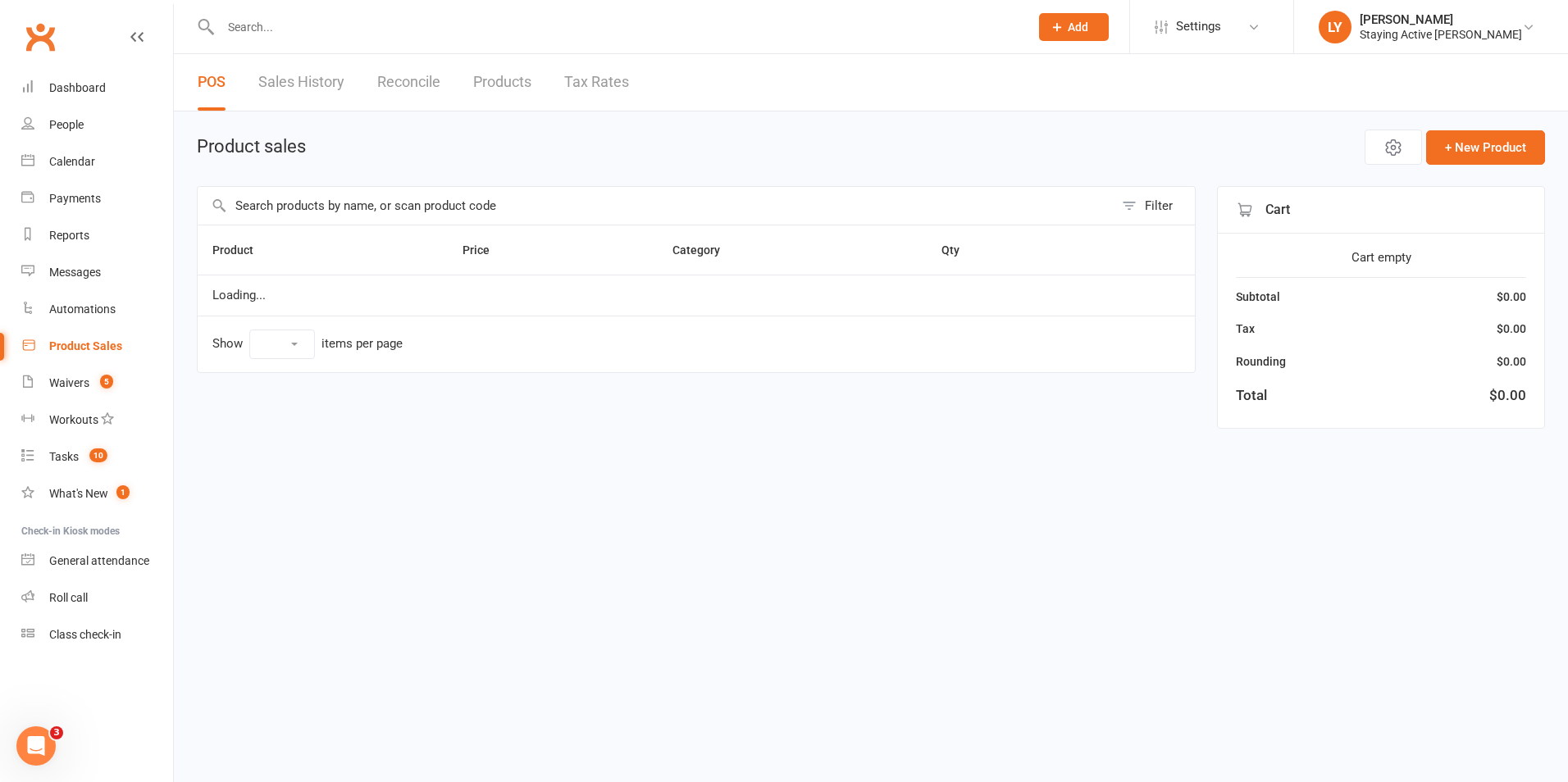
select select "10"
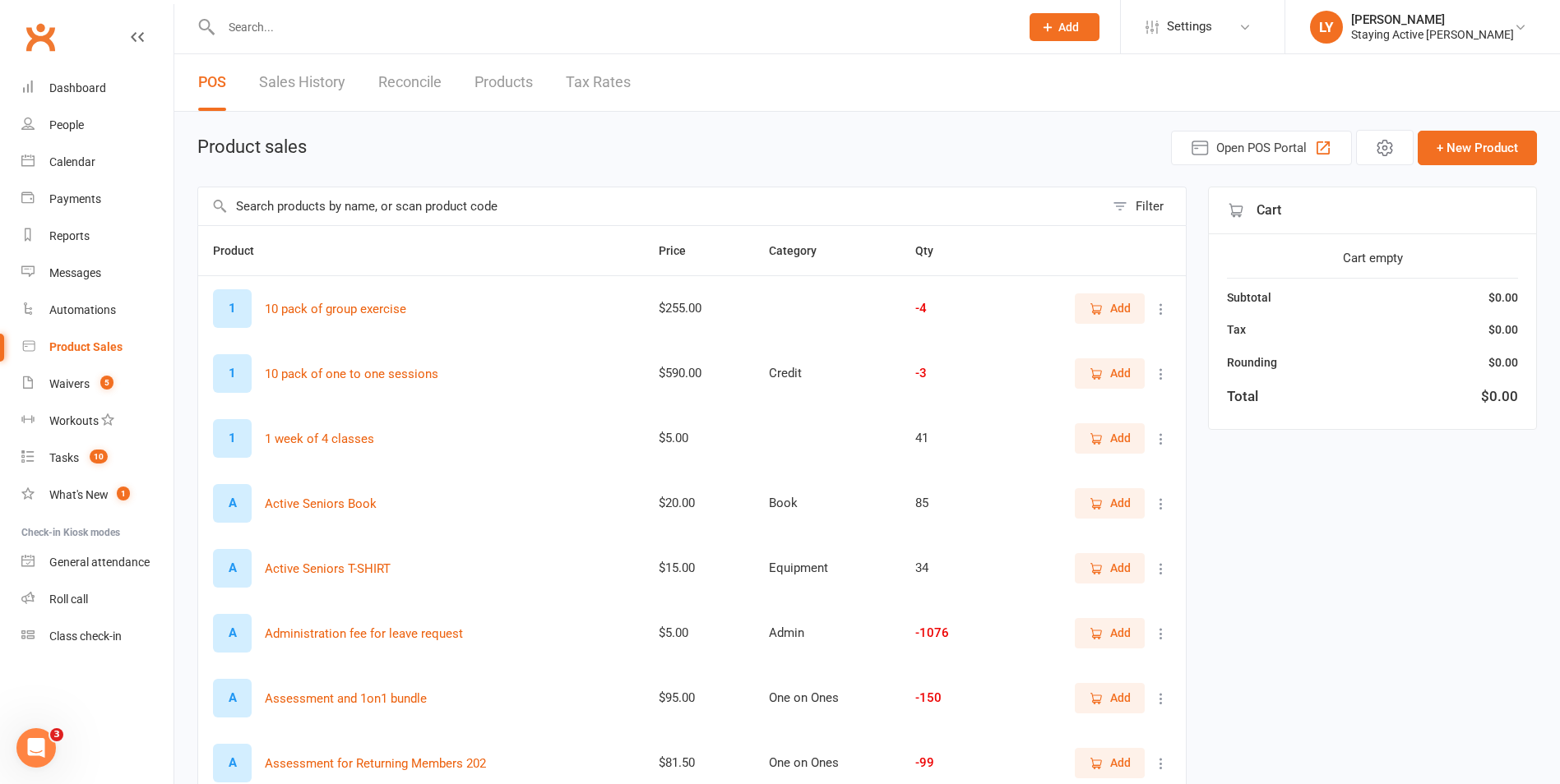
click at [292, 221] on input "text" at bounding box center [651, 206] width 906 height 38
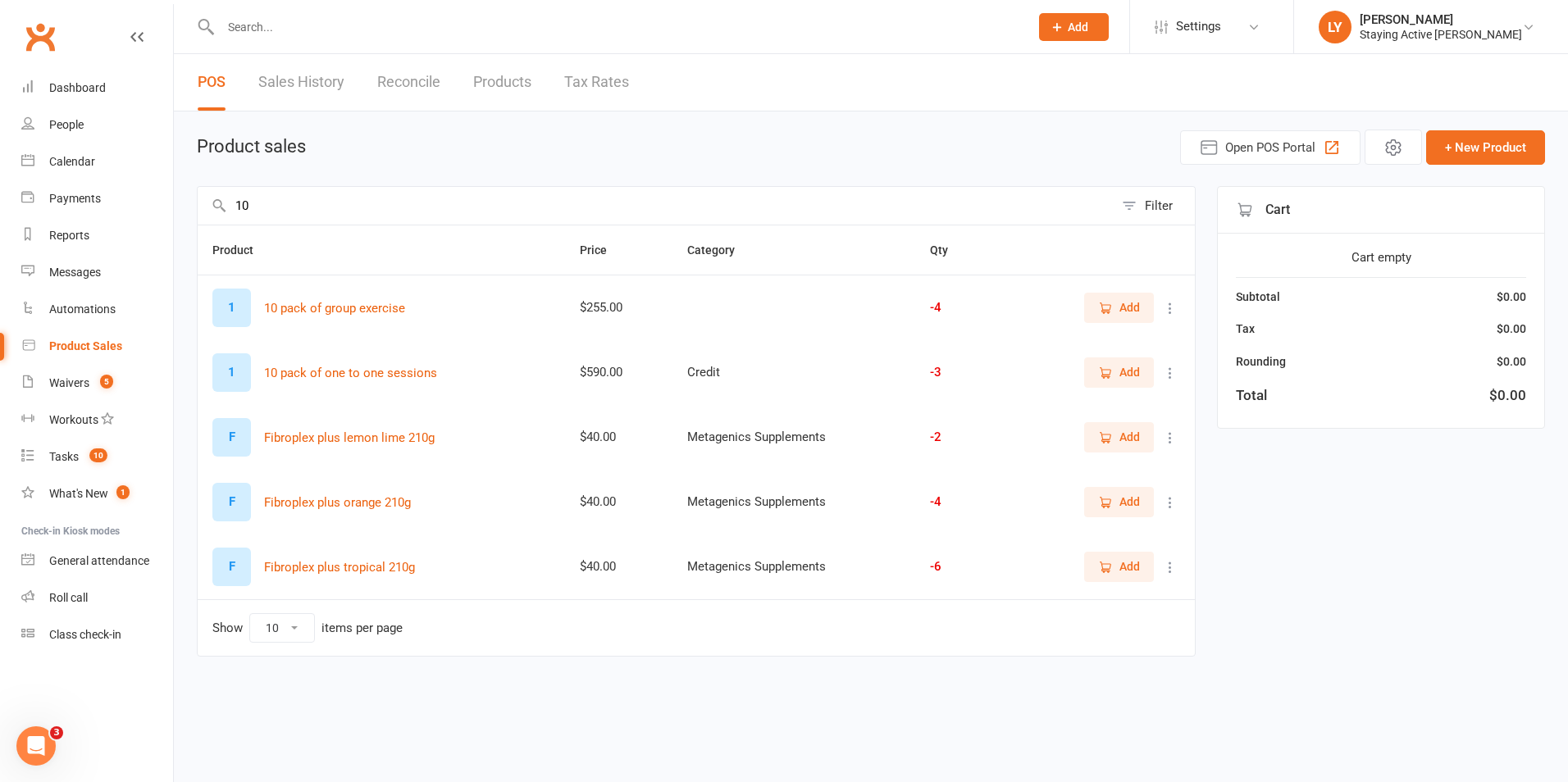
type input "10"
click at [448, 22] on input "text" at bounding box center [616, 26] width 801 height 23
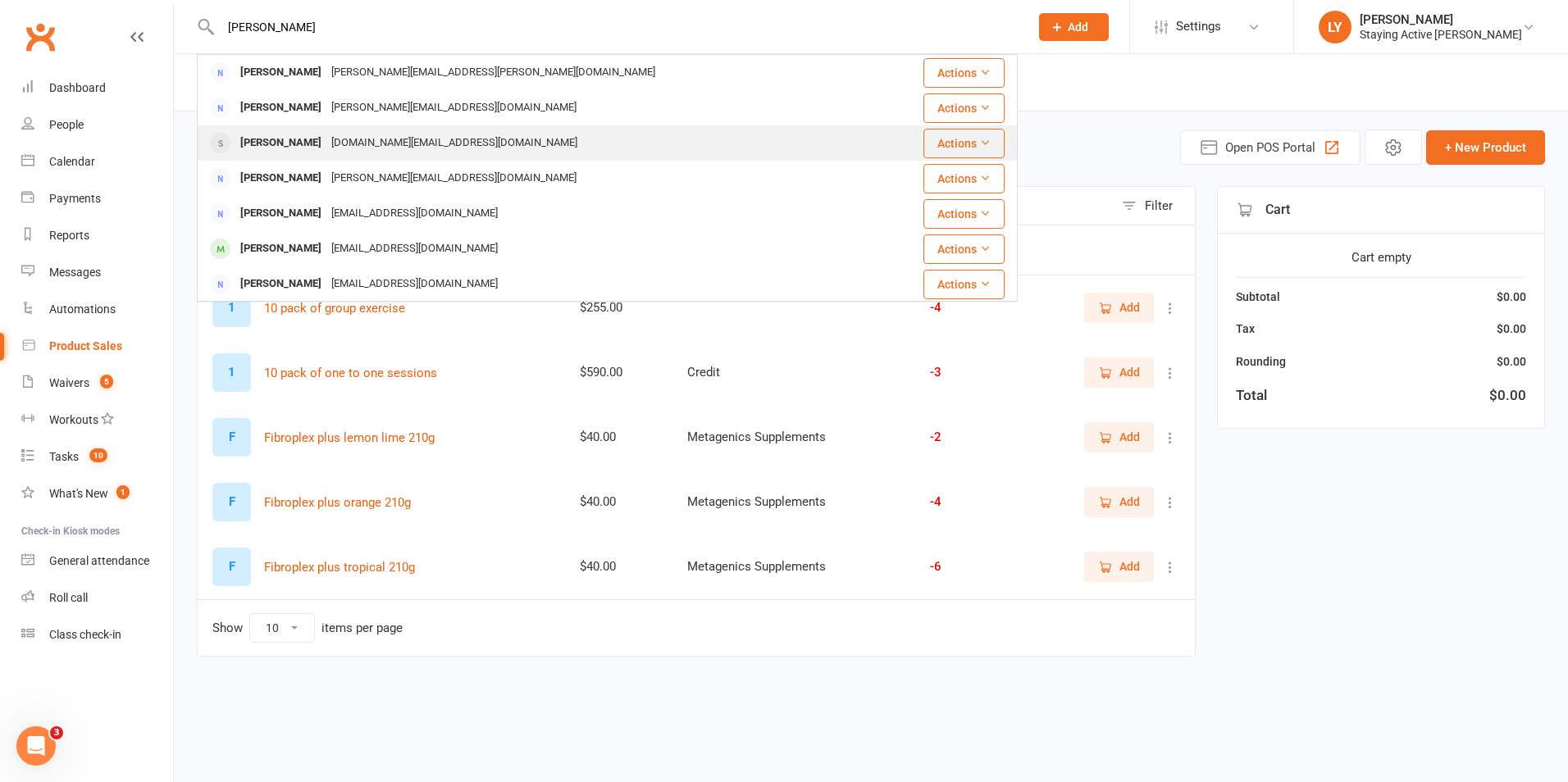
type input "judith mc"
click at [347, 136] on div "jmcgill.au@gmail.com" at bounding box center [454, 143] width 256 height 24
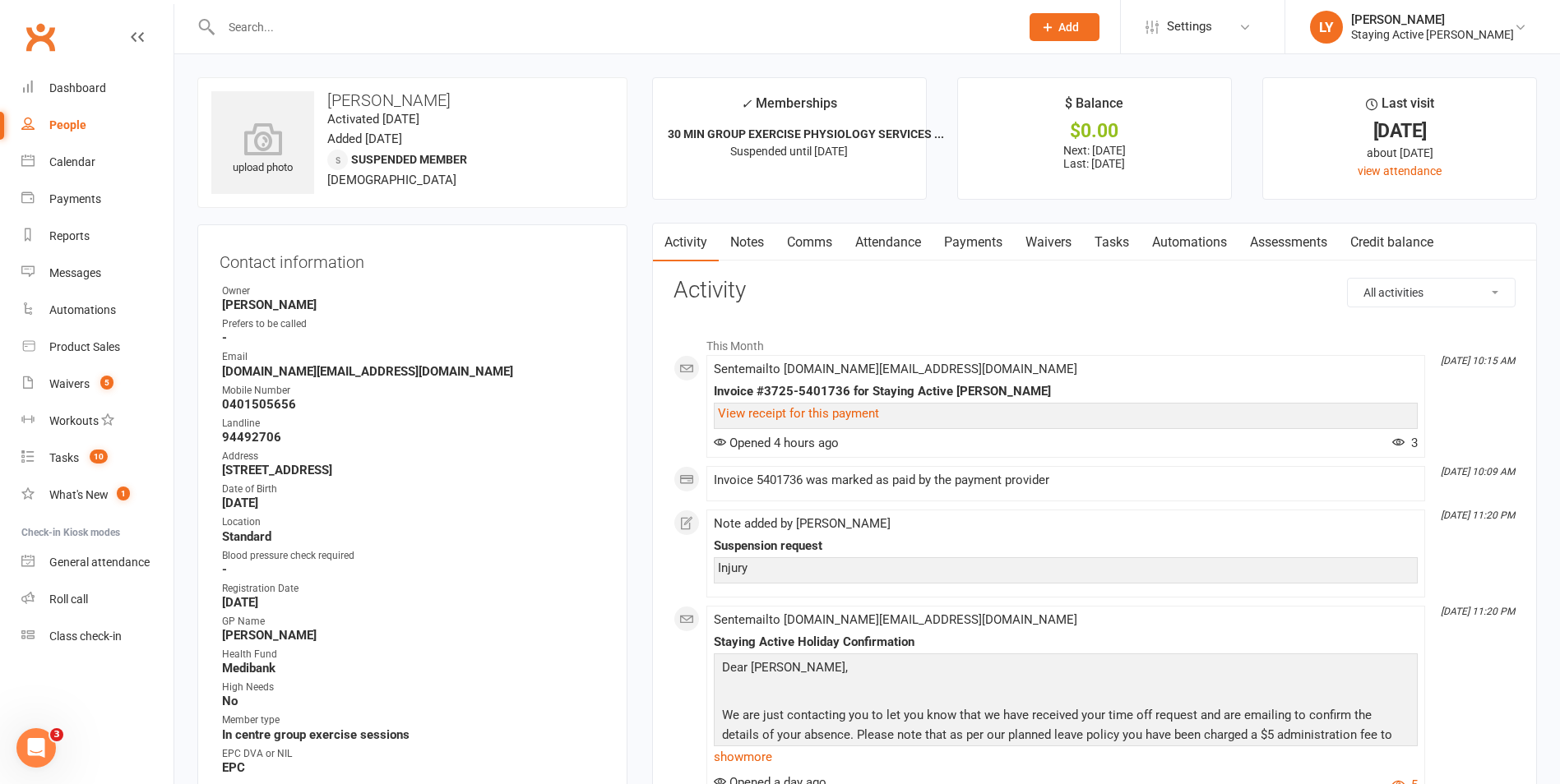
click at [1008, 249] on link "Payments" at bounding box center [973, 243] width 81 height 38
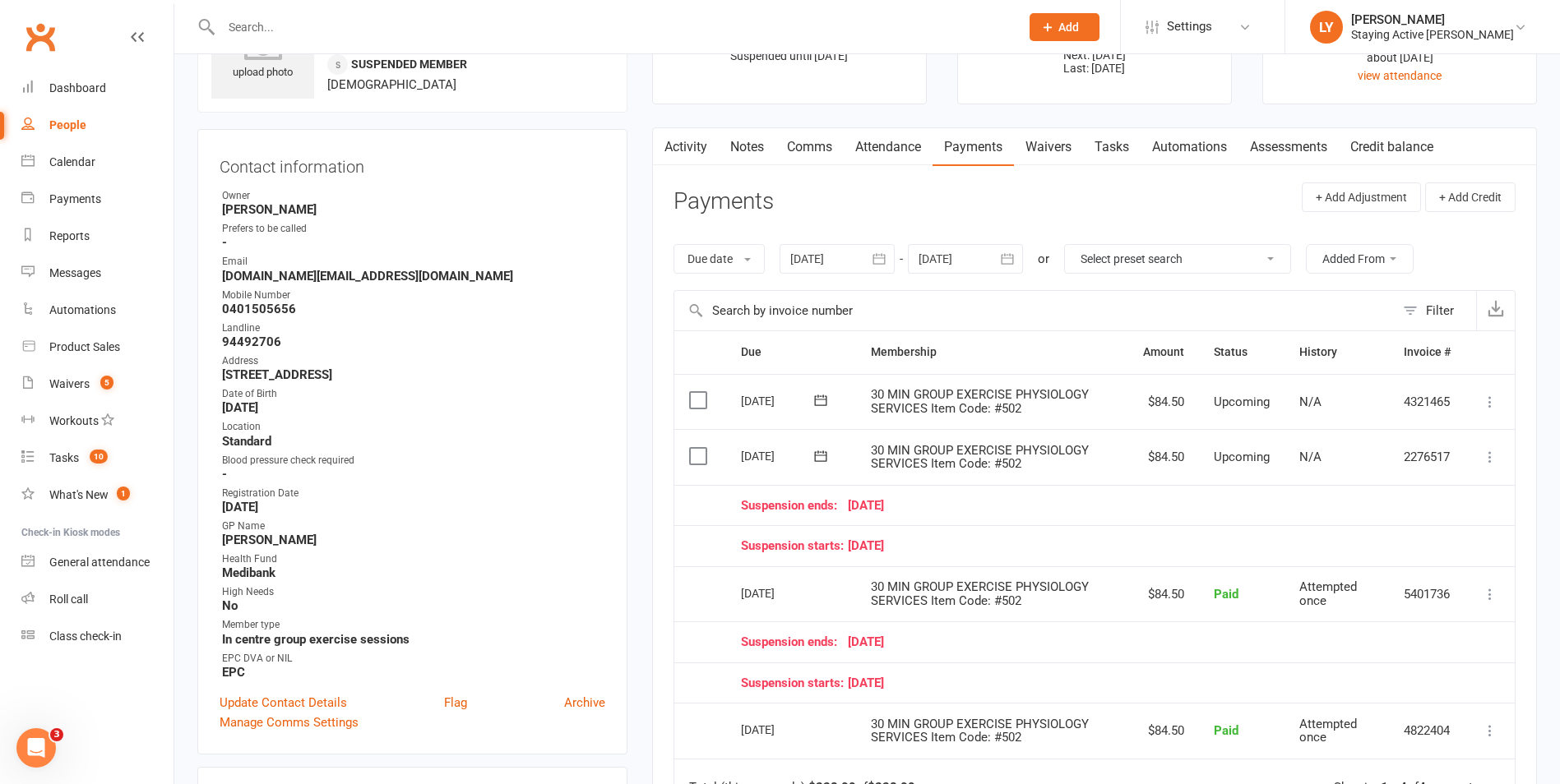
scroll to position [165, 0]
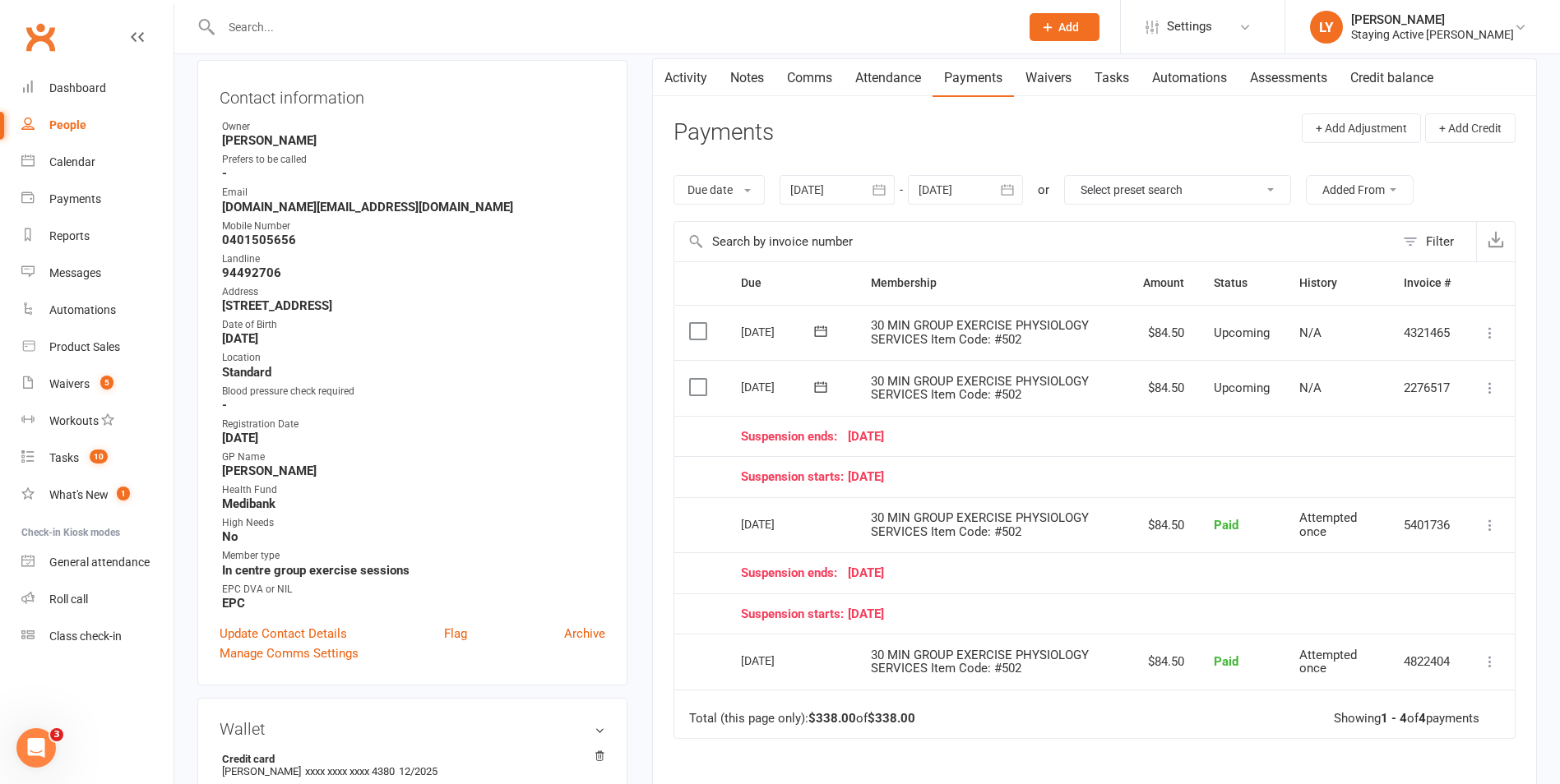
click at [830, 195] on div at bounding box center [837, 190] width 115 height 30
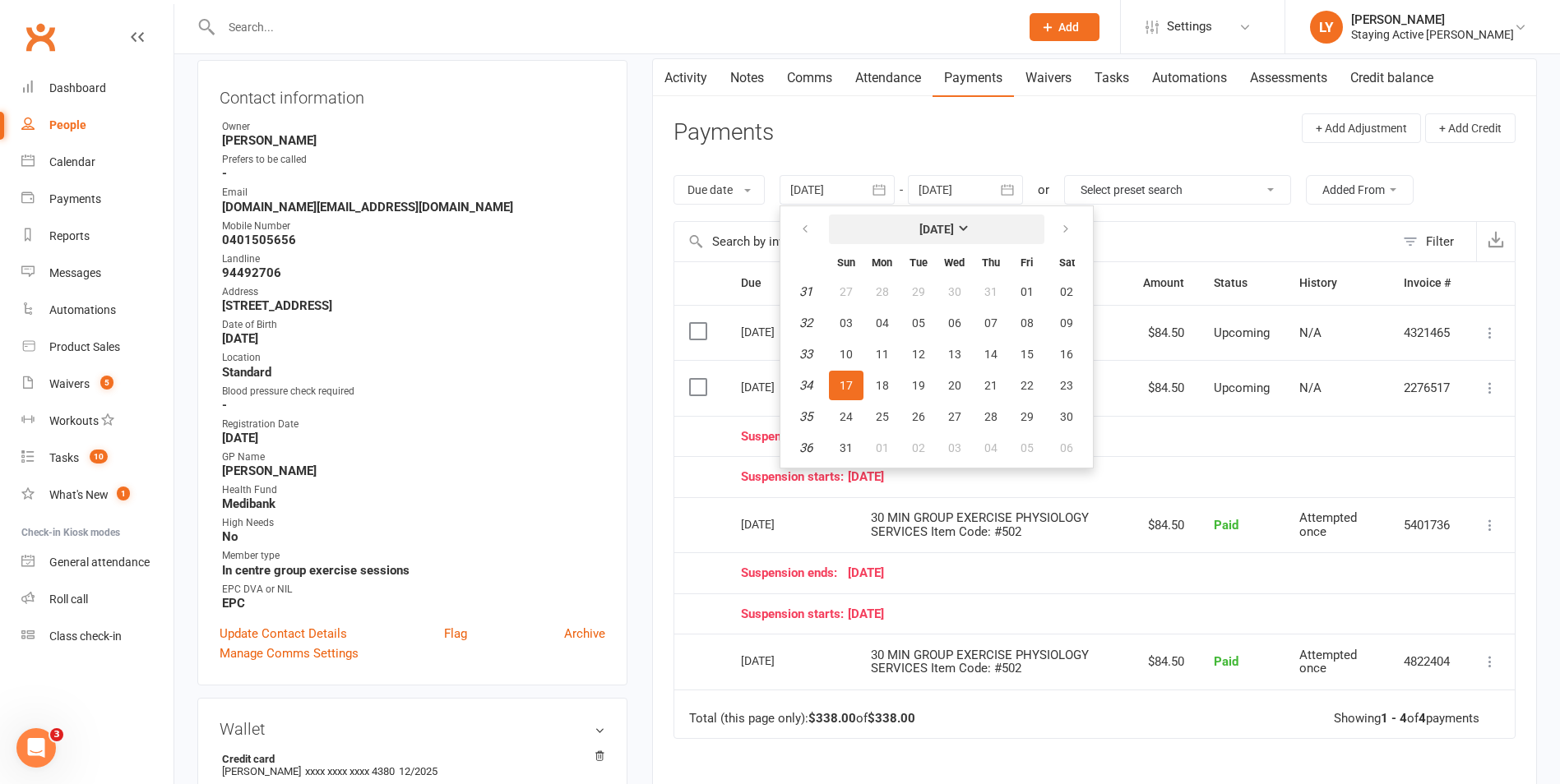
click at [934, 231] on strong "[DATE]" at bounding box center [936, 229] width 34 height 13
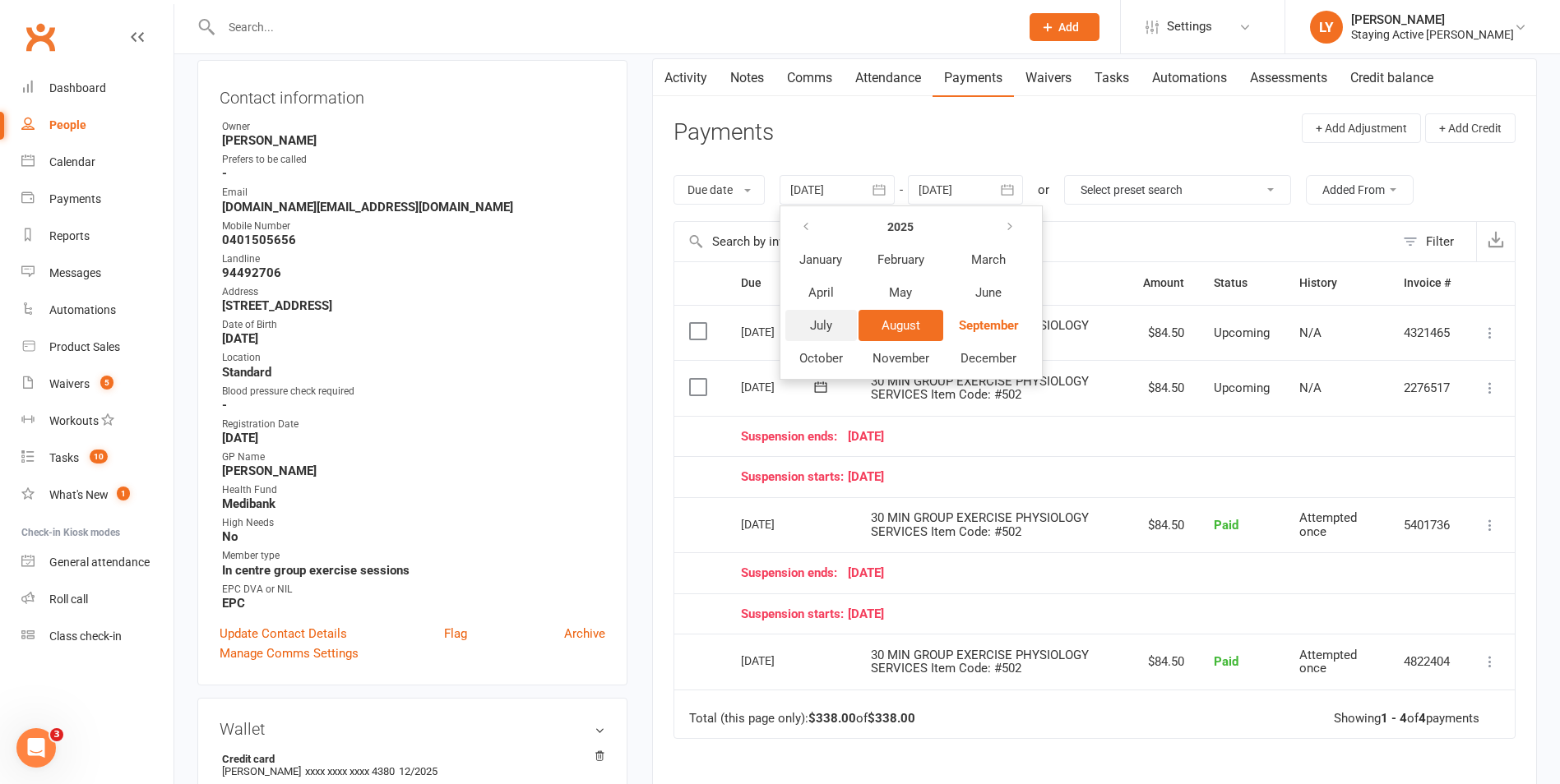
click at [839, 318] on button "July" at bounding box center [821, 325] width 72 height 32
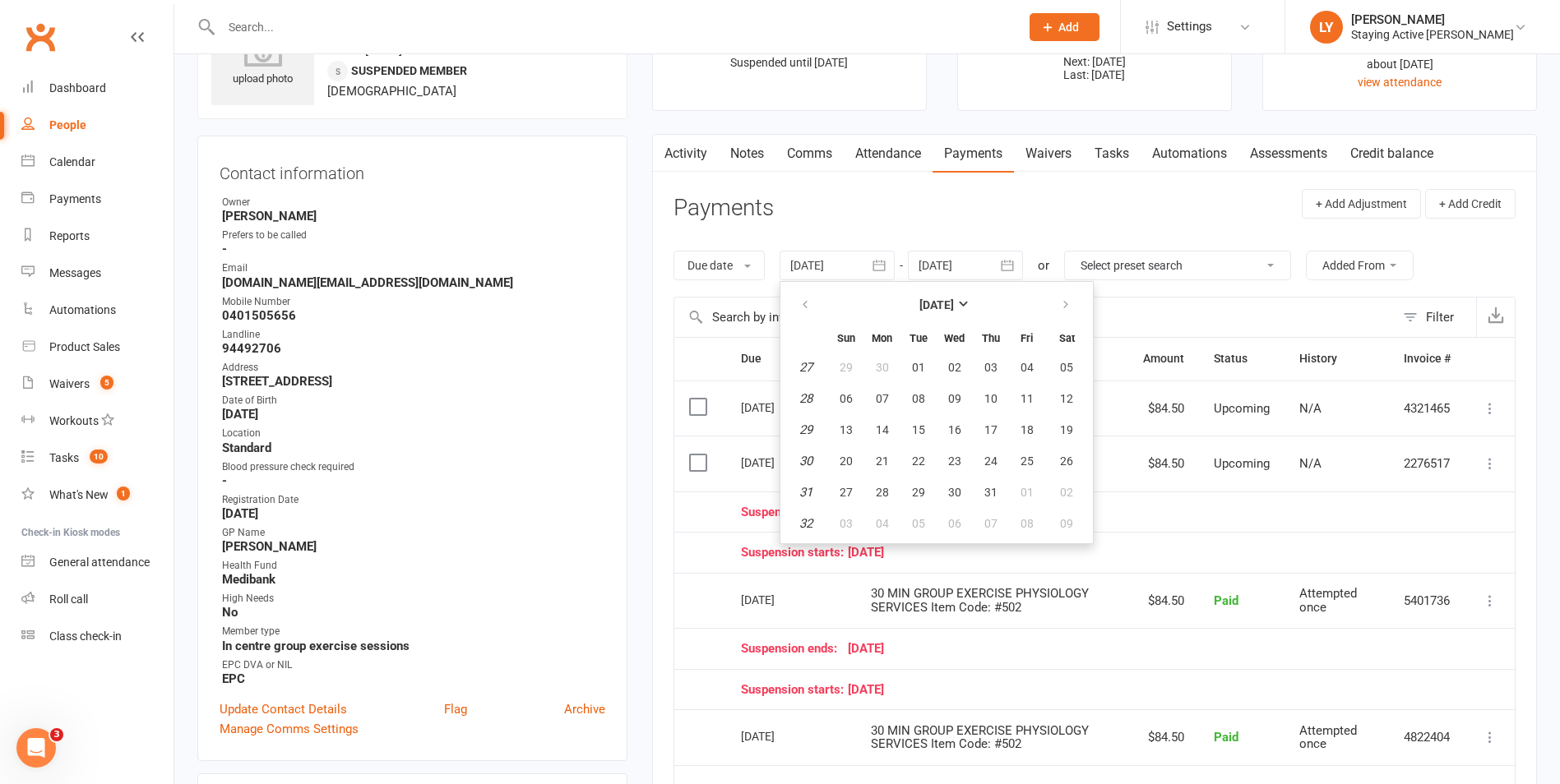
scroll to position [0, 0]
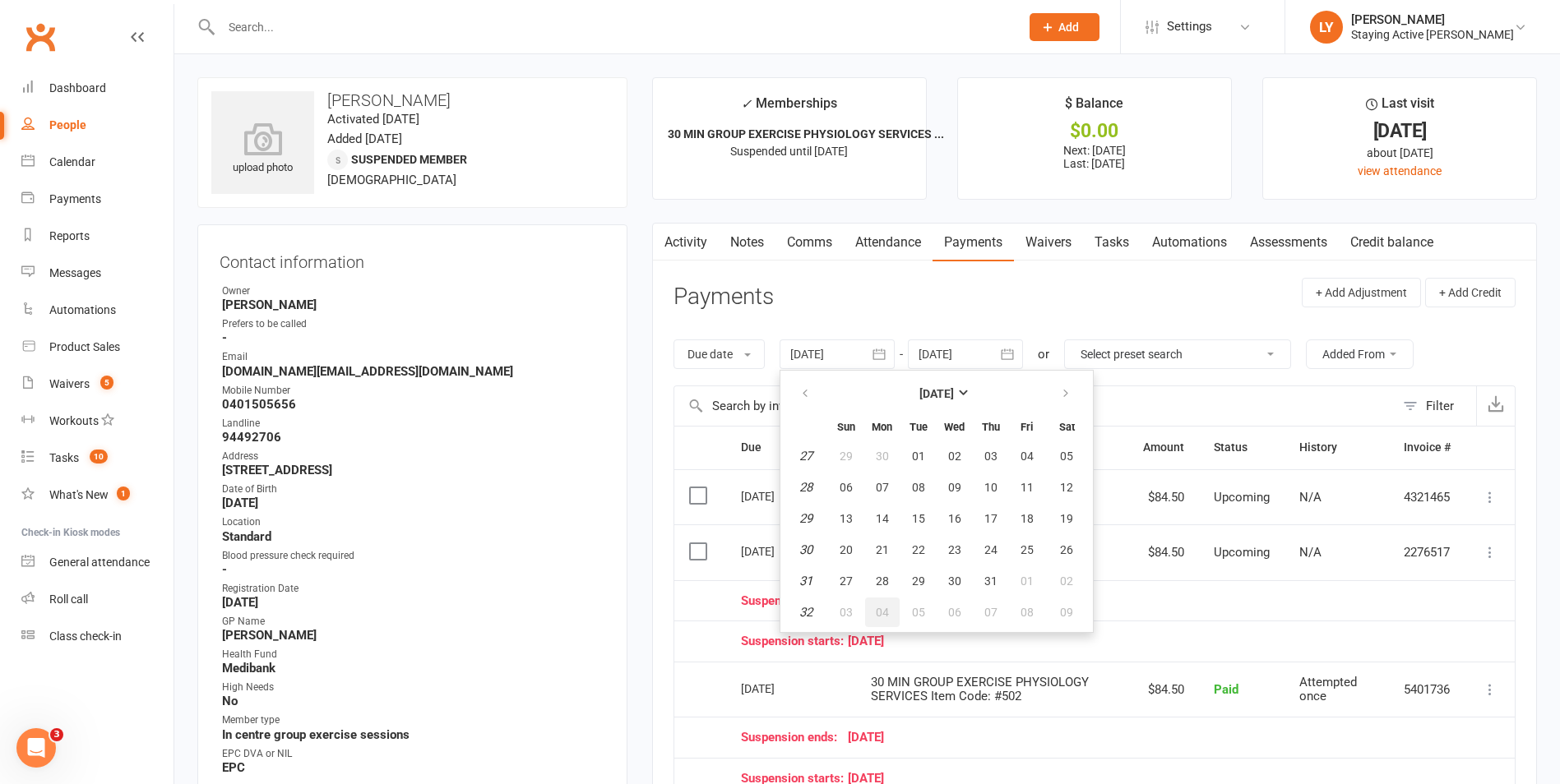
click at [873, 611] on button "04" at bounding box center [883, 612] width 34 height 30
type input "04 Aug 2025"
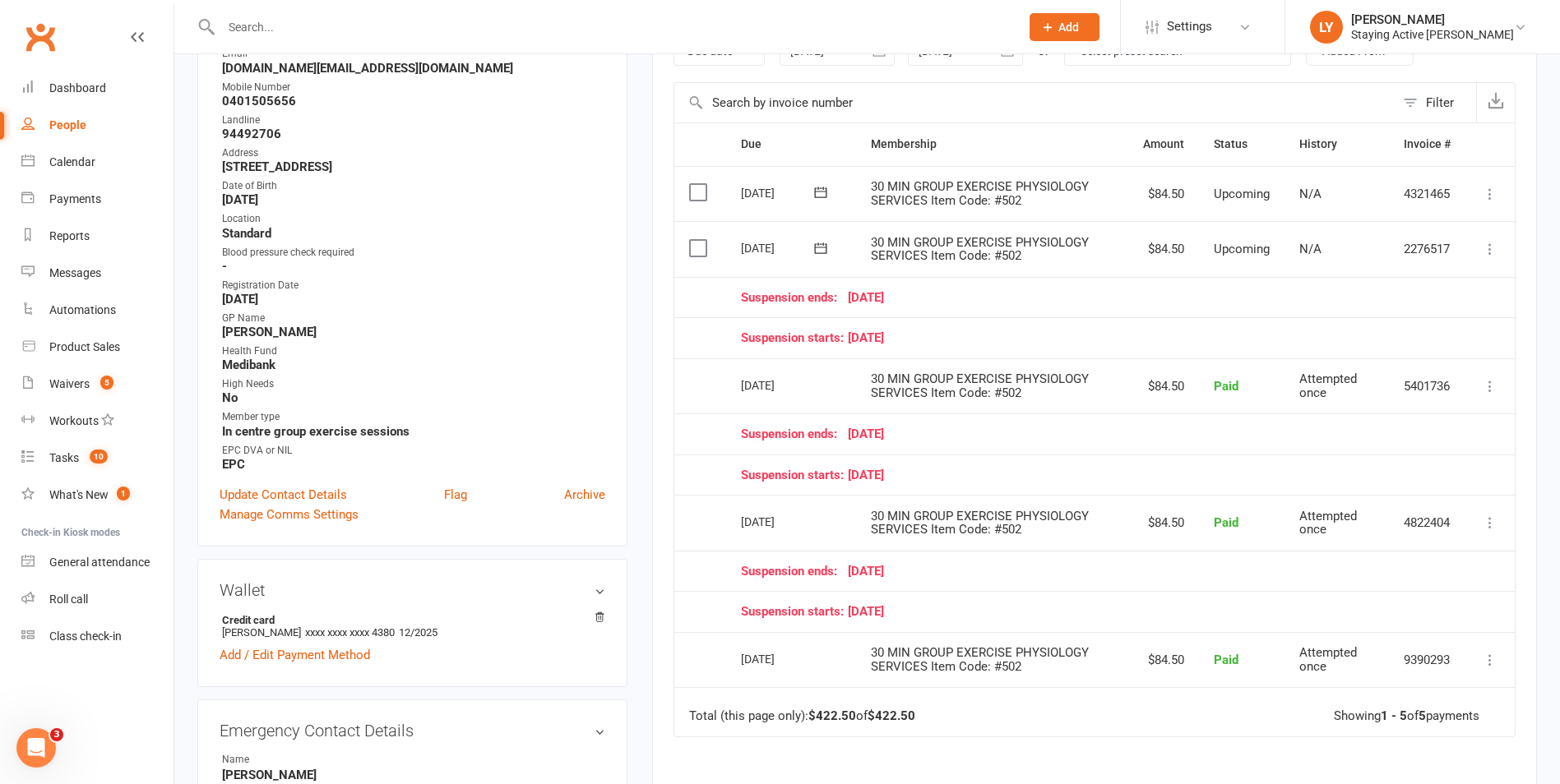
scroll to position [329, 0]
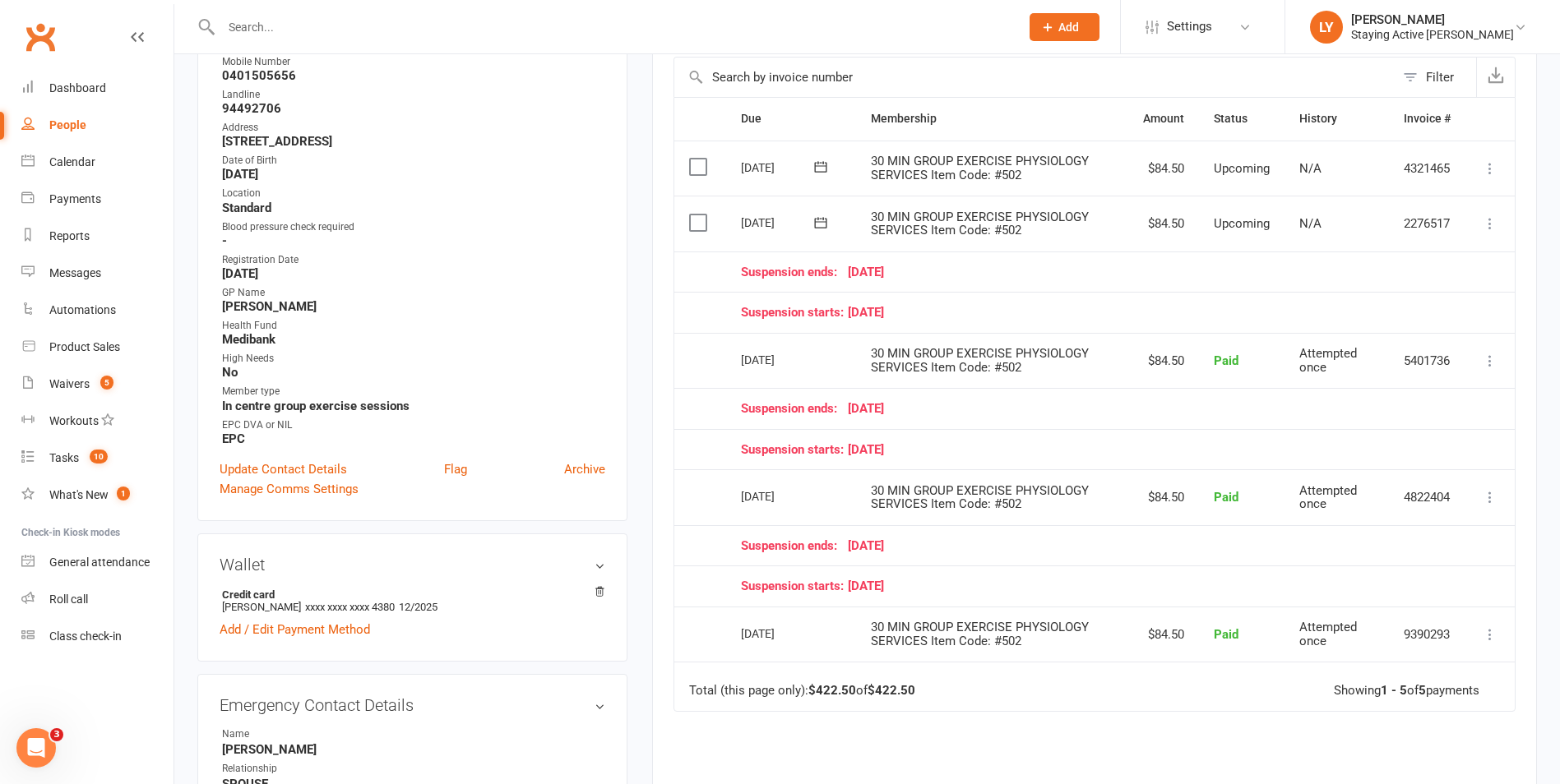
click at [1497, 504] on icon at bounding box center [1490, 497] width 16 height 16
click at [1419, 530] on link "Refund" at bounding box center [1417, 529] width 163 height 33
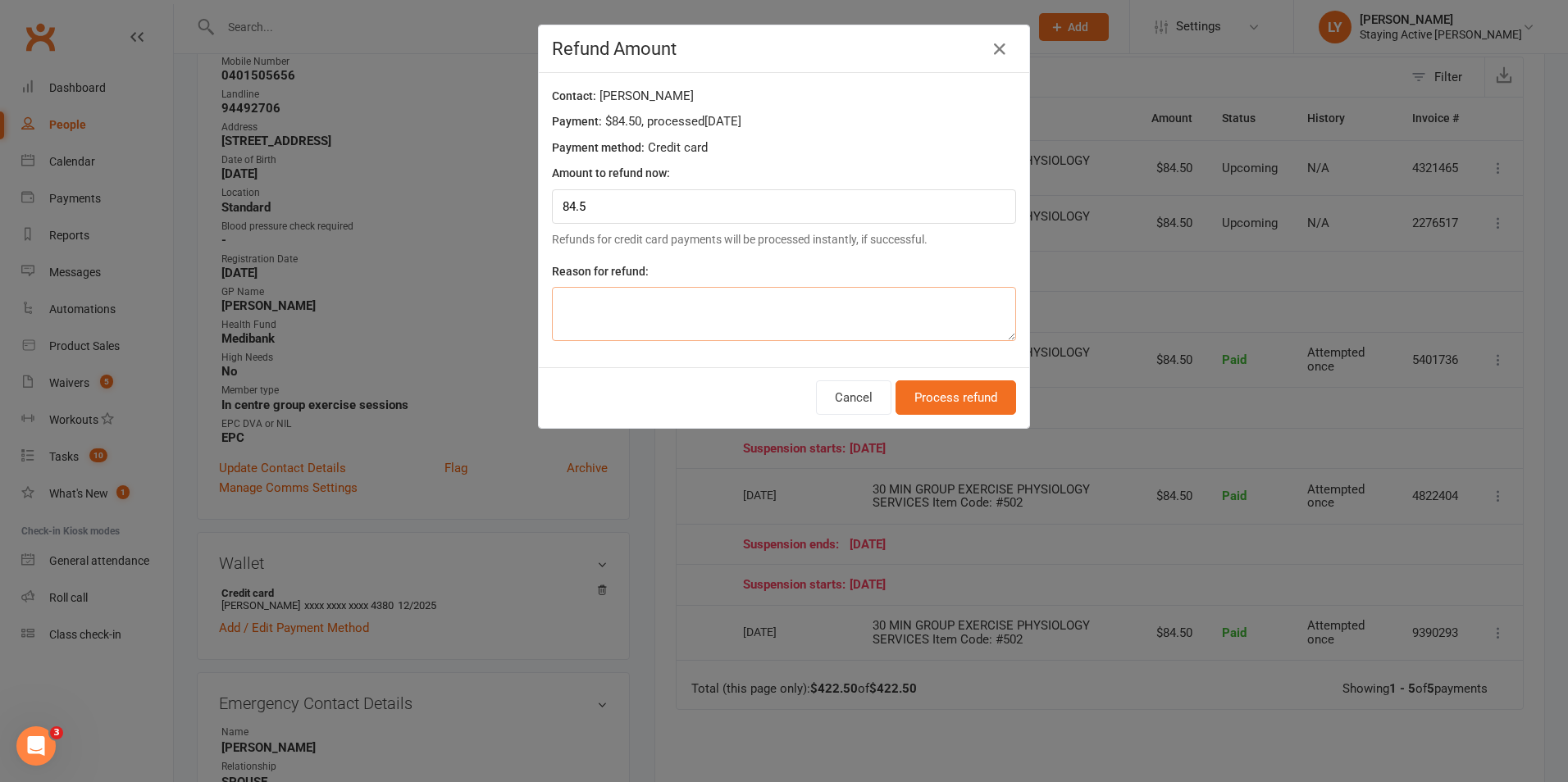
click at [850, 314] on textarea at bounding box center [784, 314] width 464 height 55
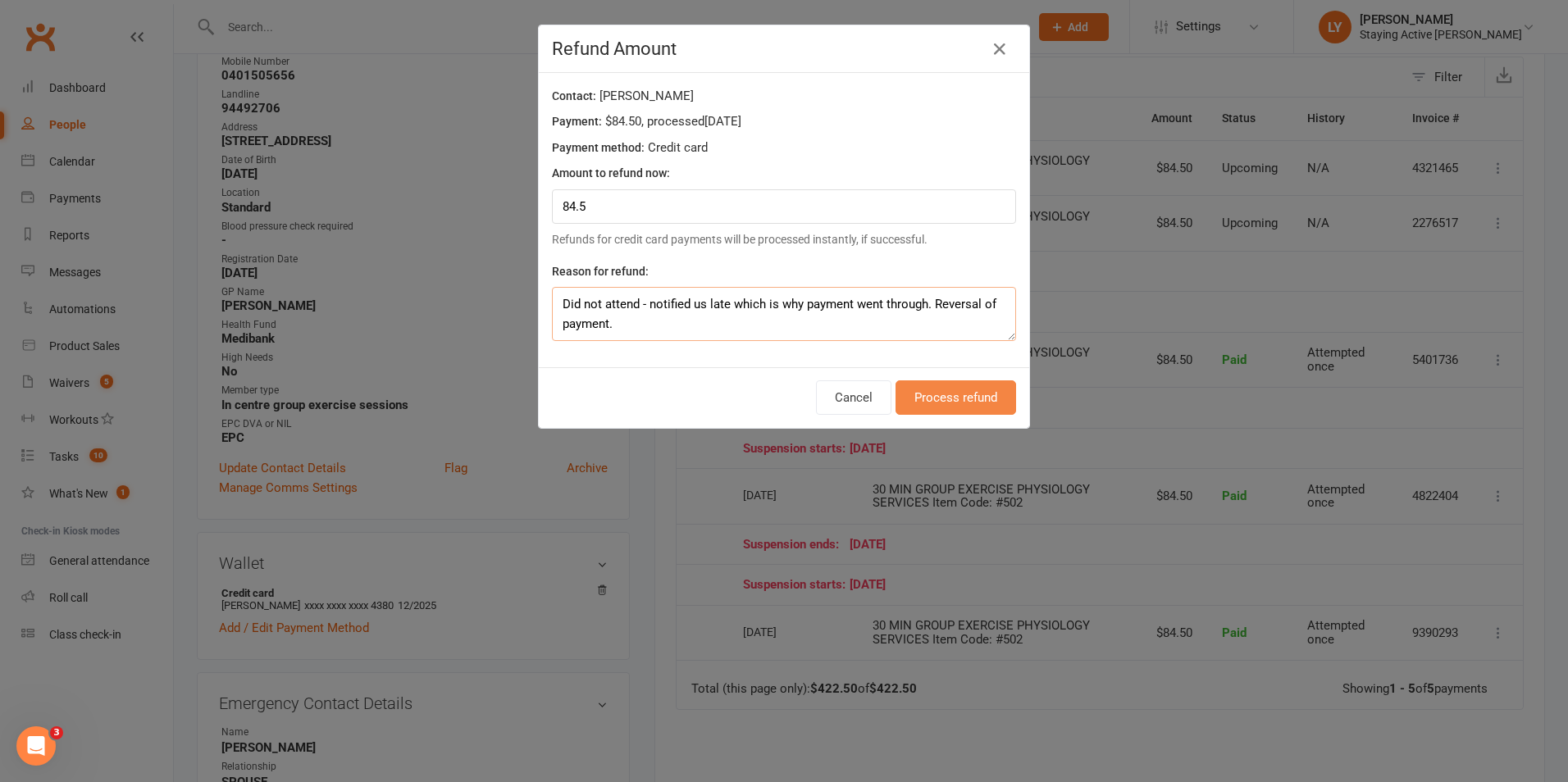
type textarea "Did not attend - notified us late which is why payment went through. Reversal o…"
click at [914, 393] on button "Process refund" at bounding box center [956, 398] width 121 height 34
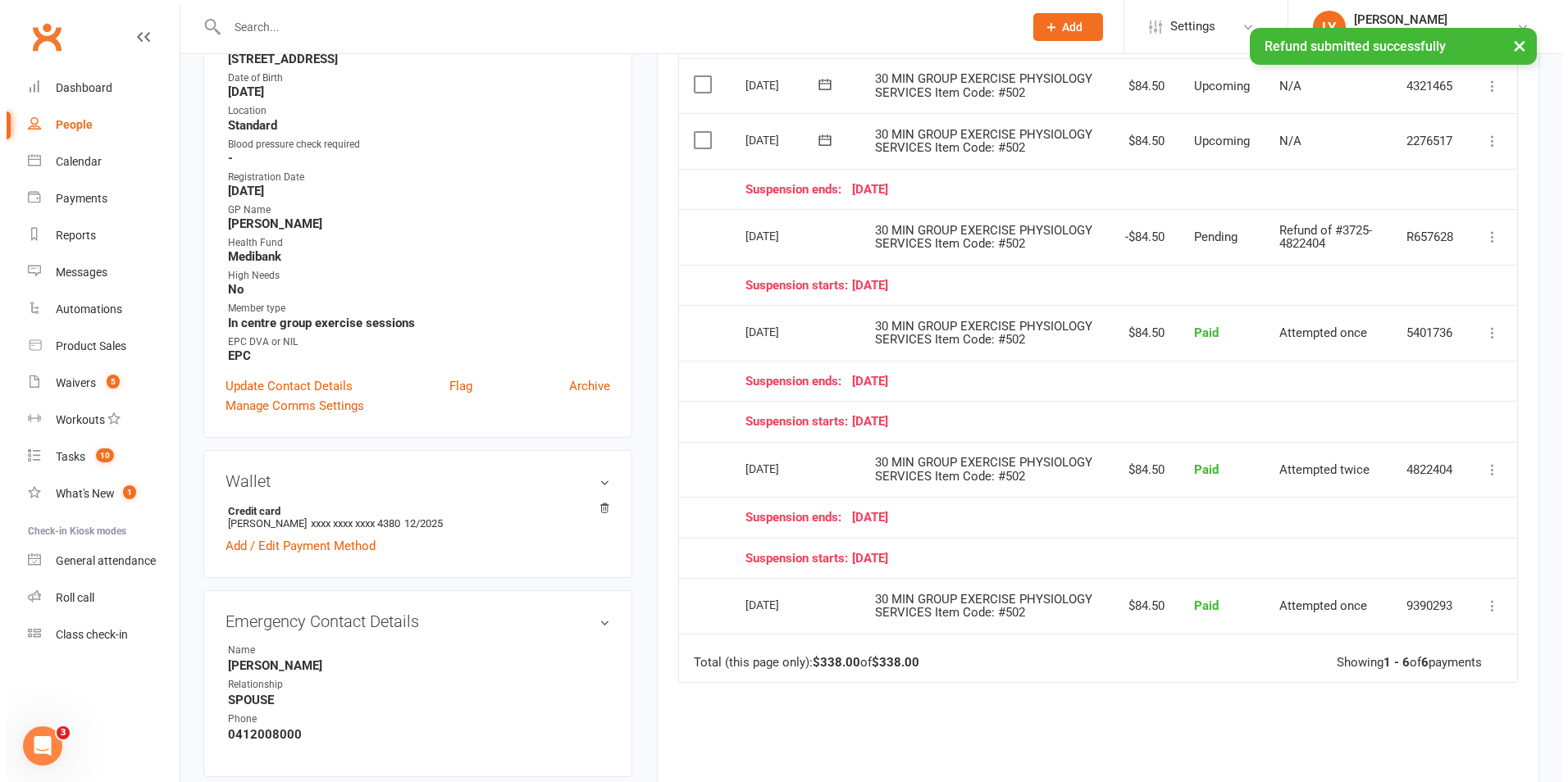
scroll to position [492, 0]
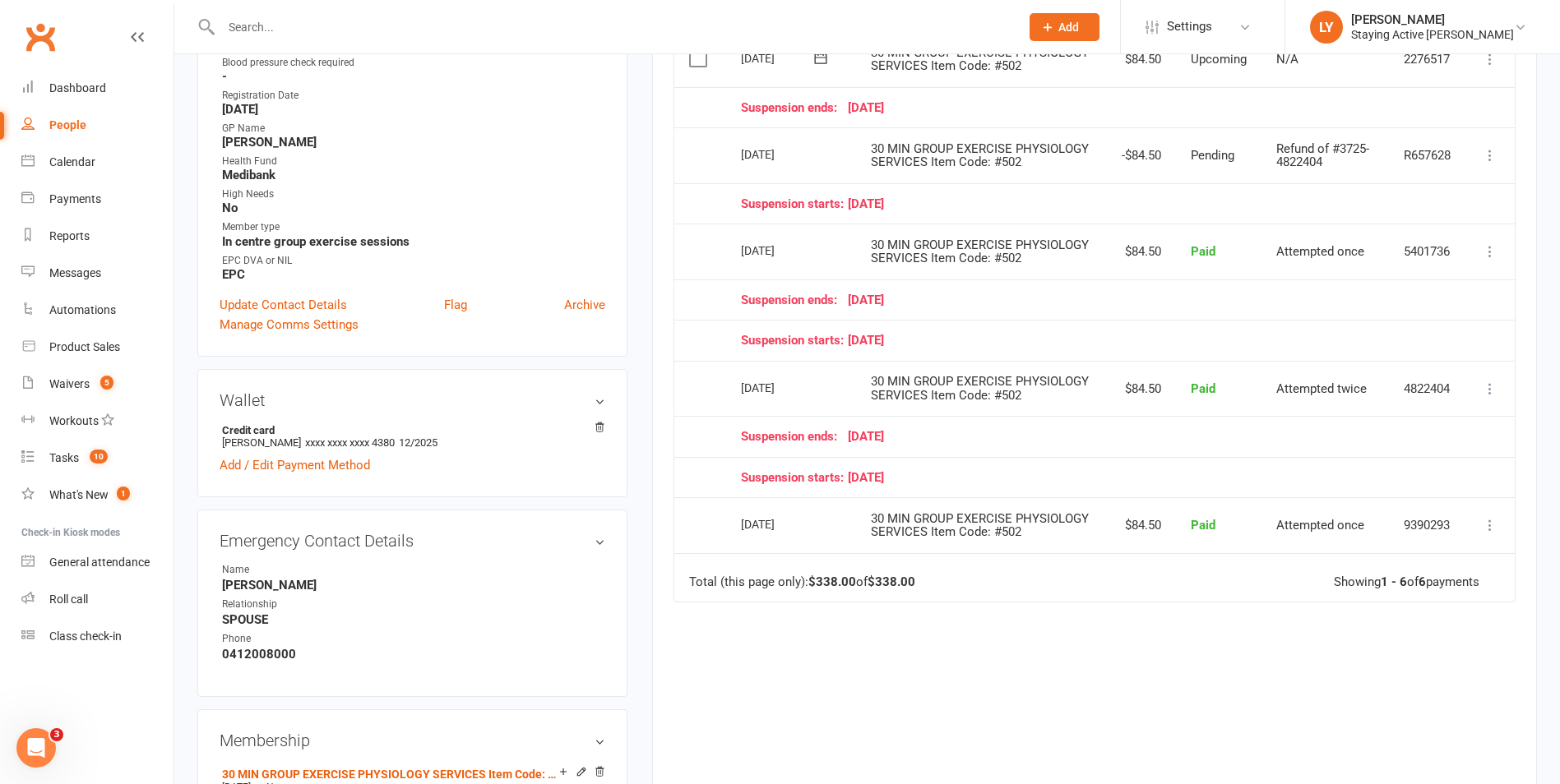
click at [1498, 397] on icon at bounding box center [1490, 389] width 16 height 16
click at [1469, 437] on link "Refund" at bounding box center [1417, 421] width 163 height 33
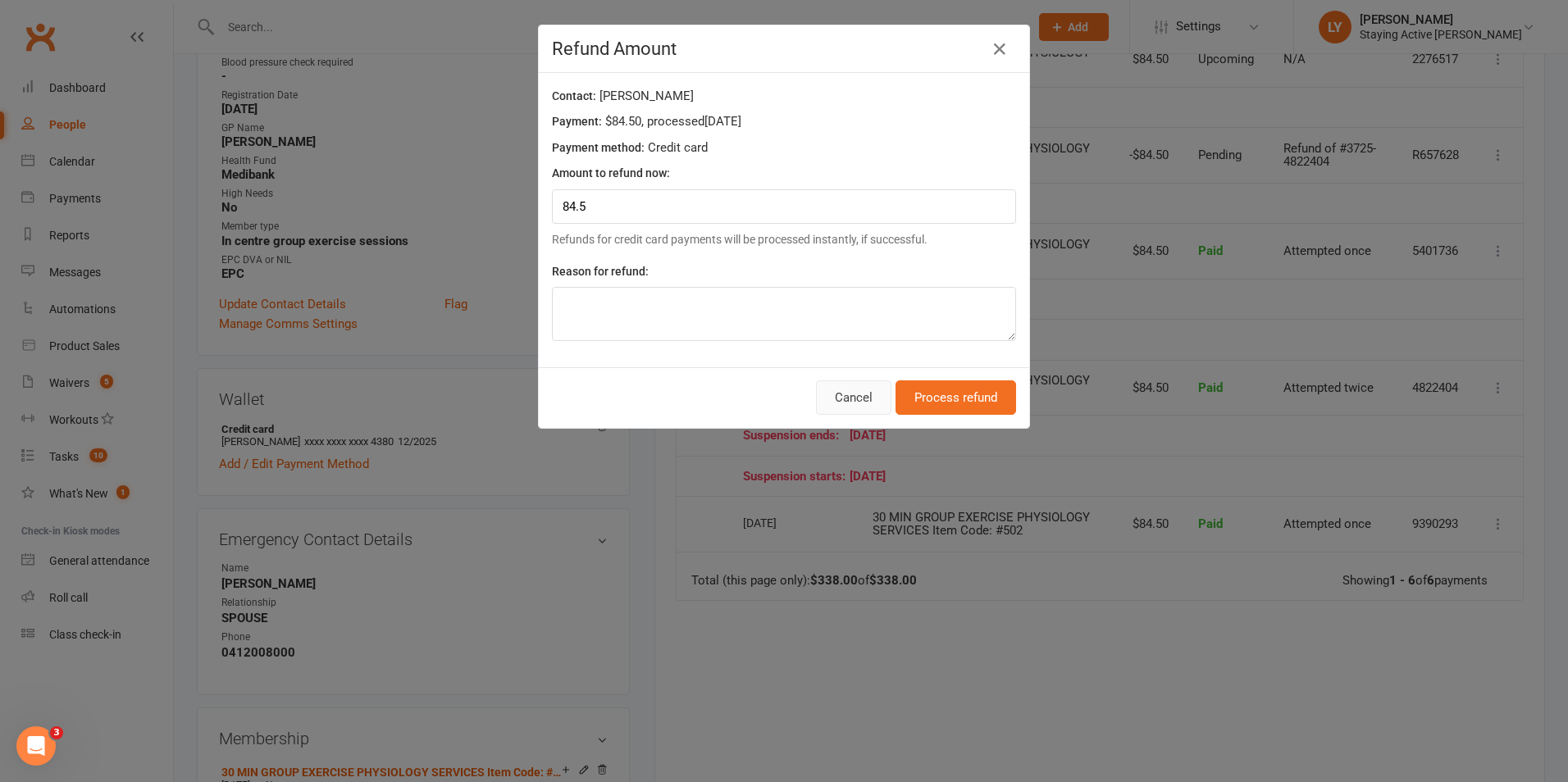
click at [868, 398] on button "Cancel" at bounding box center [853, 398] width 76 height 34
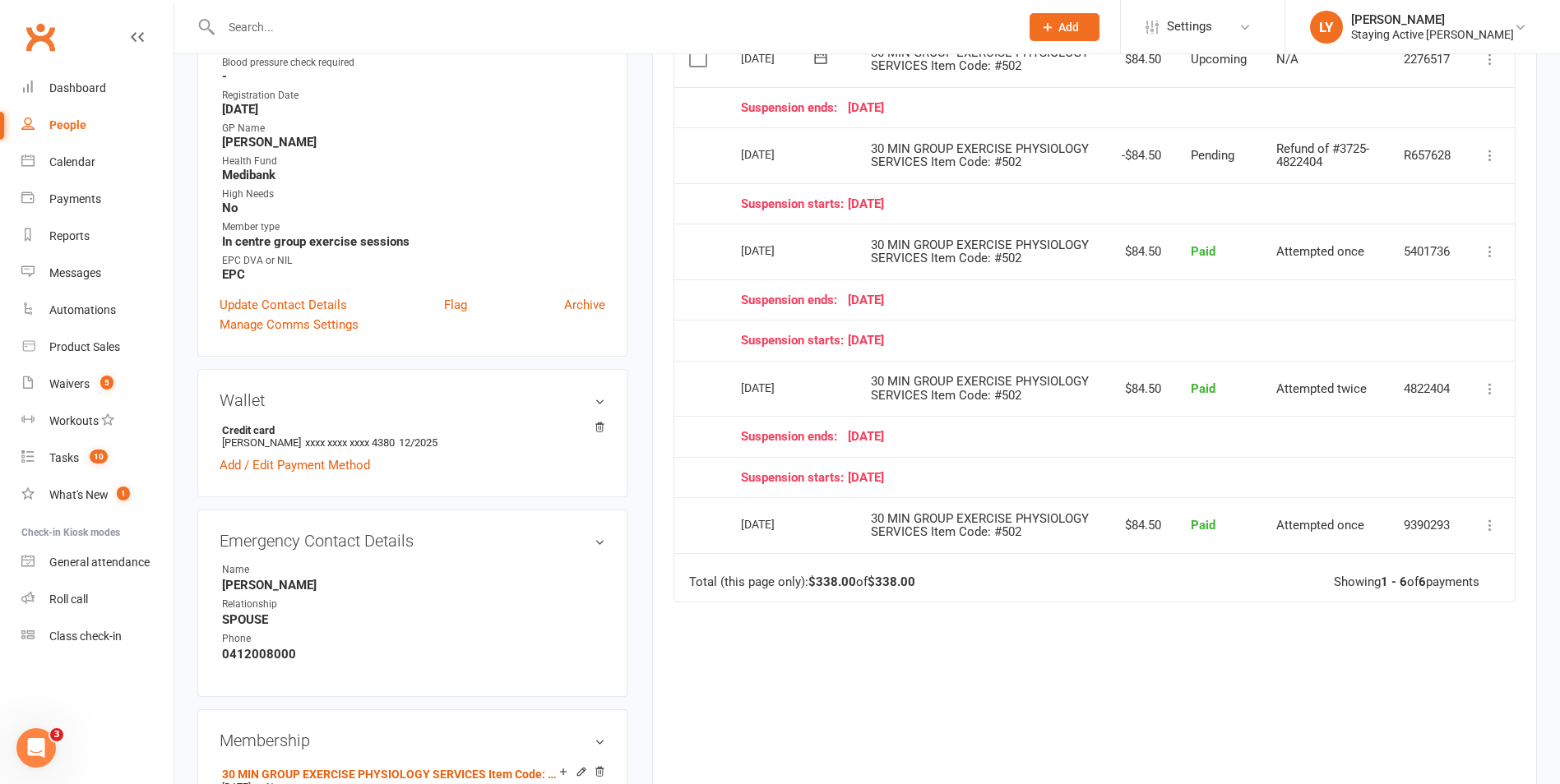
click at [1498, 165] on button at bounding box center [1490, 155] width 20 height 20
click at [1452, 204] on link "More Info" at bounding box center [1417, 187] width 163 height 33
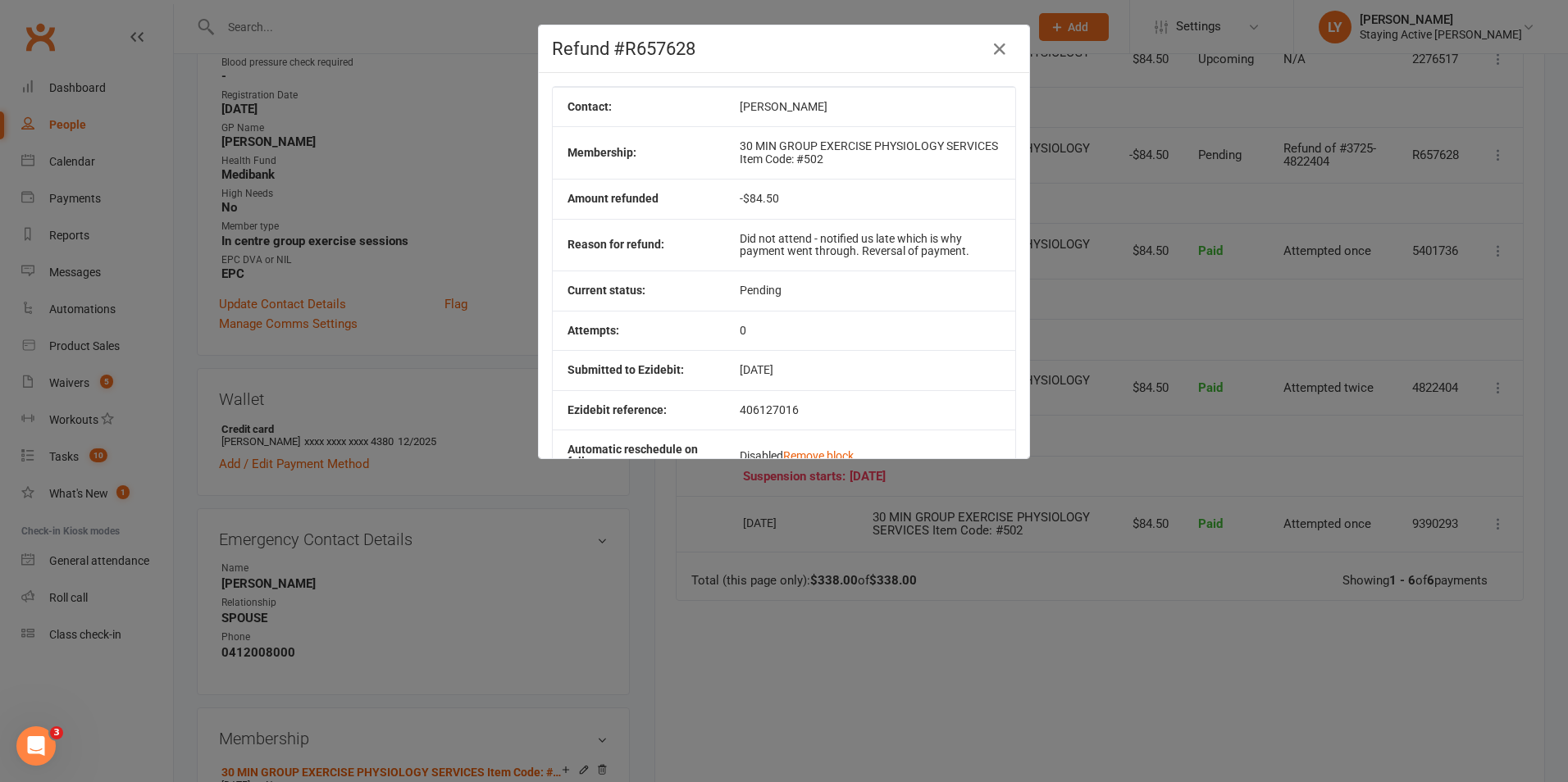
click at [843, 231] on td "Did not attend - notified us late which is why payment went through. Reversal o…" at bounding box center [870, 245] width 290 height 53
click at [840, 234] on td "Did not attend - notified us late which is why payment went through. Reversal o…" at bounding box center [870, 245] width 290 height 53
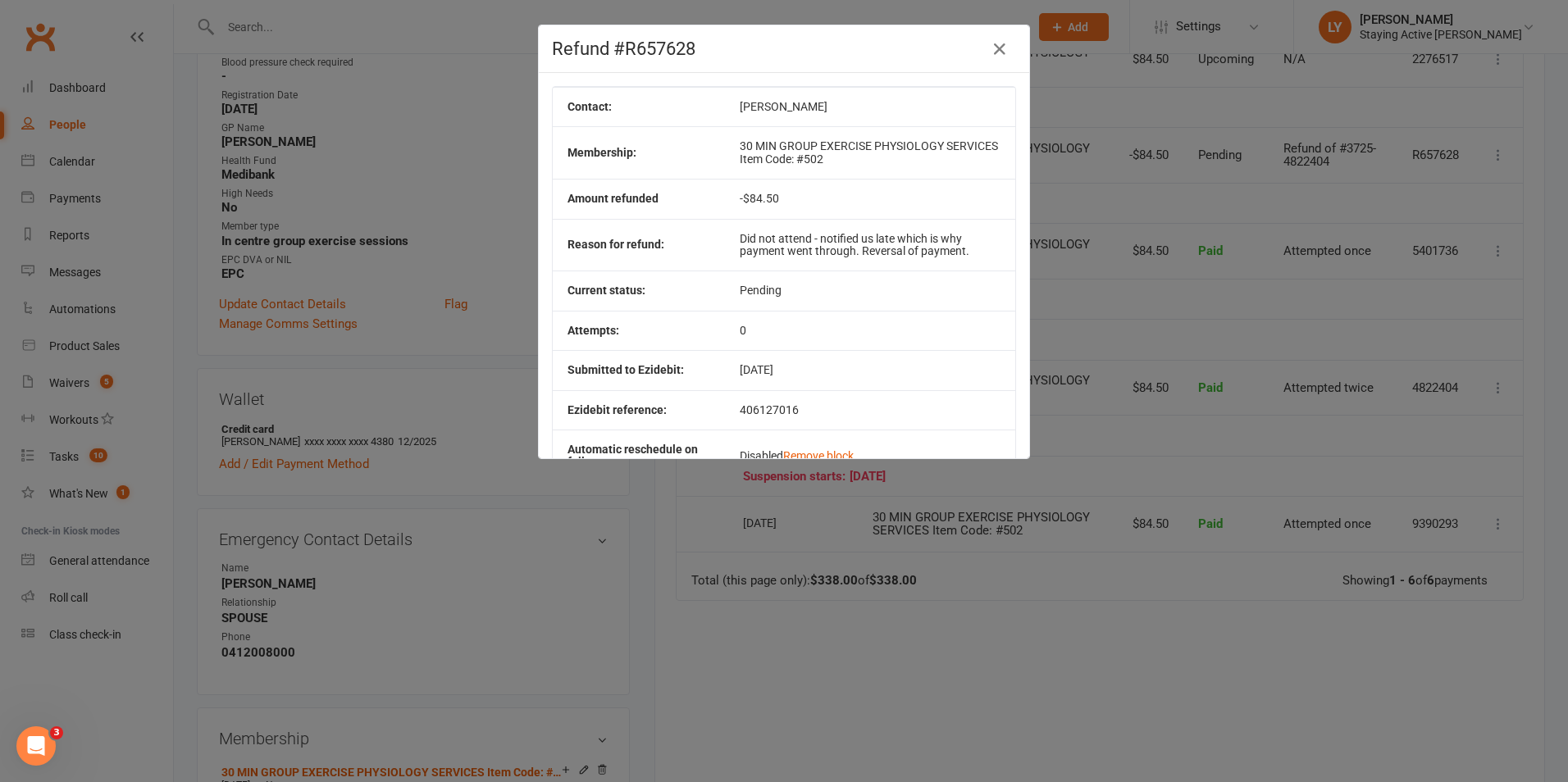
click at [1410, 392] on div "Refund #R657628 Contact: Judith McGill Membership: 30 MIN GROUP EXERCISE PHYSIO…" at bounding box center [784, 391] width 1568 height 782
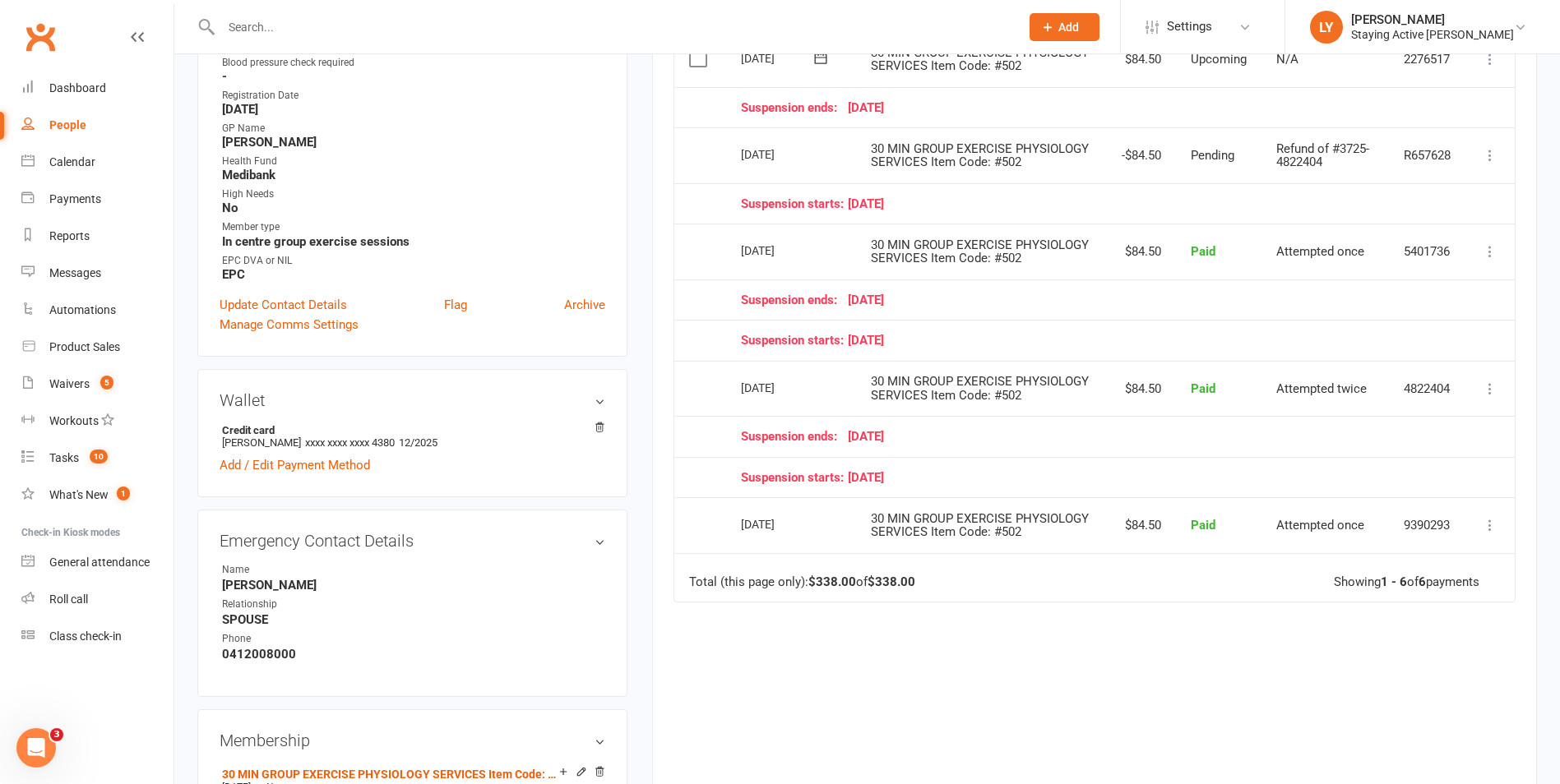
click at [1483, 397] on icon at bounding box center [1490, 389] width 16 height 16
click at [1487, 164] on icon at bounding box center [1490, 155] width 16 height 16
click at [1438, 204] on link "More Info" at bounding box center [1417, 187] width 163 height 33
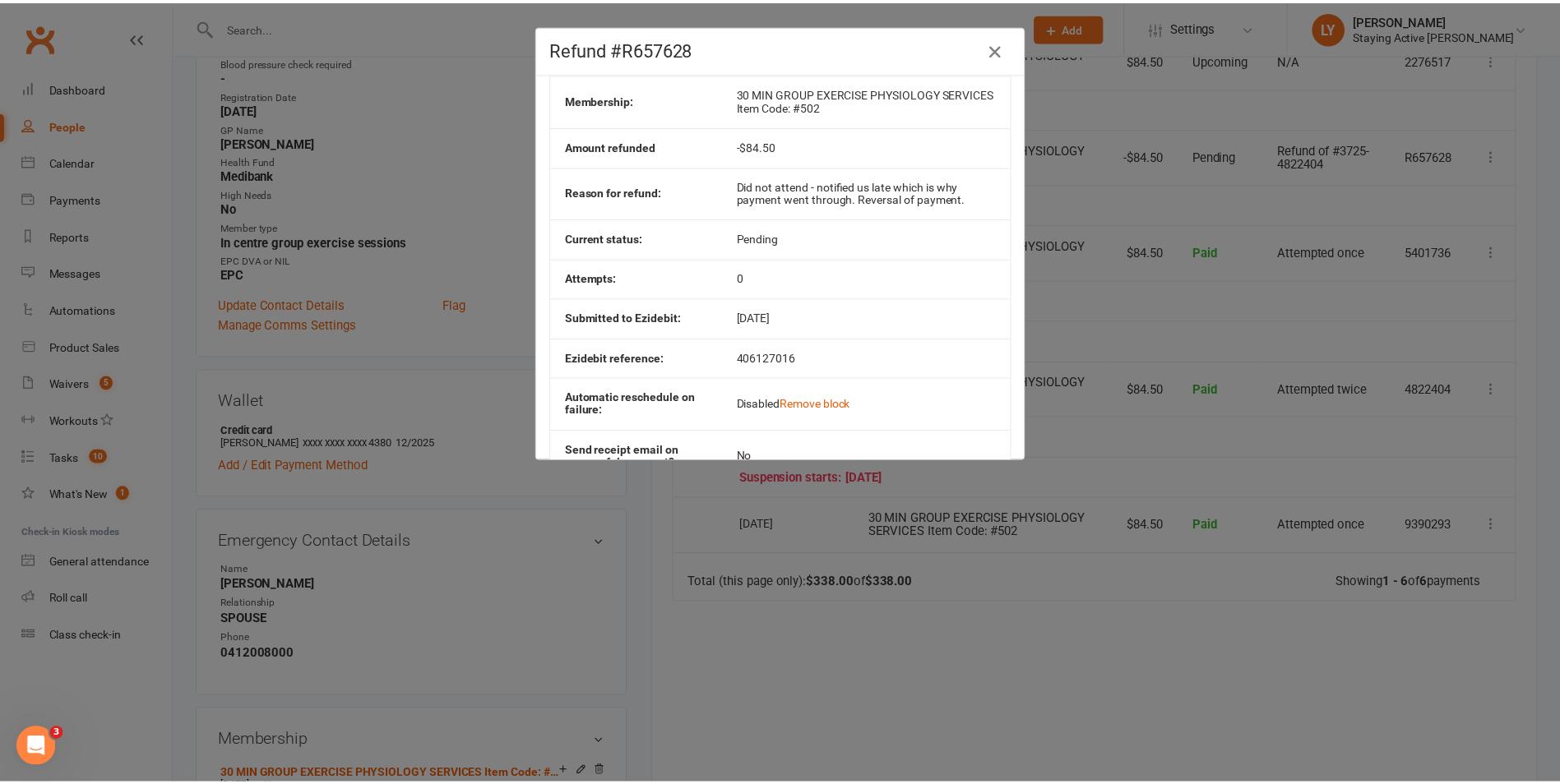
scroll to position [82, 0]
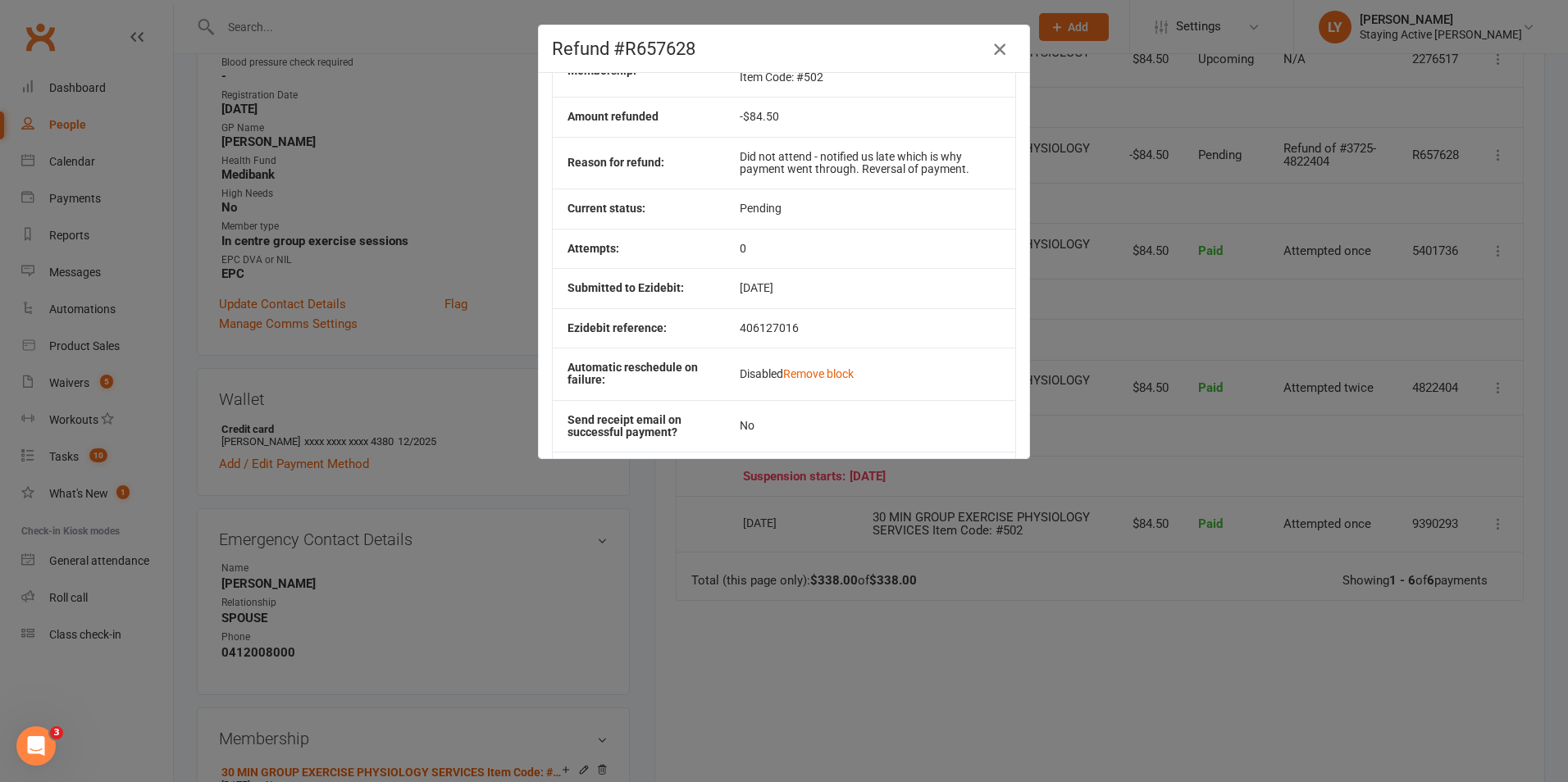
click at [990, 39] on icon "button" at bounding box center [999, 49] width 20 height 20
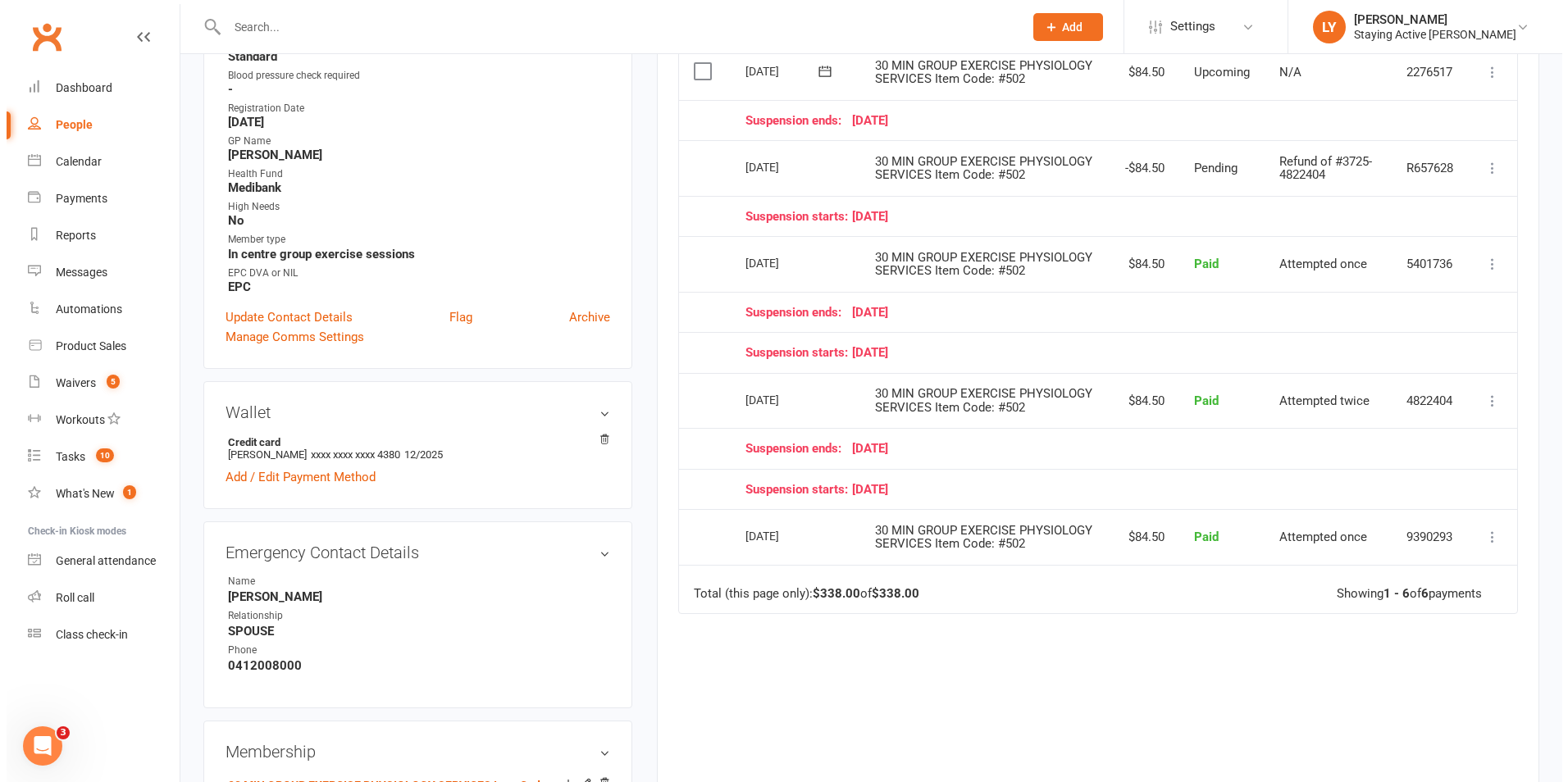
scroll to position [492, 0]
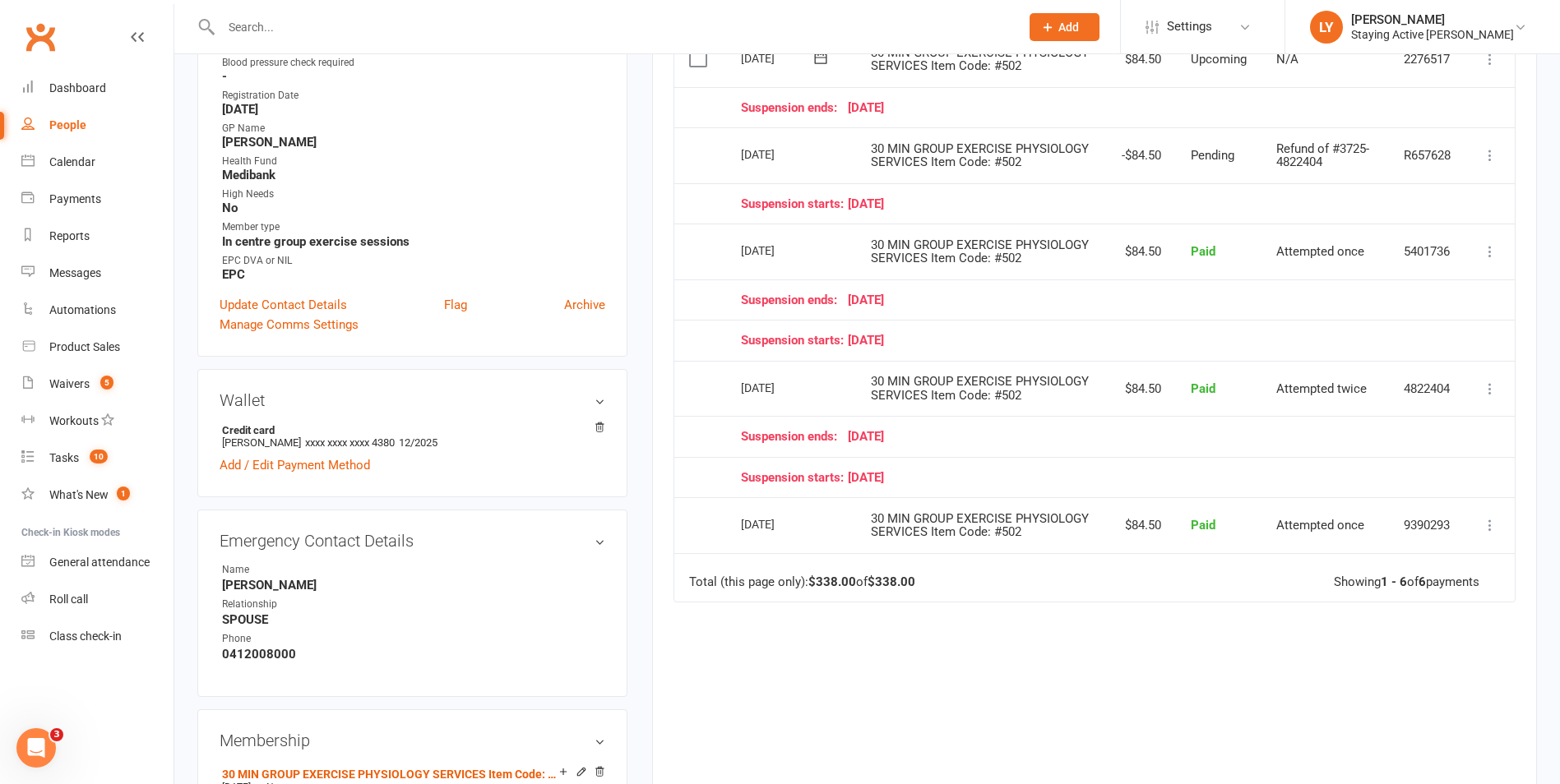
click at [1492, 260] on icon at bounding box center [1490, 251] width 16 height 16
click at [1399, 300] on link "Refund" at bounding box center [1417, 284] width 163 height 33
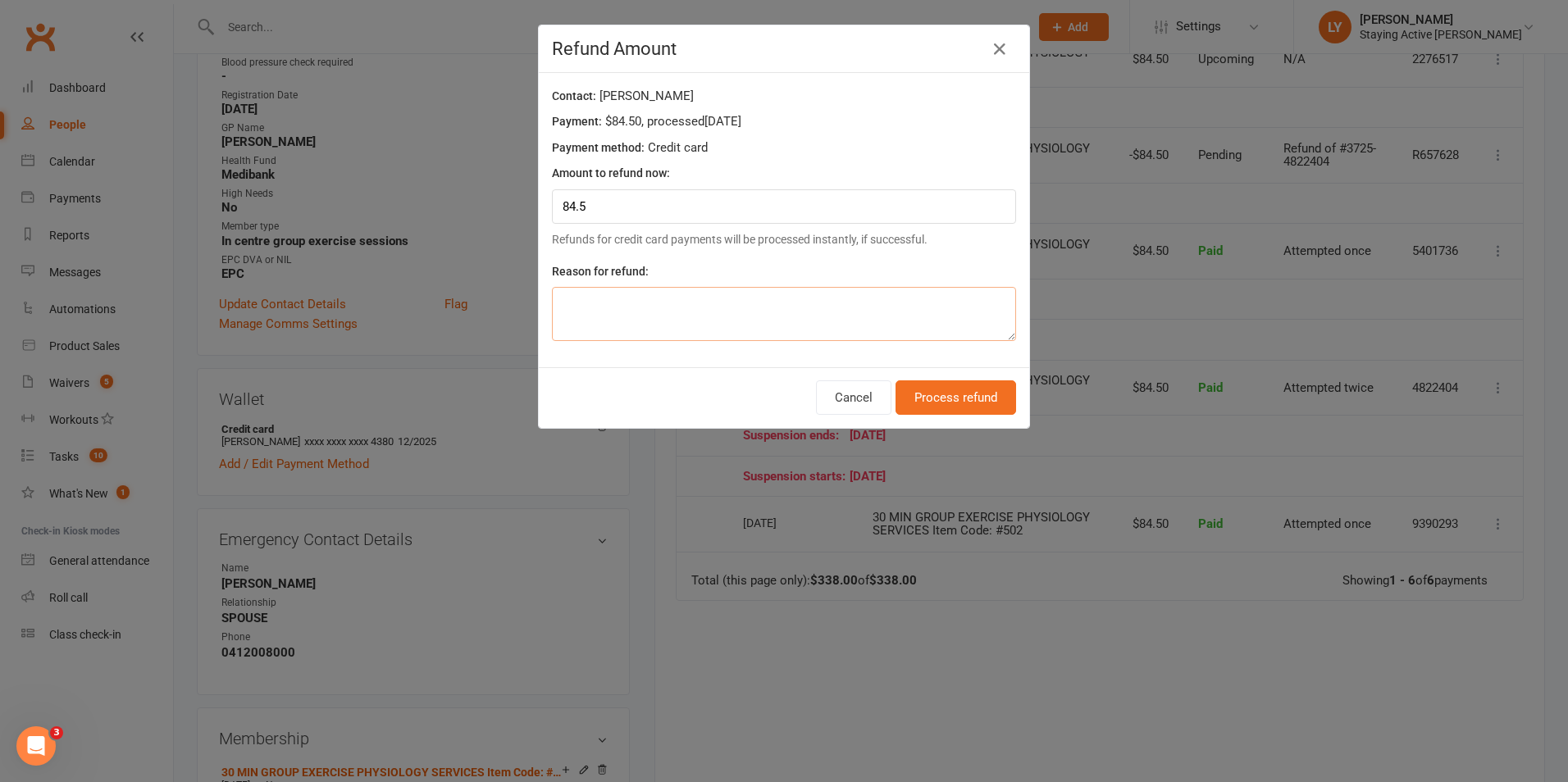
click at [893, 313] on textarea at bounding box center [784, 314] width 464 height 55
paste textarea "Did not attend - notified us late which is why payment went through. Reversal o…"
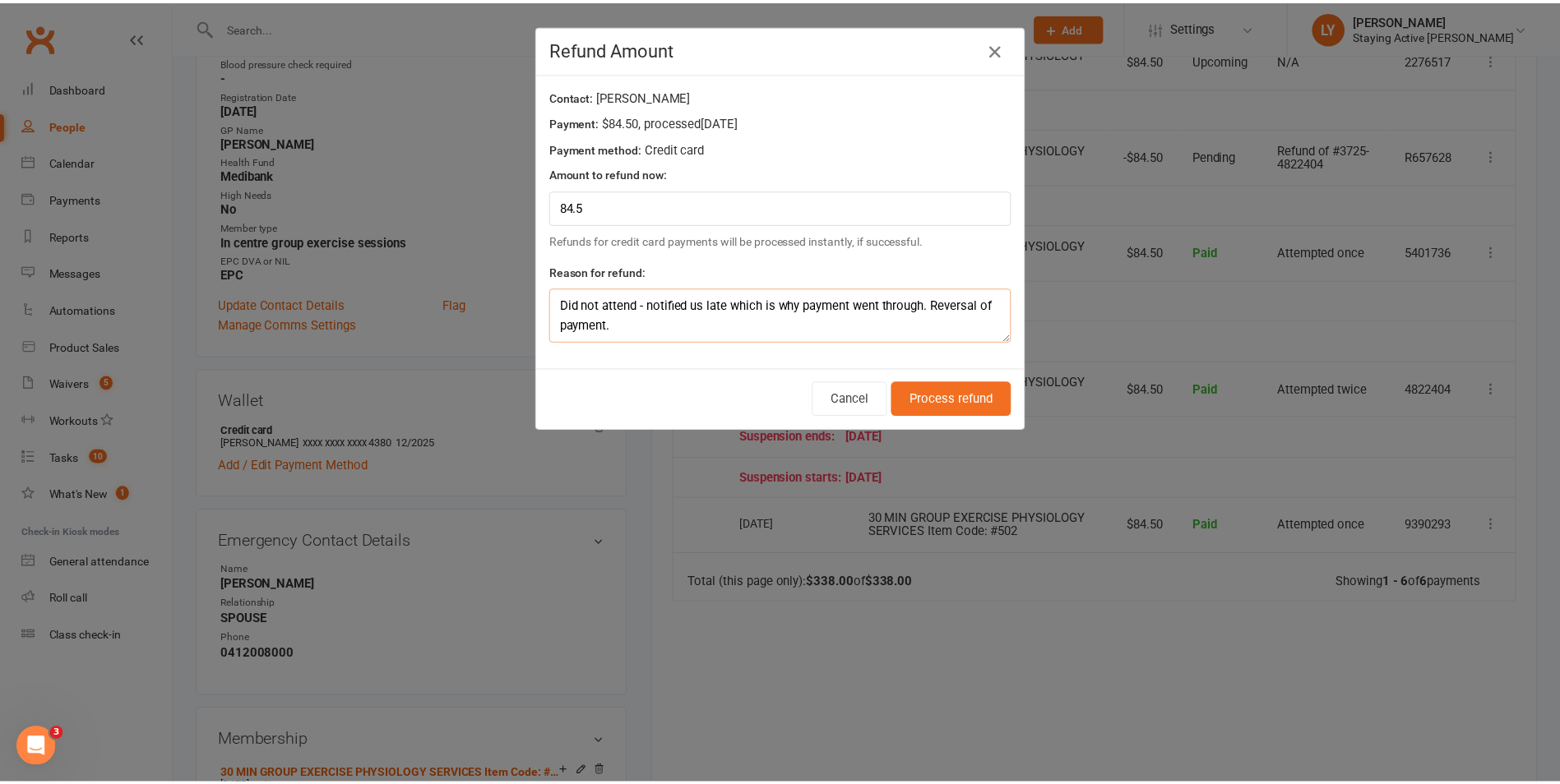
scroll to position [0, 0]
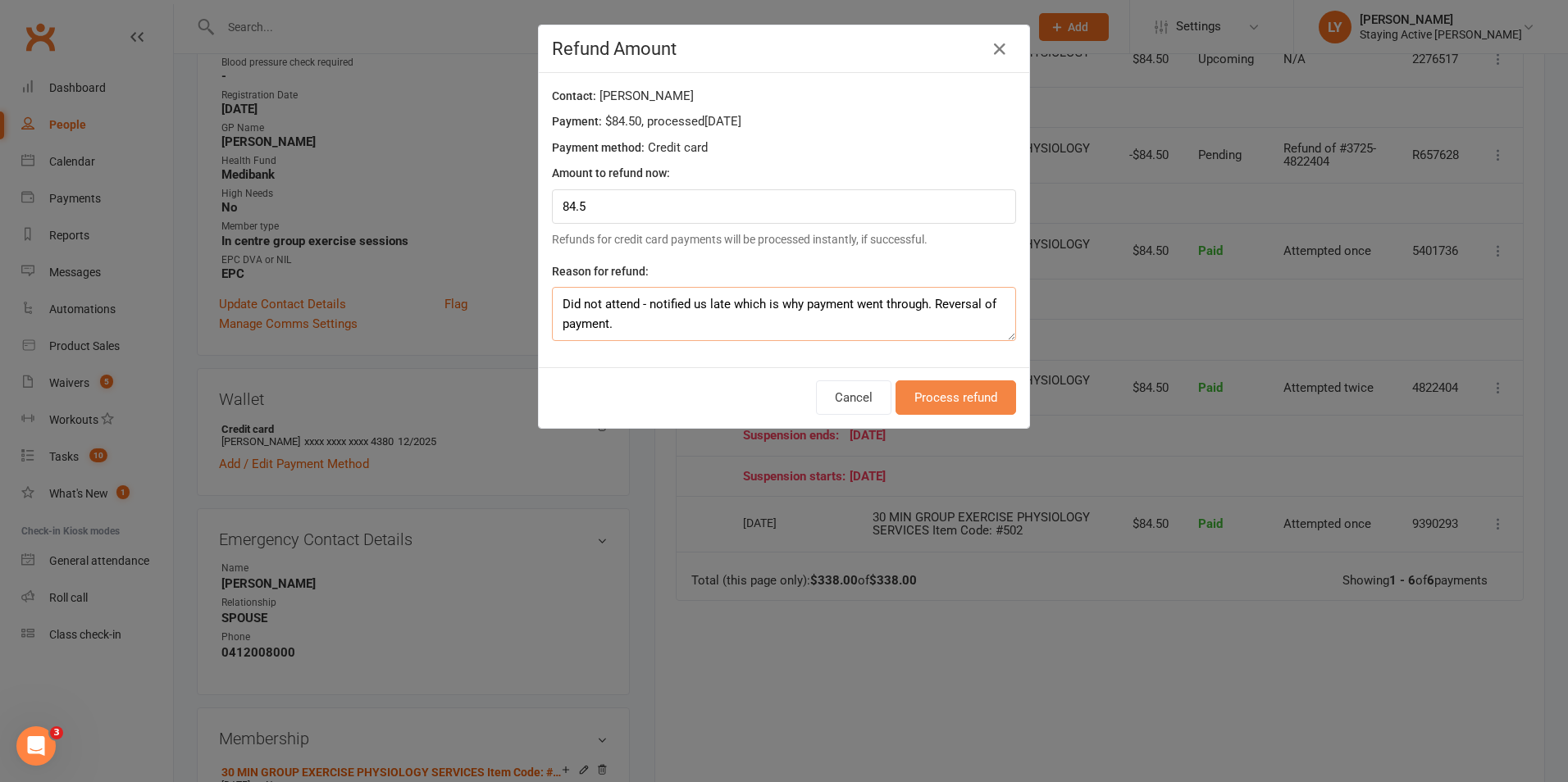
type textarea "Did not attend - notified us late which is why payment went through. Reversal o…"
click at [960, 400] on button "Process refund" at bounding box center [956, 398] width 121 height 34
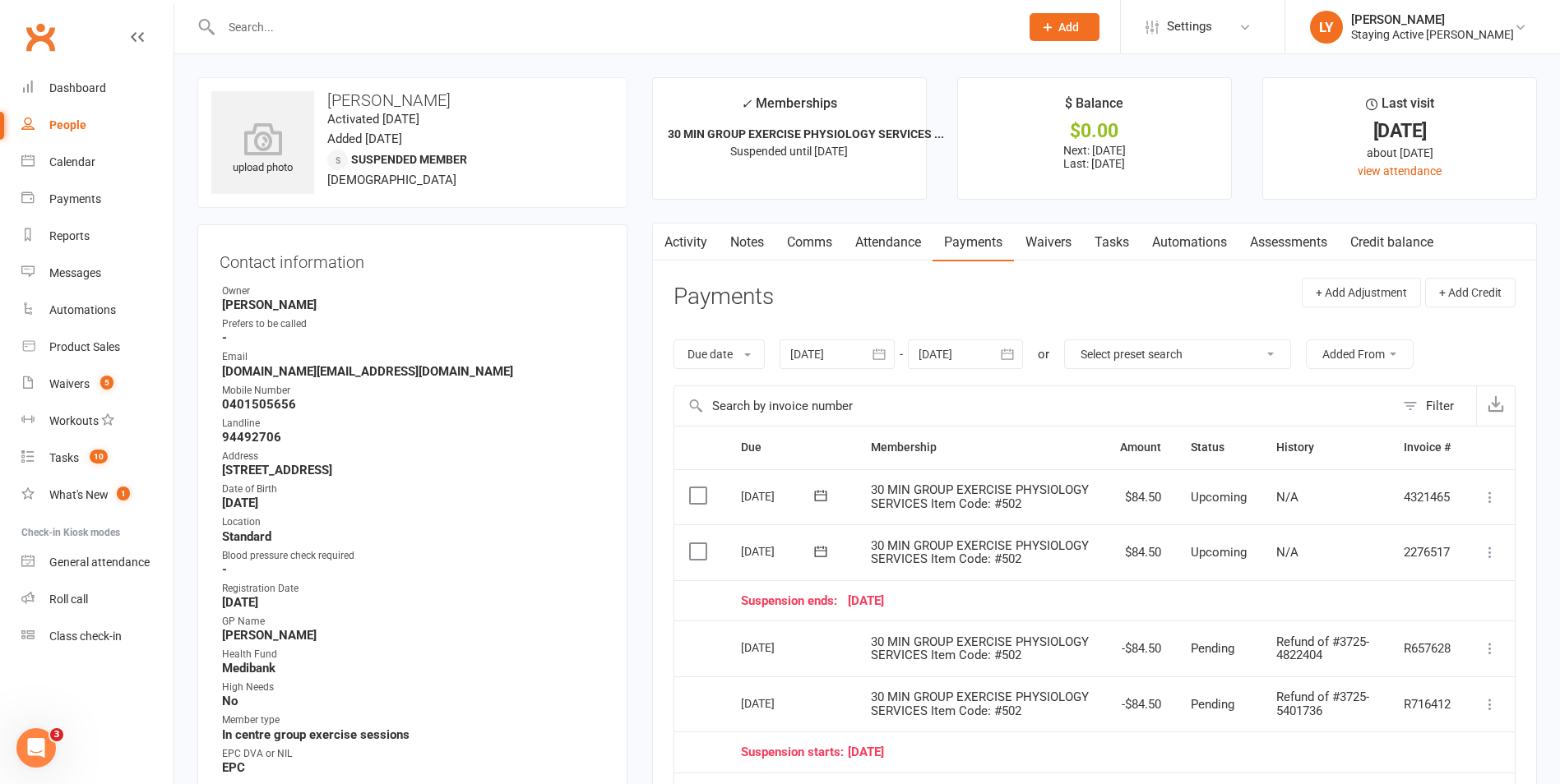
click at [742, 242] on link "Notes" at bounding box center [747, 243] width 56 height 38
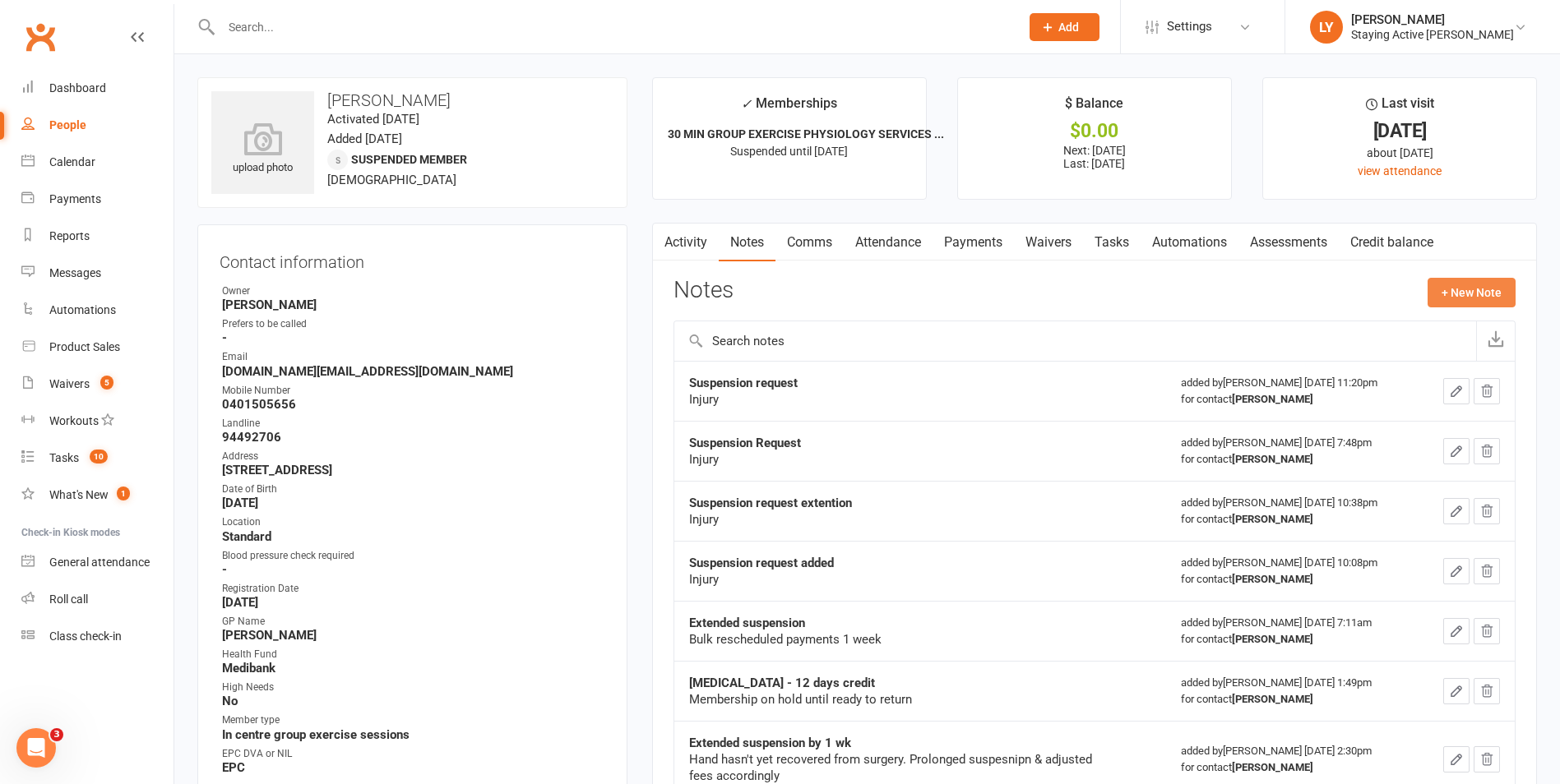
click at [1480, 306] on button "+ New Note" at bounding box center [1471, 292] width 88 height 30
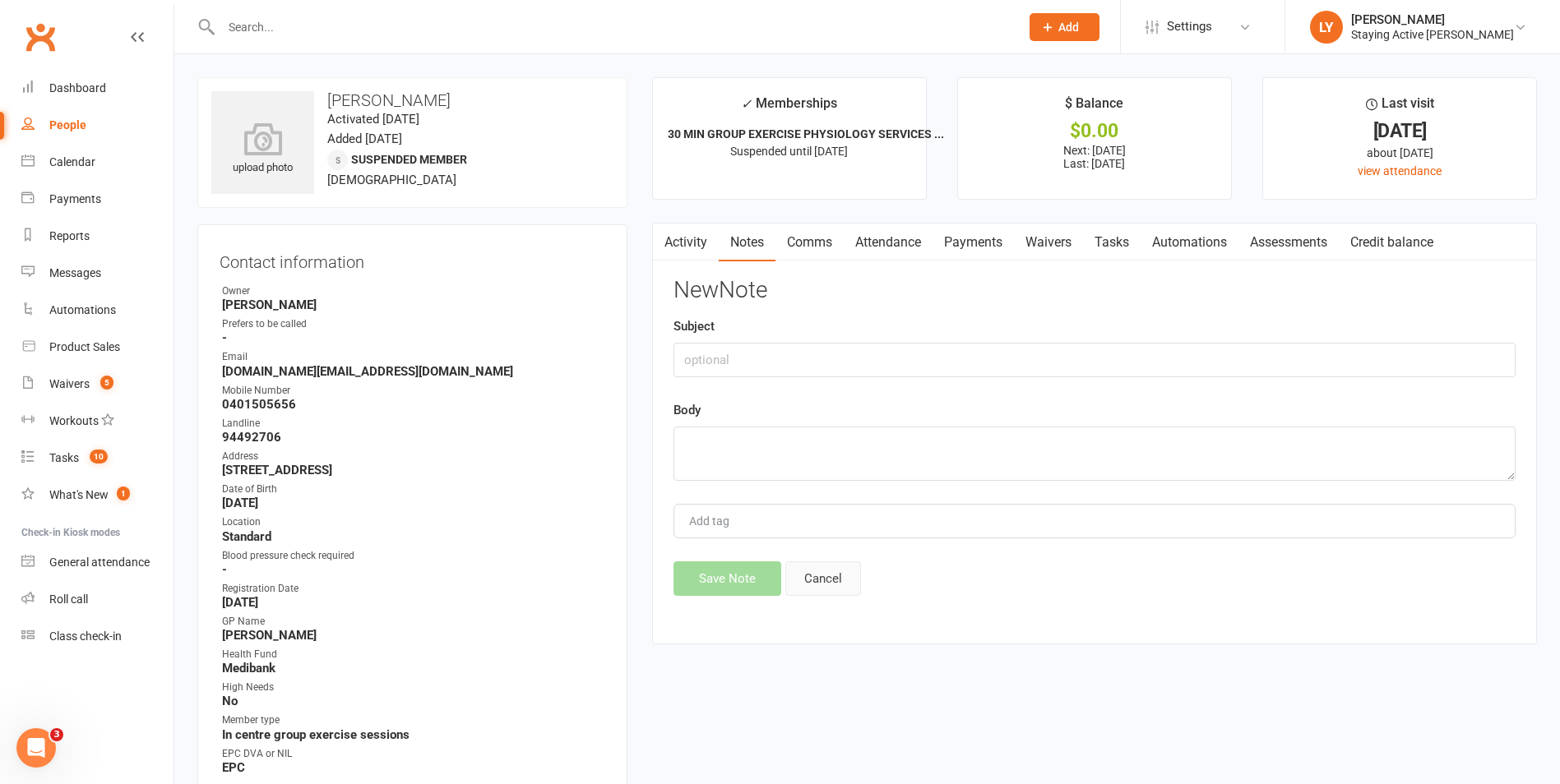
click at [859, 589] on button "Cancel" at bounding box center [823, 578] width 76 height 34
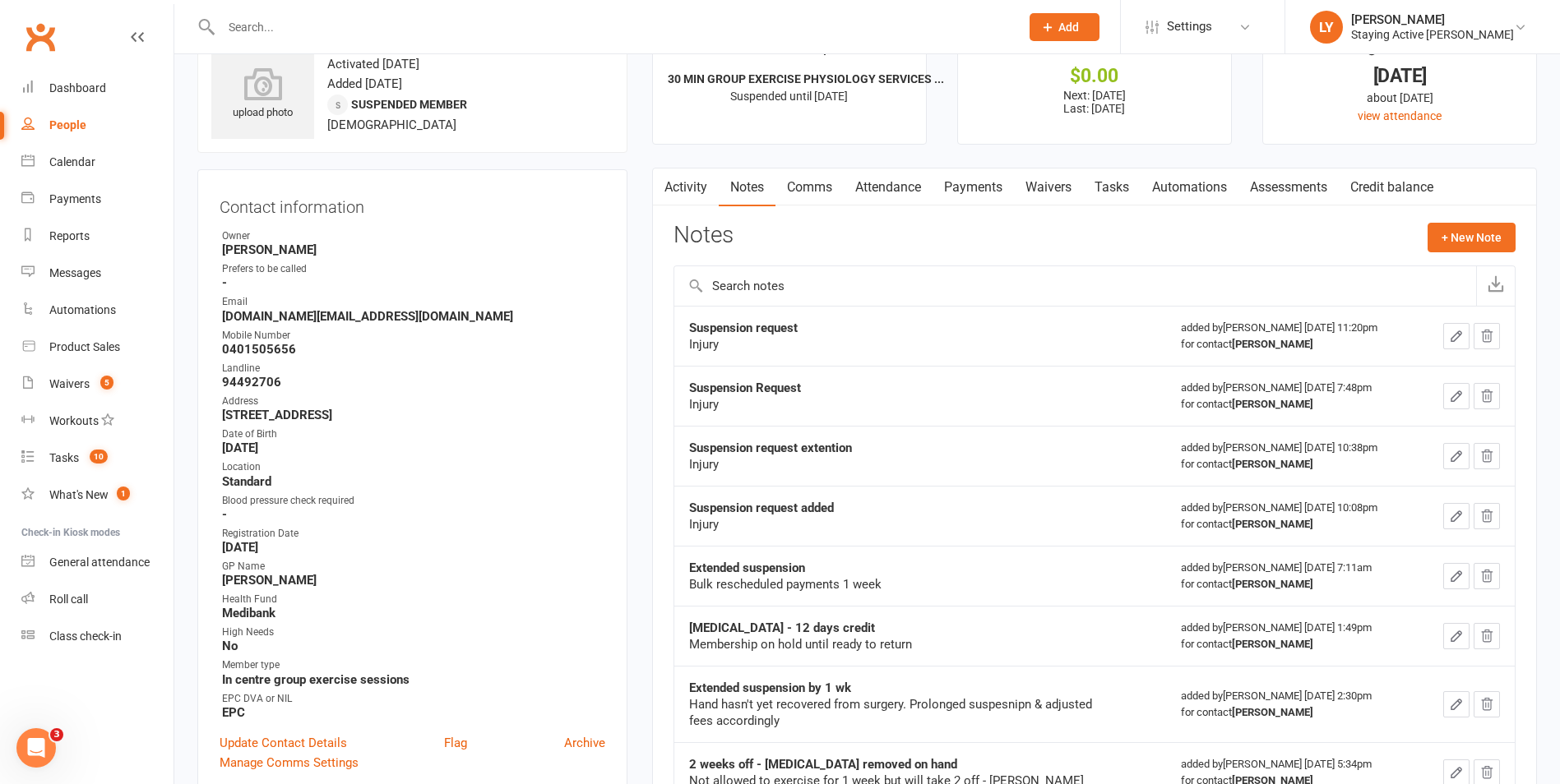
scroll to position [82, 0]
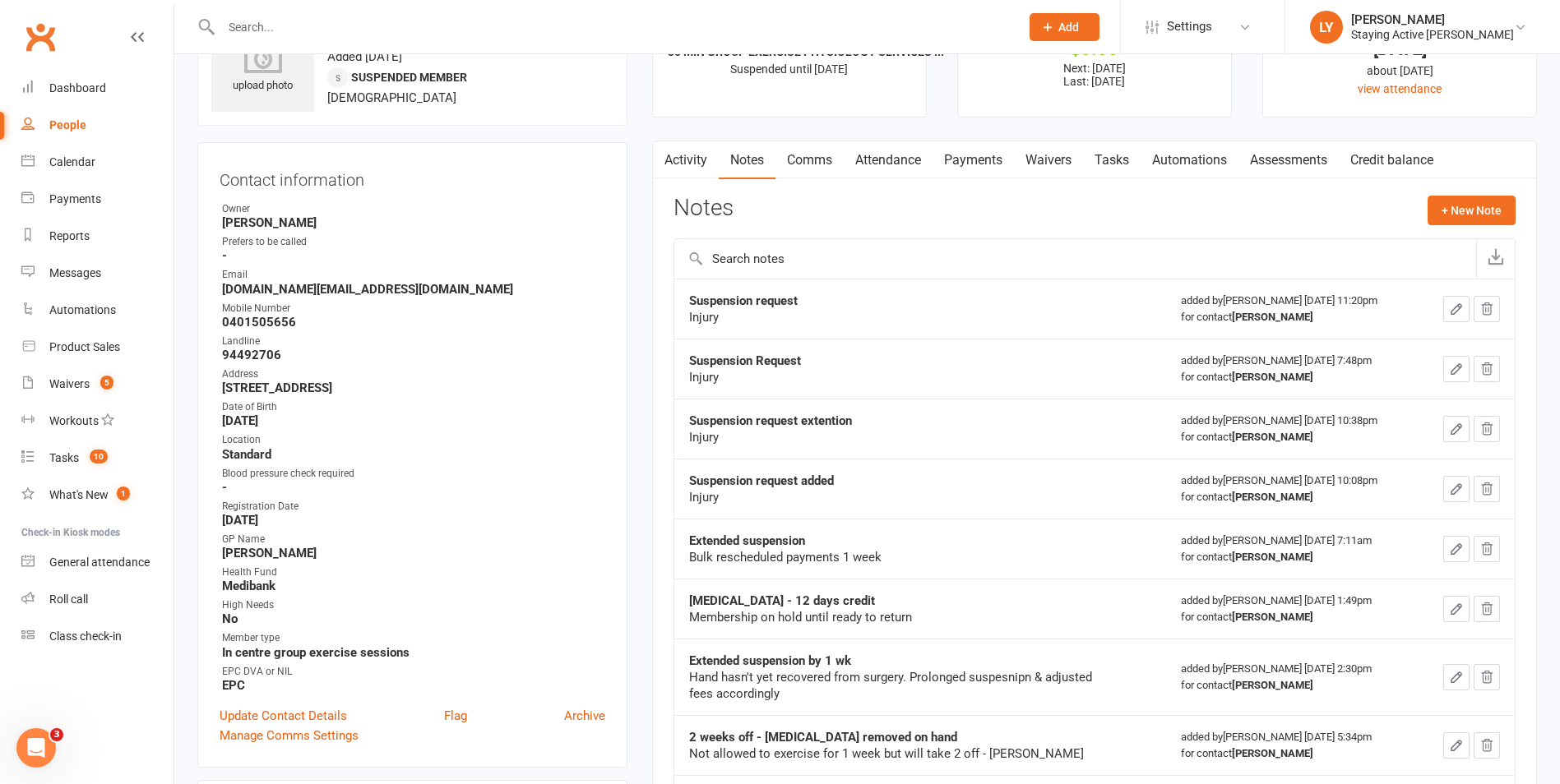
click at [1093, 407] on td "Suspension request extention Injury" at bounding box center [920, 429] width 492 height 60
click at [1471, 218] on button "+ New Note" at bounding box center [1471, 210] width 88 height 30
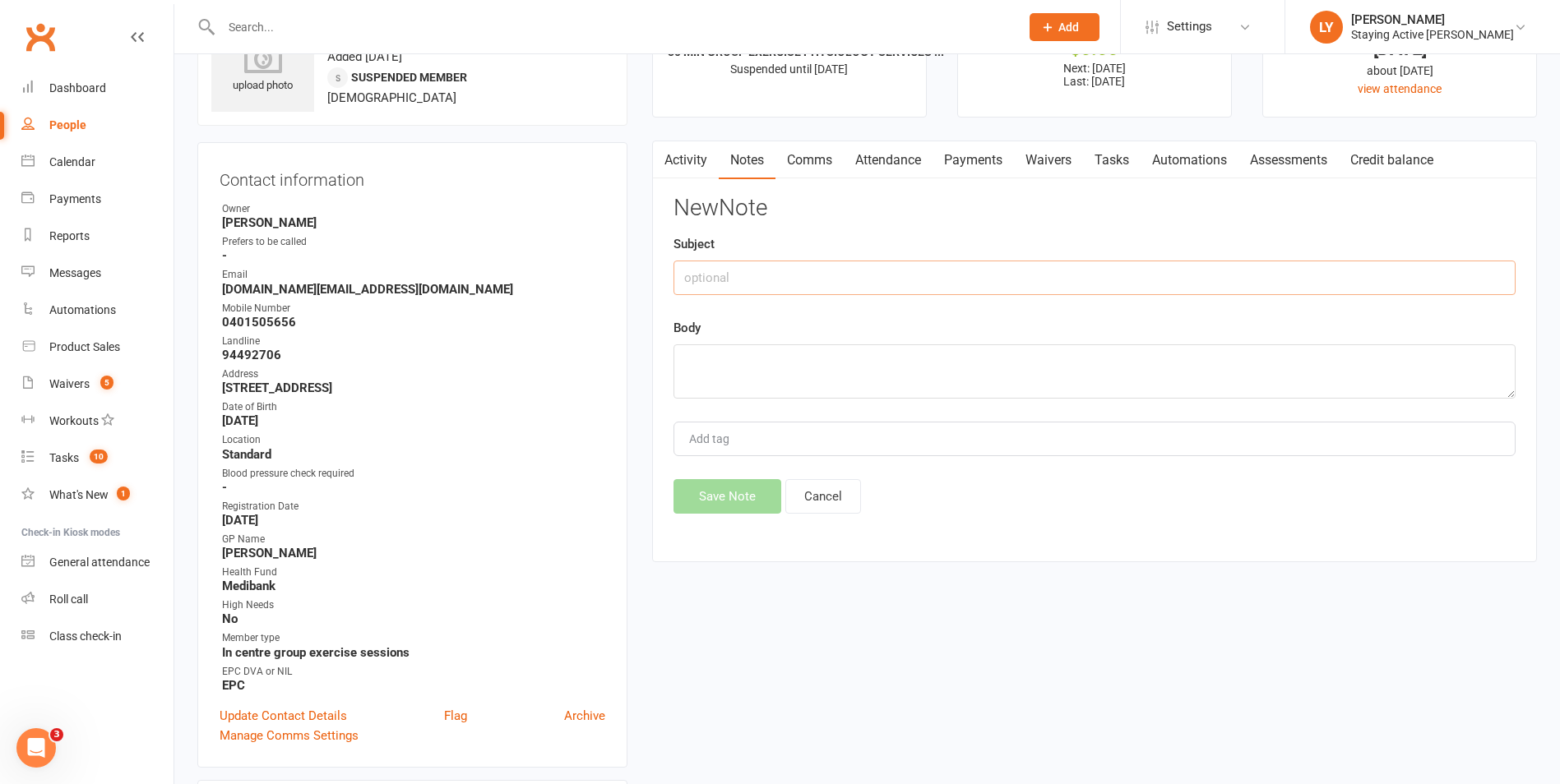
click at [1027, 292] on input "text" at bounding box center [1094, 278] width 842 height 34
drag, startPoint x: 1572, startPoint y: 774, endPoint x: 1201, endPoint y: 277, distance: 620.2
click at [1201, 277] on input "Refunded last 2 payments" at bounding box center [1094, 278] width 842 height 34
type input "Refunded last 2 payments (LP)"
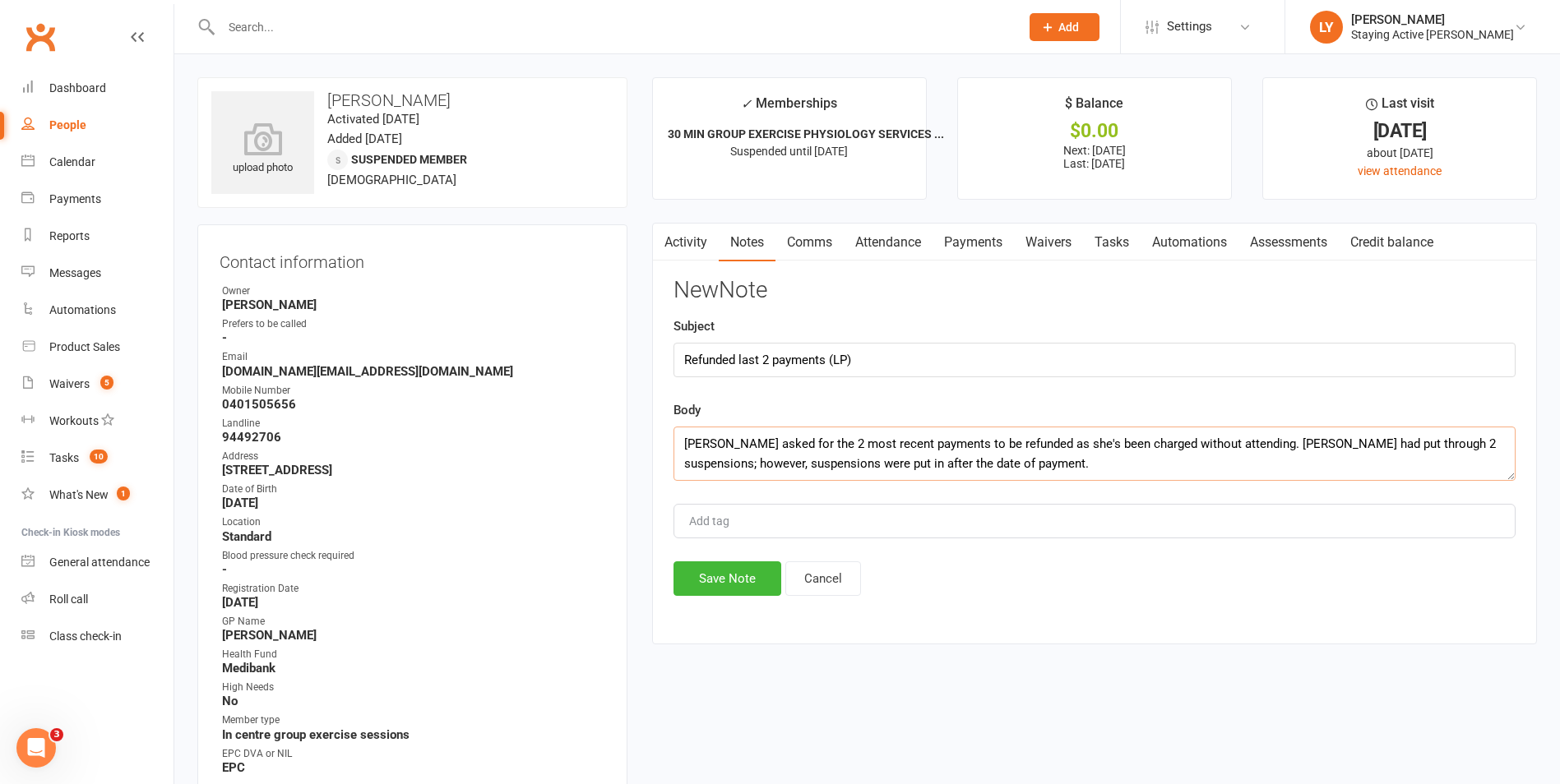
click at [1012, 462] on textarea "Judith asked for the 2 most recent payments to be refunded as she's been charge…" at bounding box center [1094, 454] width 842 height 55
type textarea "Judith asked for the 2 most recent payments to be refunded as she's been charge…"
click at [765, 576] on button "Save Note" at bounding box center [727, 578] width 108 height 34
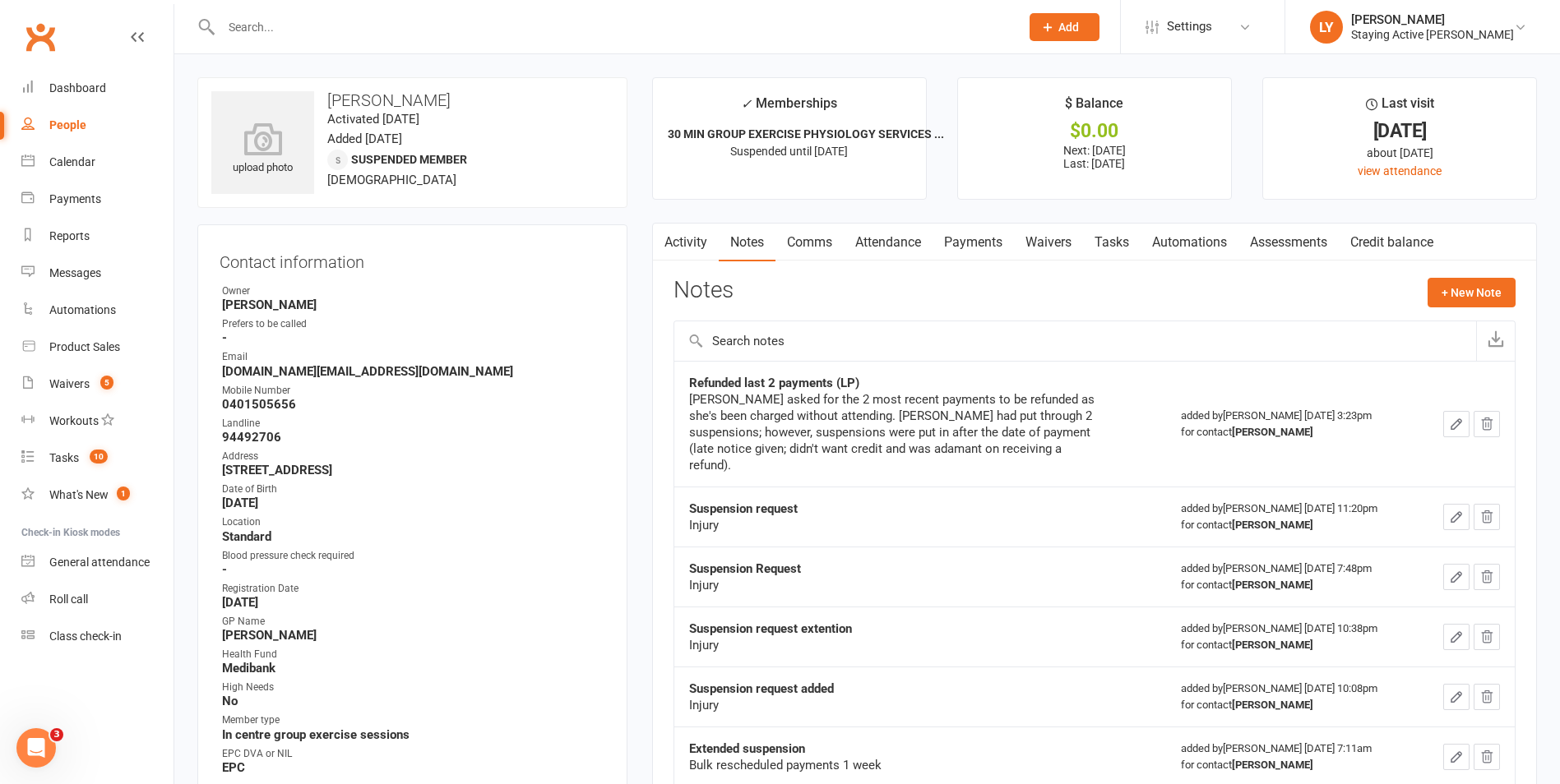
click at [657, 26] on input "text" at bounding box center [612, 26] width 792 height 23
type input "susan clift"
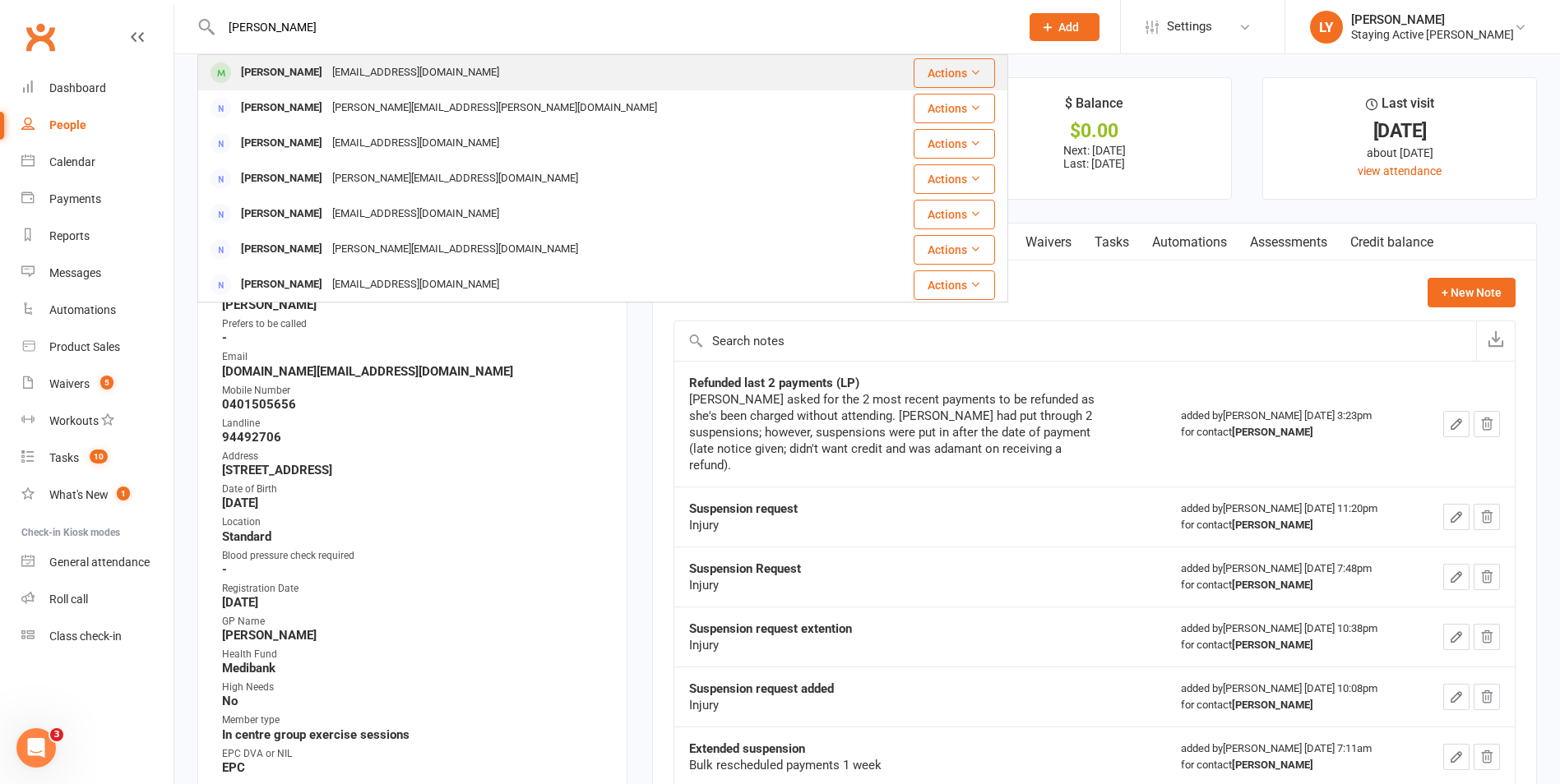
click at [570, 67] on div "Susan Clift susanclift732@gmail.com" at bounding box center [535, 72] width 672 height 33
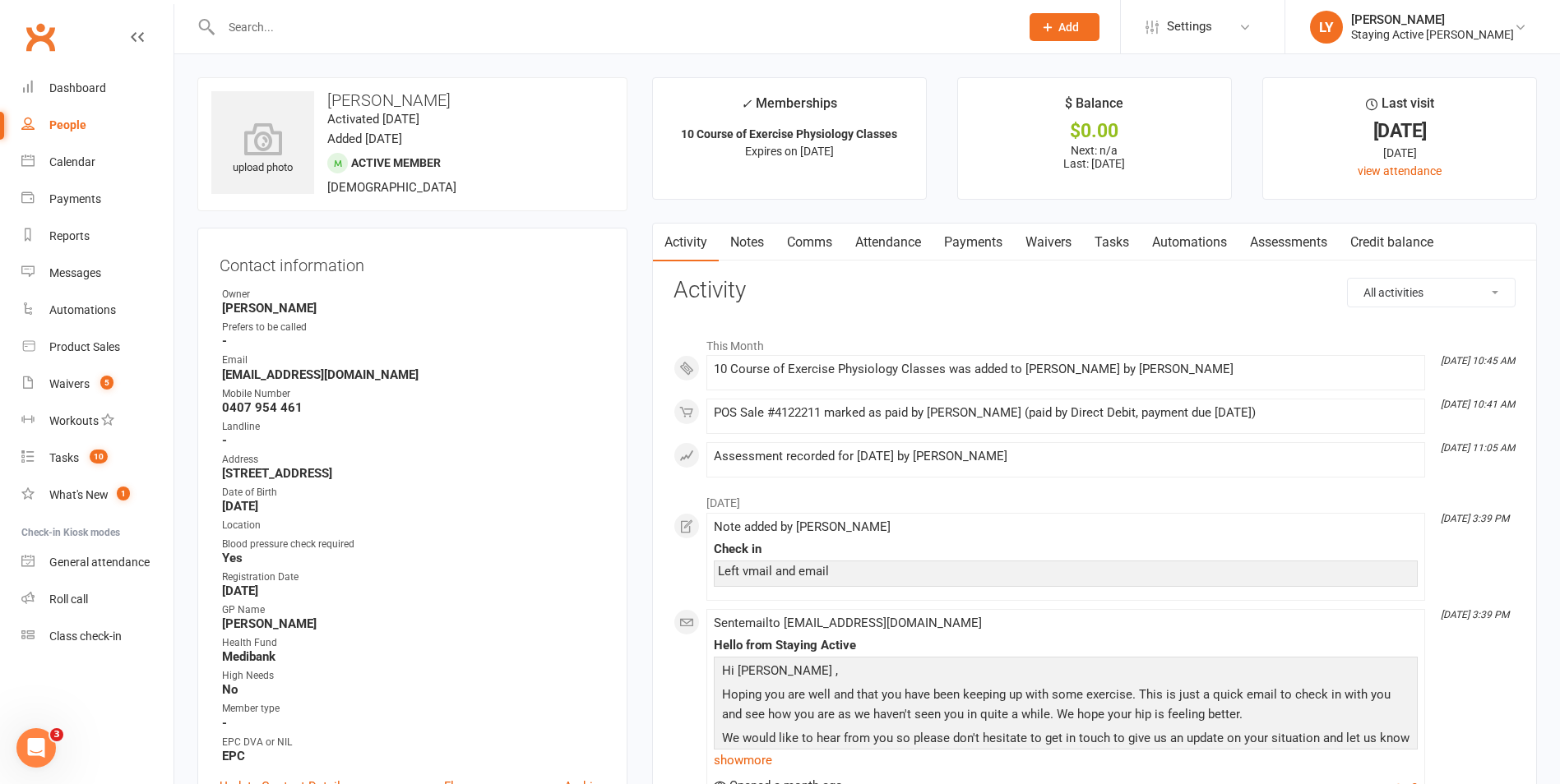
click at [962, 243] on link "Payments" at bounding box center [973, 243] width 81 height 38
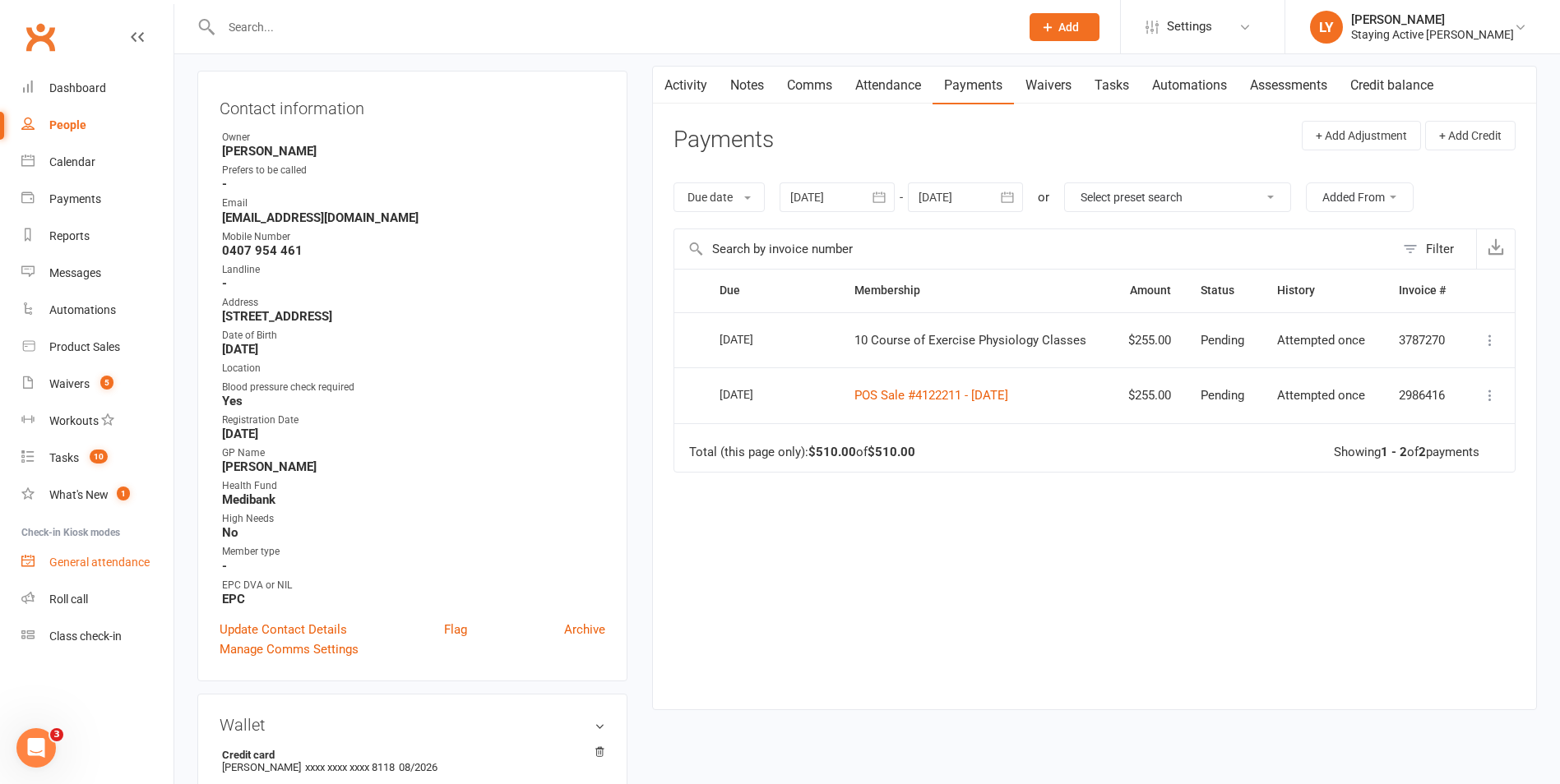
scroll to position [165, 0]
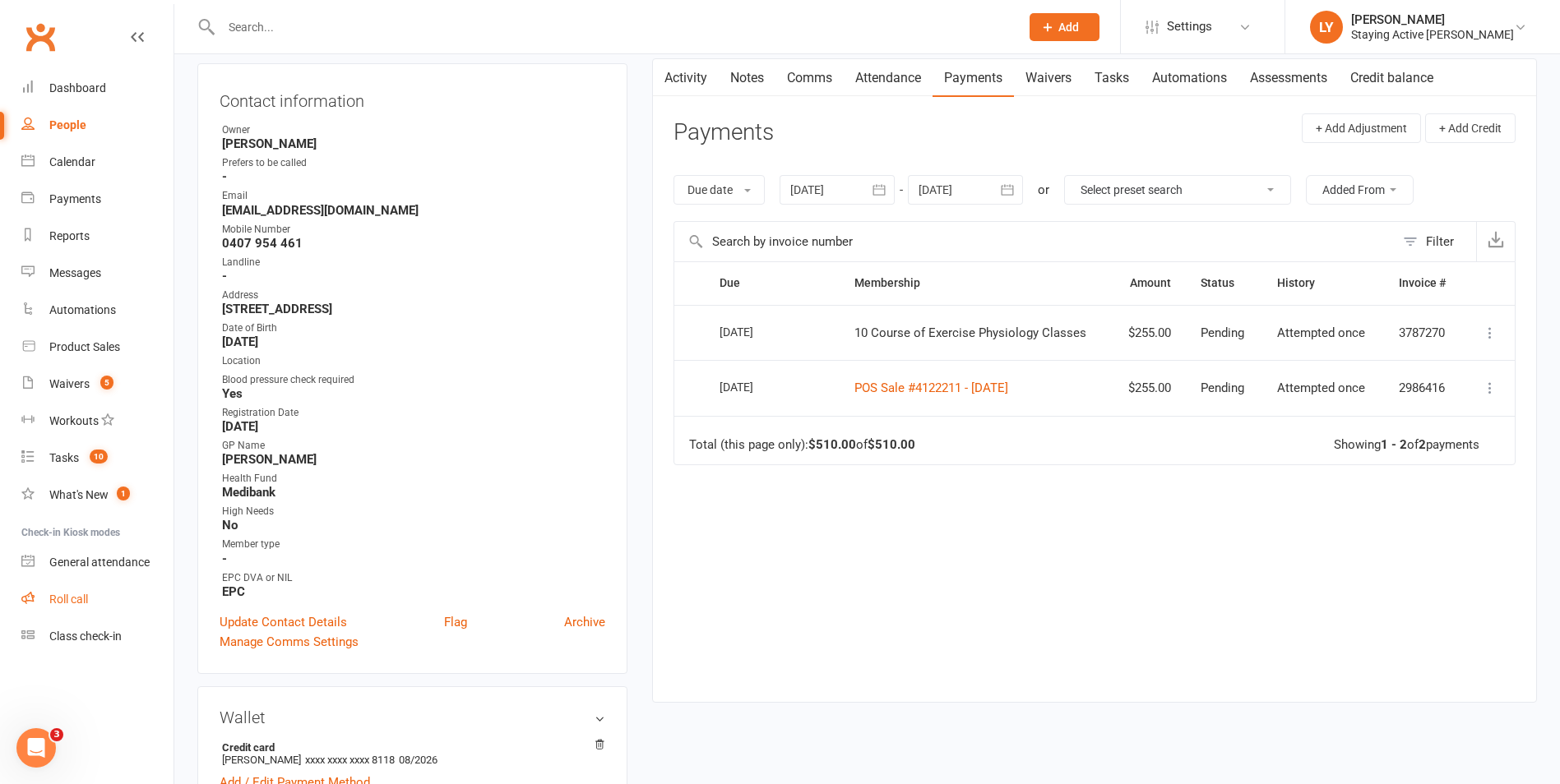
click at [74, 590] on link "Roll call" at bounding box center [97, 600] width 152 height 37
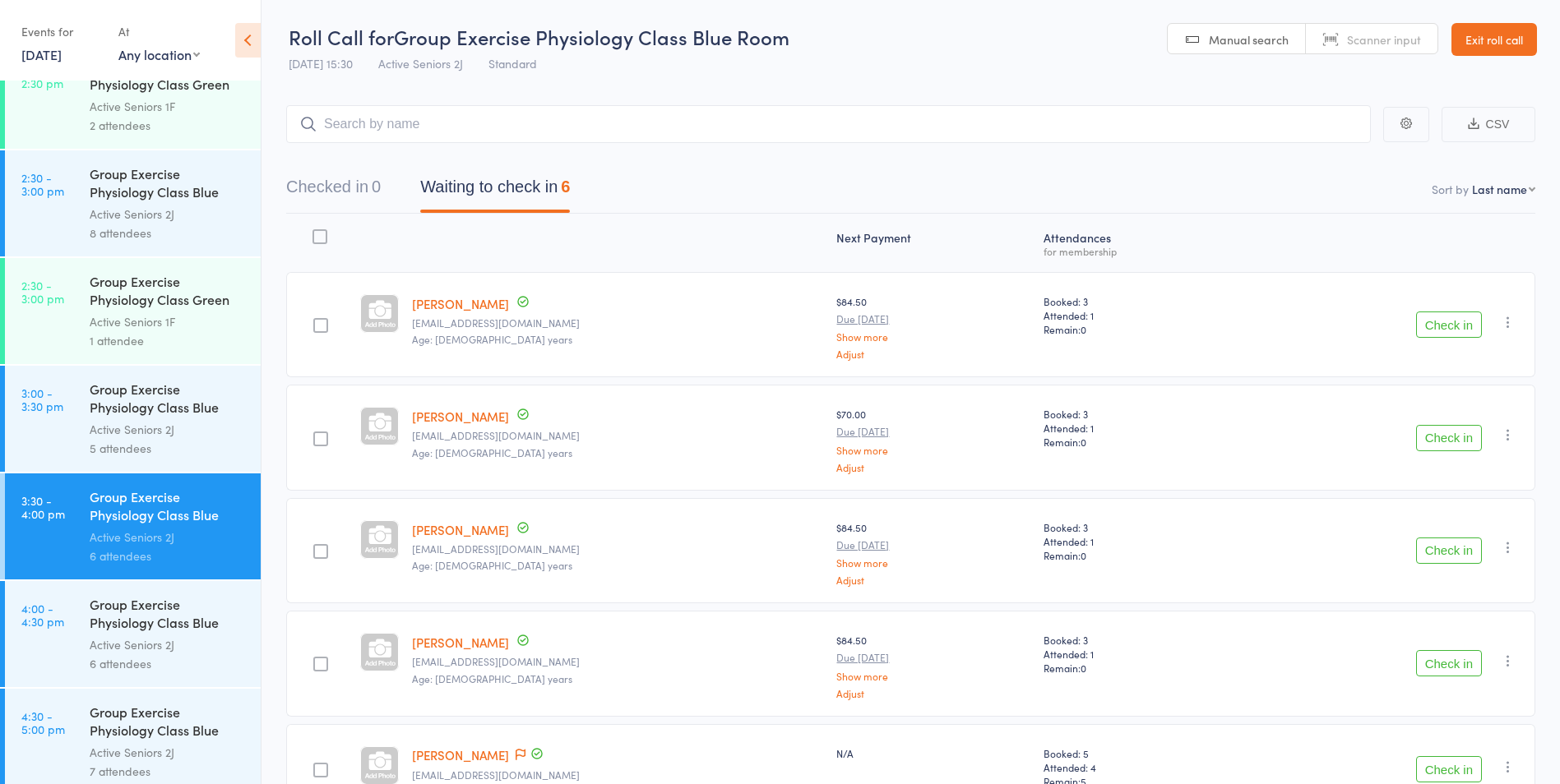
scroll to position [2850, 0]
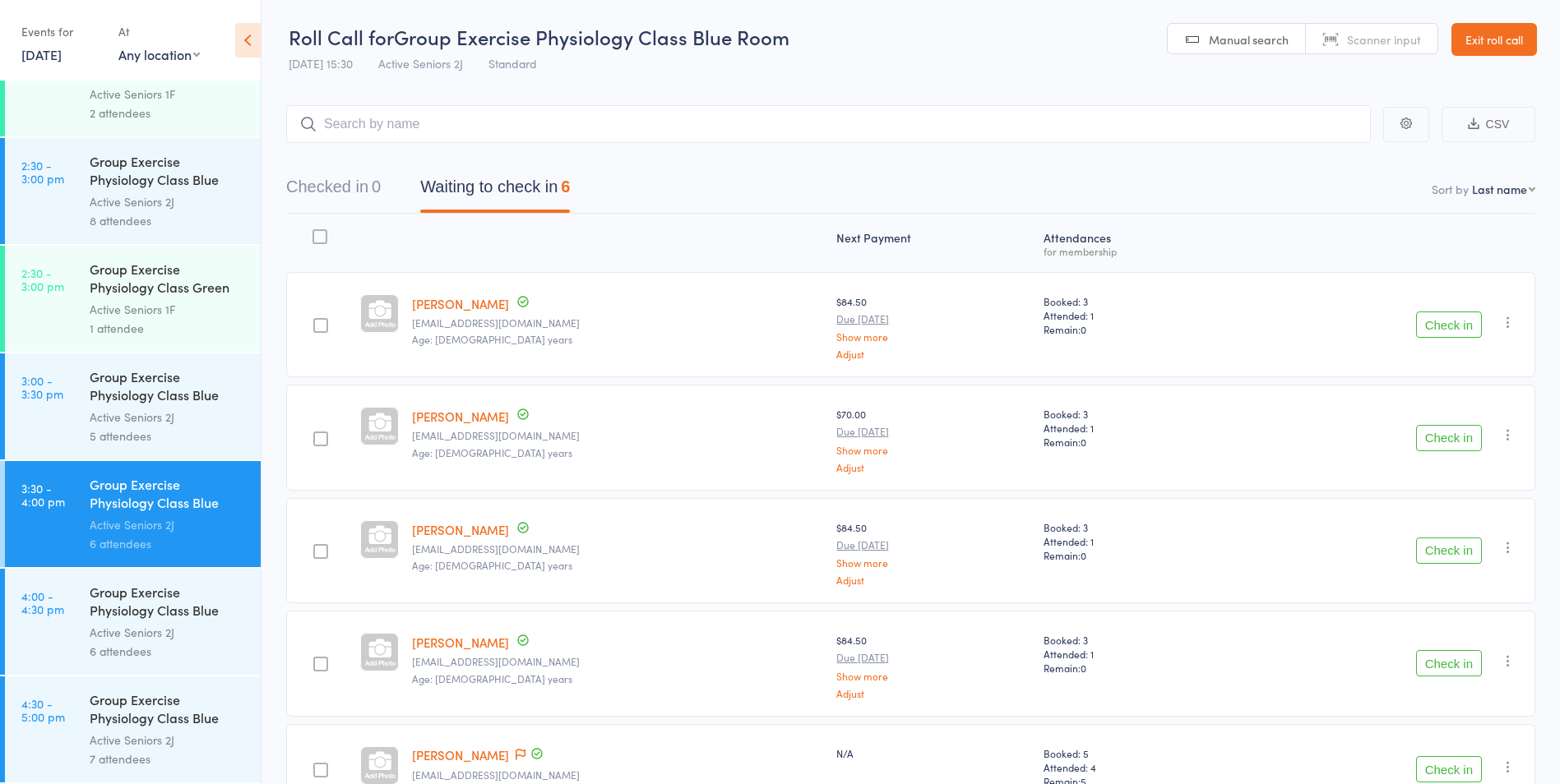
click at [637, 766] on div "[PERSON_NAME] [EMAIL_ADDRESS][DOMAIN_NAME] Age: [DEMOGRAPHIC_DATA] years" at bounding box center [618, 770] width 425 height 92
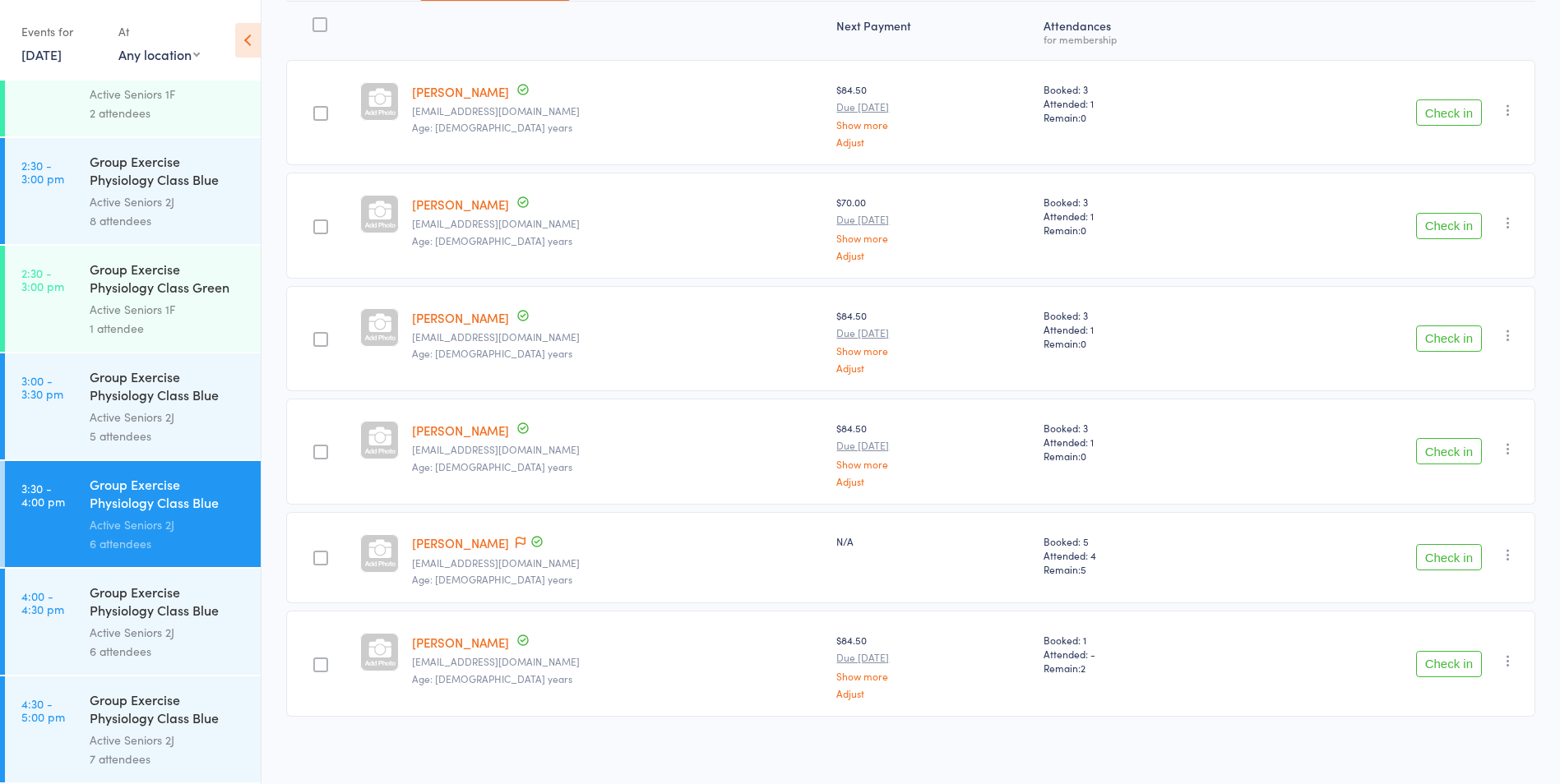
scroll to position [218, 0]
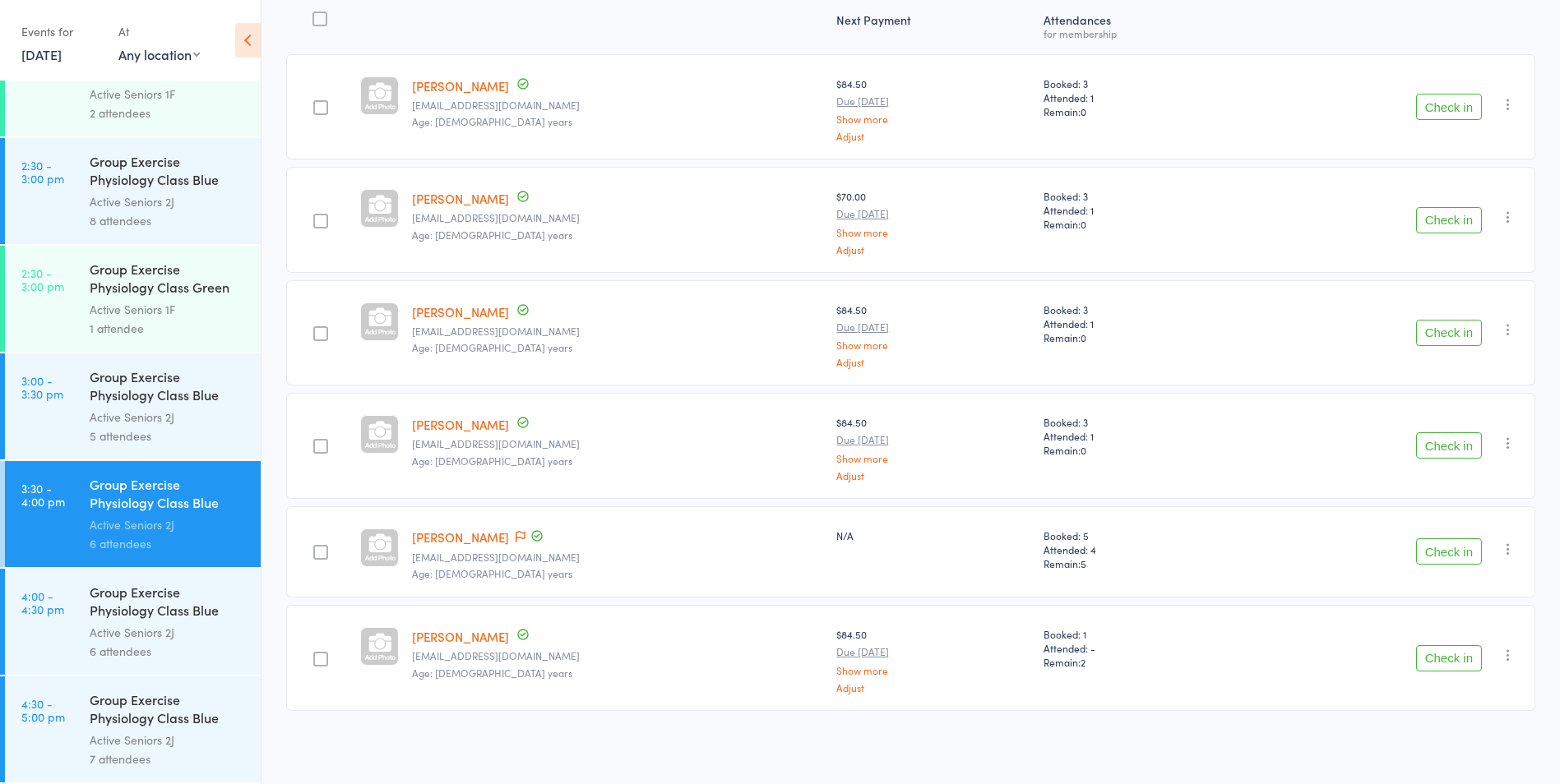
click at [861, 4] on div "Next Payment" at bounding box center [933, 25] width 207 height 44
click at [233, 737] on div "Active Seniors 2J" at bounding box center [168, 740] width 157 height 19
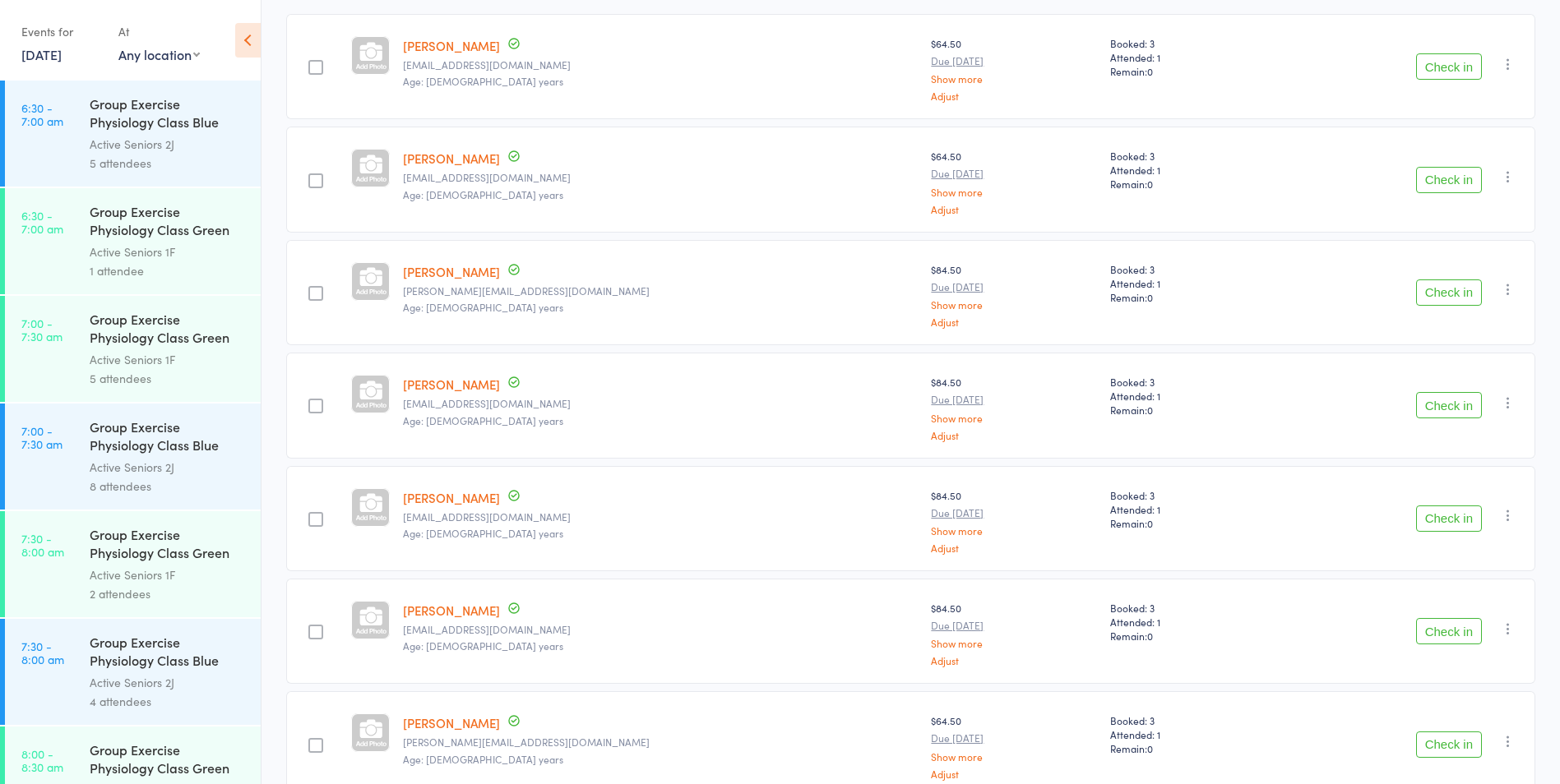
scroll to position [344, 0]
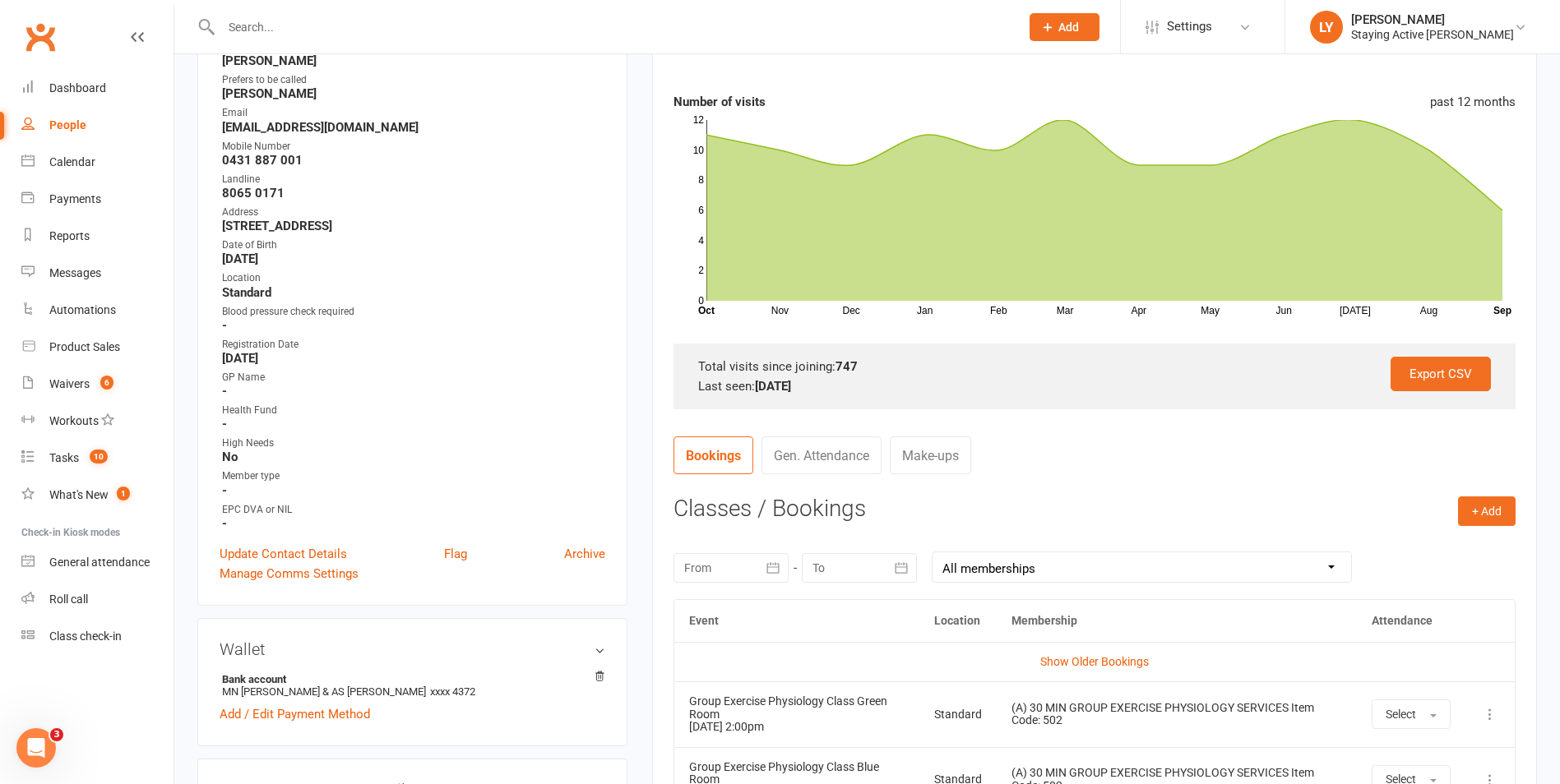
scroll to position [247, 0]
click at [429, 35] on input "text" at bounding box center [612, 26] width 792 height 23
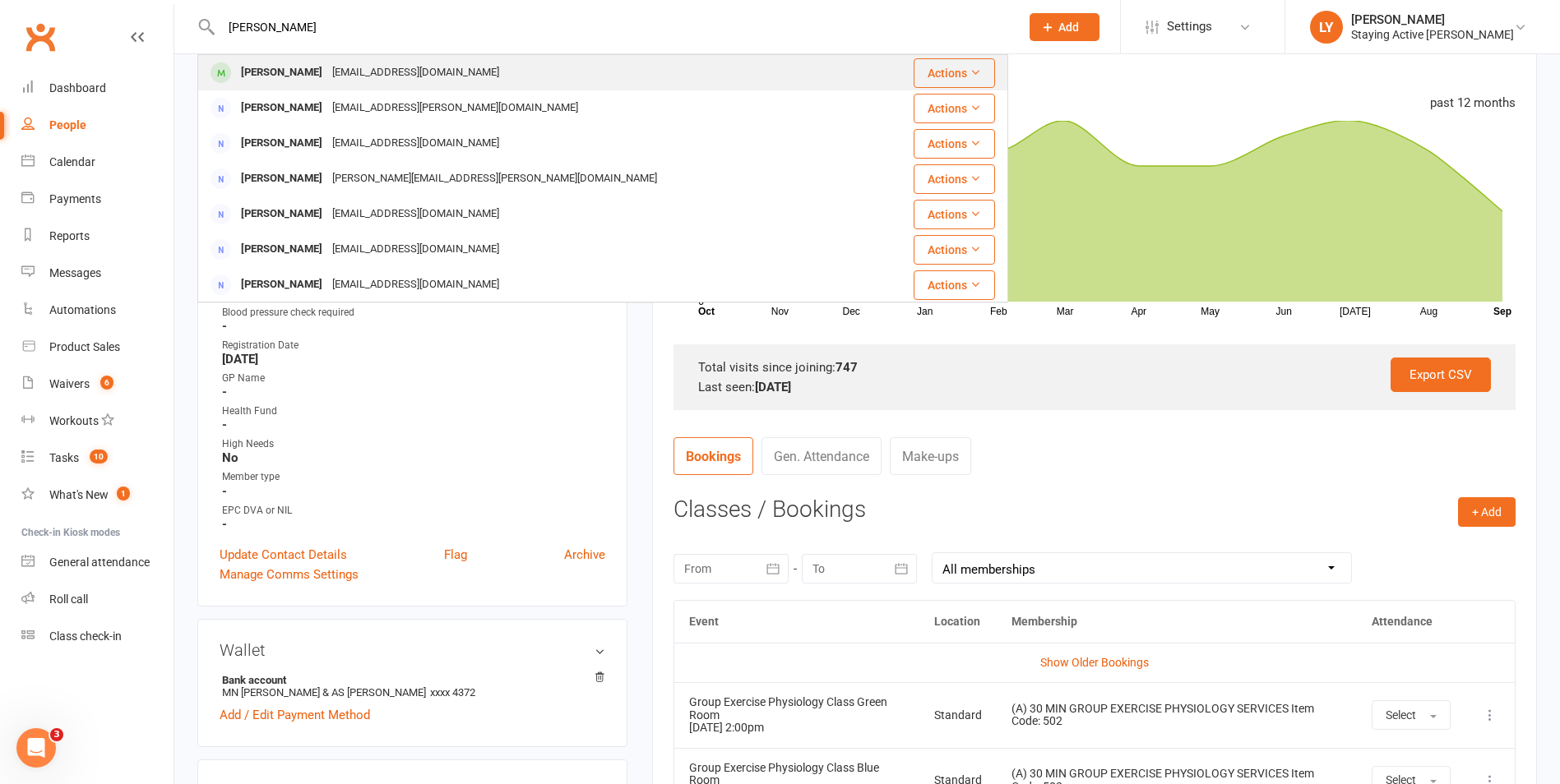
type input "[PERSON_NAME]"
click at [348, 83] on div "[EMAIL_ADDRESS][DOMAIN_NAME]" at bounding box center [415, 73] width 177 height 24
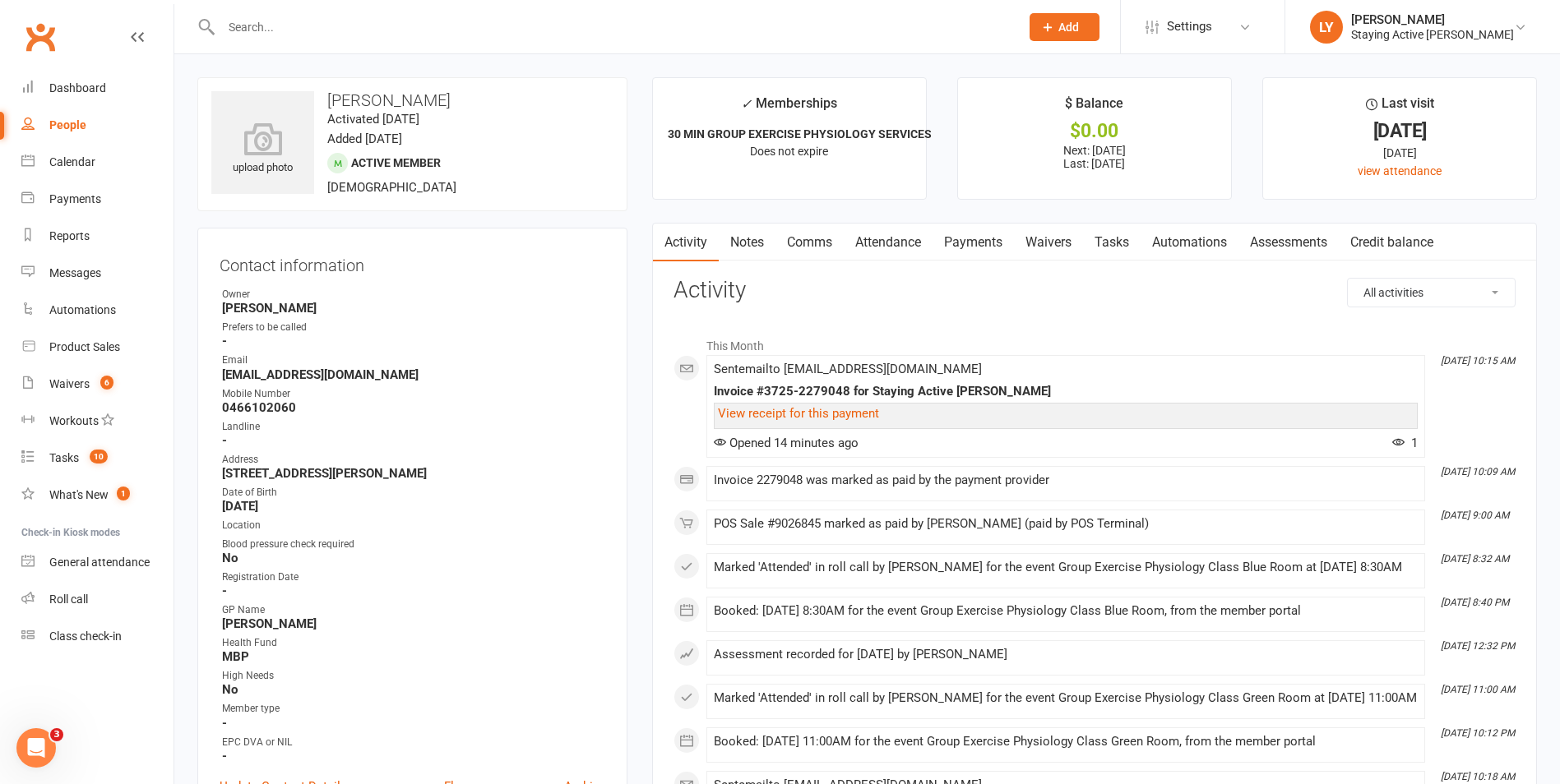
click at [964, 246] on link "Payments" at bounding box center [973, 243] width 81 height 38
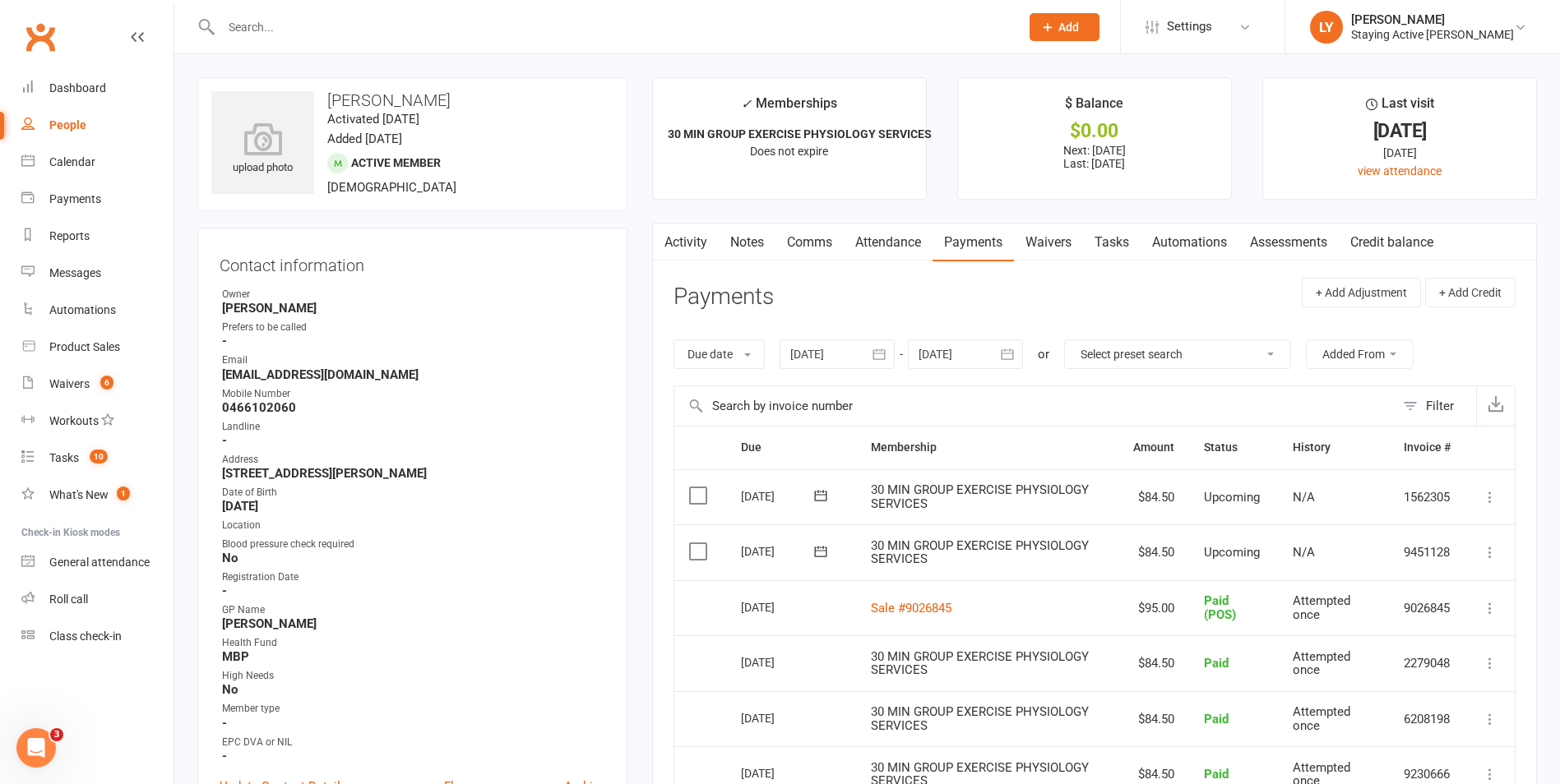
drag, startPoint x: 415, startPoint y: 9, endPoint x: 402, endPoint y: 15, distance: 14.3
click at [415, 9] on div at bounding box center [602, 26] width 811 height 54
click at [388, 21] on input "text" at bounding box center [612, 26] width 792 height 23
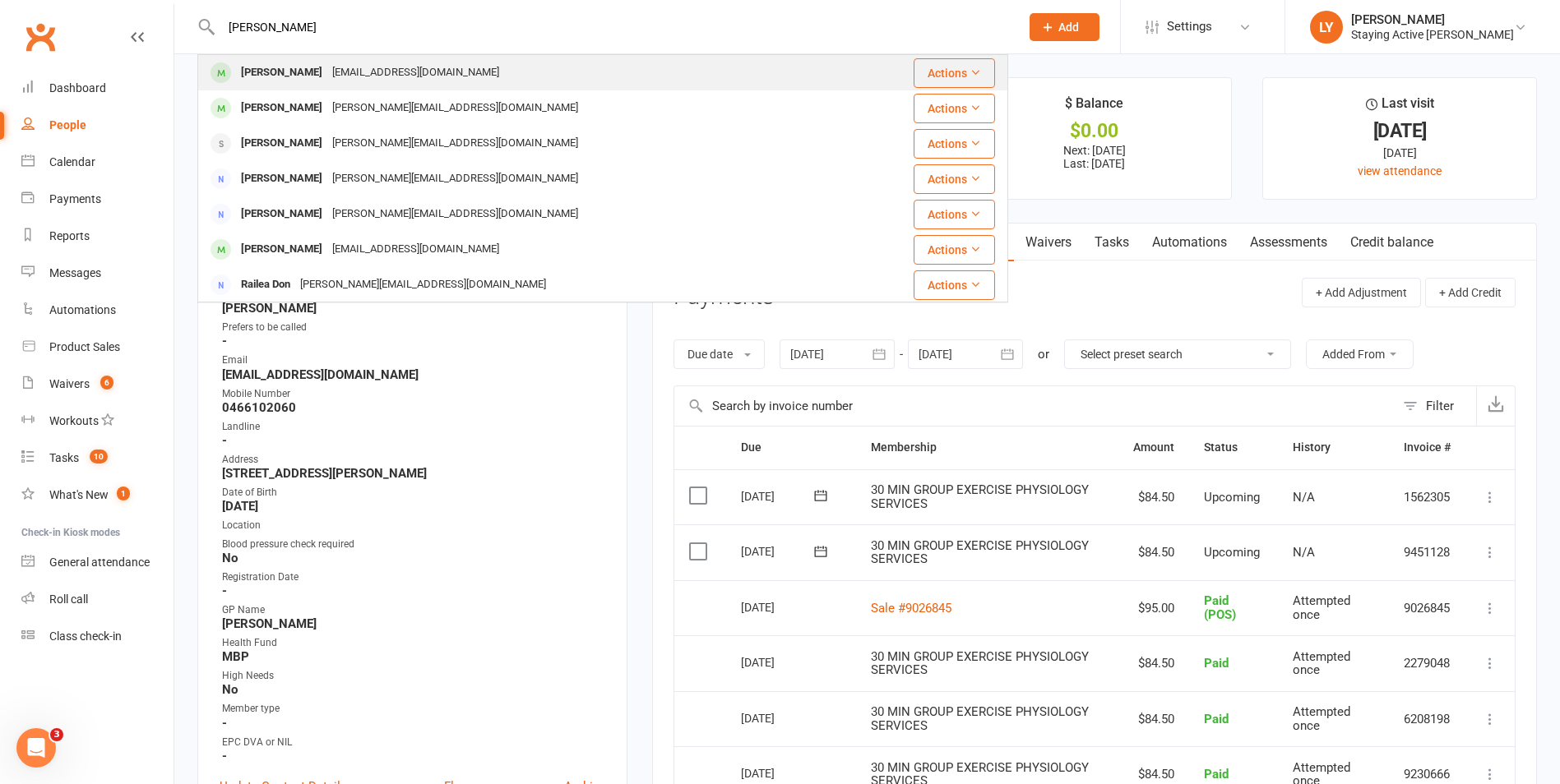
type input "[PERSON_NAME]"
click at [873, 79] on div "Actions" at bounding box center [934, 73] width 121 height 30
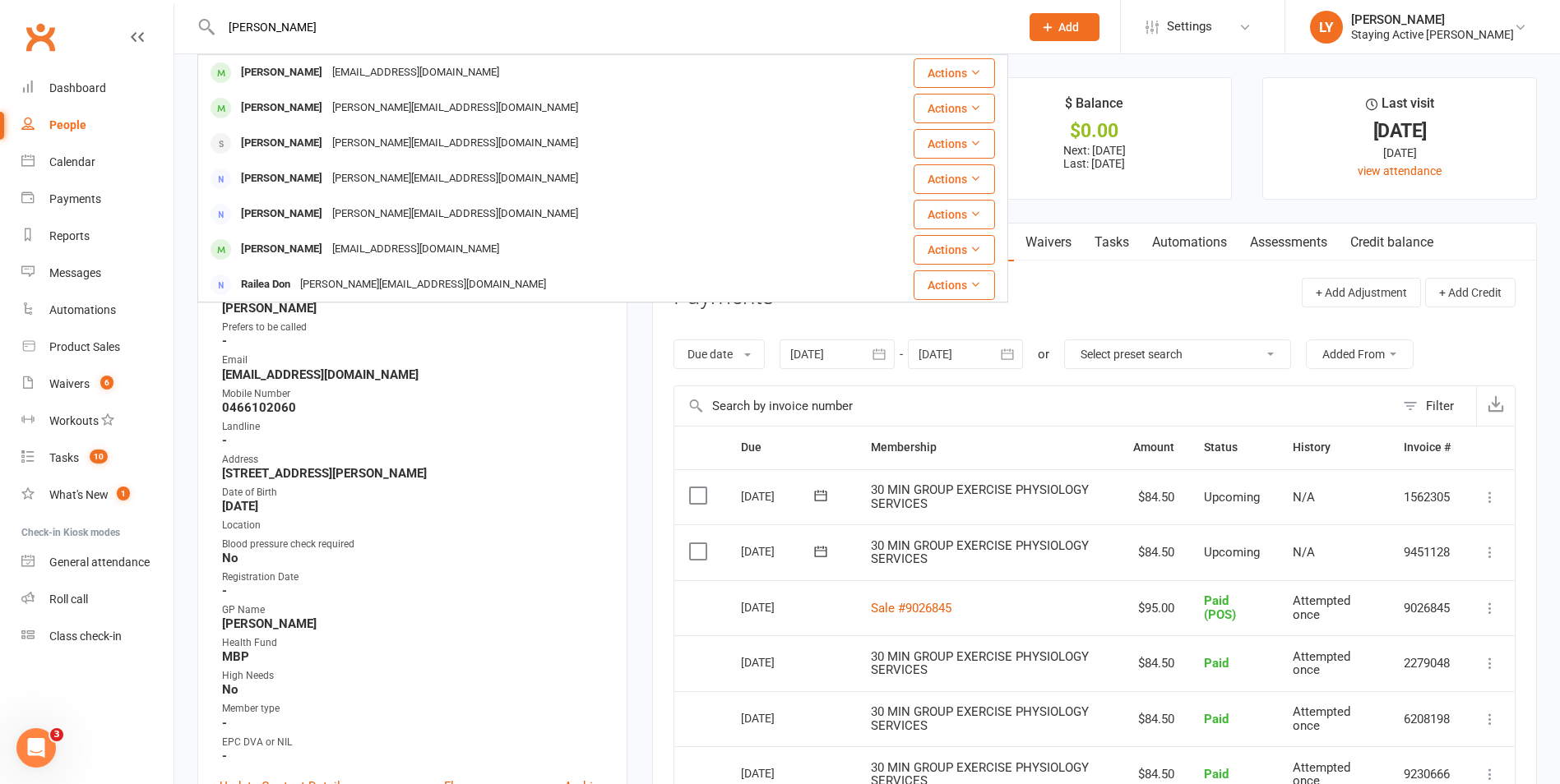
click at [791, 54] on div "[PERSON_NAME] [PERSON_NAME] [EMAIL_ADDRESS][DOMAIN_NAME] Actions [PERSON_NAME] …" at bounding box center [780, 27] width 1560 height 55
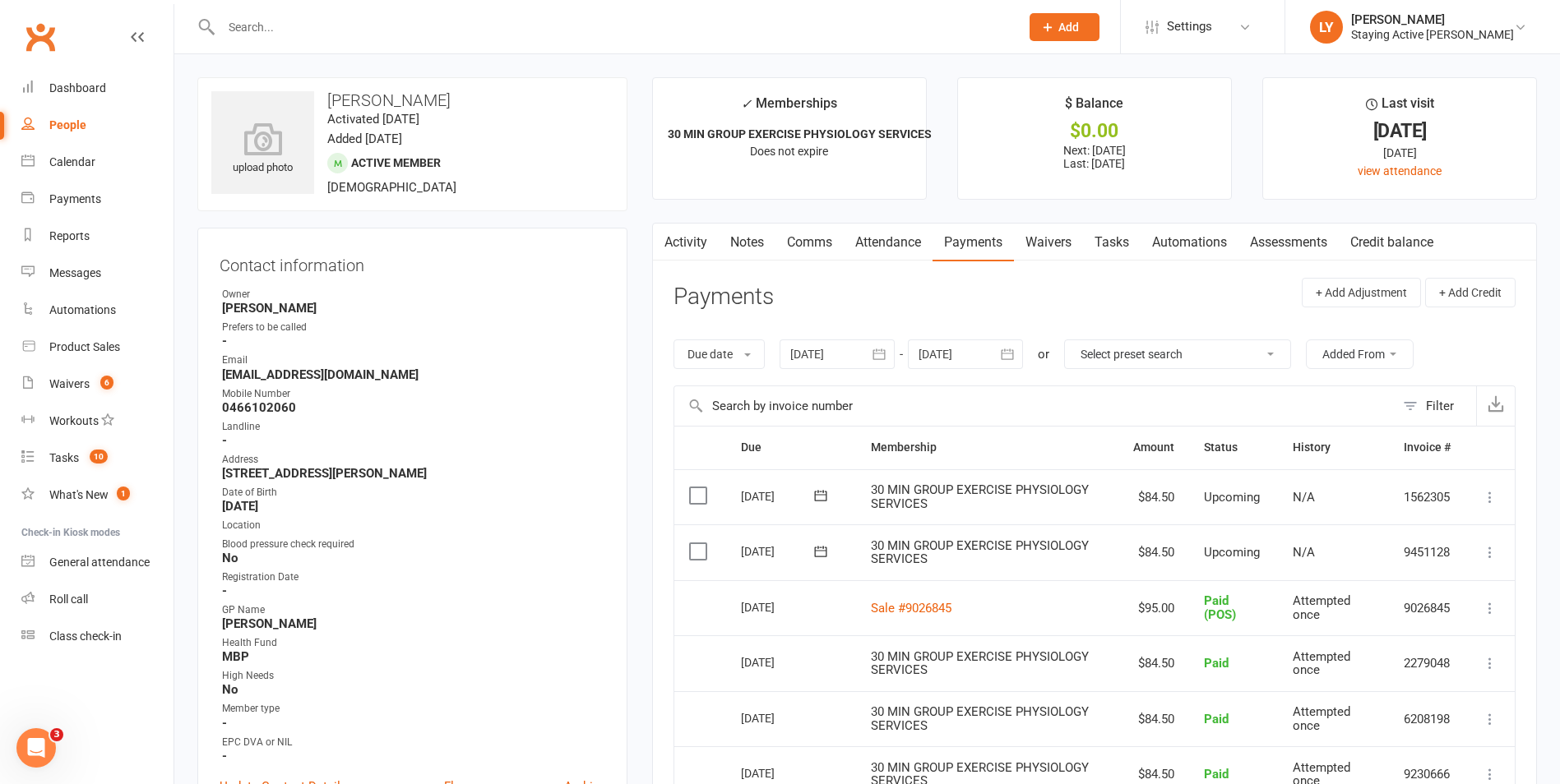
click at [618, 30] on input "text" at bounding box center [612, 26] width 792 height 23
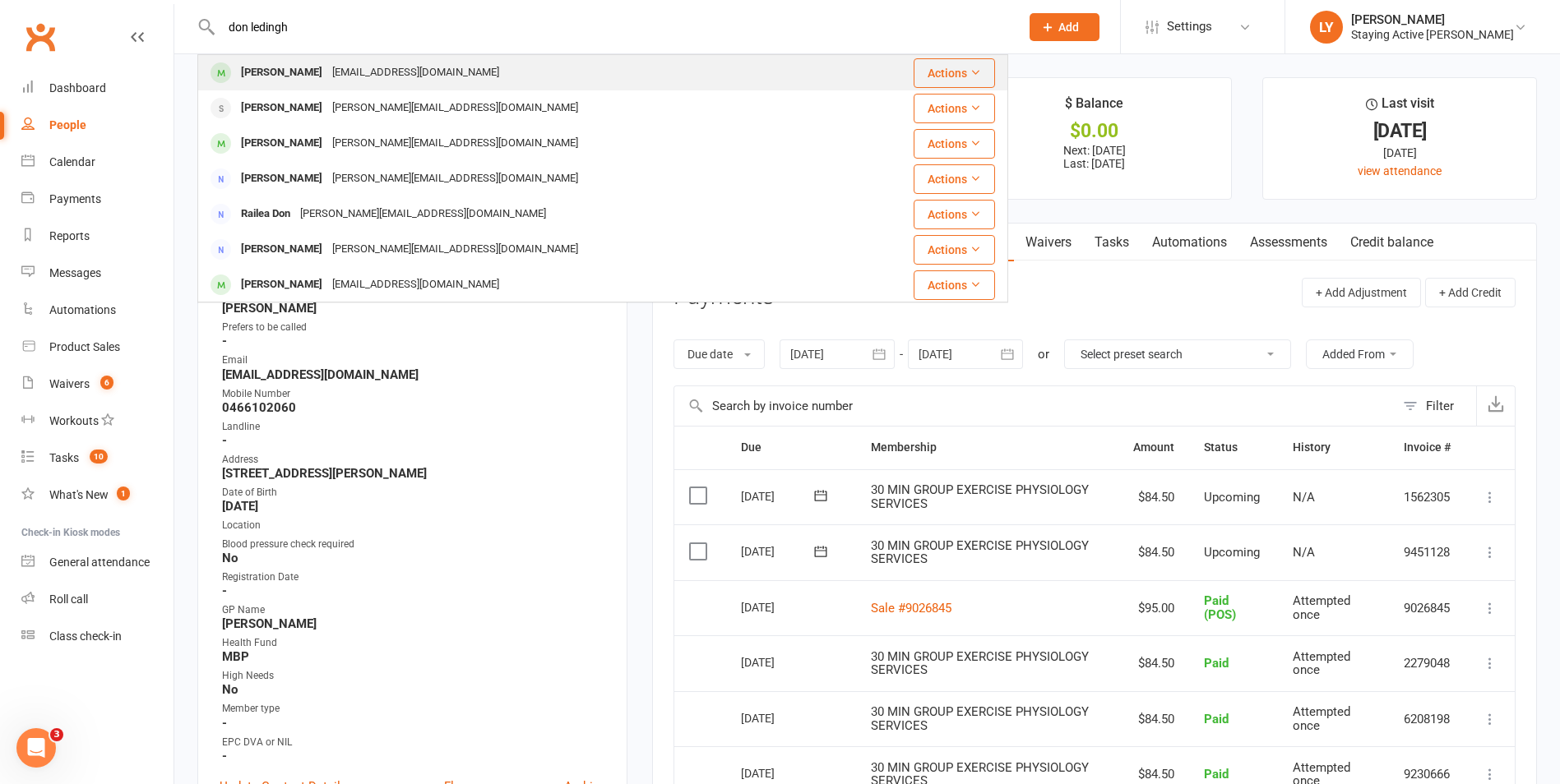
type input "don ledingh"
click at [407, 67] on div "[EMAIL_ADDRESS][DOMAIN_NAME]" at bounding box center [415, 73] width 177 height 24
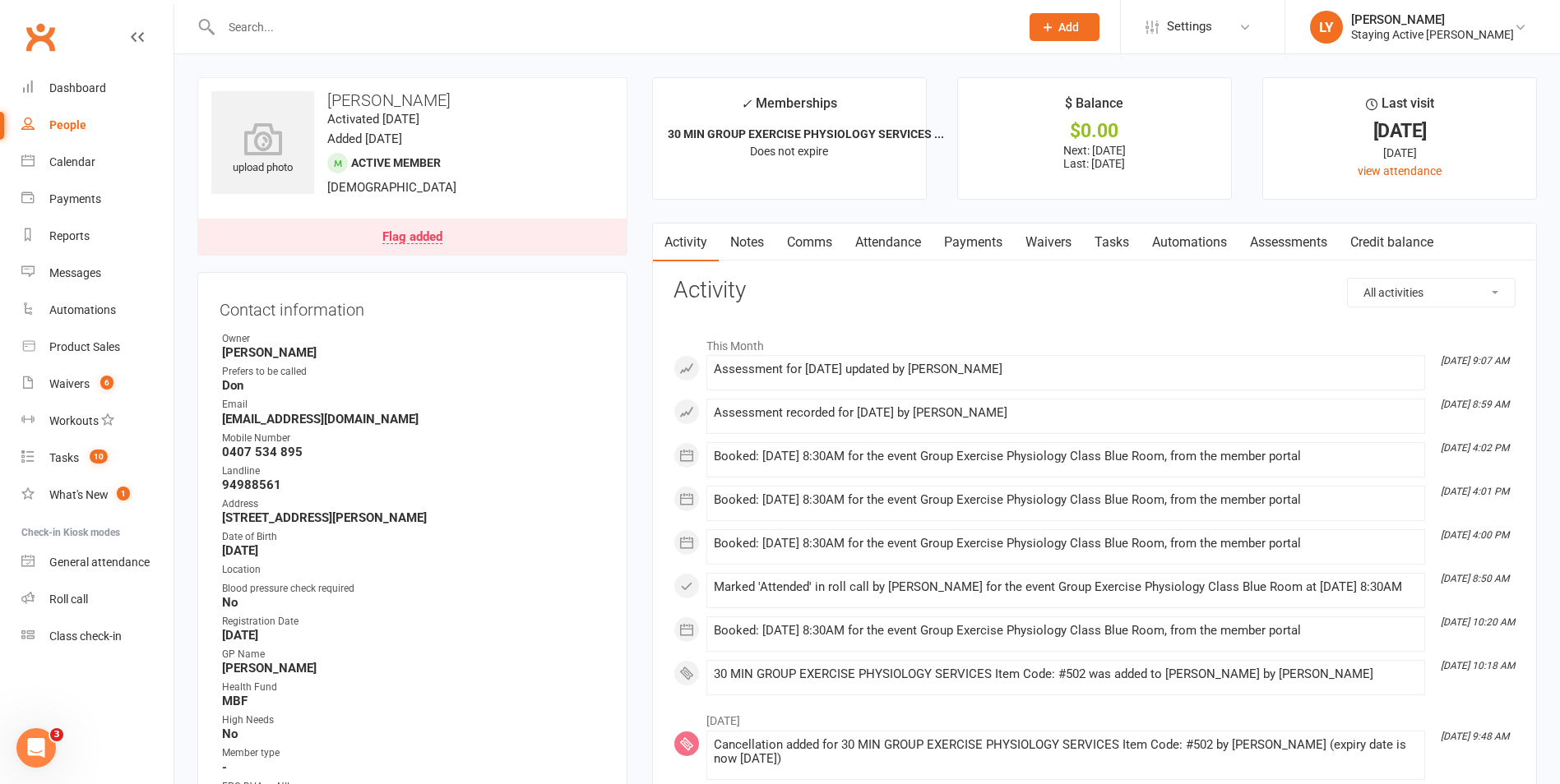
click at [417, 233] on div "Flag added" at bounding box center [413, 237] width 60 height 13
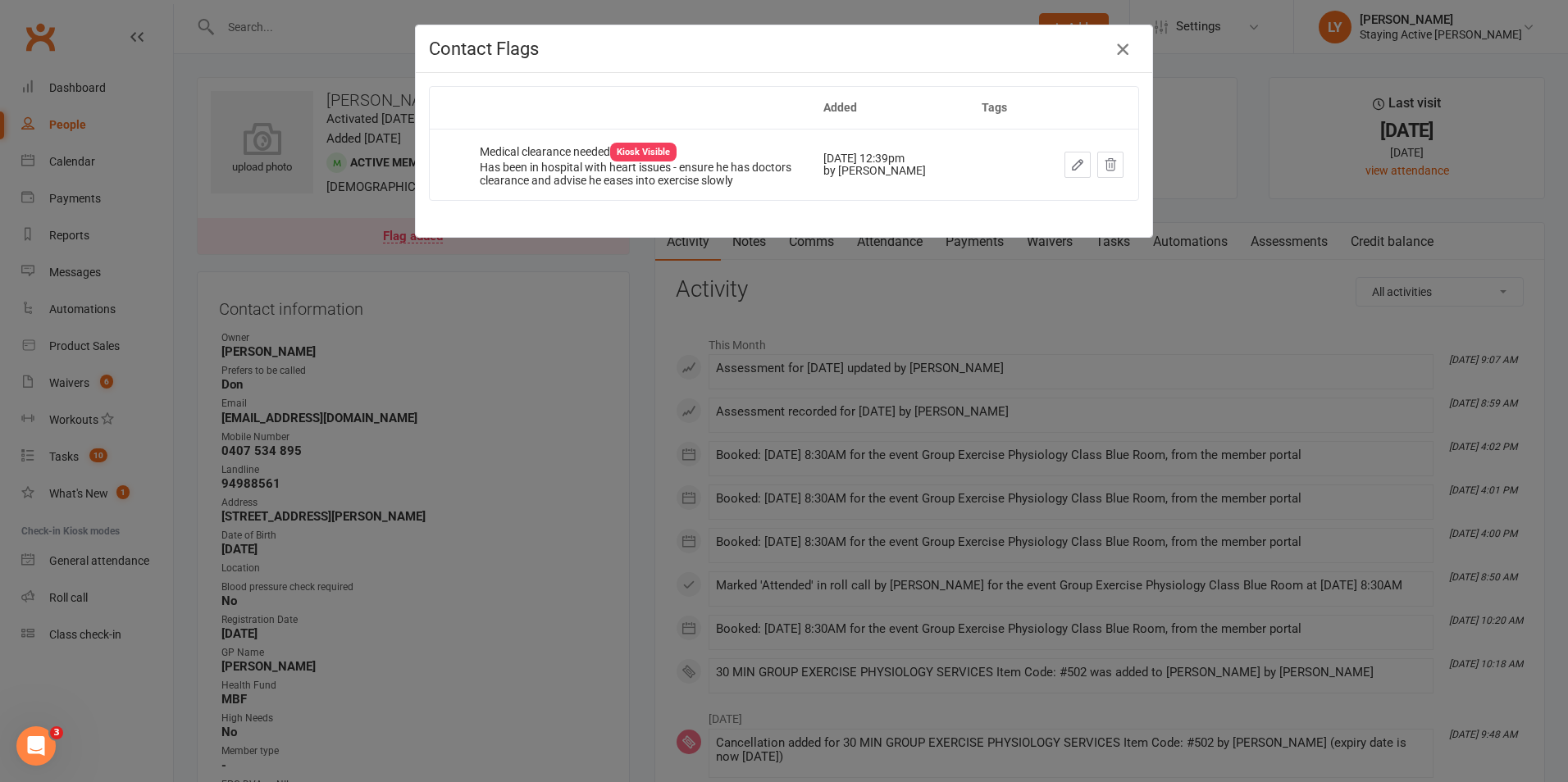
click at [1112, 50] on icon "button" at bounding box center [1122, 49] width 20 height 20
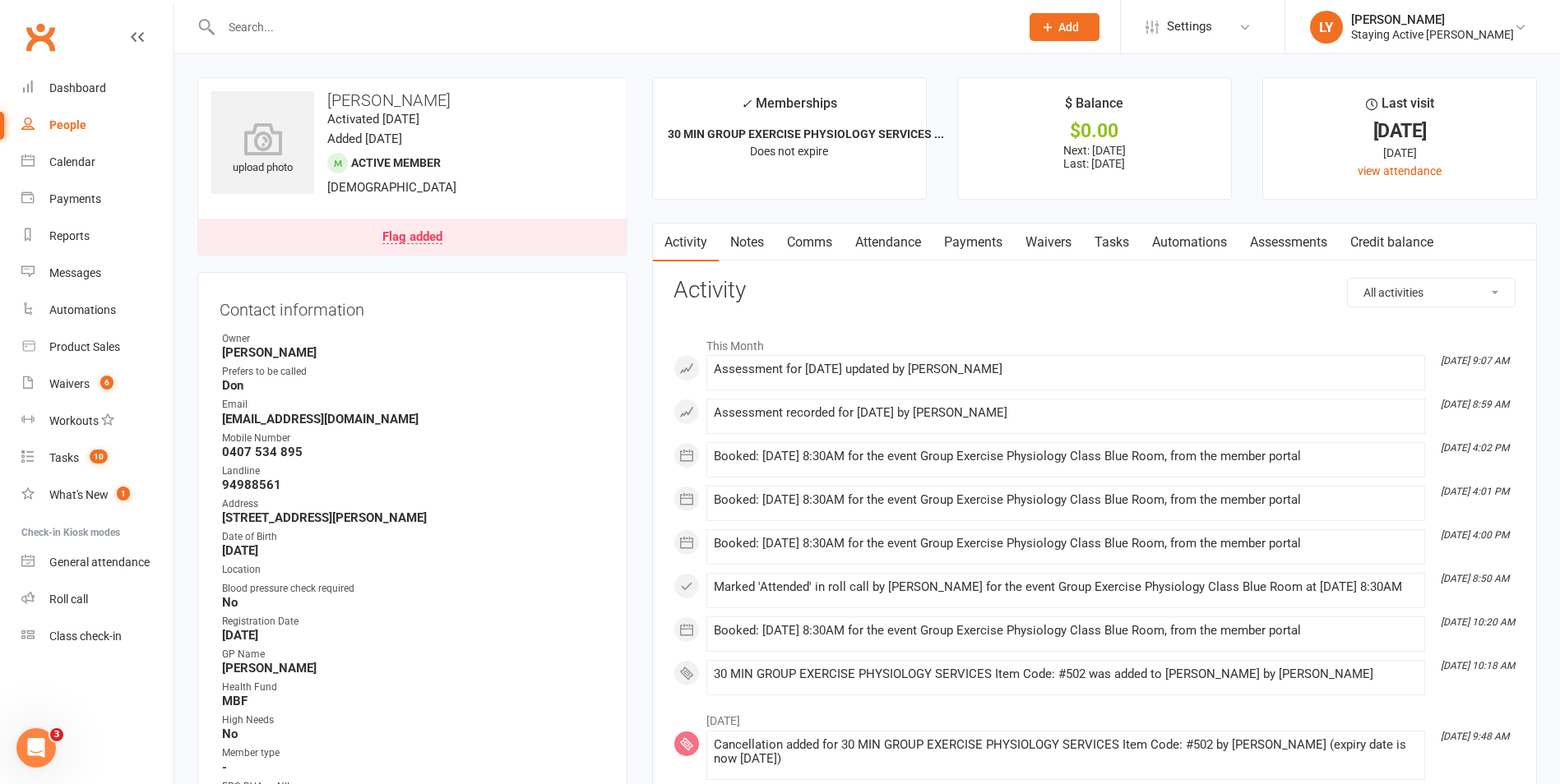
click at [434, 245] on link "Flag added" at bounding box center [413, 237] width 429 height 36
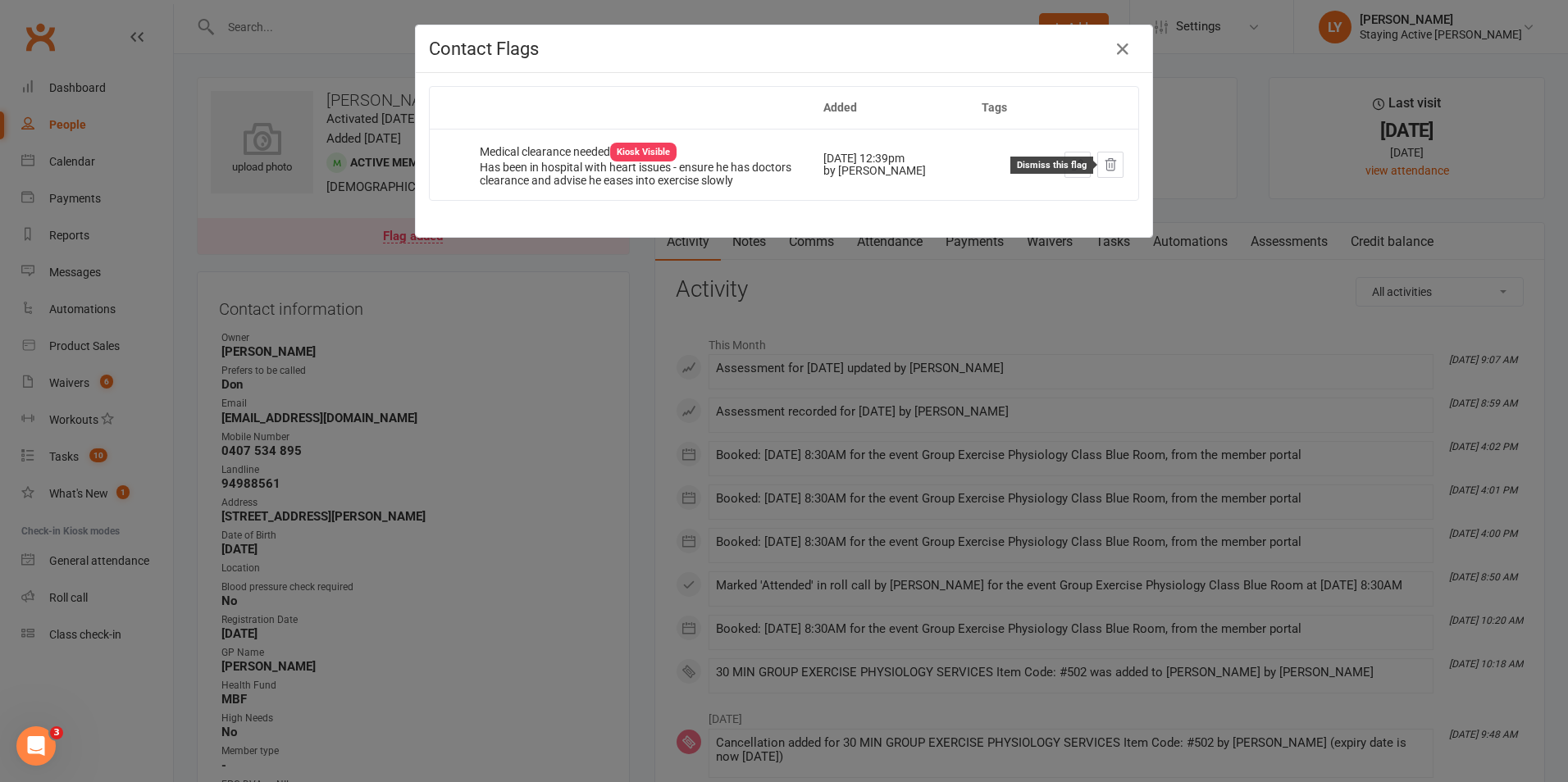
click at [1103, 161] on icon at bounding box center [1110, 164] width 14 height 14
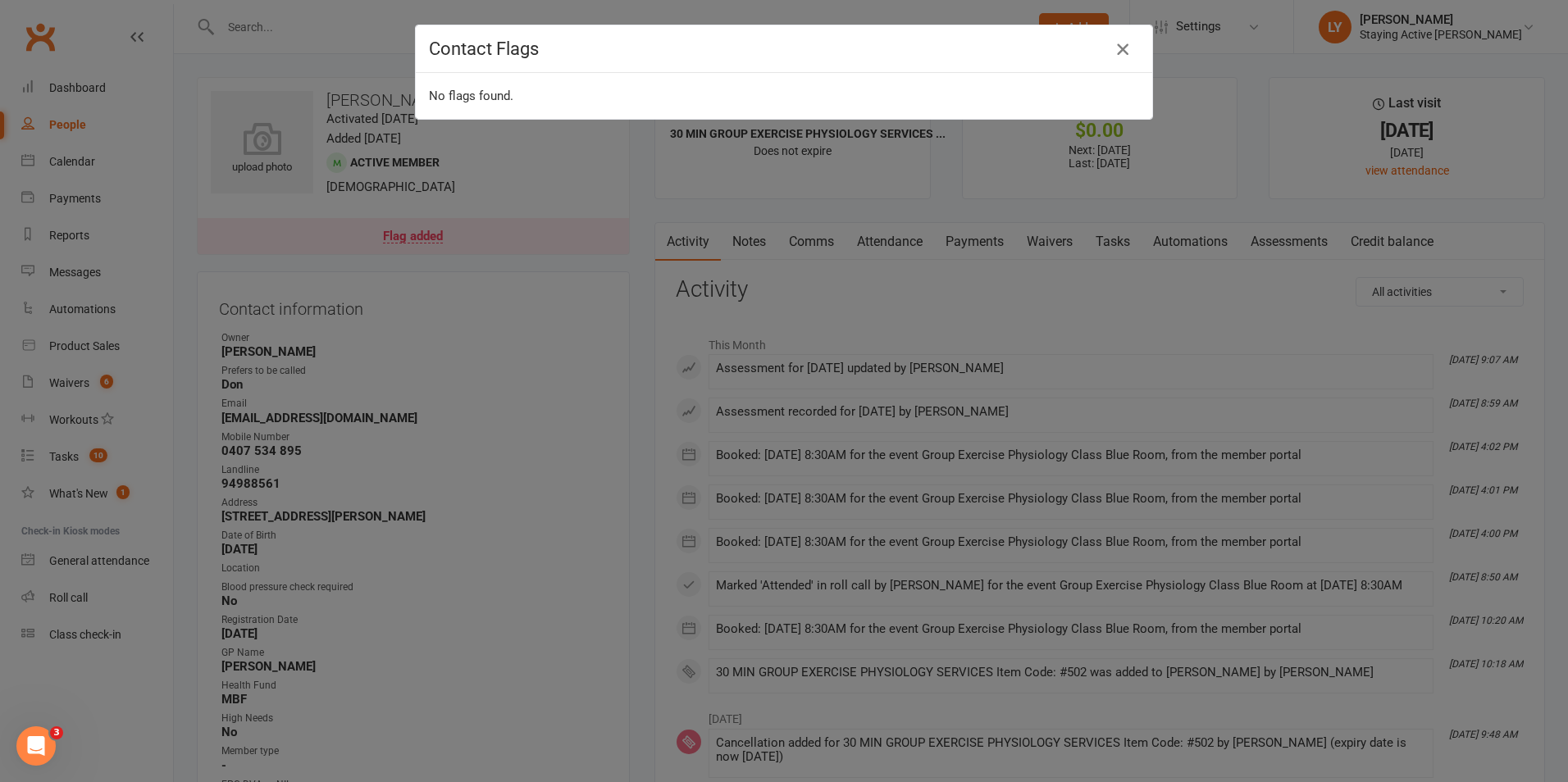
click at [1120, 53] on icon "button" at bounding box center [1122, 49] width 20 height 20
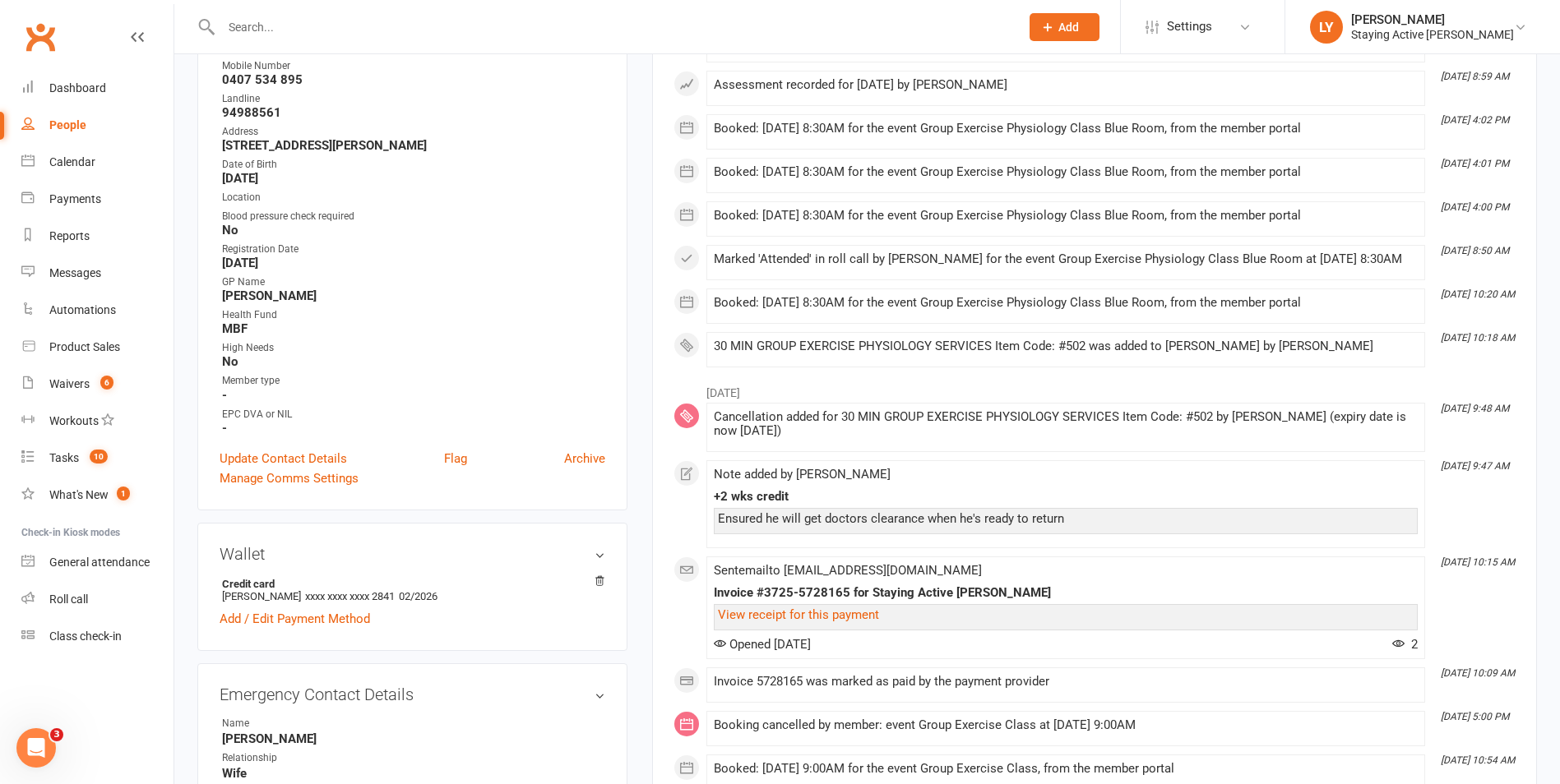
scroll to position [329, 0]
click at [447, 454] on link "Flag" at bounding box center [455, 458] width 23 height 20
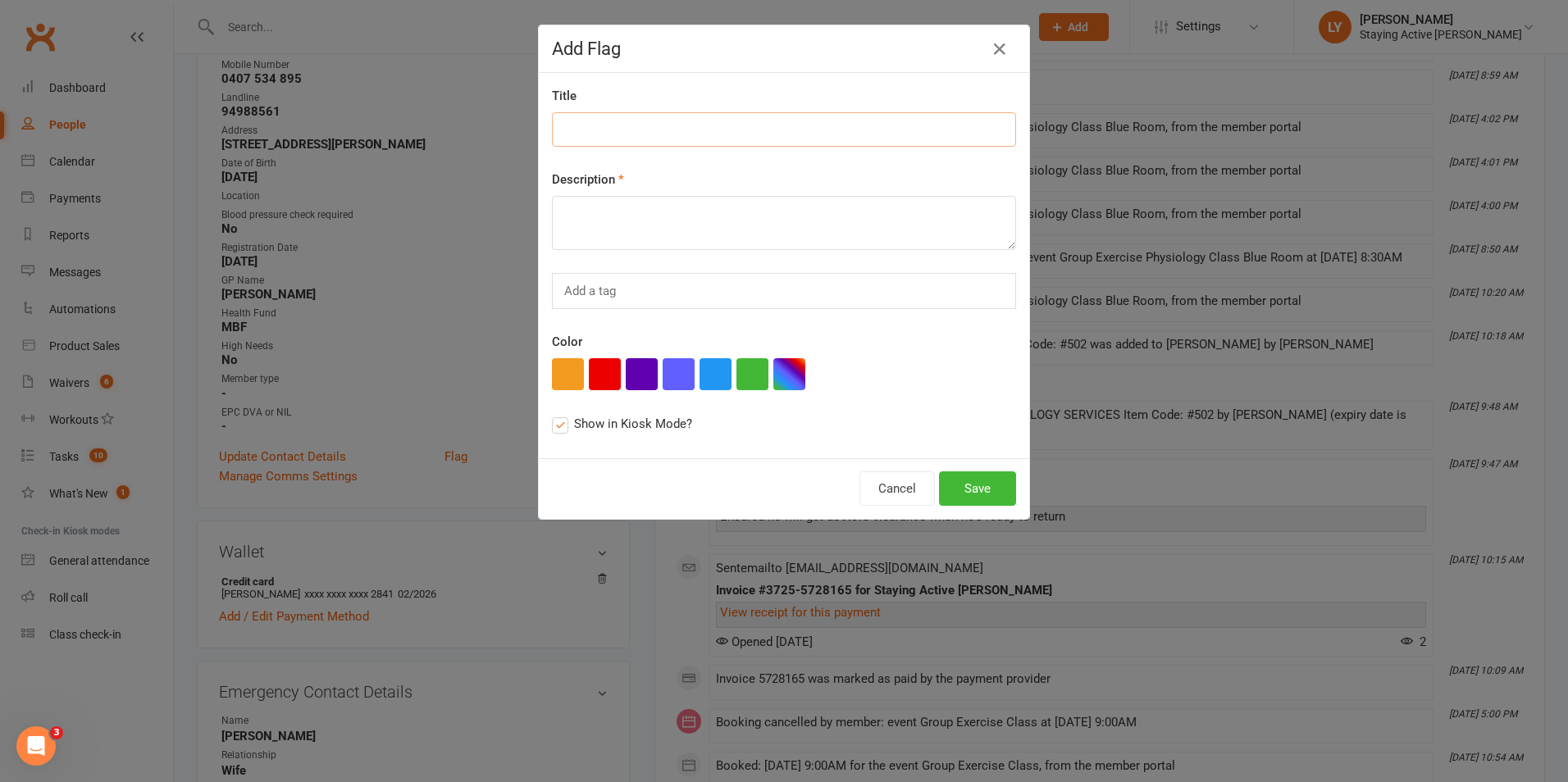
click at [776, 126] on input at bounding box center [784, 129] width 464 height 34
type input "Return letter"
type textarea "Letter in comms tray to return to member"
click at [969, 496] on button "Save" at bounding box center [977, 489] width 77 height 34
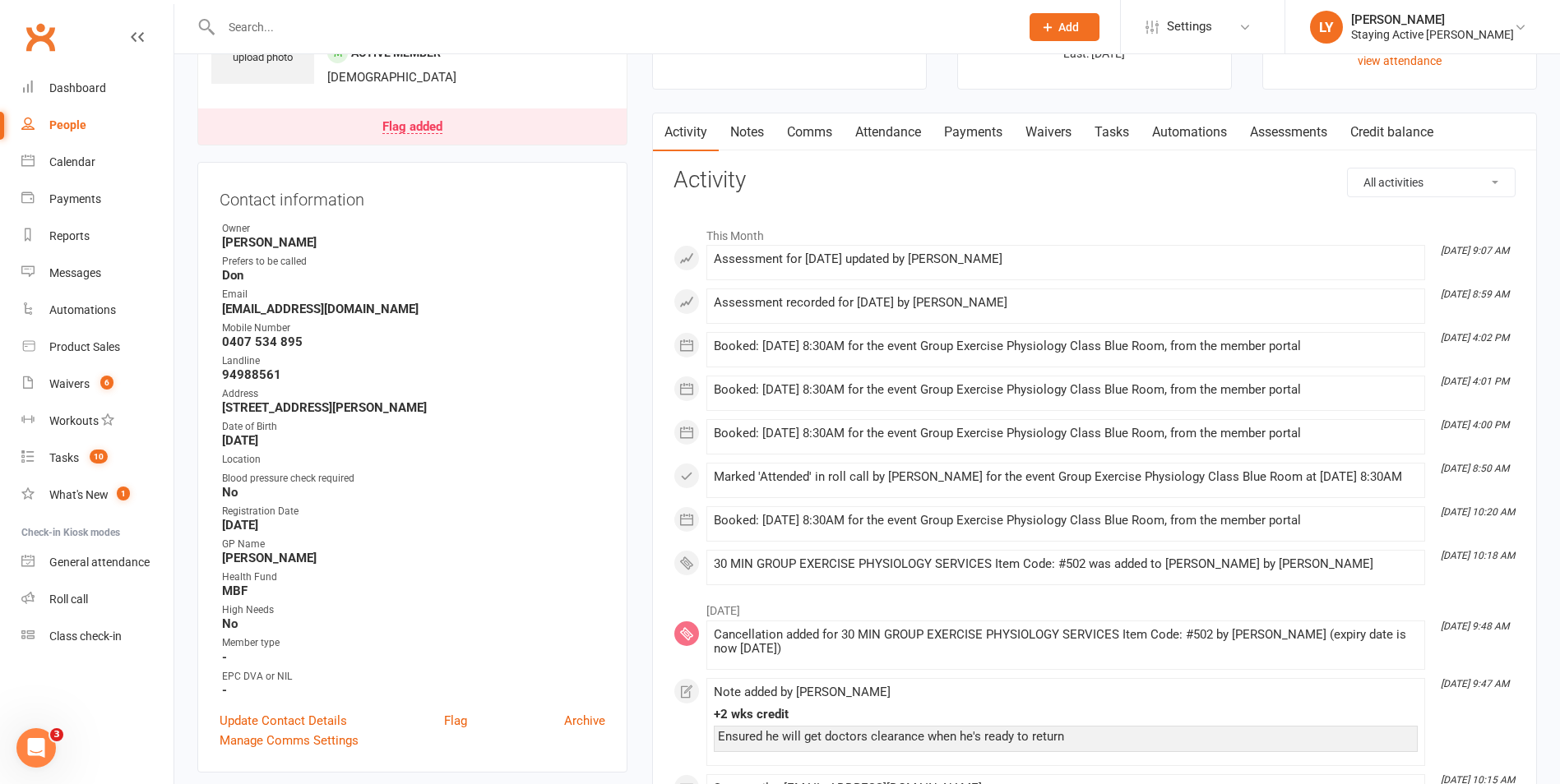
scroll to position [0, 0]
